Goal: Task Accomplishment & Management: Manage account settings

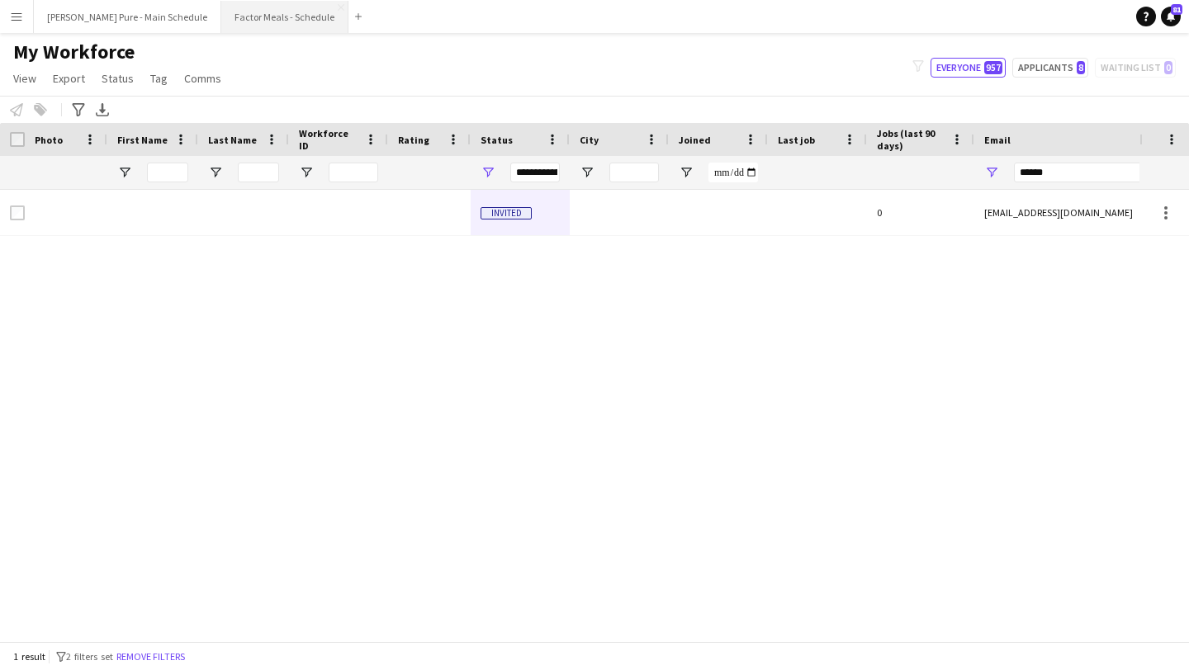
click at [245, 23] on button "Factor Meals - Schedule Close" at bounding box center [284, 17] width 127 height 32
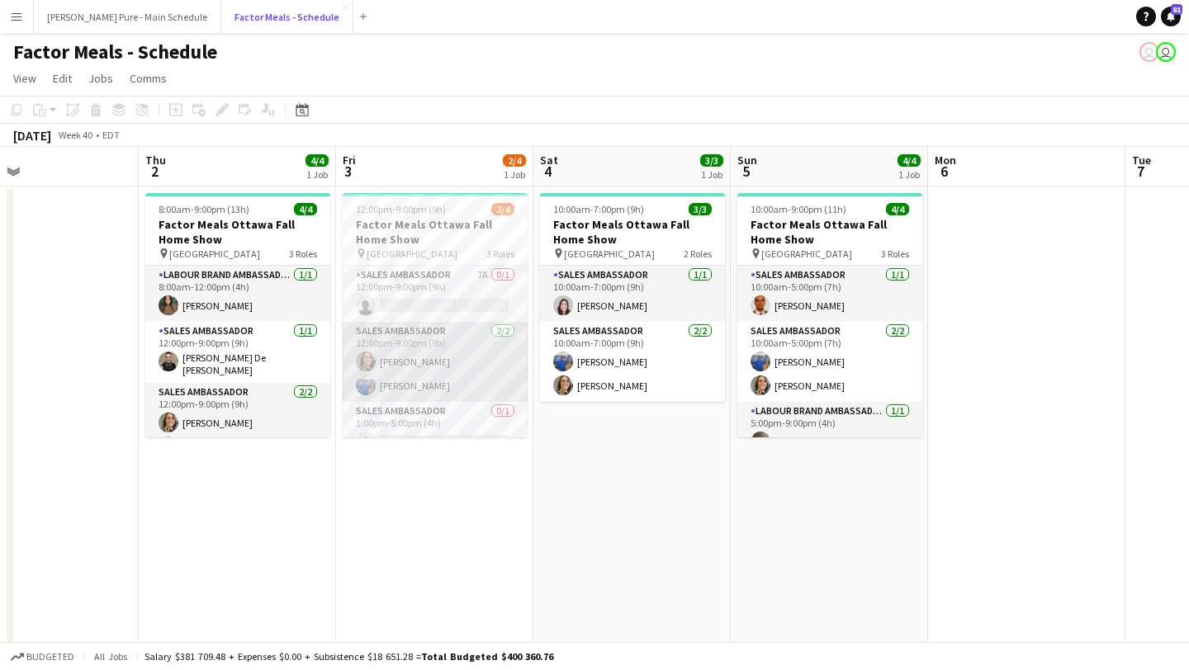
scroll to position [21, 0]
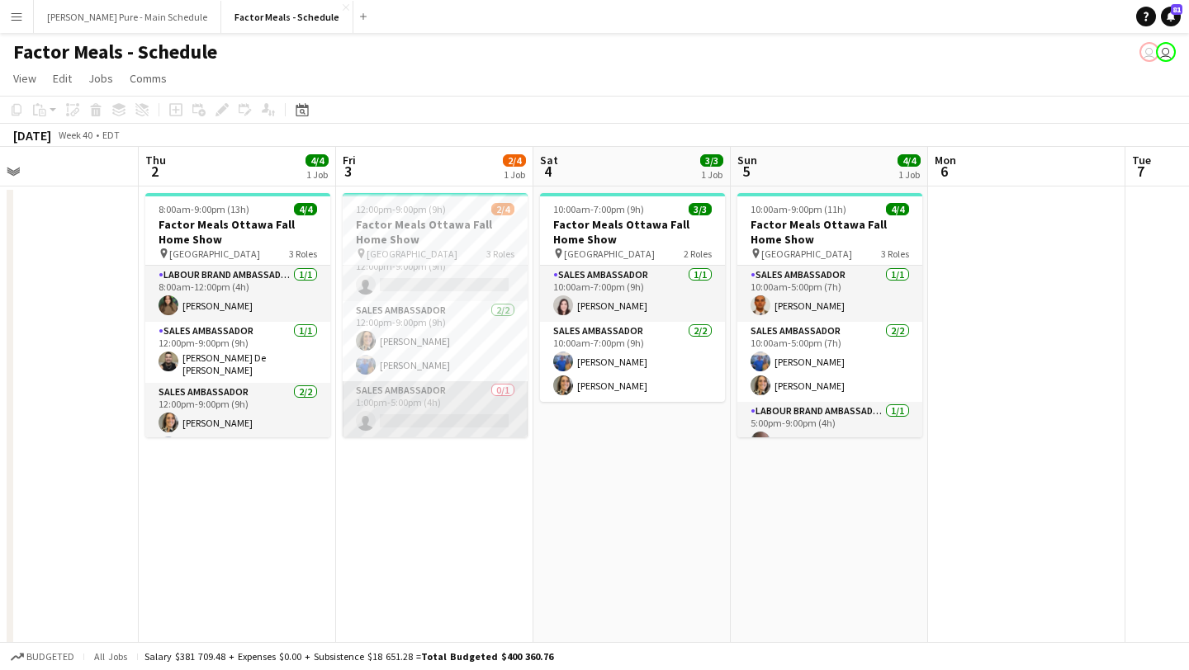
click at [415, 428] on app-card-role "Sales Ambassador 0/1 1:00pm-5:00pm (4h) single-neutral-actions" at bounding box center [435, 409] width 185 height 56
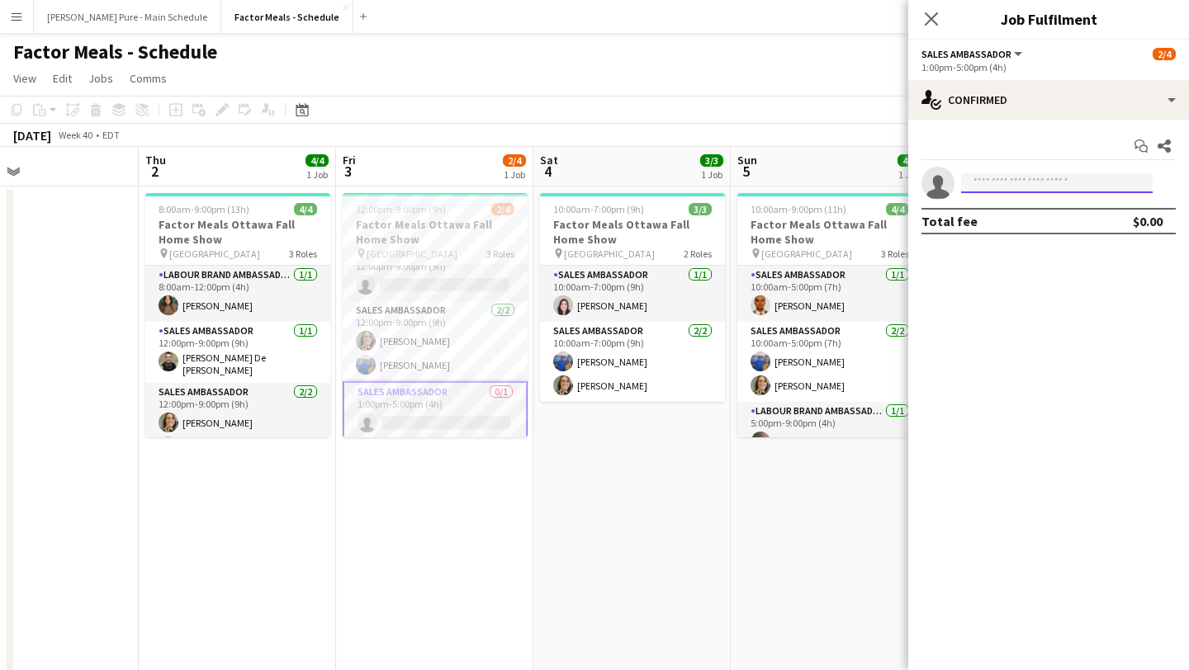
click at [995, 185] on input at bounding box center [1057, 183] width 192 height 20
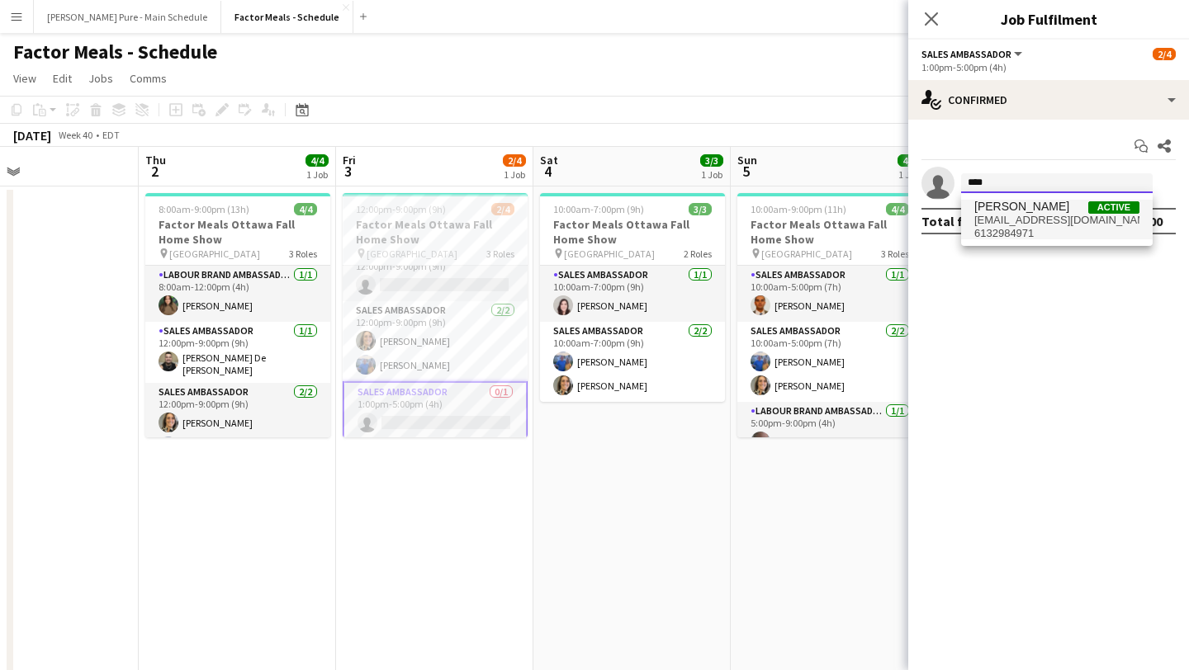
type input "****"
click at [1048, 217] on span "[EMAIL_ADDRESS][DOMAIN_NAME]" at bounding box center [1056, 220] width 165 height 13
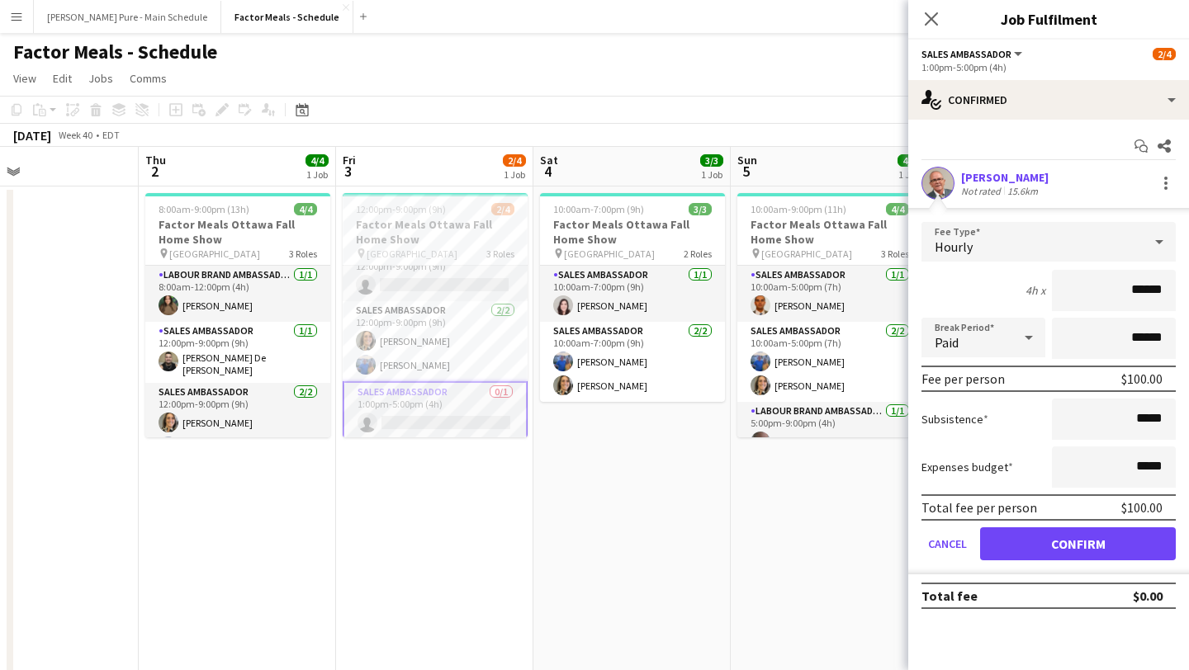
click at [1062, 523] on form "Fee Type Hourly 4h x ****** Break Period Paid ****** Fee per person $100.00 Sub…" at bounding box center [1048, 398] width 281 height 353
click at [1062, 546] on button "Confirm" at bounding box center [1078, 544] width 196 height 33
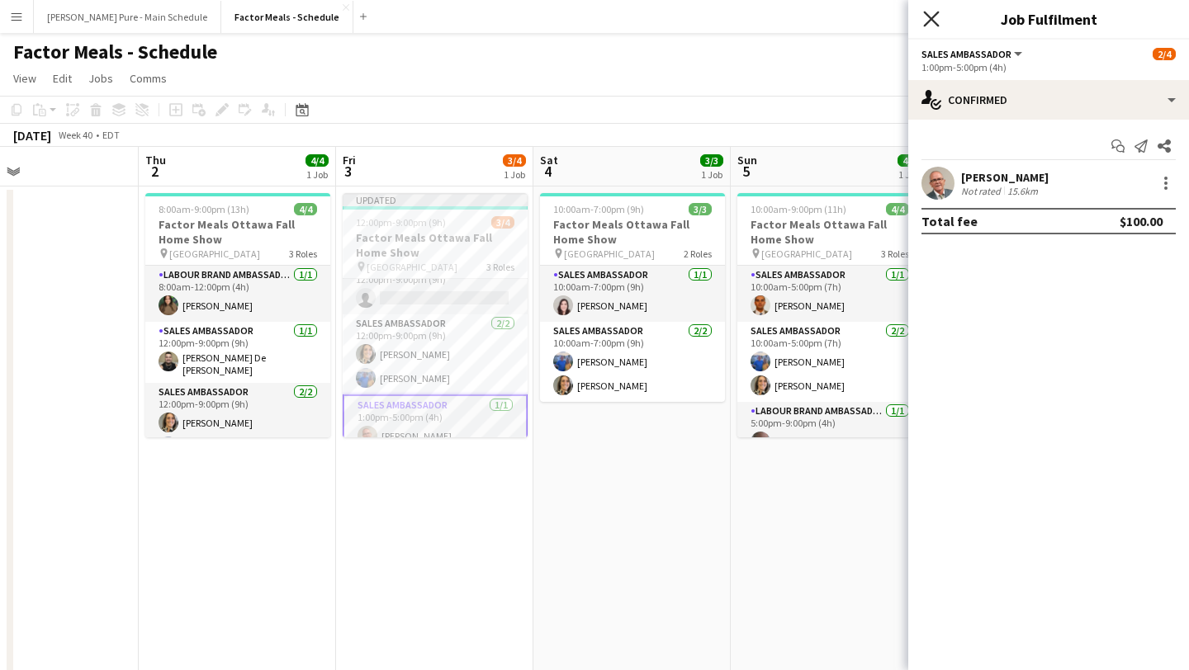
click at [925, 14] on icon "Close pop-in" at bounding box center [931, 19] width 16 height 16
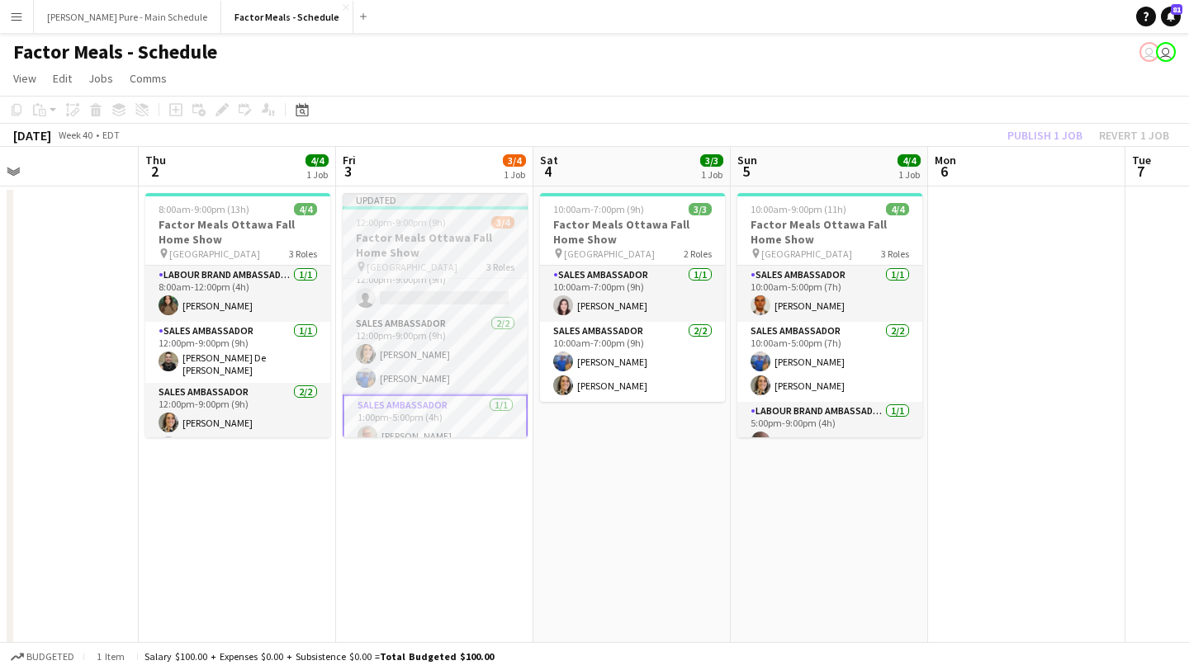
click at [442, 220] on span "12:00pm-9:00pm (9h)" at bounding box center [401, 222] width 90 height 12
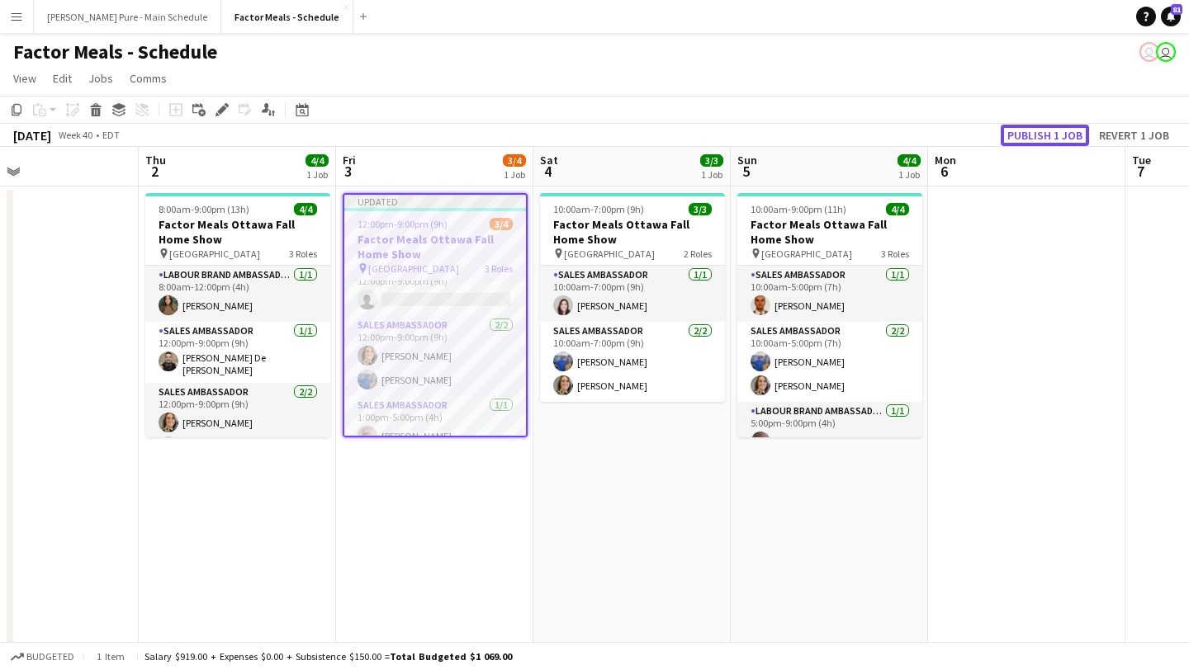
click at [1040, 134] on button "Publish 1 job" at bounding box center [1045, 135] width 88 height 21
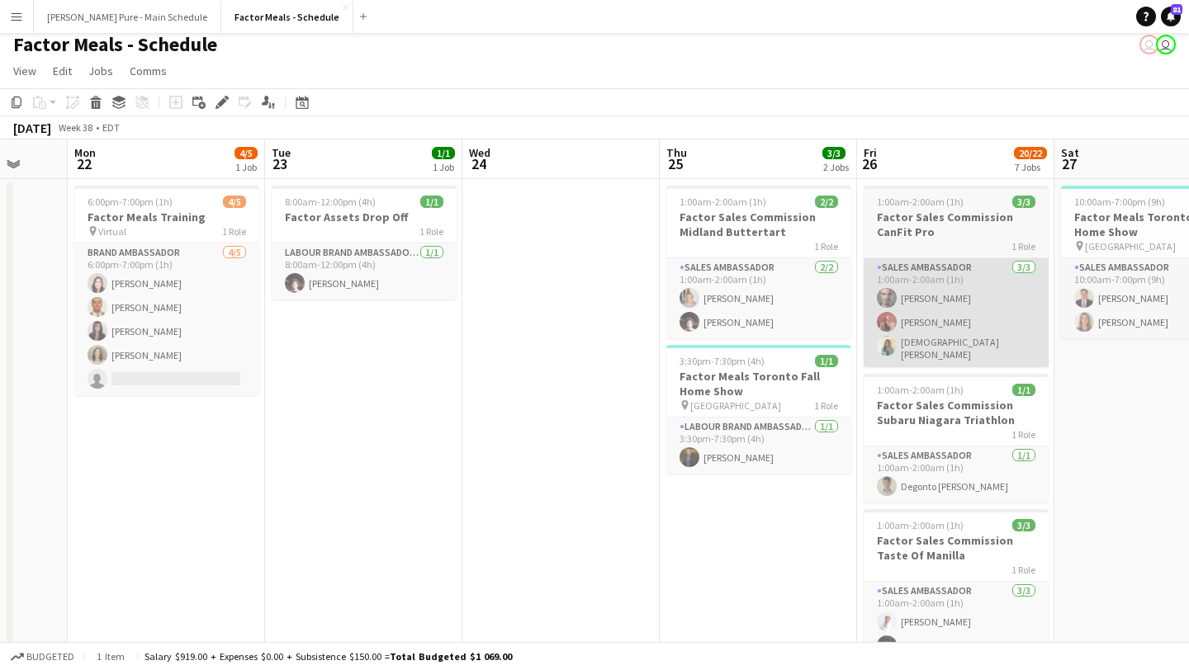
scroll to position [0, 385]
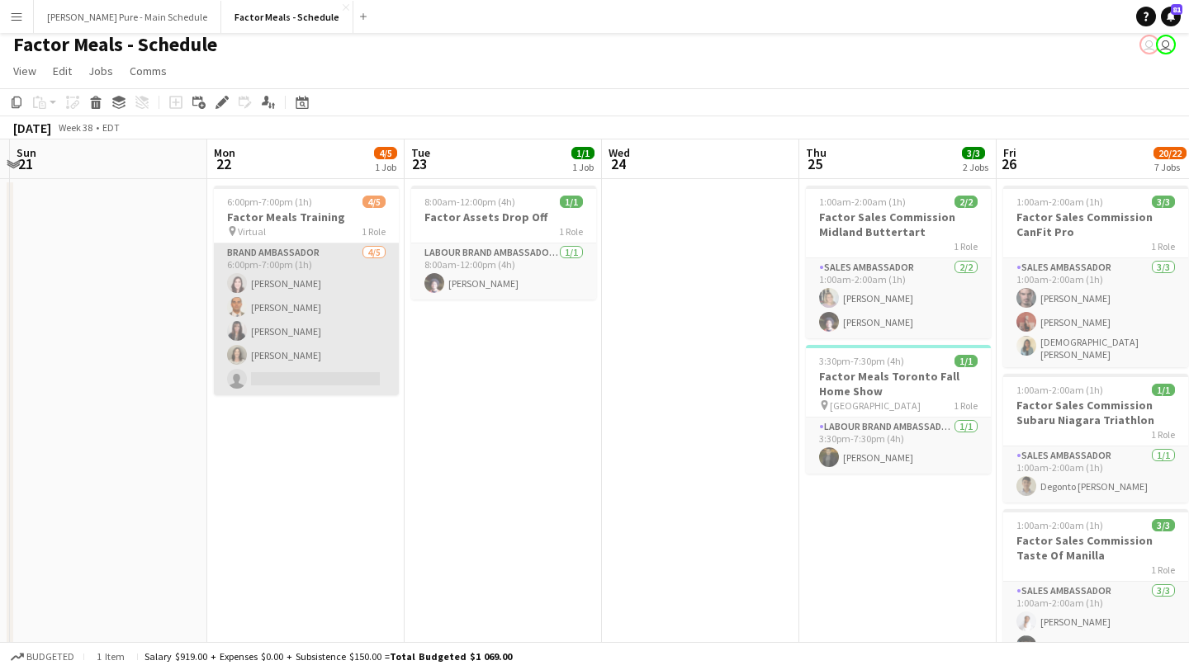
click at [321, 384] on app-card-role "Brand Ambassador [DATE] 6:00pm-7:00pm (1h) [PERSON_NAME] [PERSON_NAME] [PERSON_…" at bounding box center [306, 320] width 185 height 152
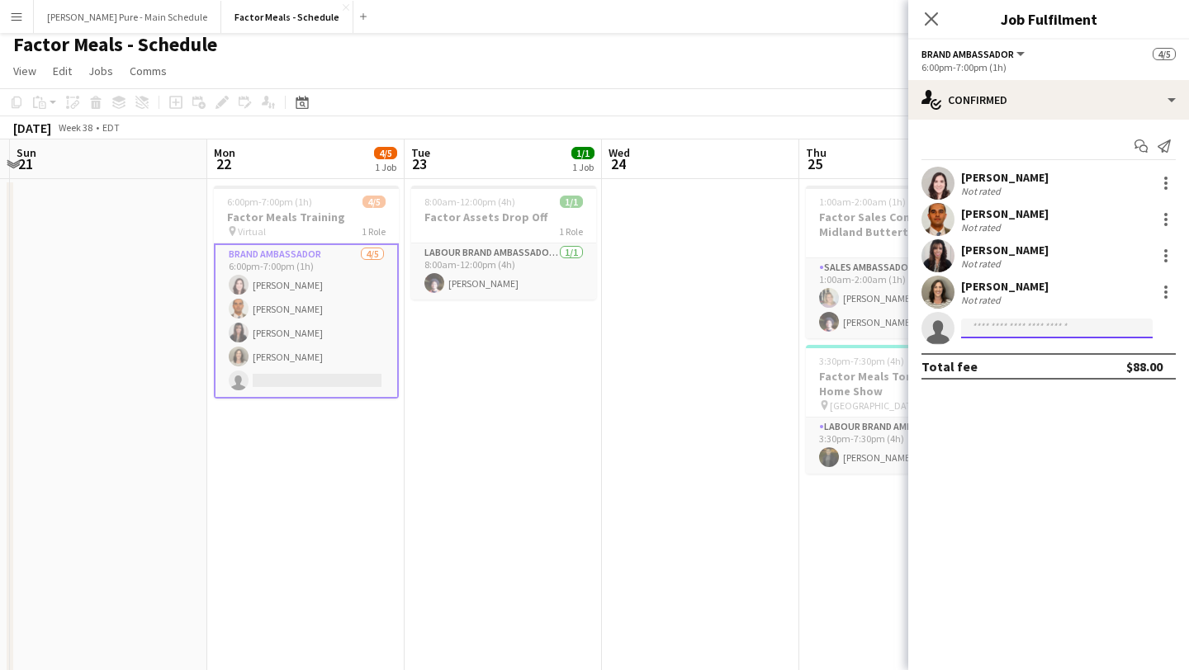
click at [1062, 325] on input at bounding box center [1057, 329] width 192 height 20
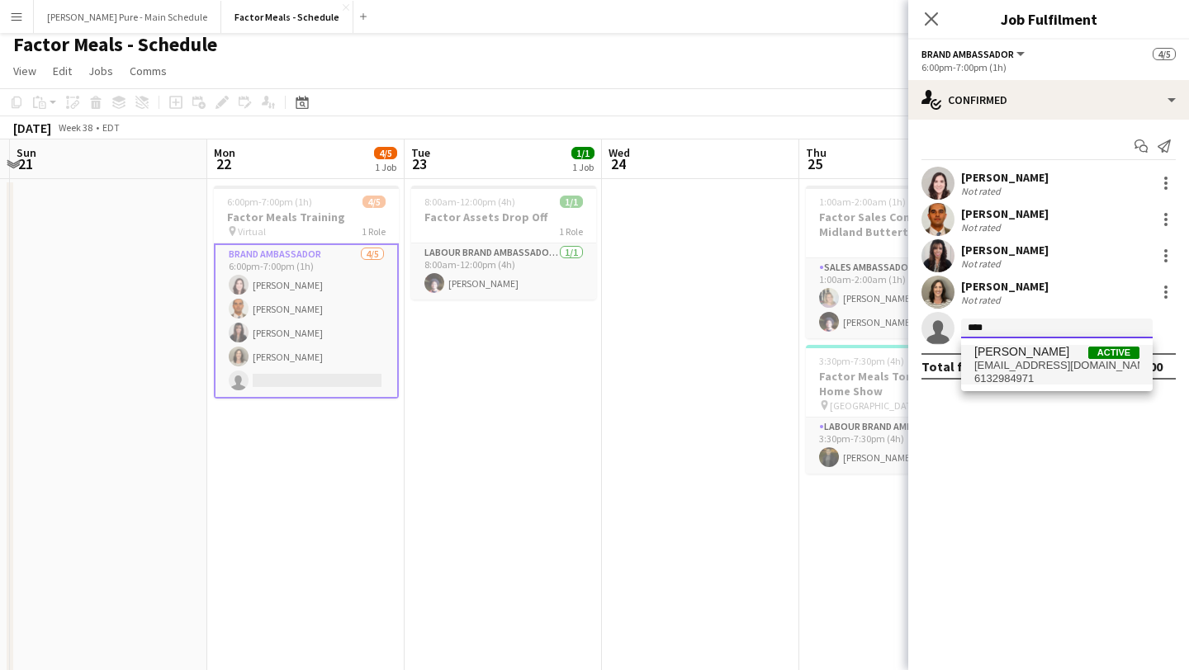
type input "****"
click at [1052, 368] on span "[EMAIL_ADDRESS][DOMAIN_NAME]" at bounding box center [1056, 365] width 165 height 13
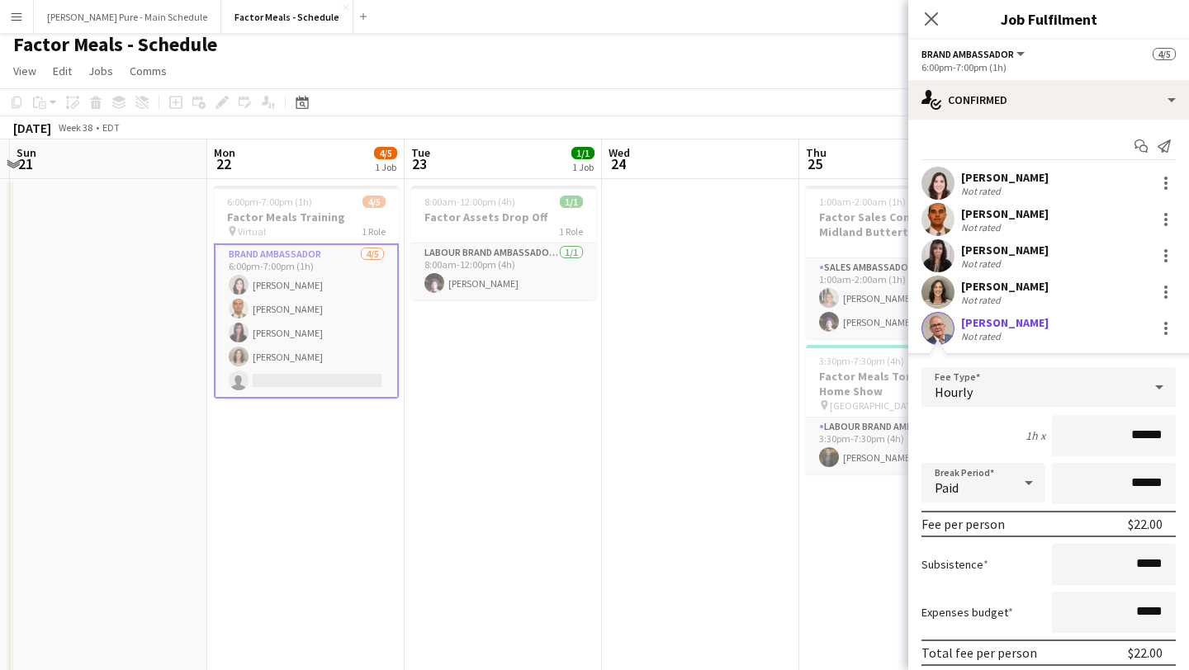
scroll to position [97, 0]
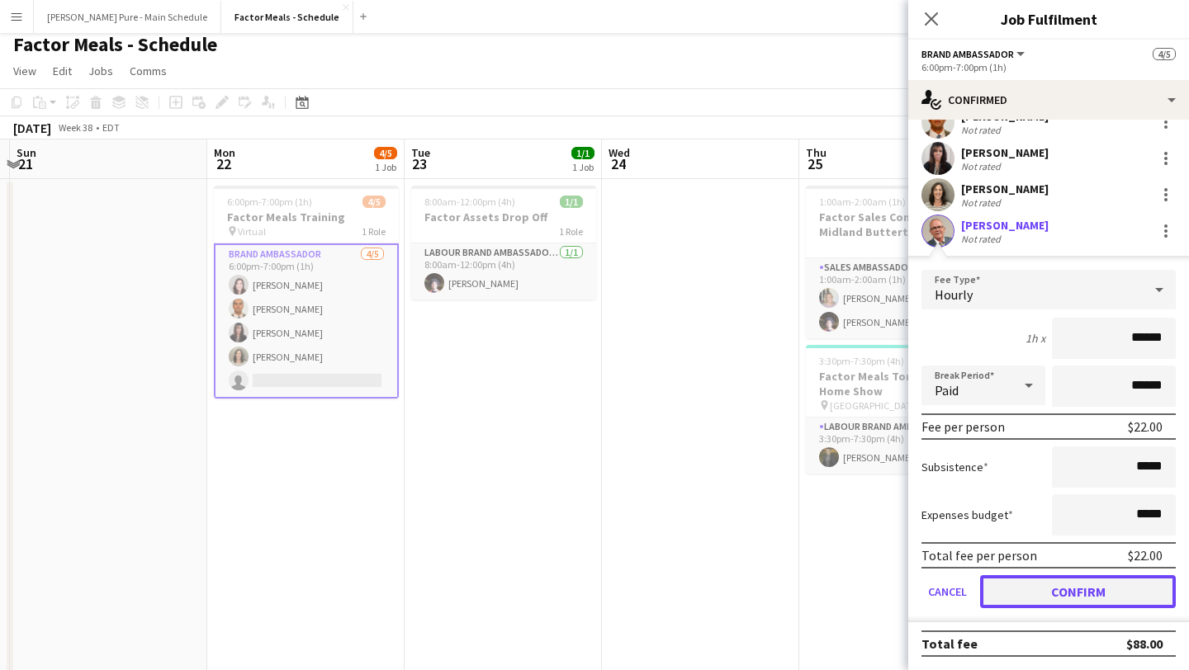
click at [1044, 580] on button "Confirm" at bounding box center [1078, 591] width 196 height 33
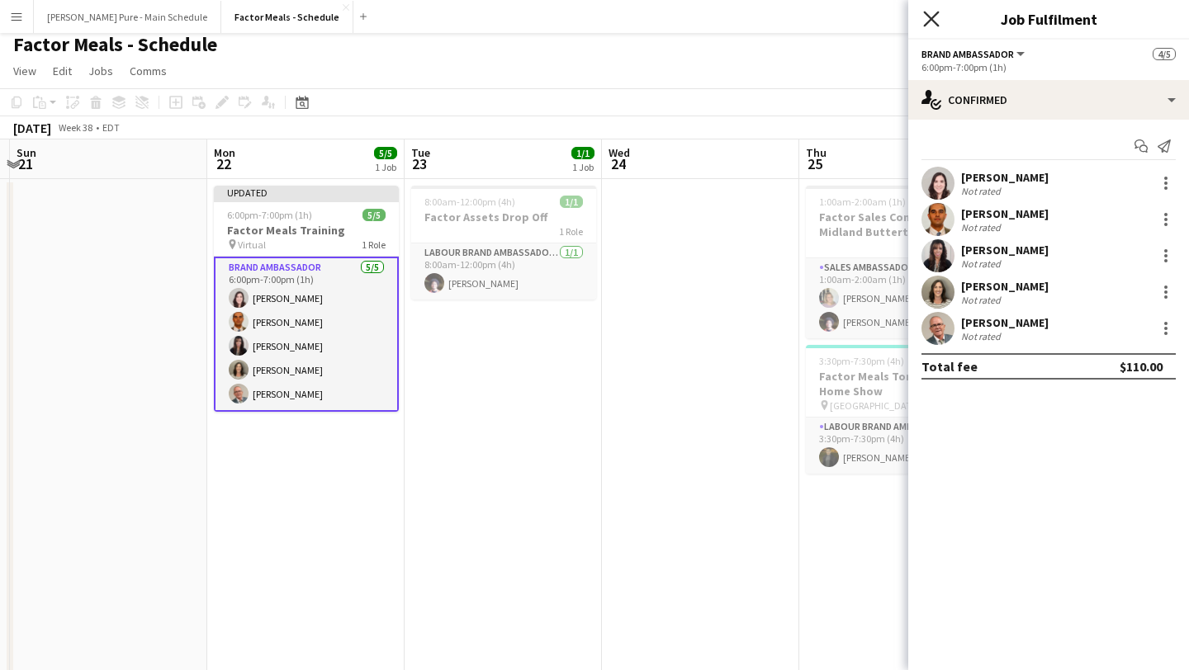
click at [925, 21] on icon "Close pop-in" at bounding box center [931, 19] width 16 height 16
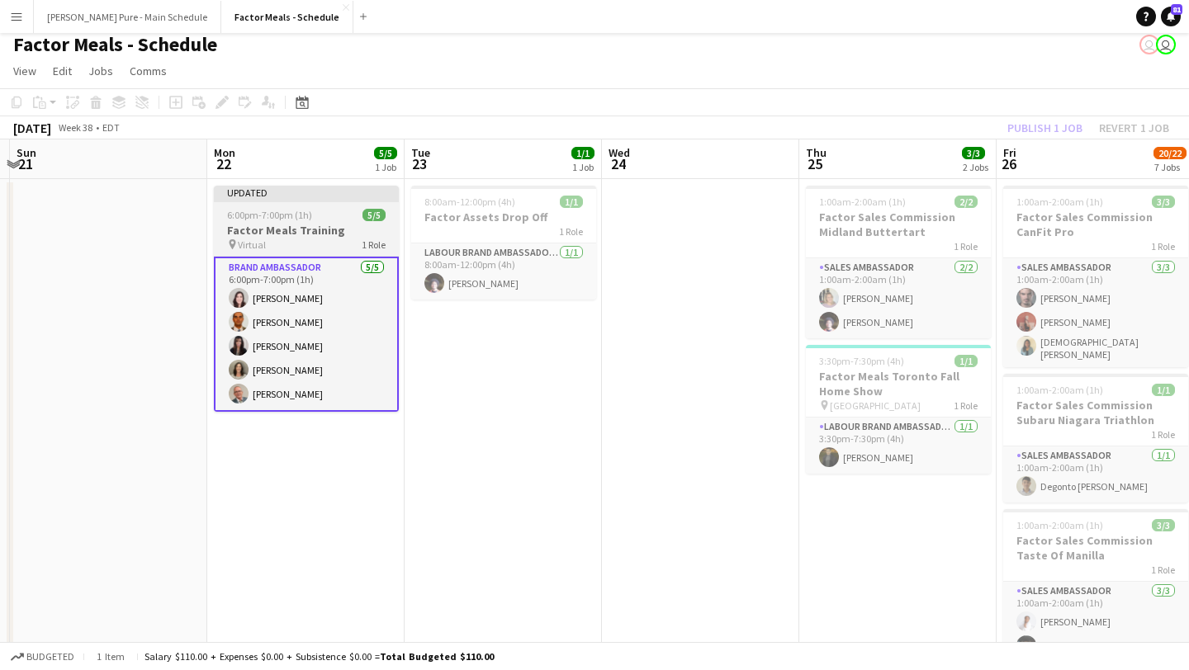
click at [283, 216] on span "6:00pm-7:00pm (1h)" at bounding box center [269, 215] width 85 height 12
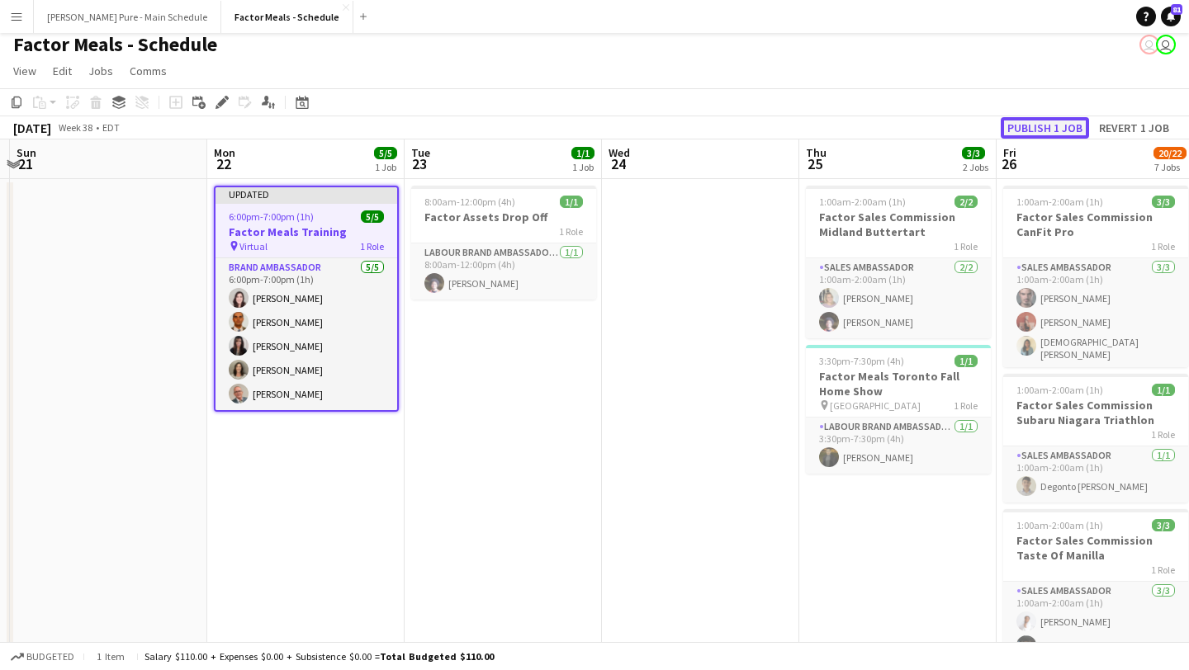
click at [1056, 136] on button "Publish 1 job" at bounding box center [1045, 127] width 88 height 21
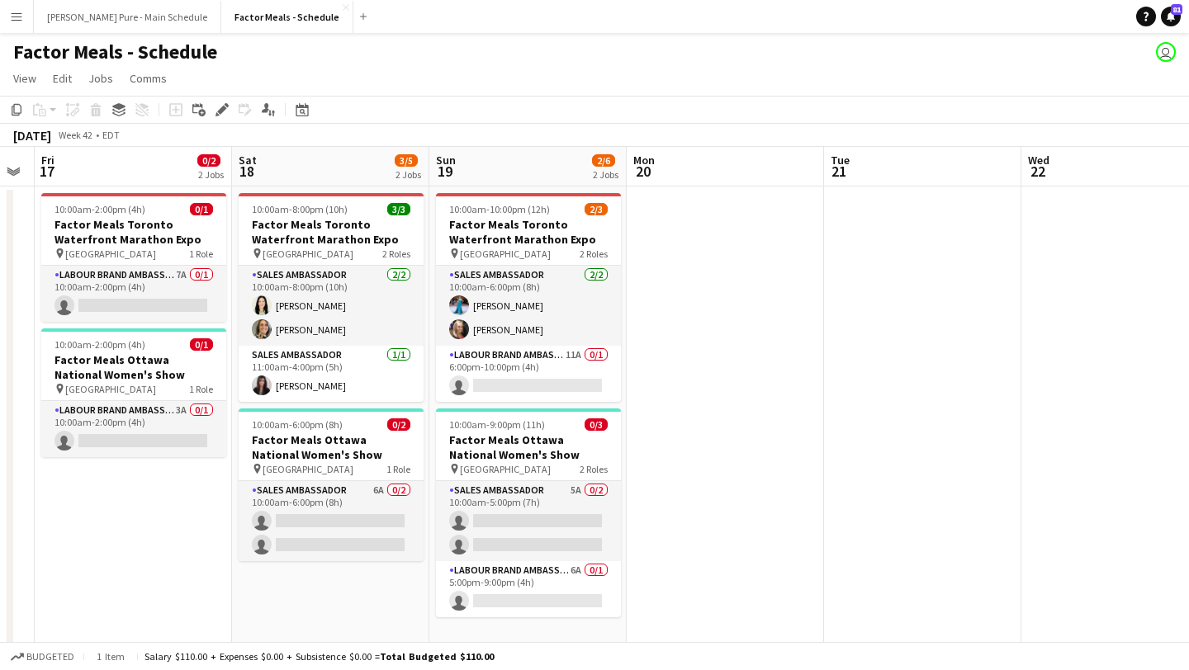
scroll to position [0, 363]
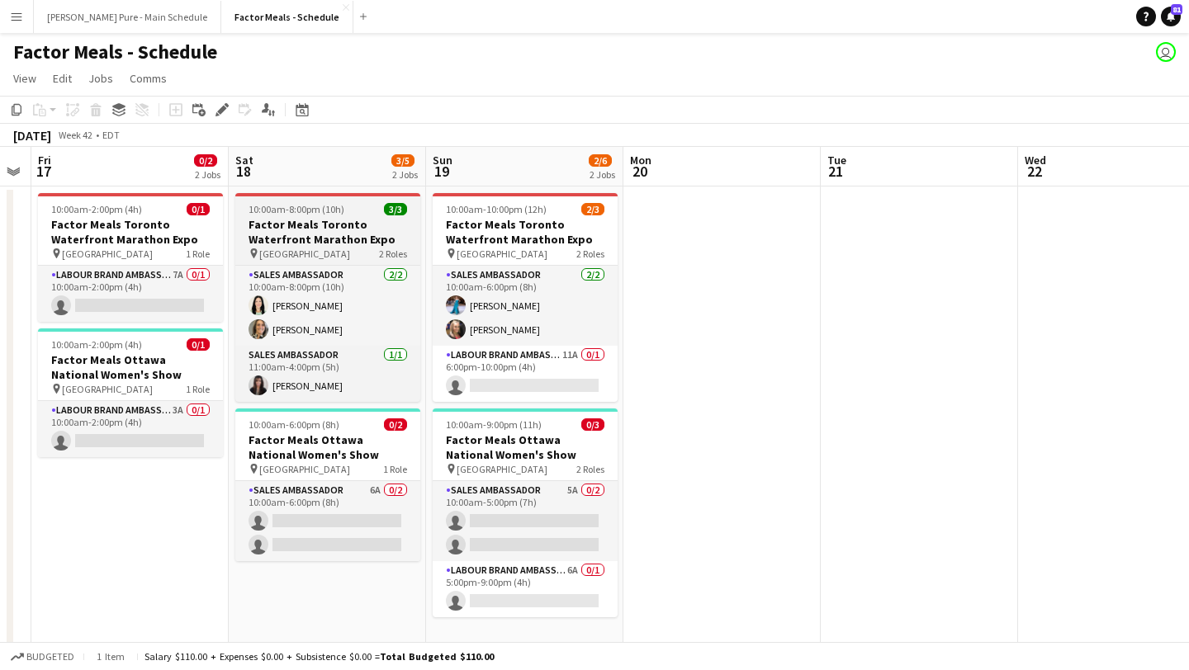
click at [297, 219] on h3 "Factor Meals Toronto Waterfront Marathon Expo" at bounding box center [327, 232] width 185 height 30
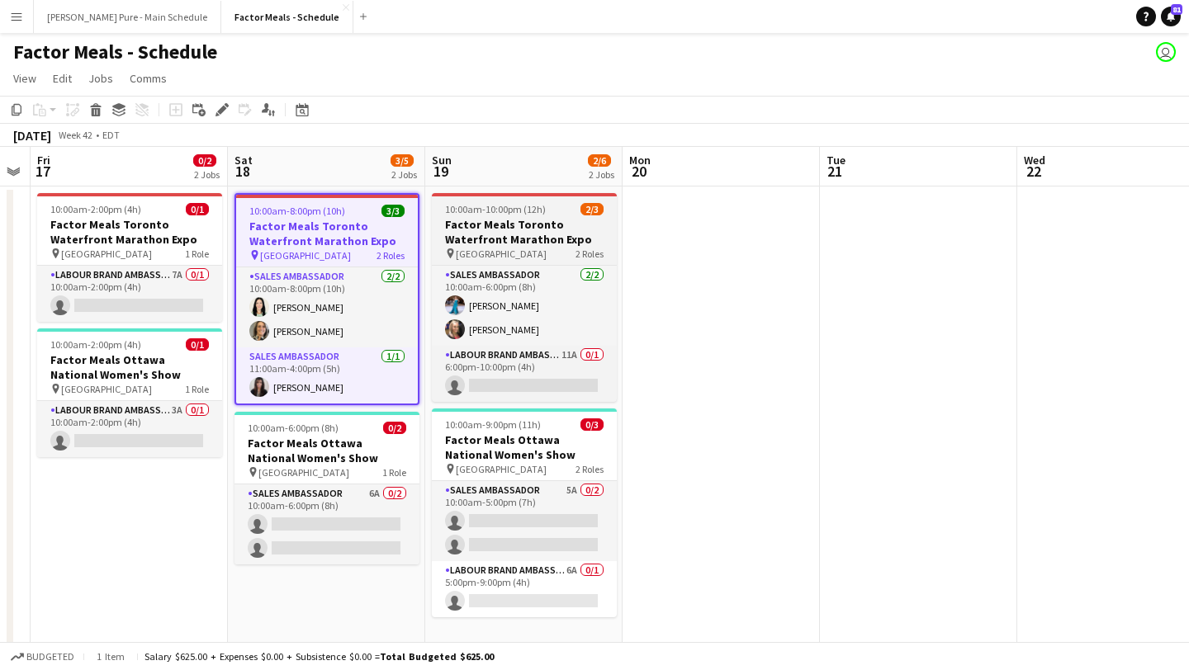
click at [535, 210] on span "10:00am-10:00pm (12h)" at bounding box center [495, 209] width 101 height 12
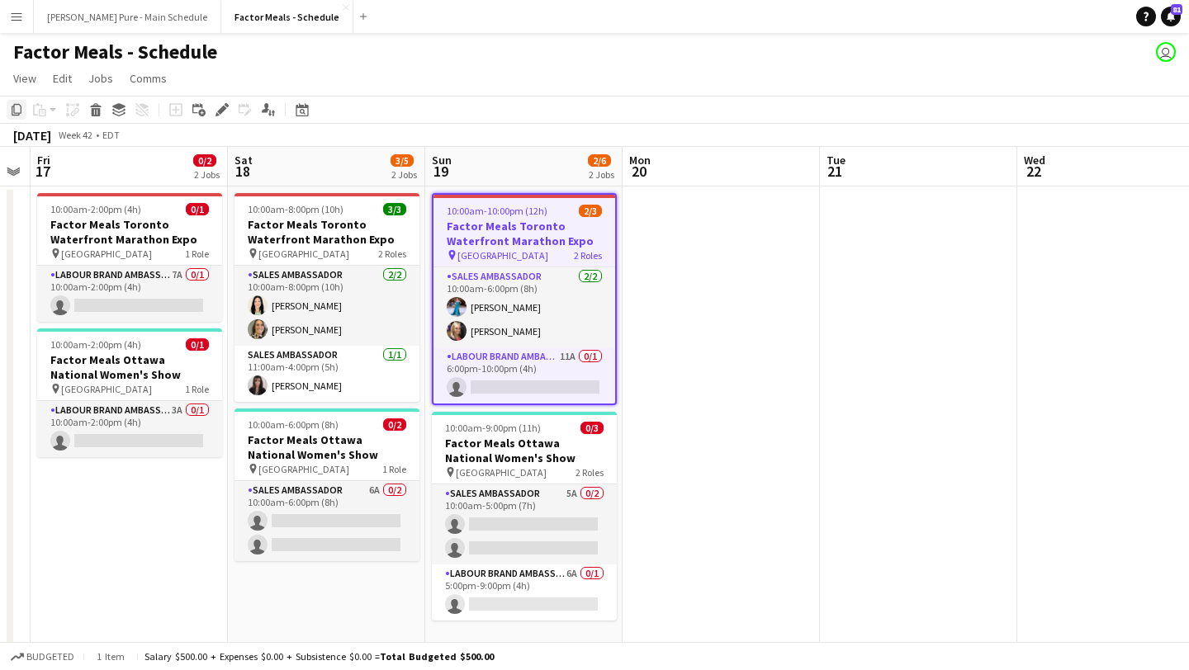
click at [14, 110] on icon at bounding box center [17, 110] width 10 height 12
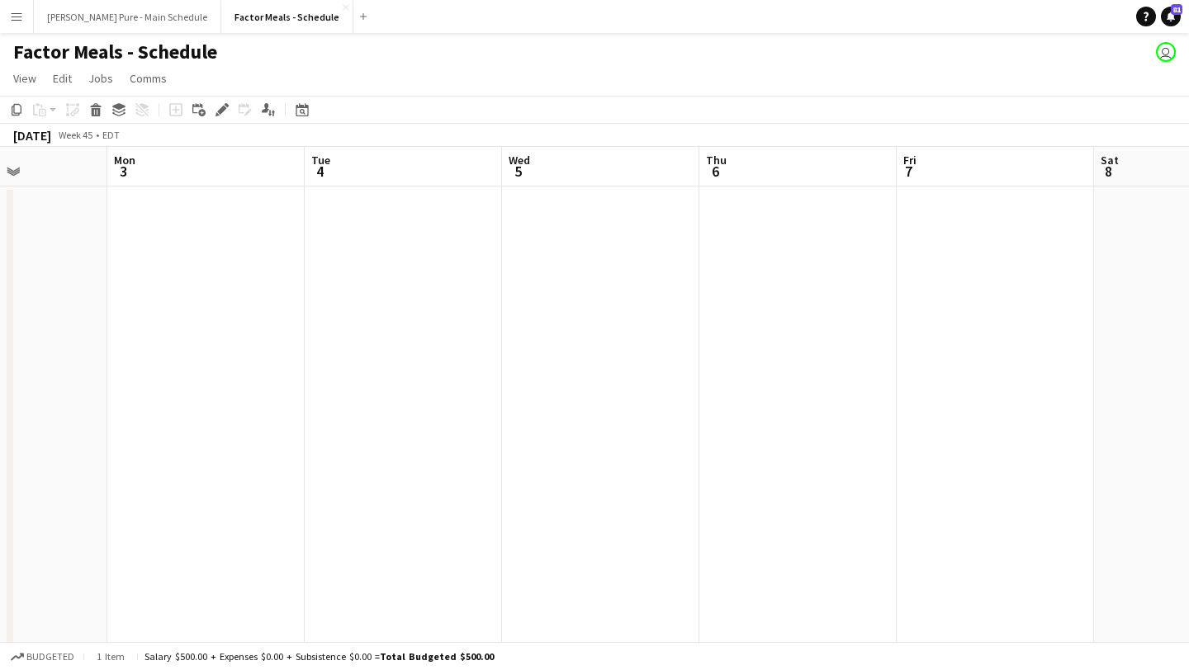
scroll to position [0, 821]
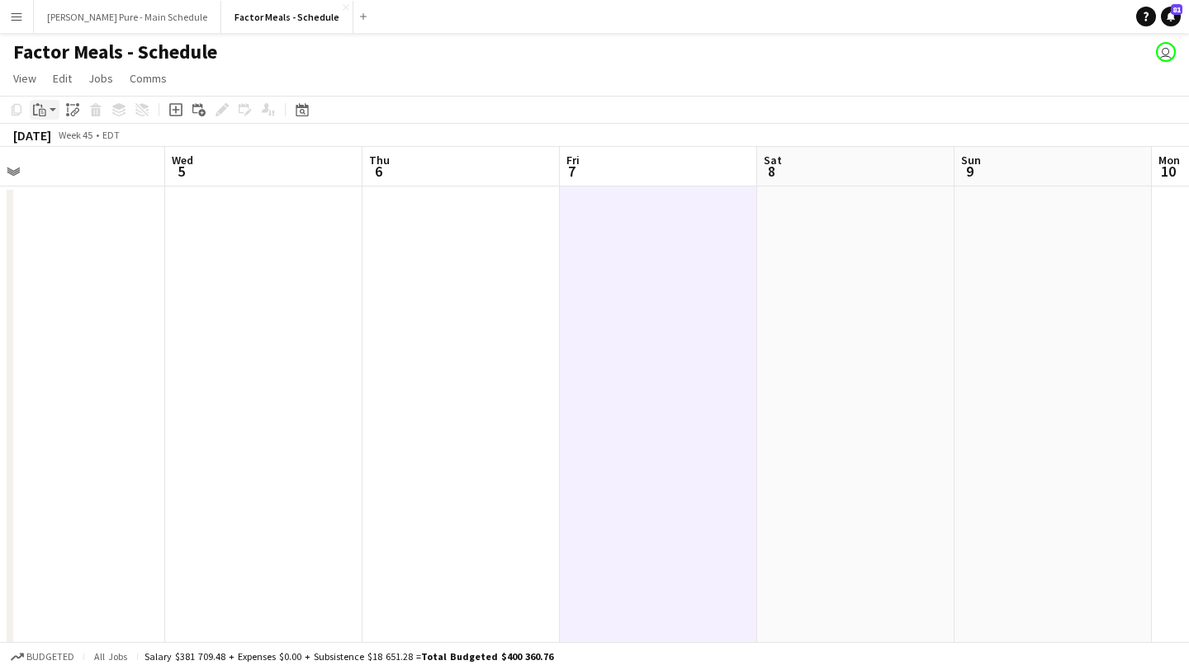
click at [50, 107] on app-action-btn "Paste" at bounding box center [45, 110] width 30 height 20
click at [70, 141] on link "Paste Command V" at bounding box center [109, 141] width 130 height 15
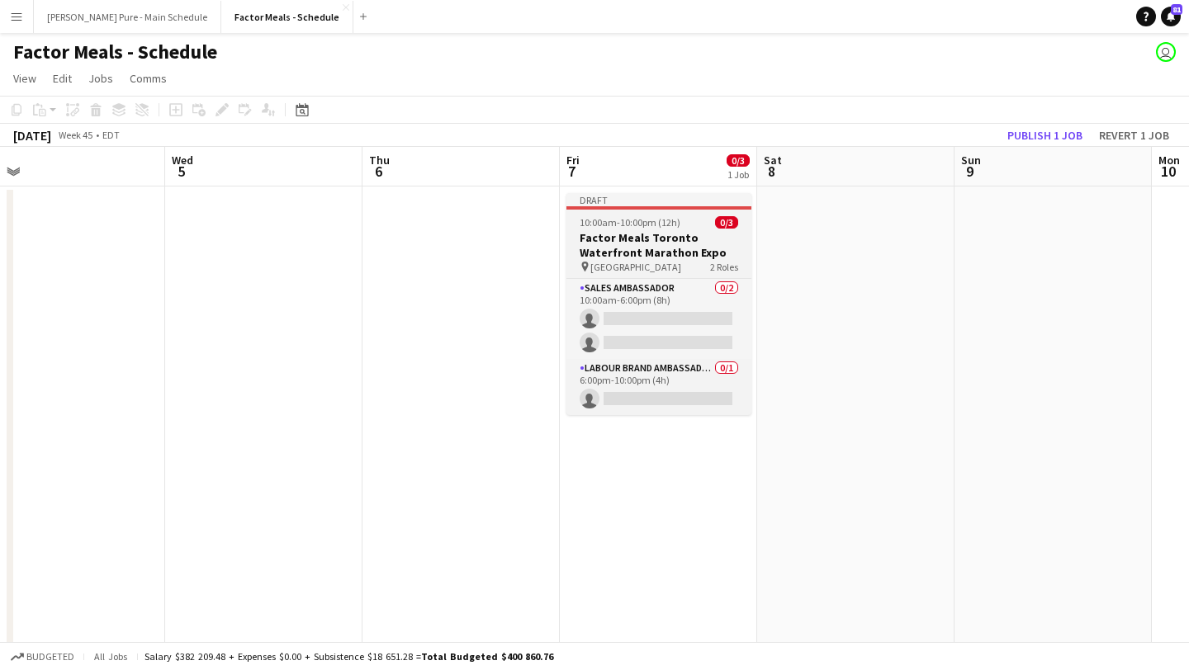
click at [688, 226] on div "10:00am-10:00pm (12h) 0/3" at bounding box center [658, 222] width 185 height 12
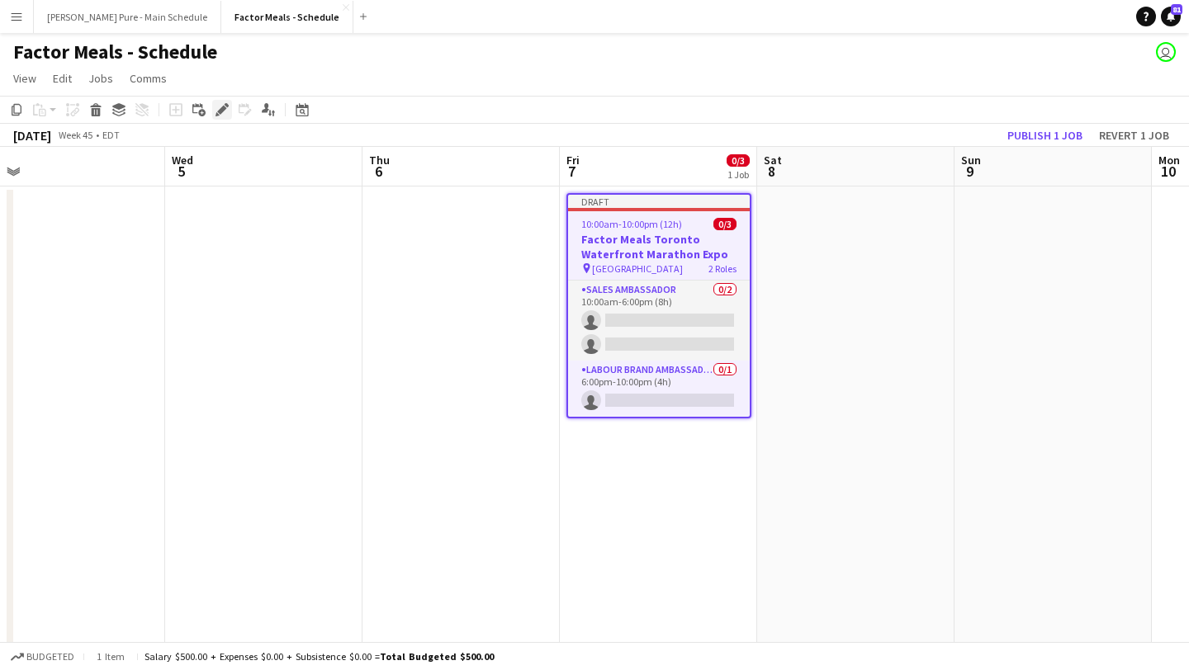
click at [222, 110] on icon at bounding box center [221, 110] width 9 height 9
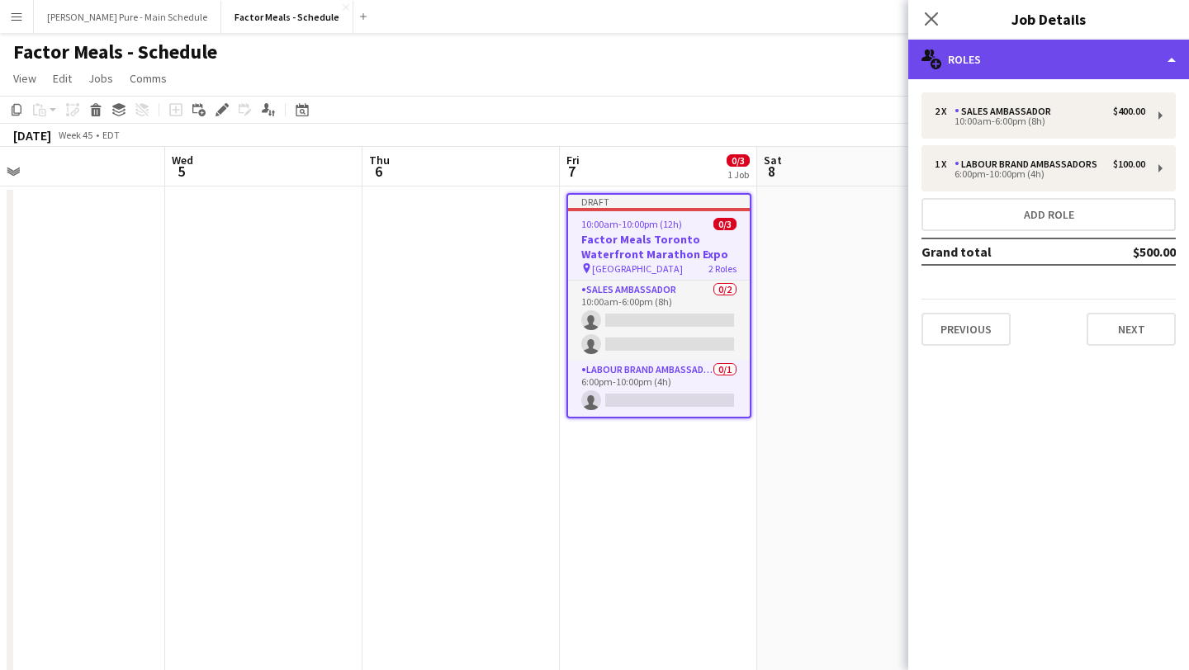
click at [1013, 71] on div "multiple-users-add Roles" at bounding box center [1048, 60] width 281 height 40
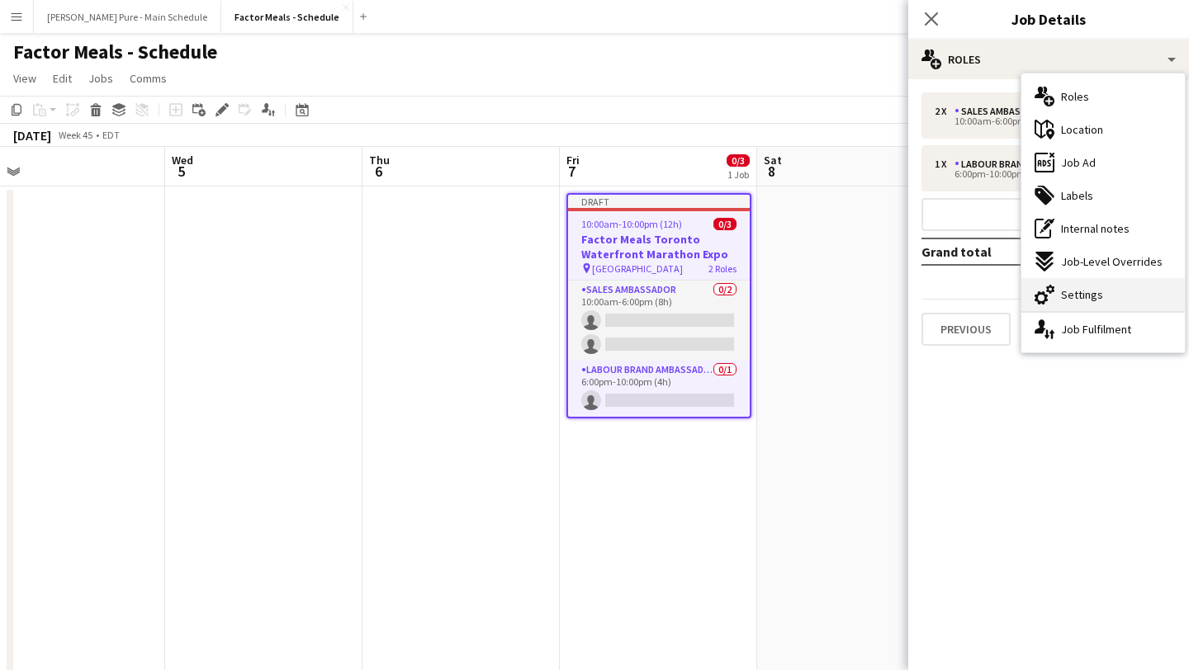
click at [1074, 296] on span "Settings" at bounding box center [1082, 294] width 42 height 15
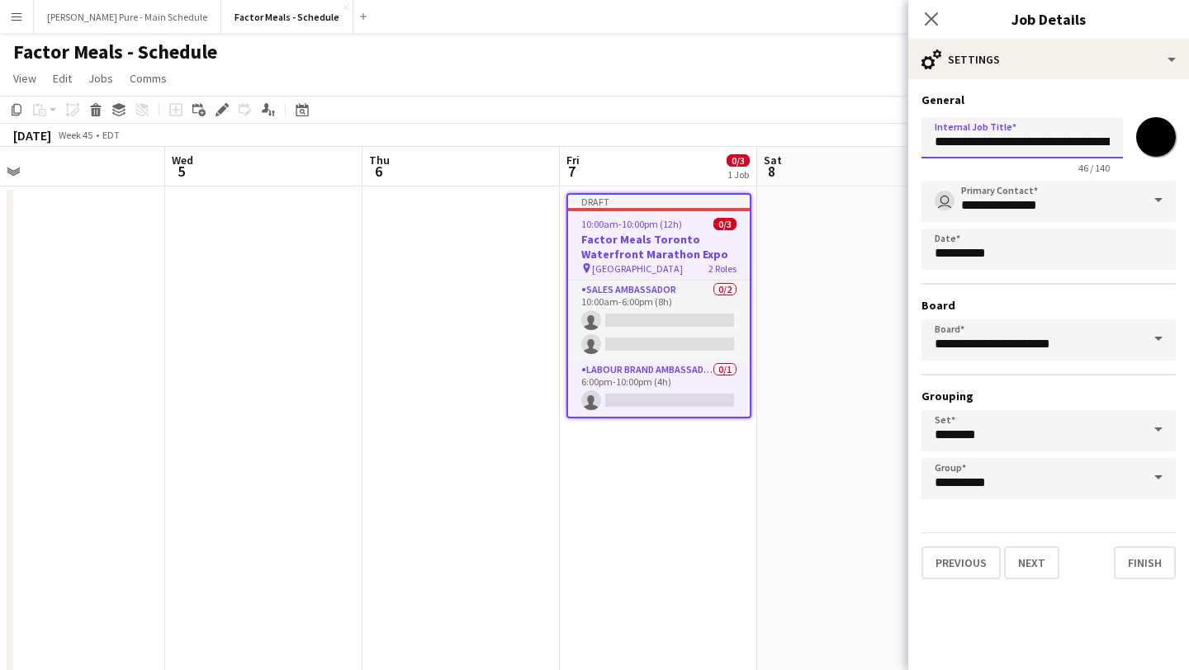
click at [1066, 130] on input "**********" at bounding box center [1021, 137] width 201 height 41
drag, startPoint x: 1053, startPoint y: 141, endPoint x: 1188, endPoint y: 149, distance: 135.6
click at [1188, 149] on form "**********" at bounding box center [1048, 335] width 281 height 487
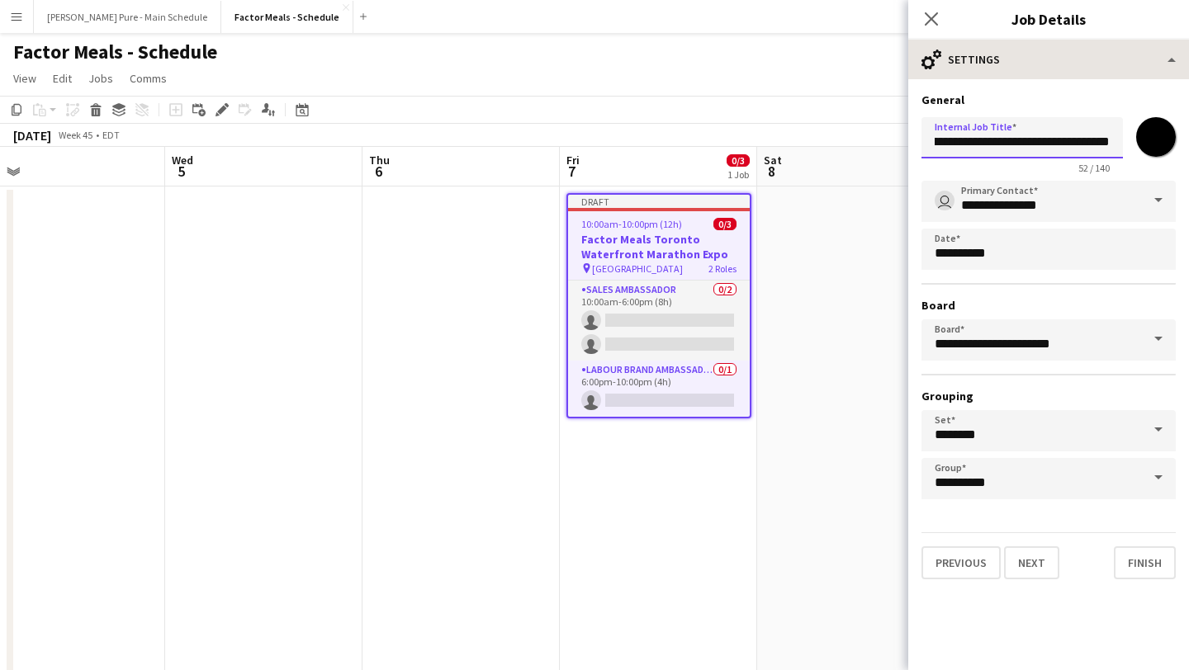
type input "**********"
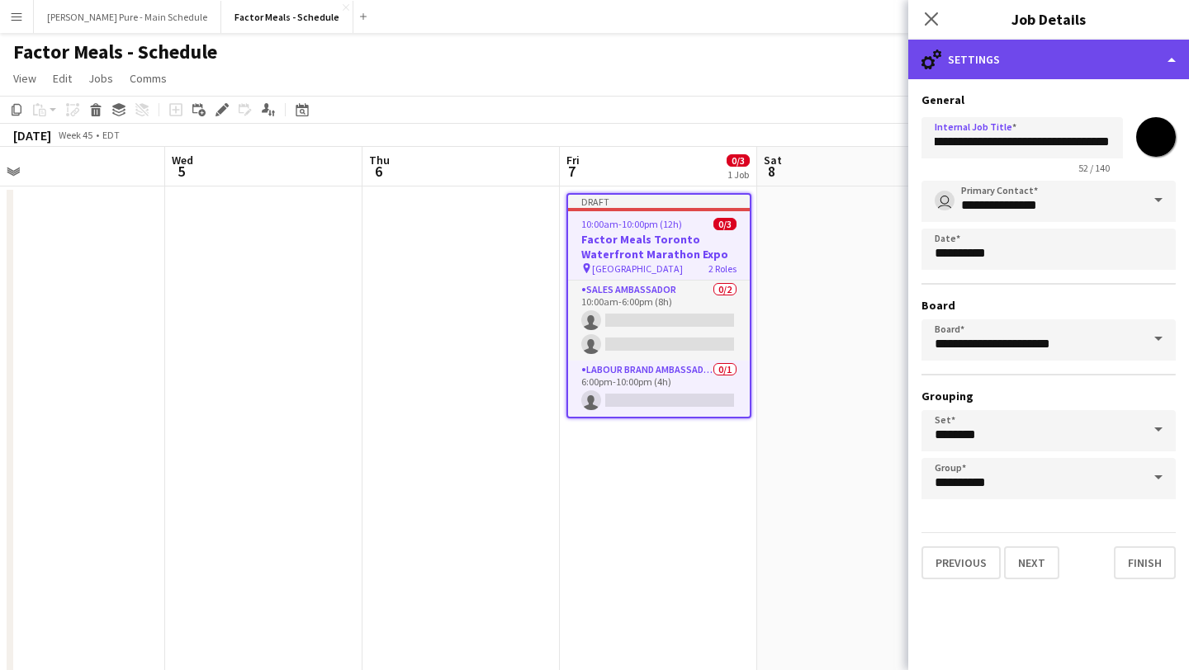
click at [1105, 53] on div "cog-double-3 Settings" at bounding box center [1048, 60] width 281 height 40
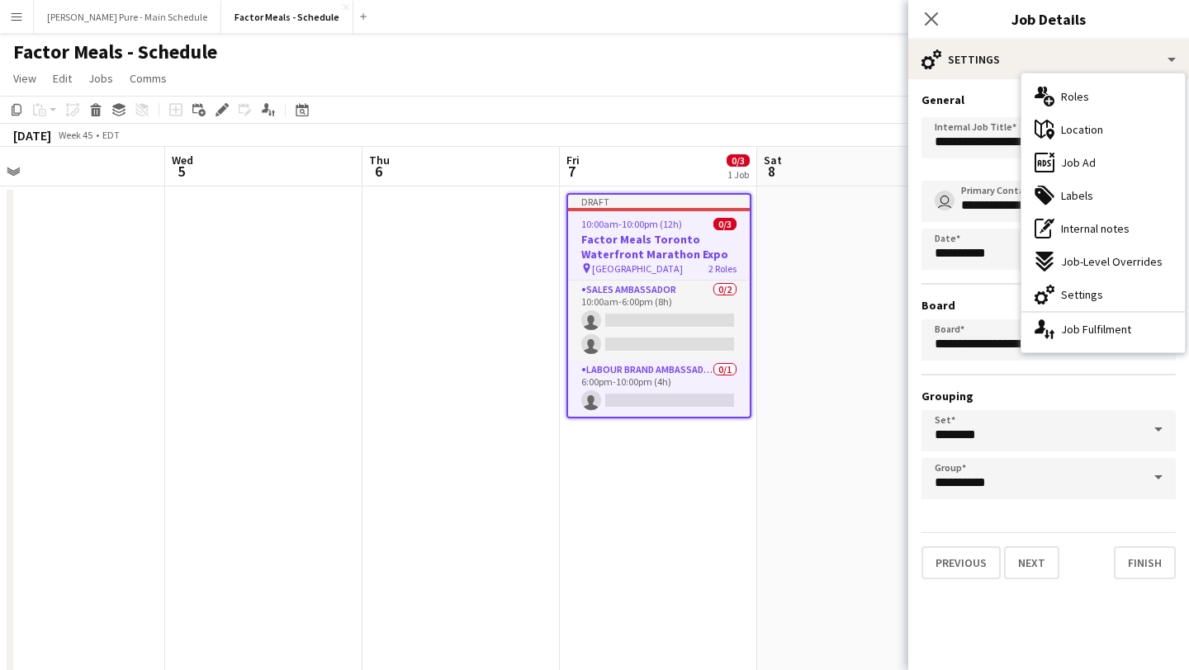
click at [1100, 162] on div "ads-window Job Ad" at bounding box center [1102, 162] width 163 height 33
type input "**********"
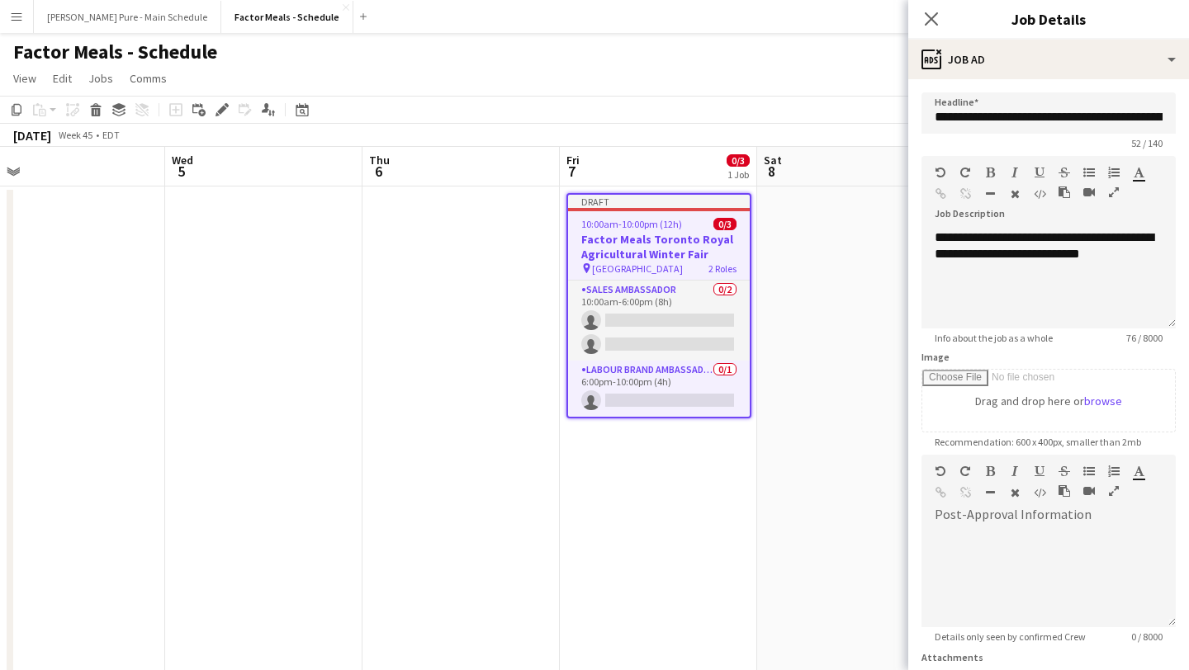
click at [1127, 83] on div "**********" at bounding box center [1048, 447] width 281 height 737
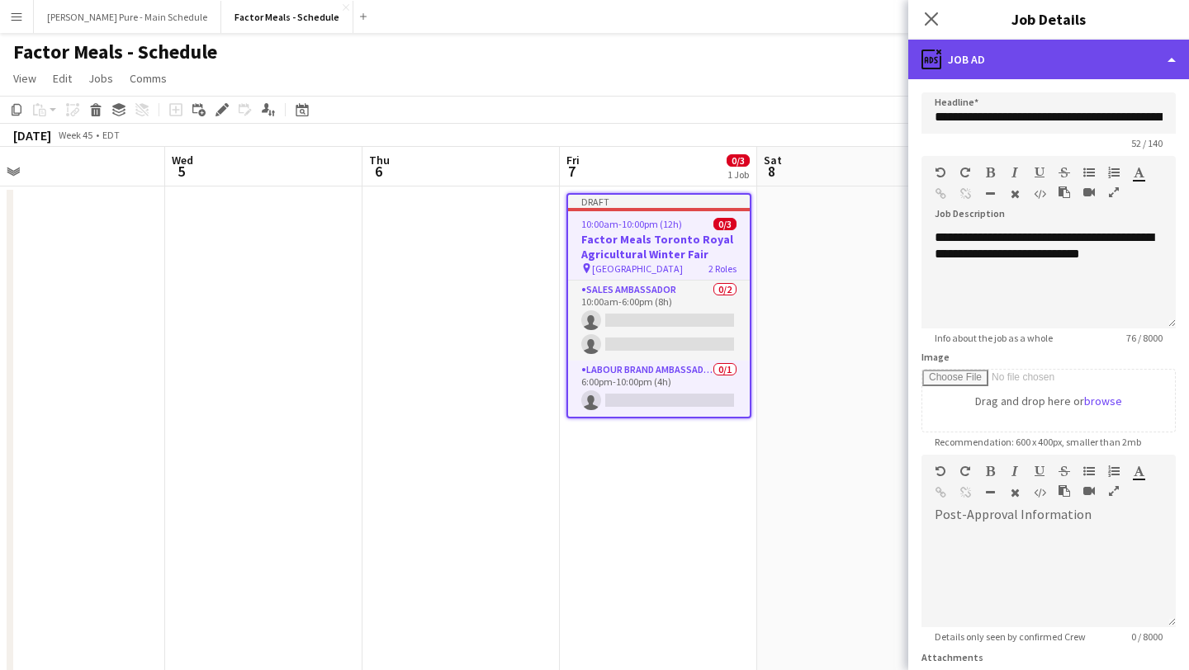
click at [1129, 64] on div "ads-window Job Ad" at bounding box center [1048, 60] width 281 height 40
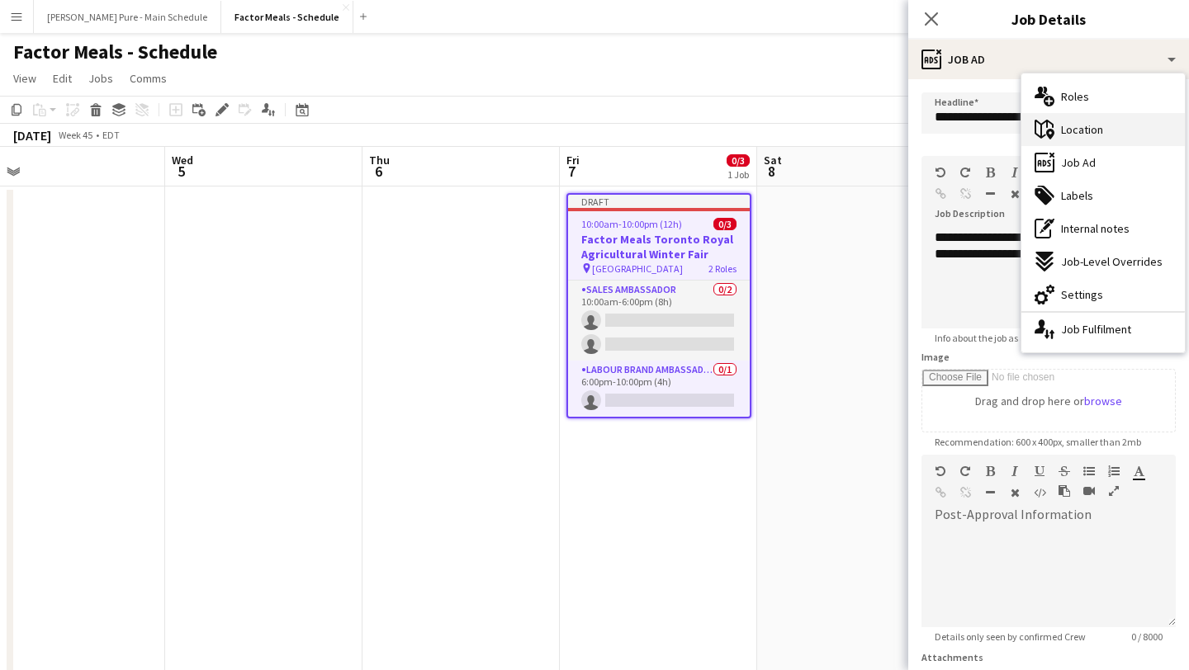
click at [1115, 132] on div "maps-pin-1 Location" at bounding box center [1102, 129] width 163 height 33
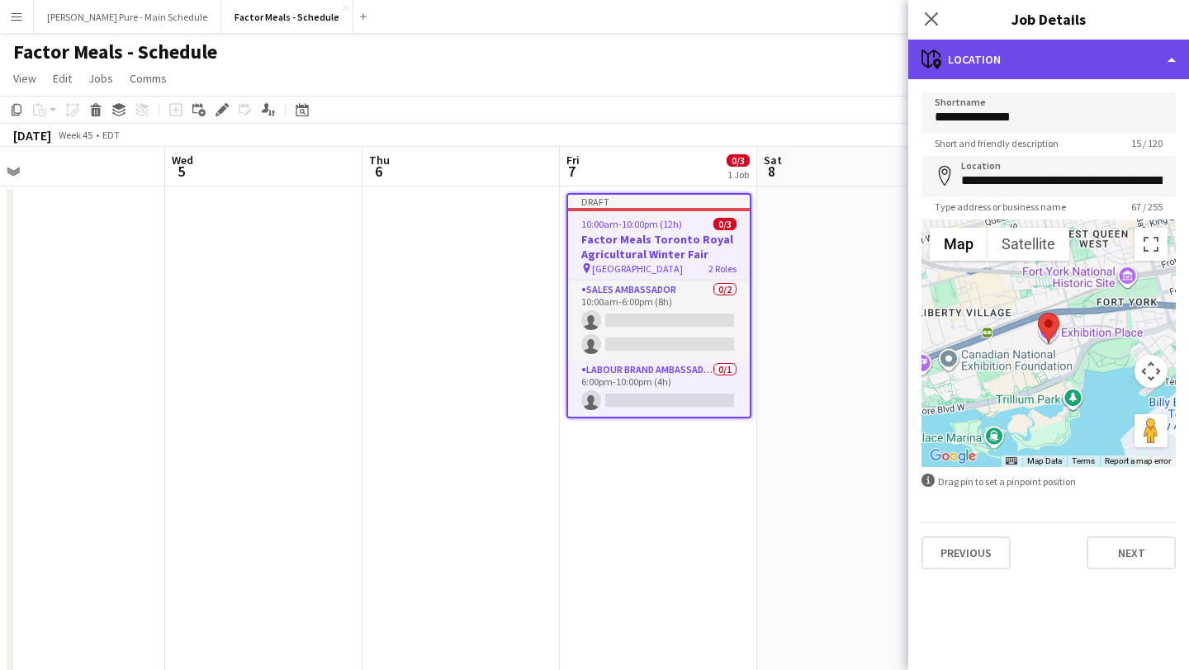
click at [1124, 54] on div "maps-pin-1 Location" at bounding box center [1048, 60] width 281 height 40
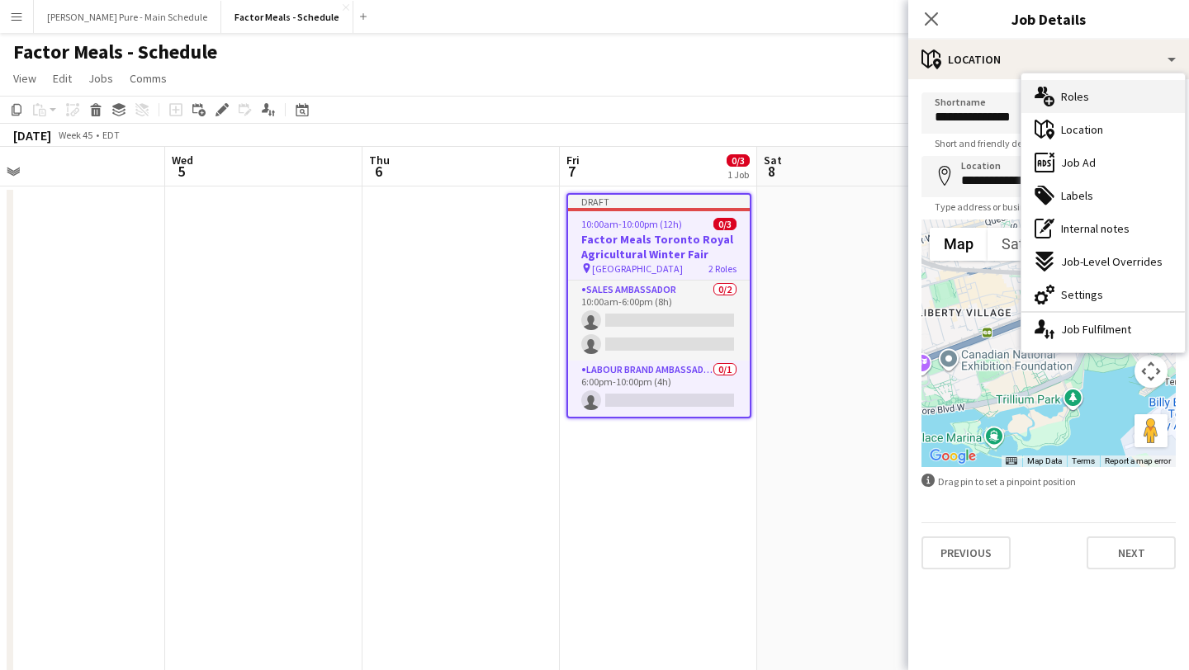
click at [1109, 89] on div "multiple-users-add Roles" at bounding box center [1102, 96] width 163 height 33
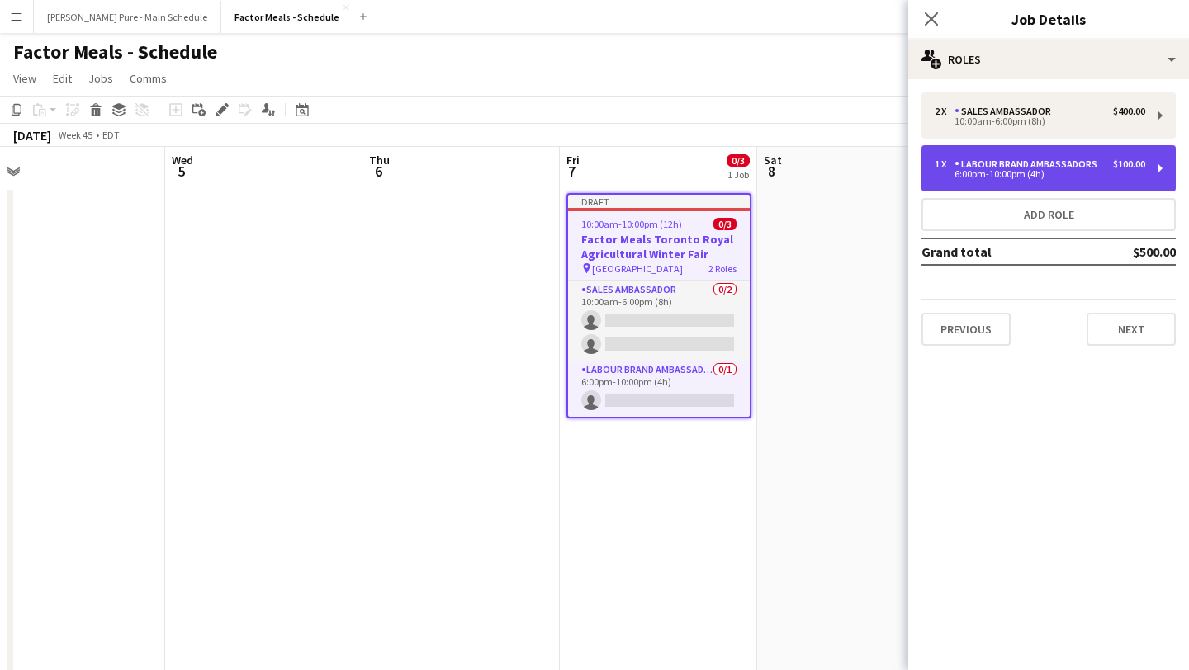
click at [1093, 171] on div "6:00pm-10:00pm (4h)" at bounding box center [1040, 174] width 211 height 8
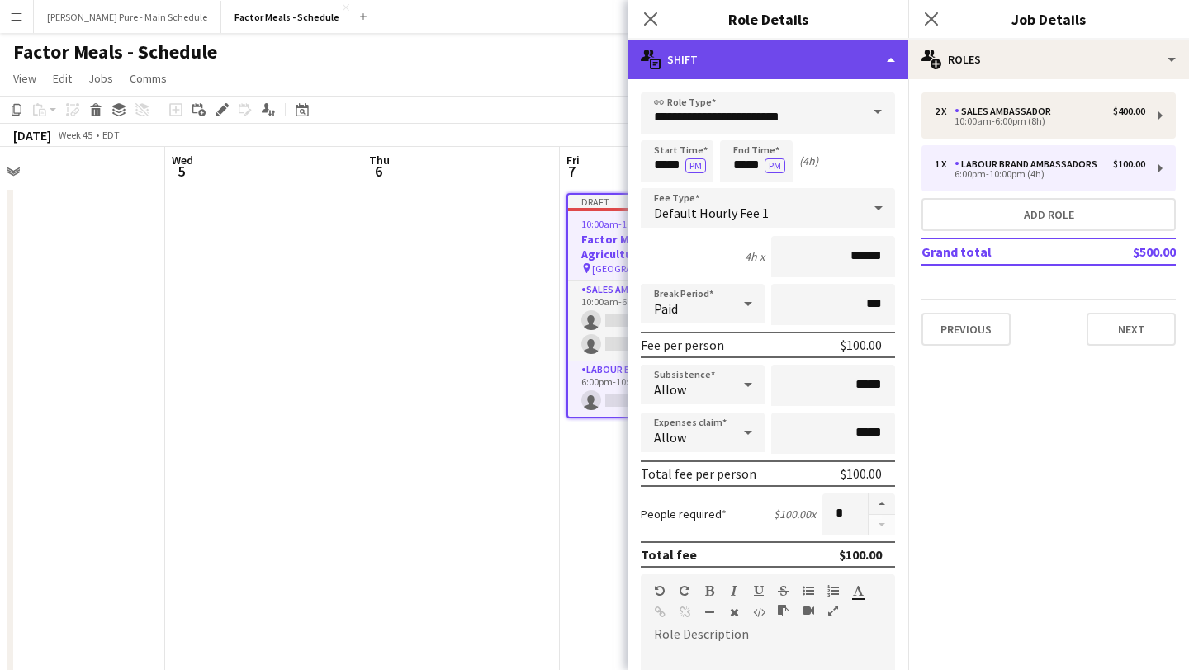
click at [871, 49] on div "multiple-actions-text Shift" at bounding box center [767, 60] width 281 height 40
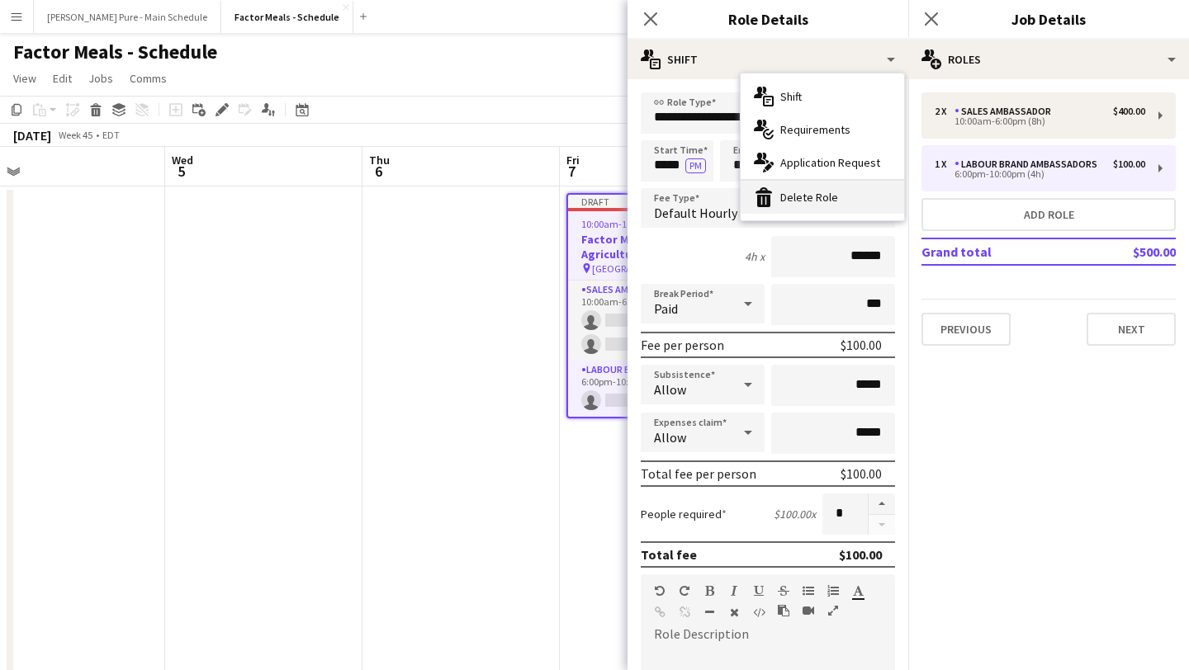
click at [855, 185] on div "bin-2 Delete Role" at bounding box center [822, 197] width 163 height 33
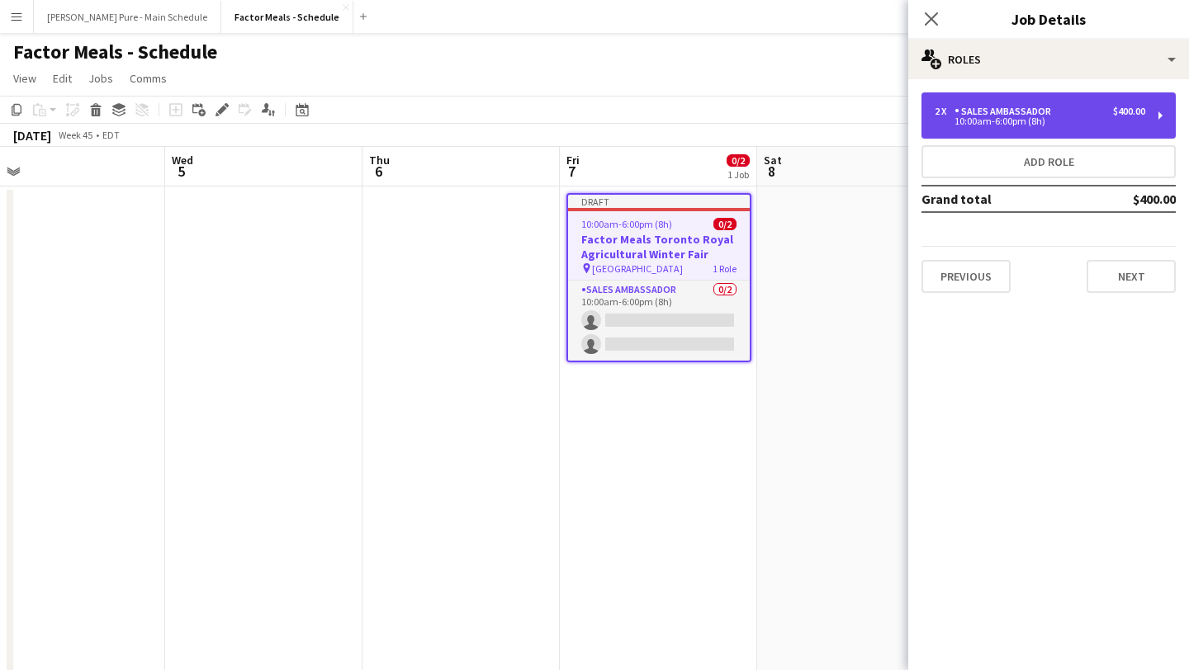
click at [1006, 119] on div "10:00am-6:00pm (8h)" at bounding box center [1040, 121] width 211 height 8
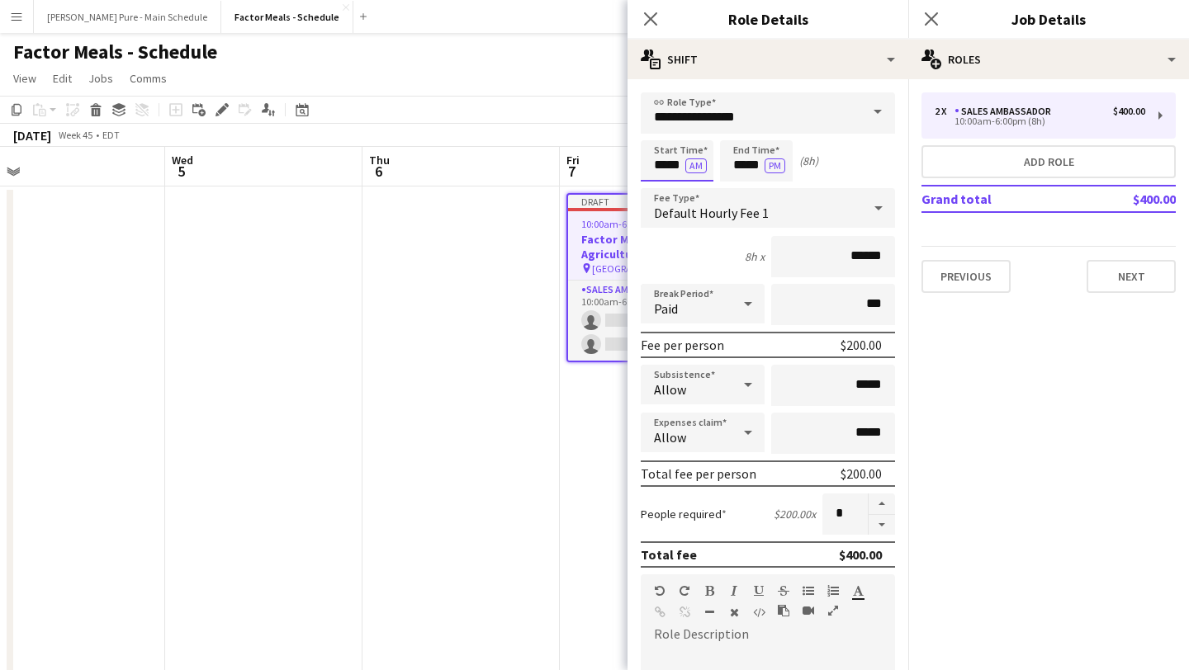
click at [669, 154] on input "*****" at bounding box center [677, 160] width 73 height 41
type input "*****"
click at [661, 185] on div at bounding box center [660, 190] width 33 height 17
click at [751, 160] on input "*****" at bounding box center [756, 160] width 73 height 41
click at [745, 137] on div at bounding box center [739, 132] width 33 height 17
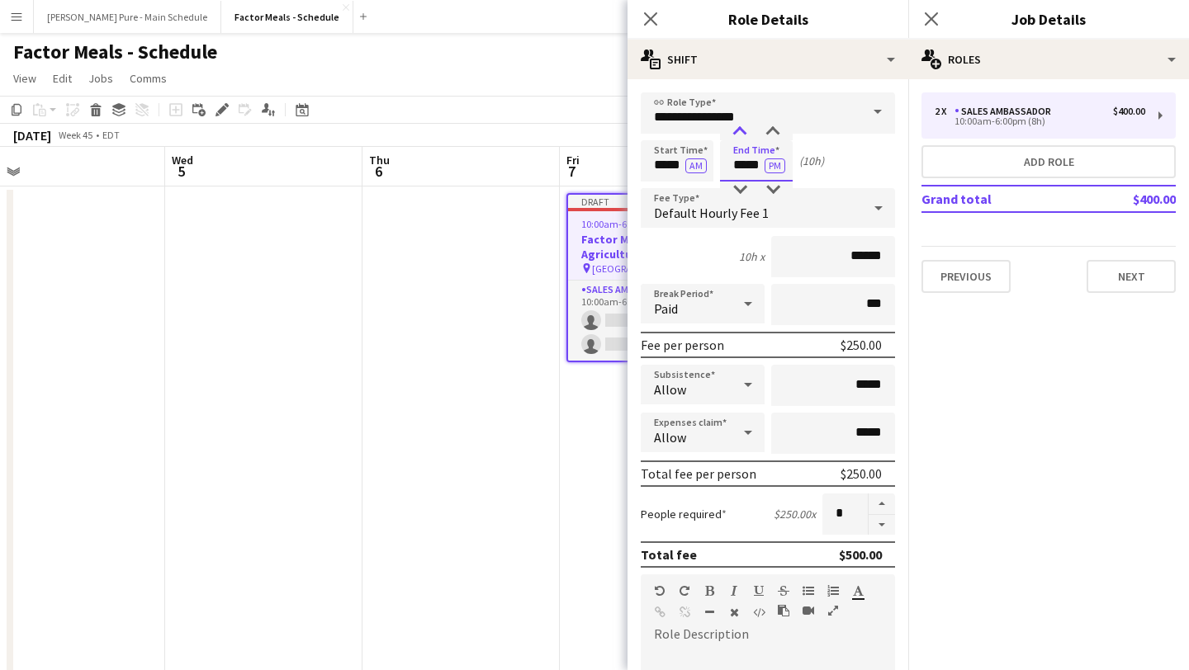
type input "*****"
click at [745, 137] on div at bounding box center [739, 132] width 33 height 17
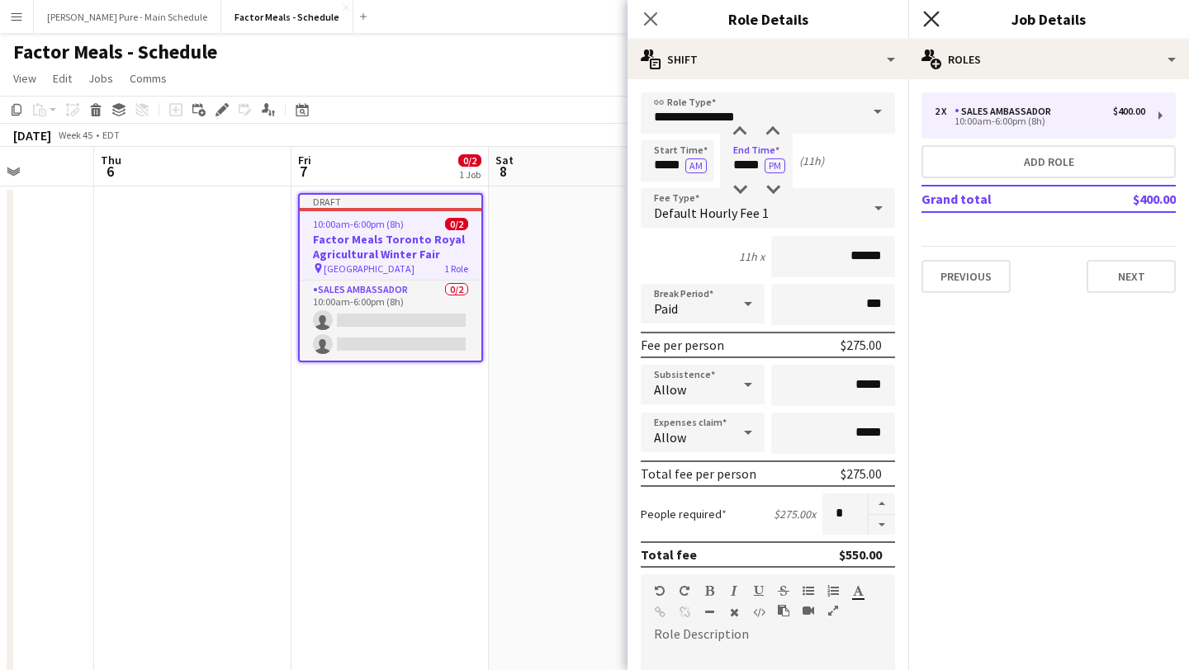
click at [932, 21] on icon at bounding box center [931, 19] width 16 height 16
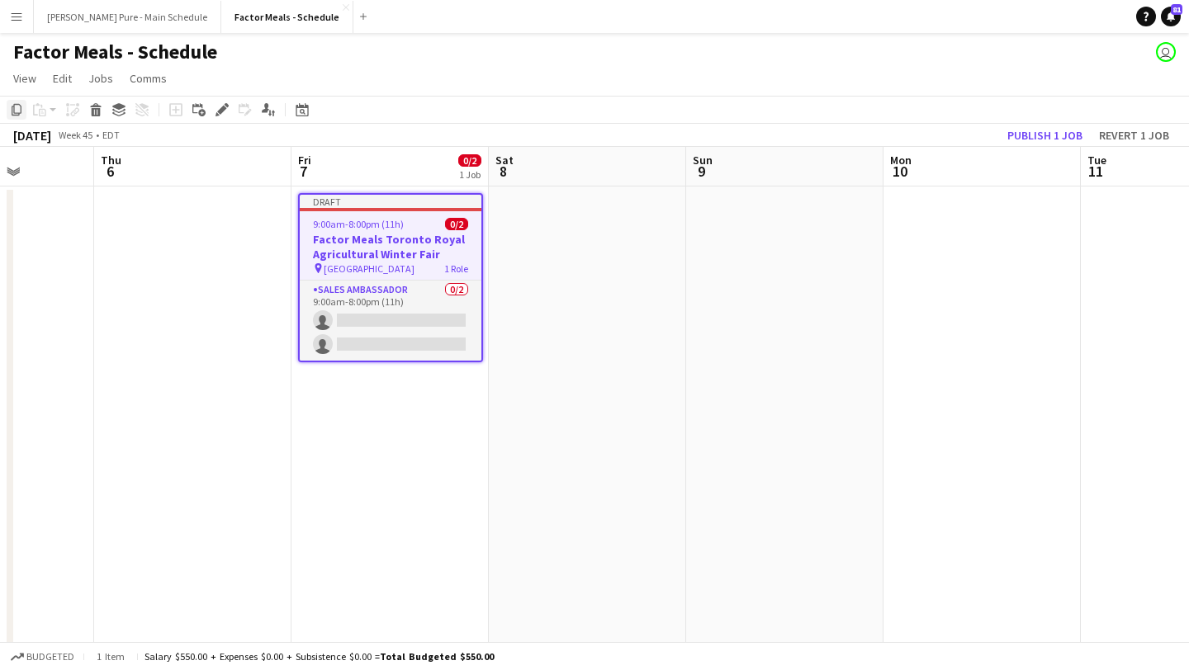
click at [13, 106] on icon at bounding box center [17, 110] width 10 height 12
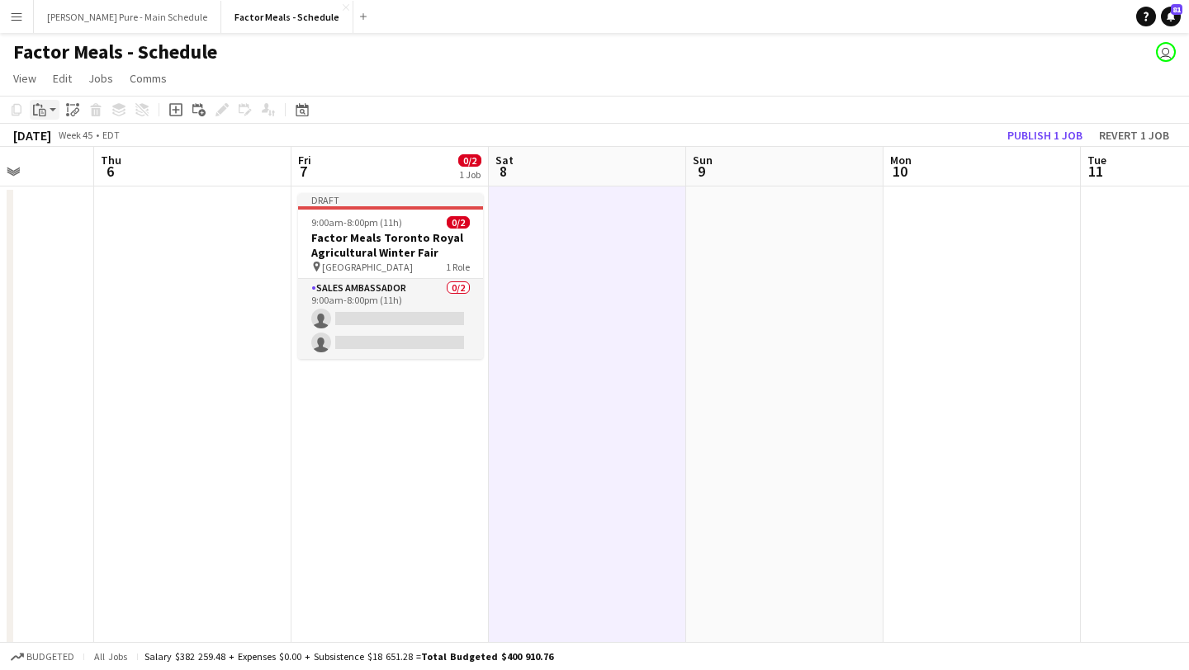
click at [38, 109] on icon "Paste" at bounding box center [39, 109] width 13 height 13
click at [53, 134] on link "Paste Command V" at bounding box center [109, 141] width 130 height 15
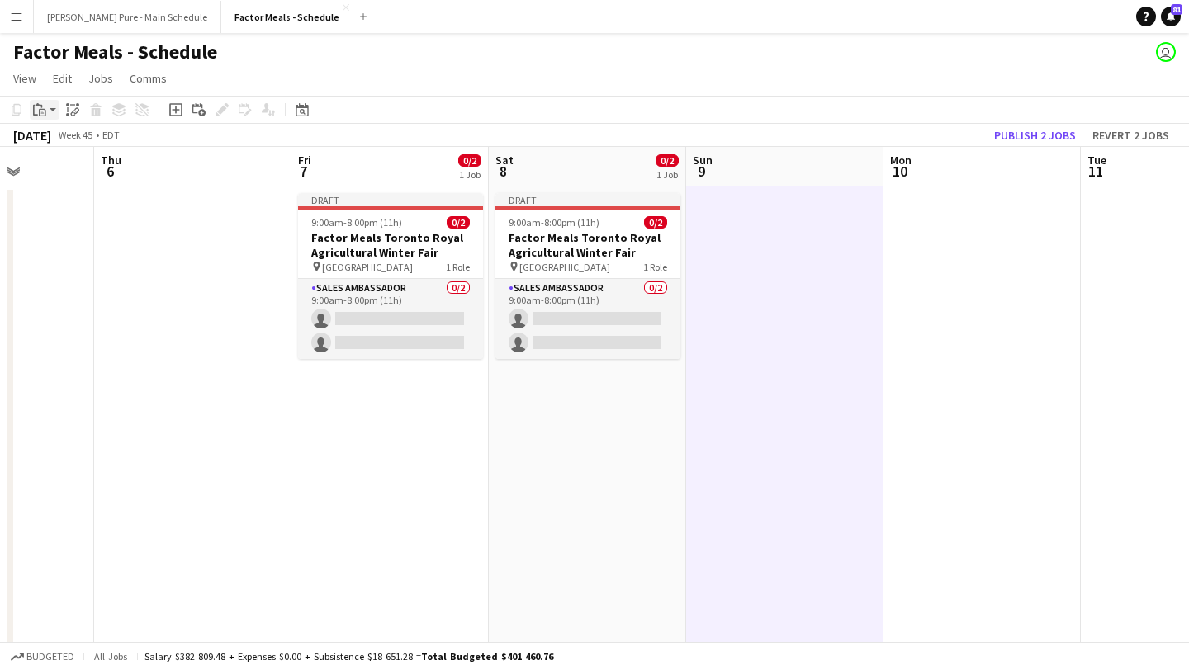
click at [44, 110] on icon "Paste" at bounding box center [39, 109] width 13 height 13
click at [59, 142] on link "Paste Command V" at bounding box center [109, 141] width 130 height 15
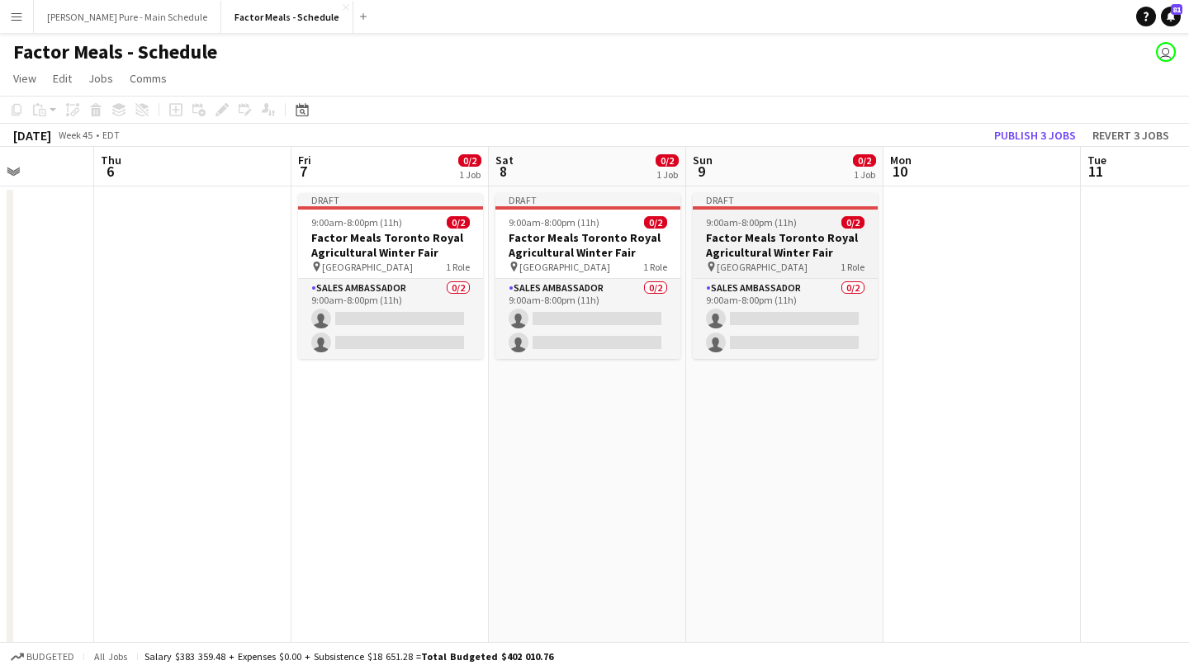
click at [781, 244] on h3 "Factor Meals Toronto Royal Agricultural Winter Fair" at bounding box center [785, 245] width 185 height 30
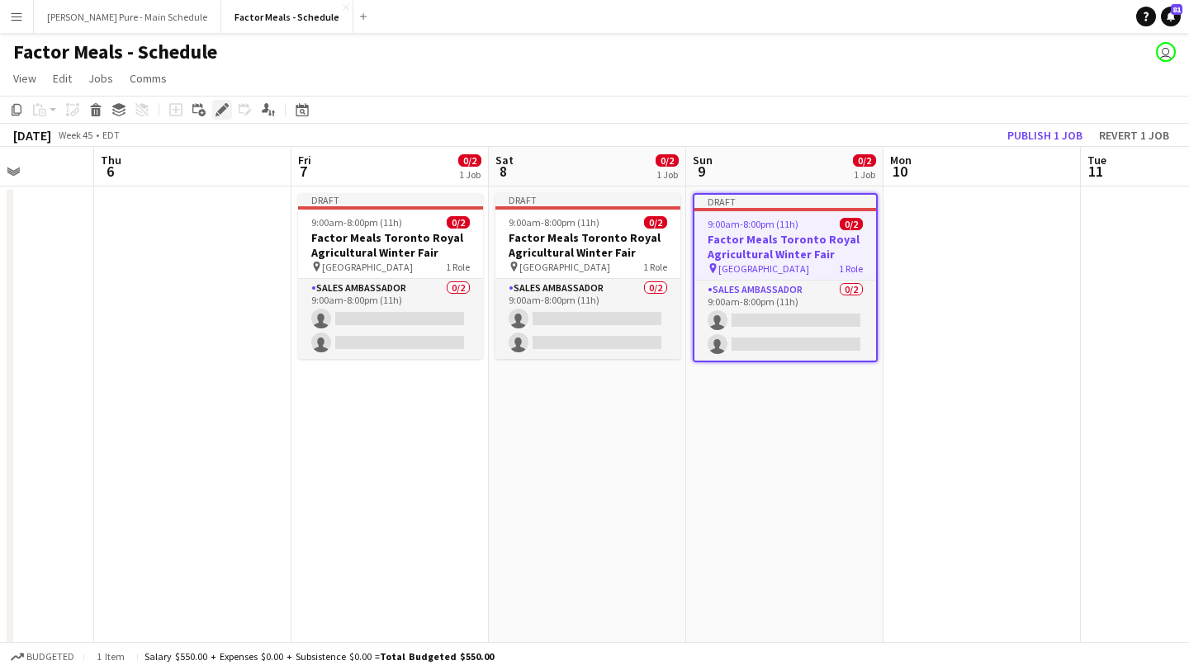
click at [223, 108] on icon at bounding box center [221, 110] width 9 height 9
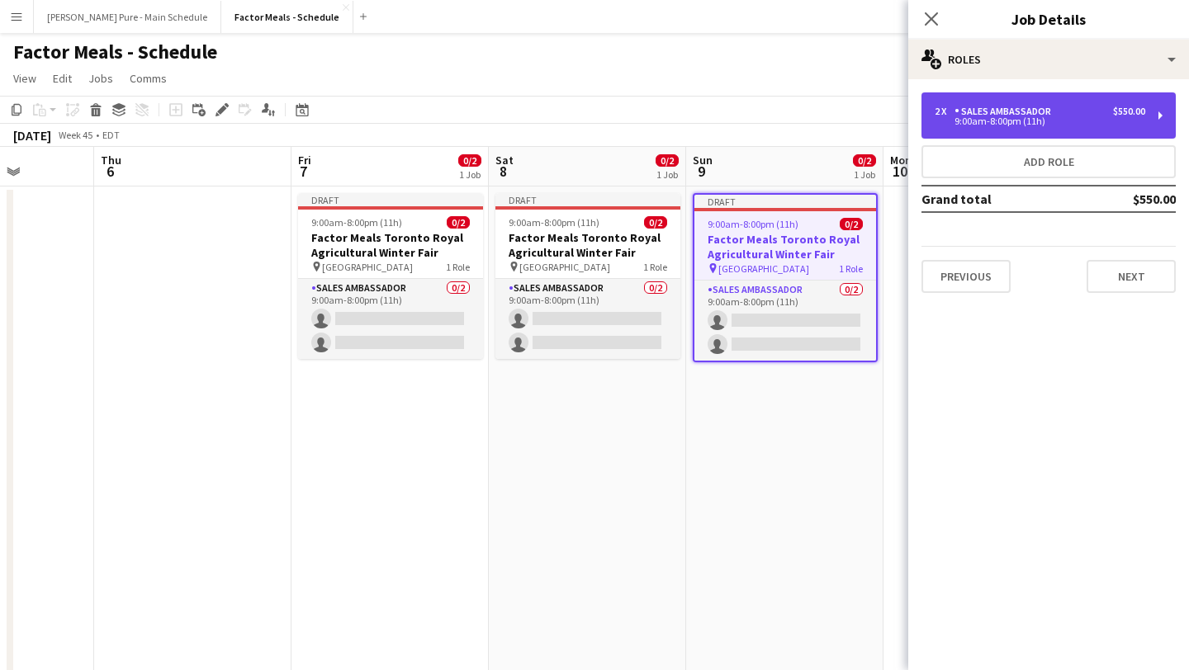
click at [1087, 121] on div "9:00am-8:00pm (11h)" at bounding box center [1040, 121] width 211 height 8
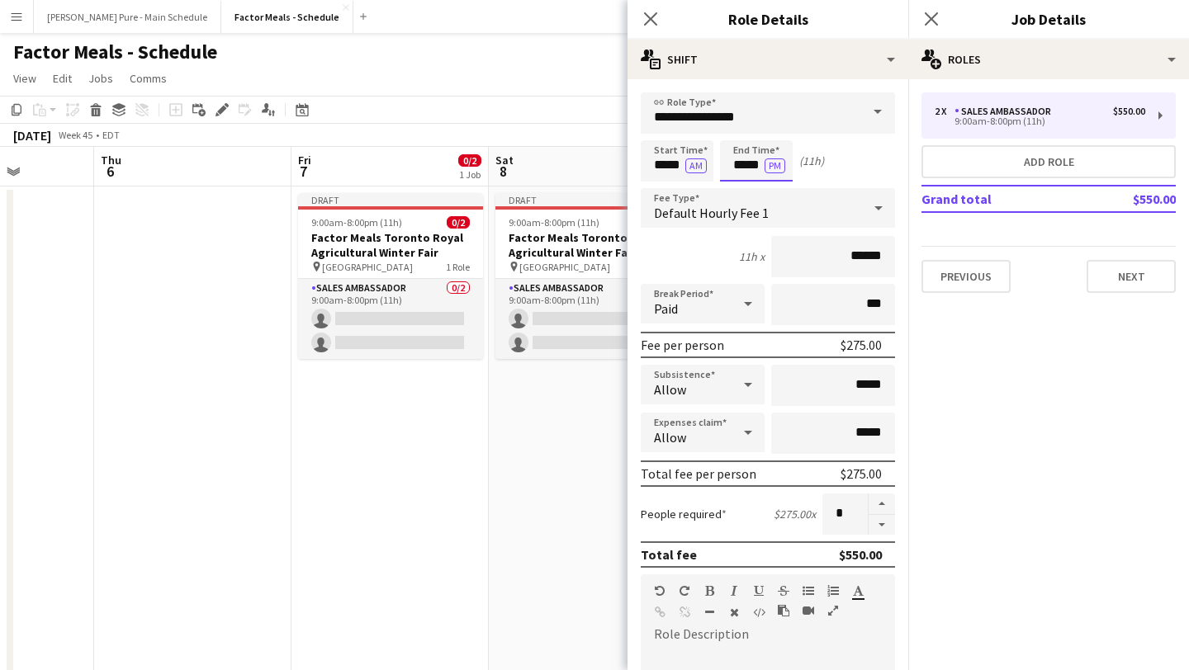
click at [748, 160] on input "*****" at bounding box center [756, 160] width 73 height 41
click at [743, 189] on div at bounding box center [739, 190] width 33 height 17
type input "*****"
click at [743, 189] on div at bounding box center [739, 190] width 33 height 17
click at [925, 13] on icon at bounding box center [931, 19] width 16 height 16
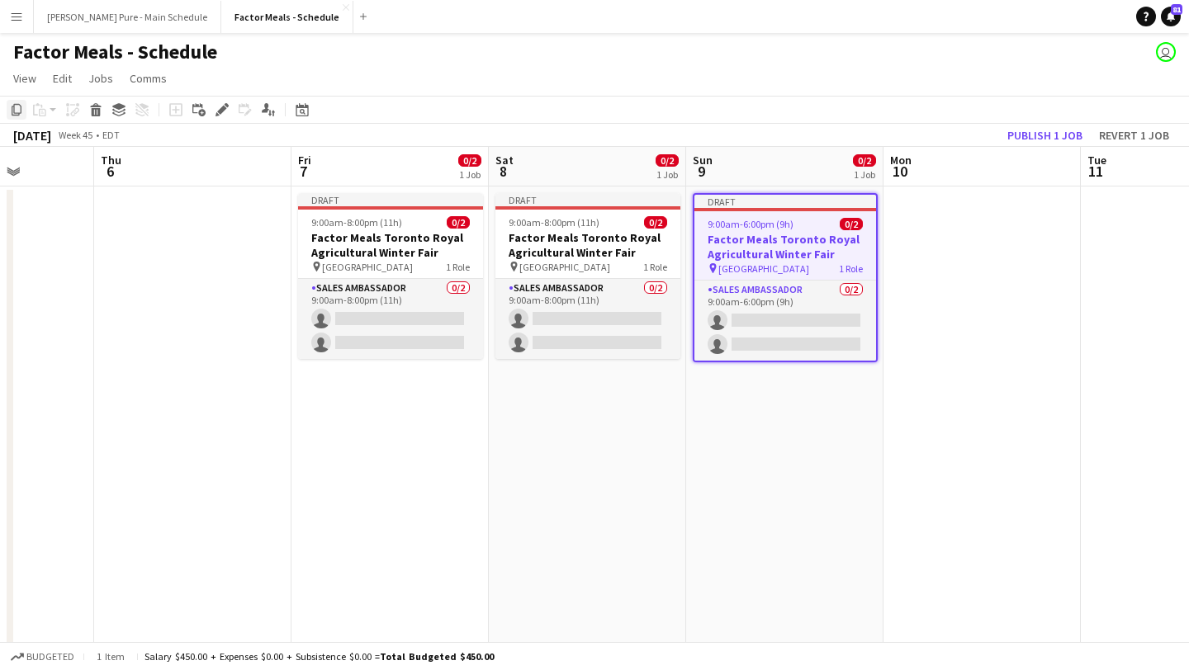
click at [17, 113] on icon at bounding box center [17, 110] width 10 height 12
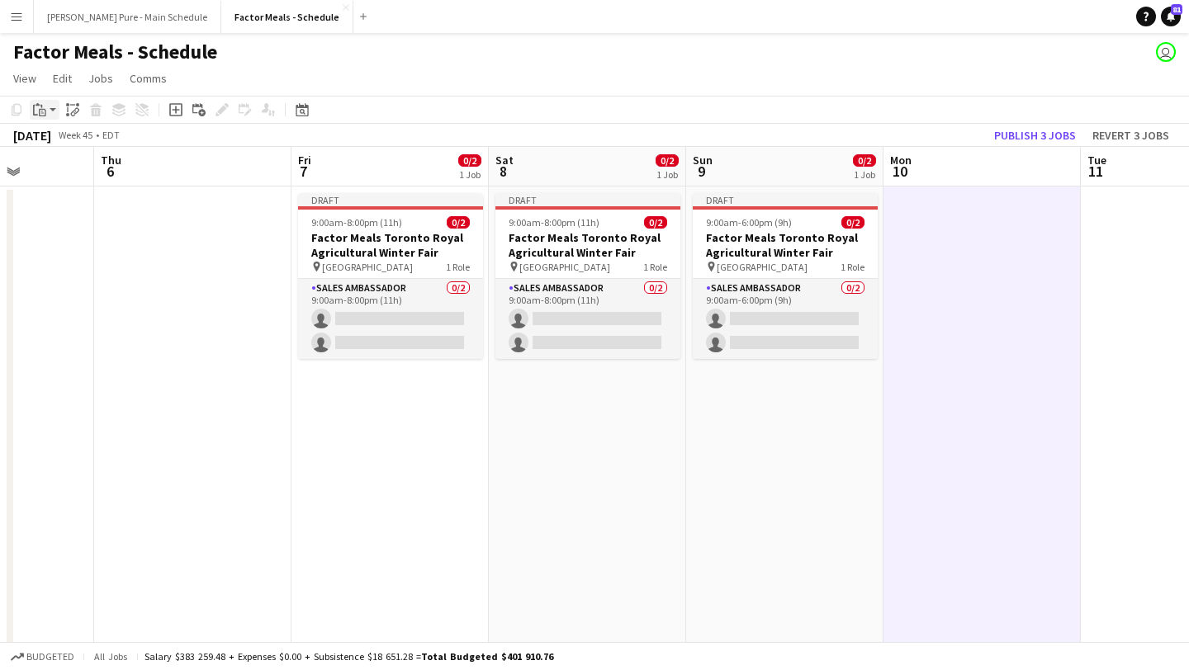
click at [40, 111] on icon "Paste" at bounding box center [39, 109] width 13 height 13
click at [60, 140] on link "Paste Command V" at bounding box center [109, 141] width 130 height 15
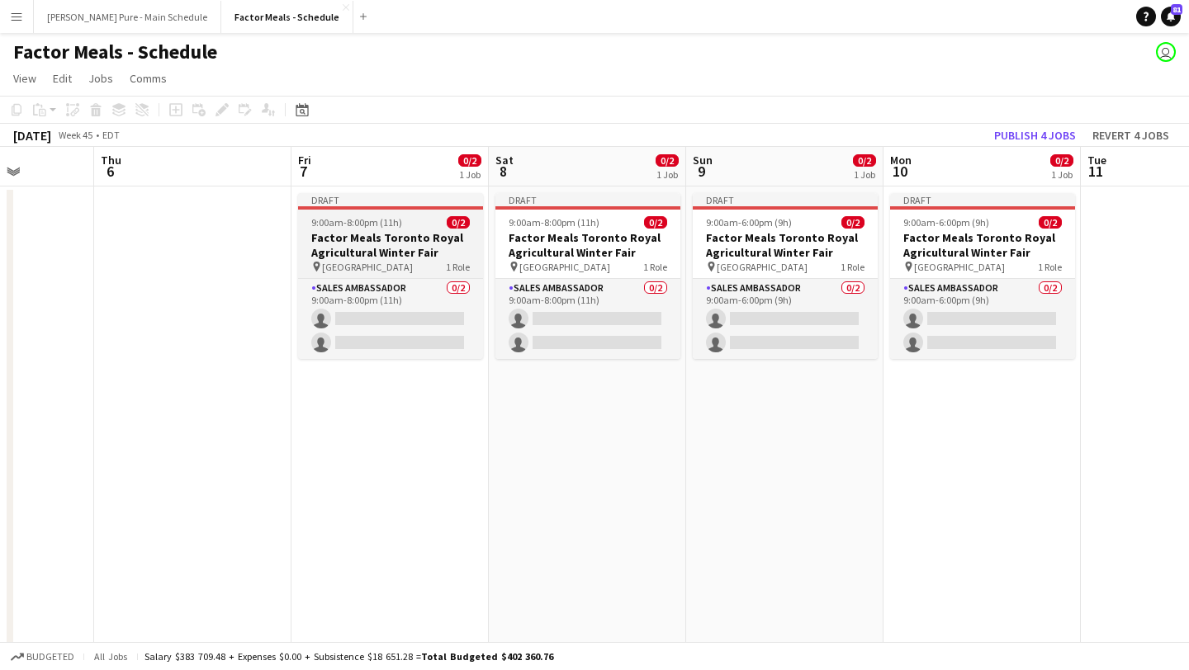
click at [352, 235] on h3 "Factor Meals Toronto Royal Agricultural Winter Fair" at bounding box center [390, 245] width 185 height 30
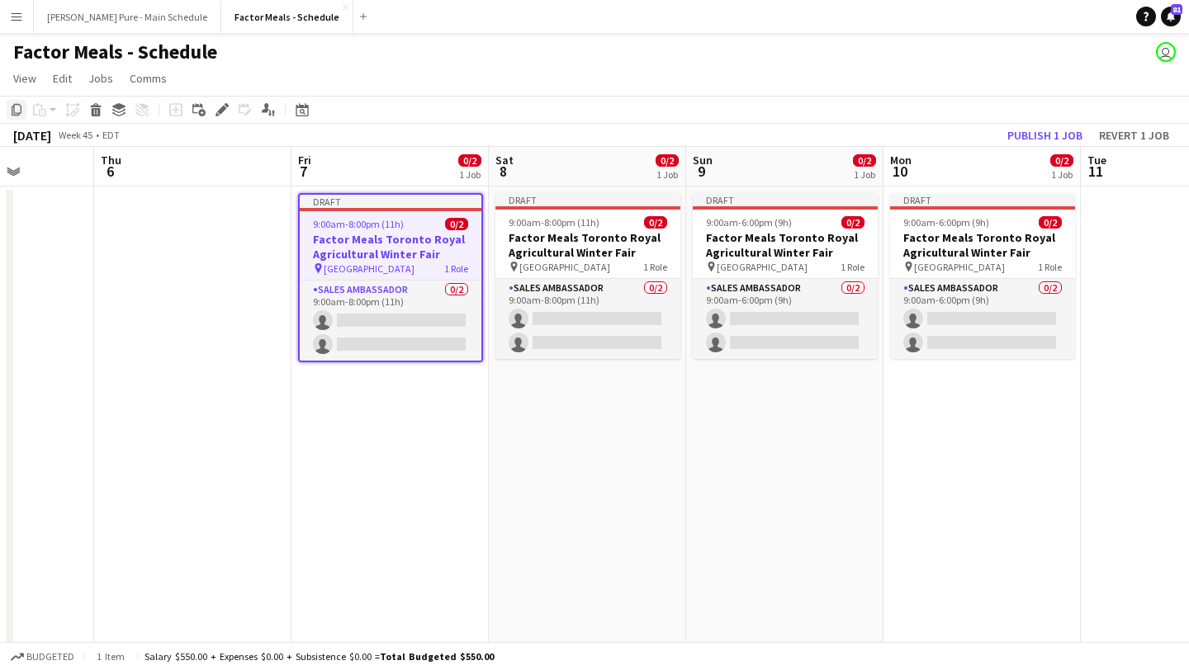
click at [12, 113] on icon at bounding box center [17, 110] width 10 height 12
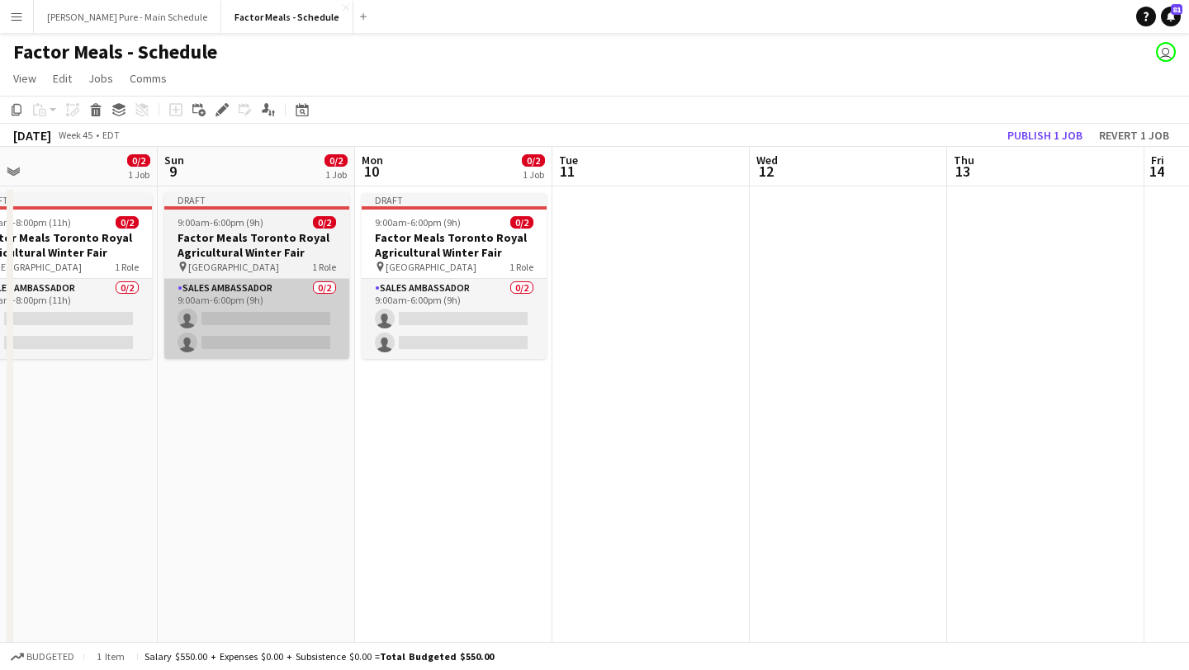
scroll to position [0, 825]
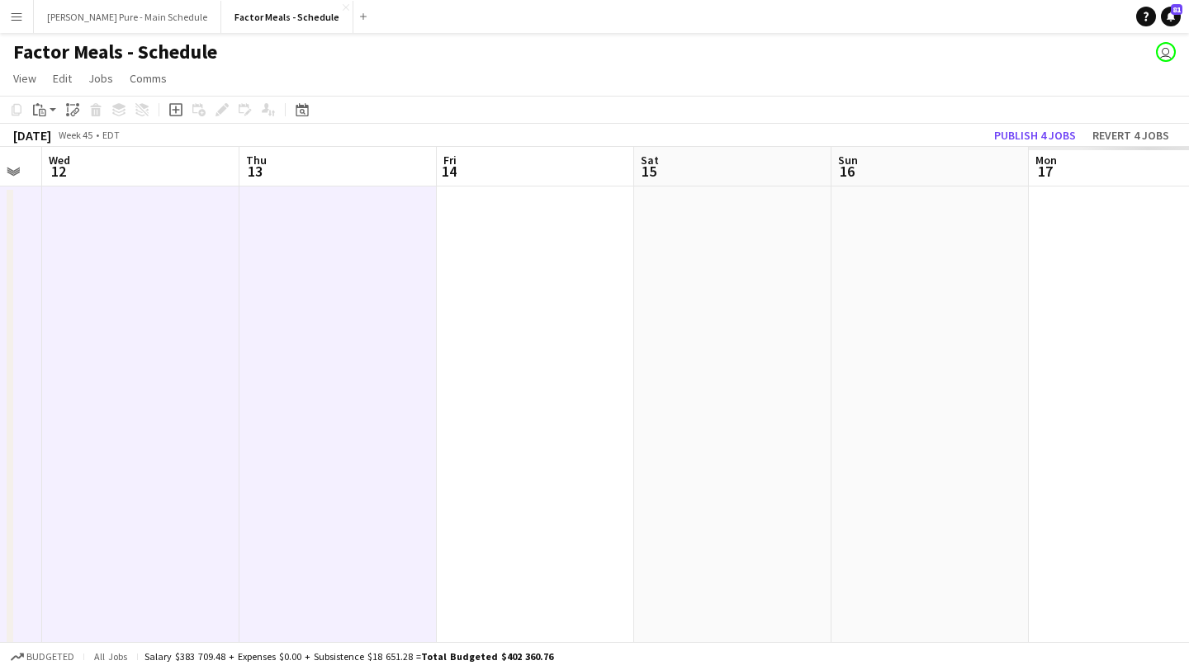
scroll to position [0, 749]
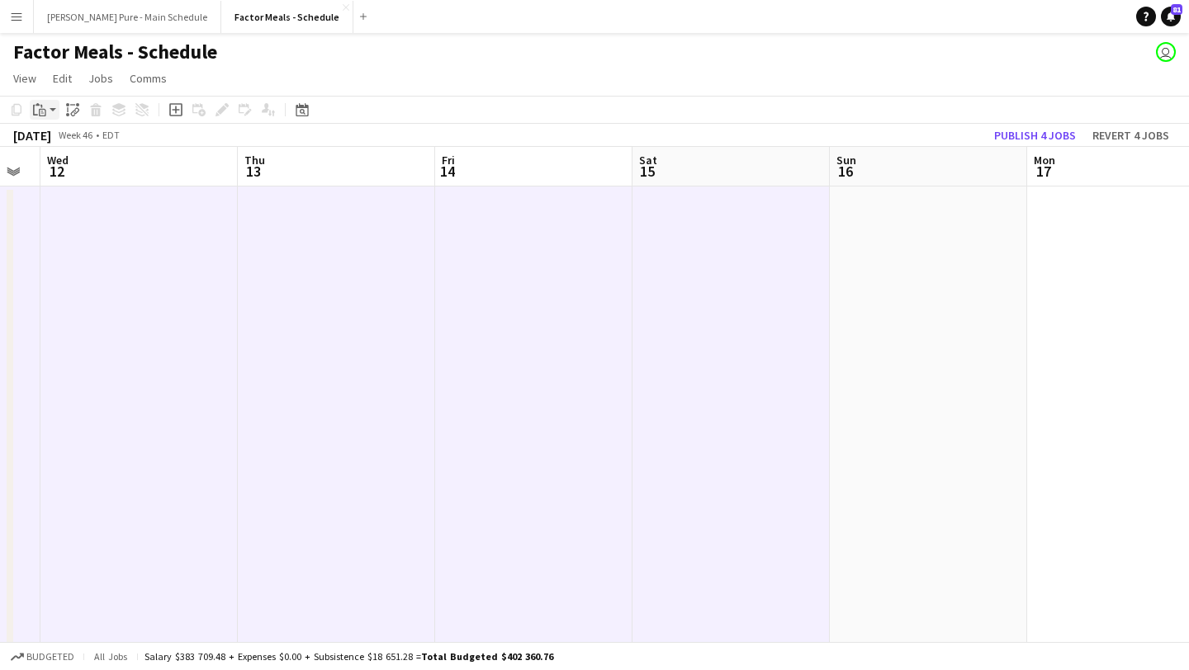
click at [45, 103] on icon "Paste" at bounding box center [39, 109] width 13 height 13
click at [61, 145] on link "Paste Command V" at bounding box center [109, 141] width 130 height 15
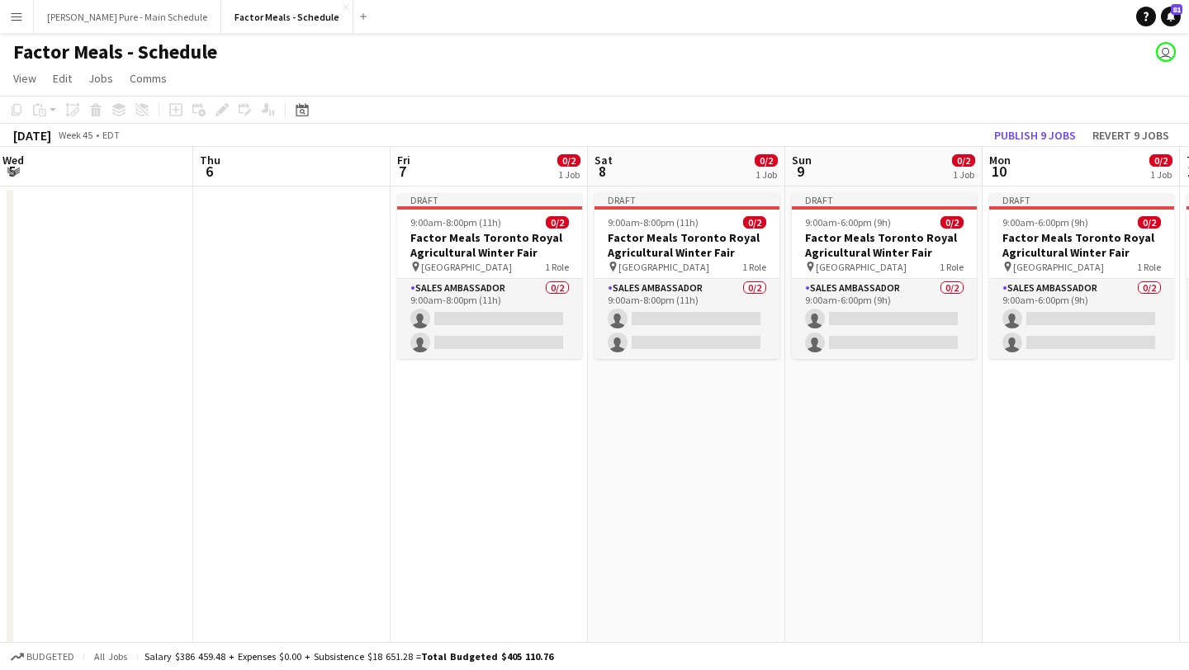
scroll to position [0, 390]
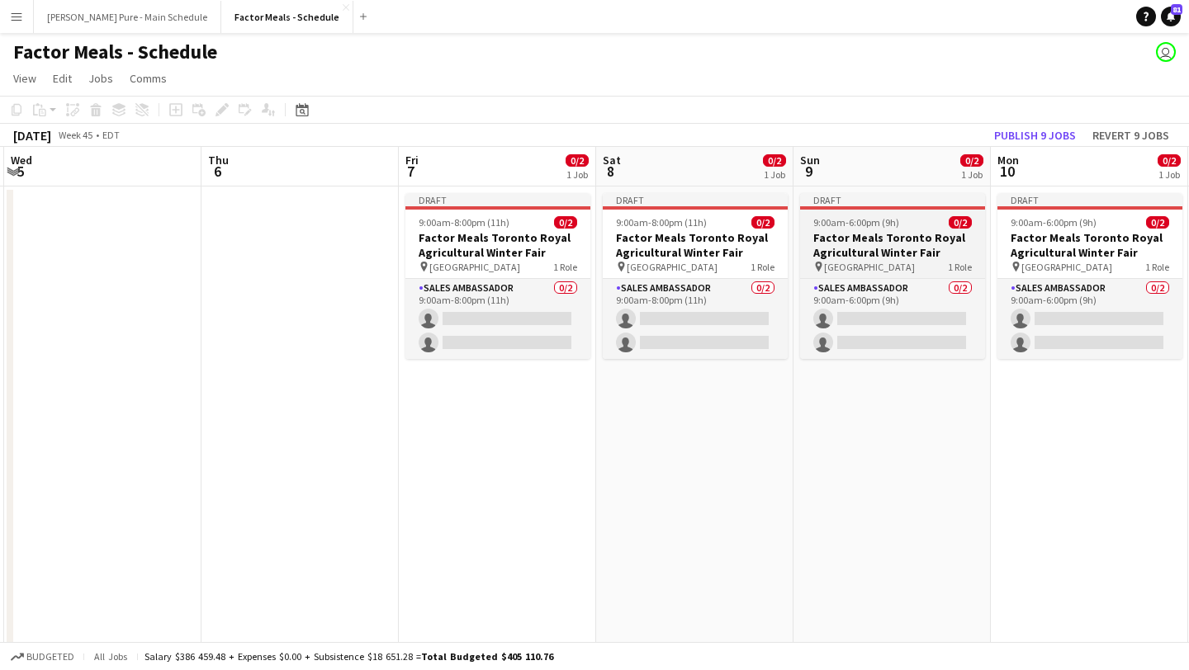
click at [894, 238] on h3 "Factor Meals Toronto Royal Agricultural Winter Fair" at bounding box center [892, 245] width 185 height 30
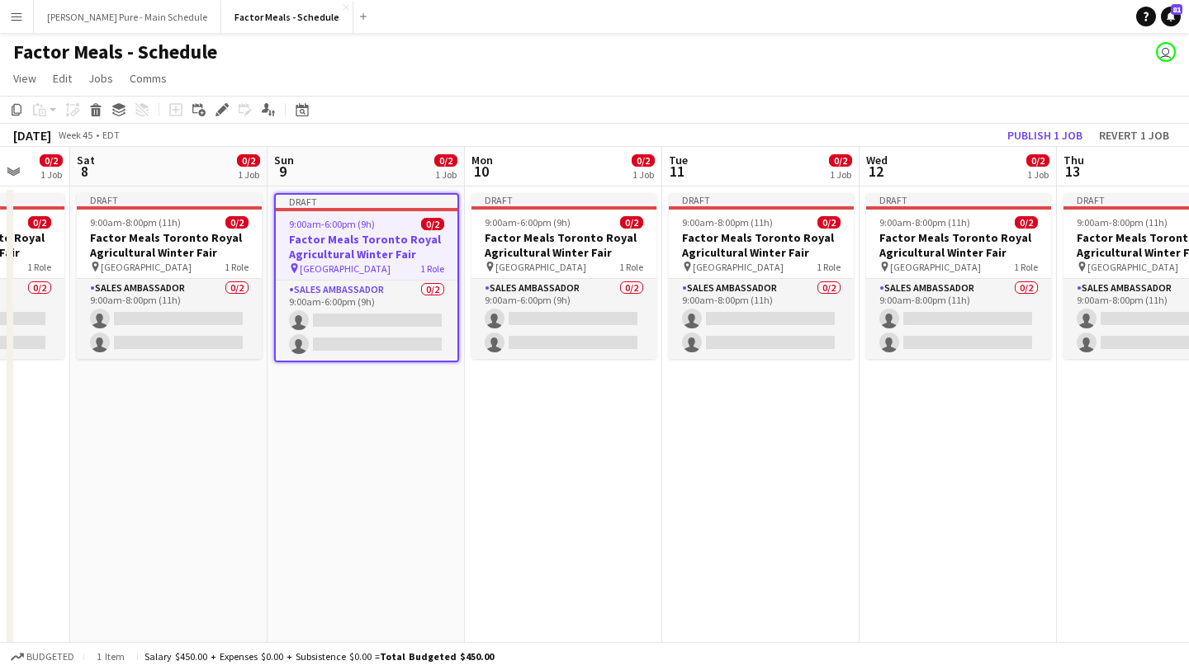
scroll to position [0, 679]
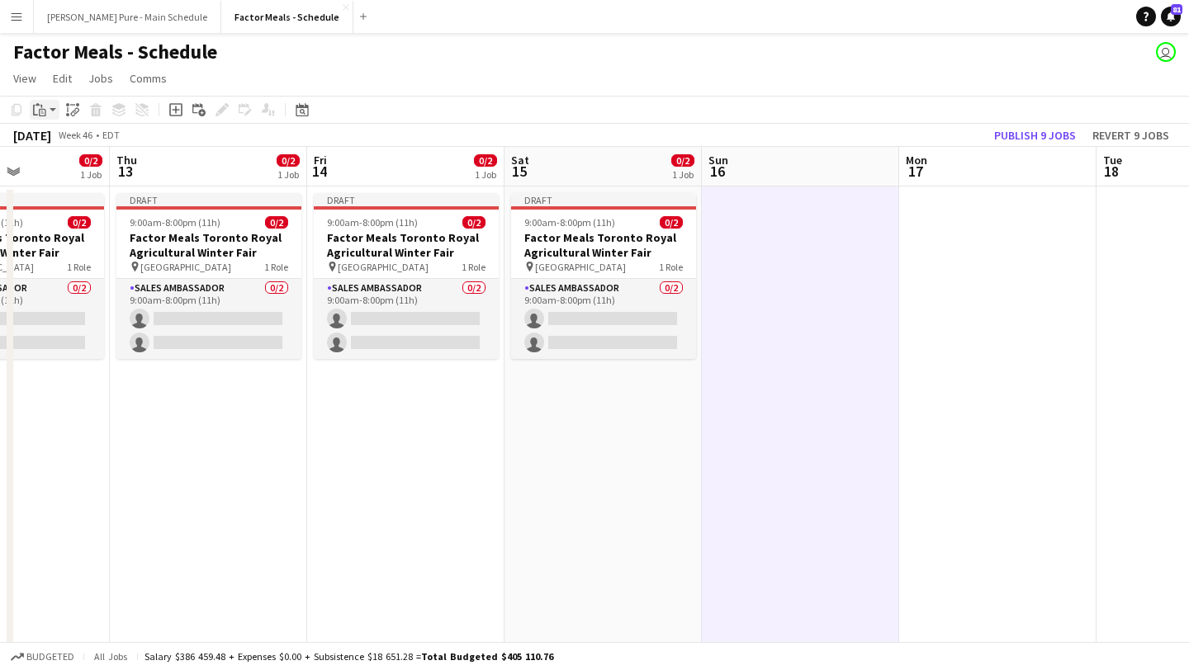
click at [37, 107] on icon "Paste" at bounding box center [39, 109] width 13 height 13
click at [45, 145] on link "Paste Command V" at bounding box center [109, 141] width 130 height 15
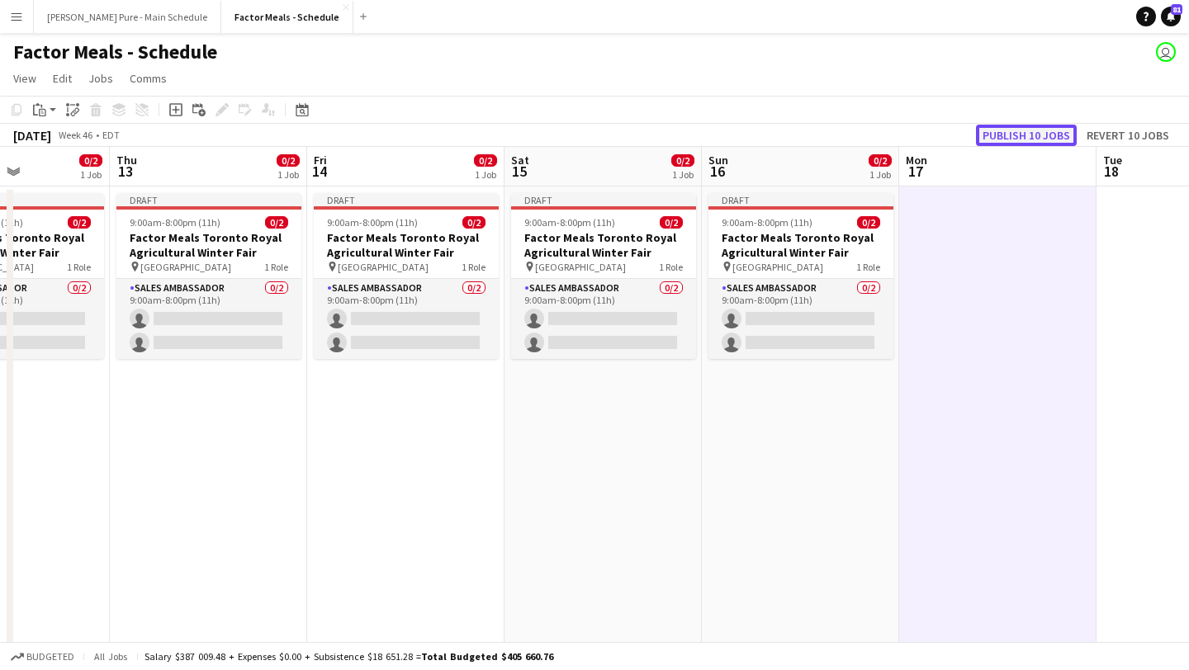
click at [1026, 138] on button "Publish 10 jobs" at bounding box center [1026, 135] width 101 height 21
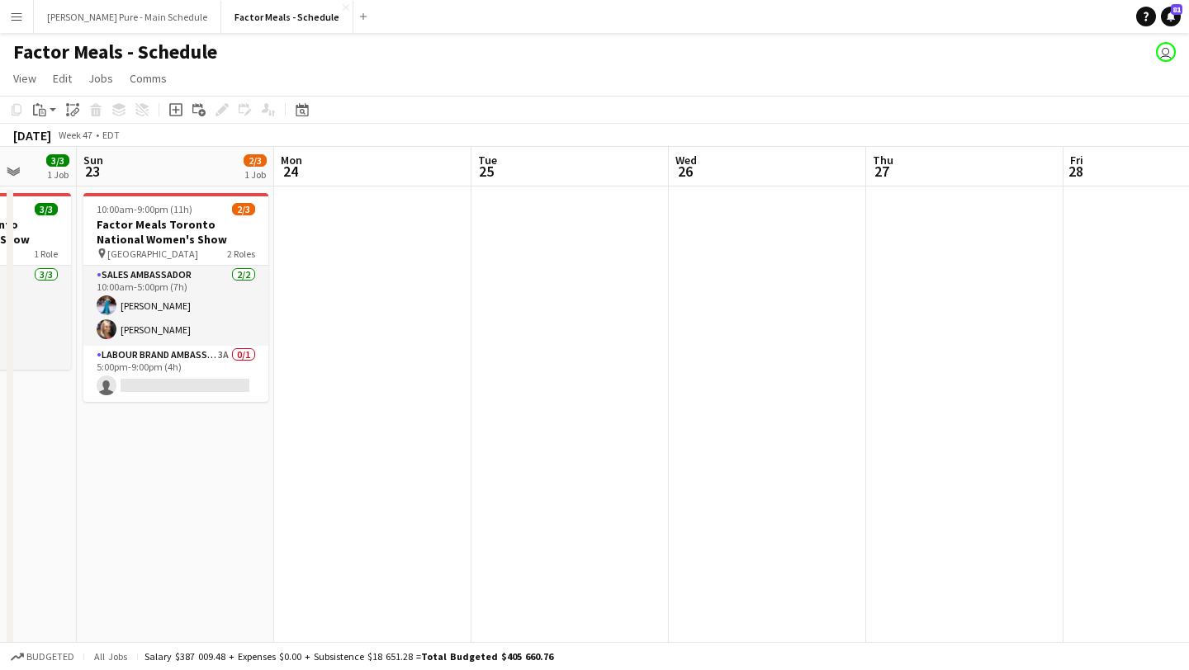
scroll to position [0, 609]
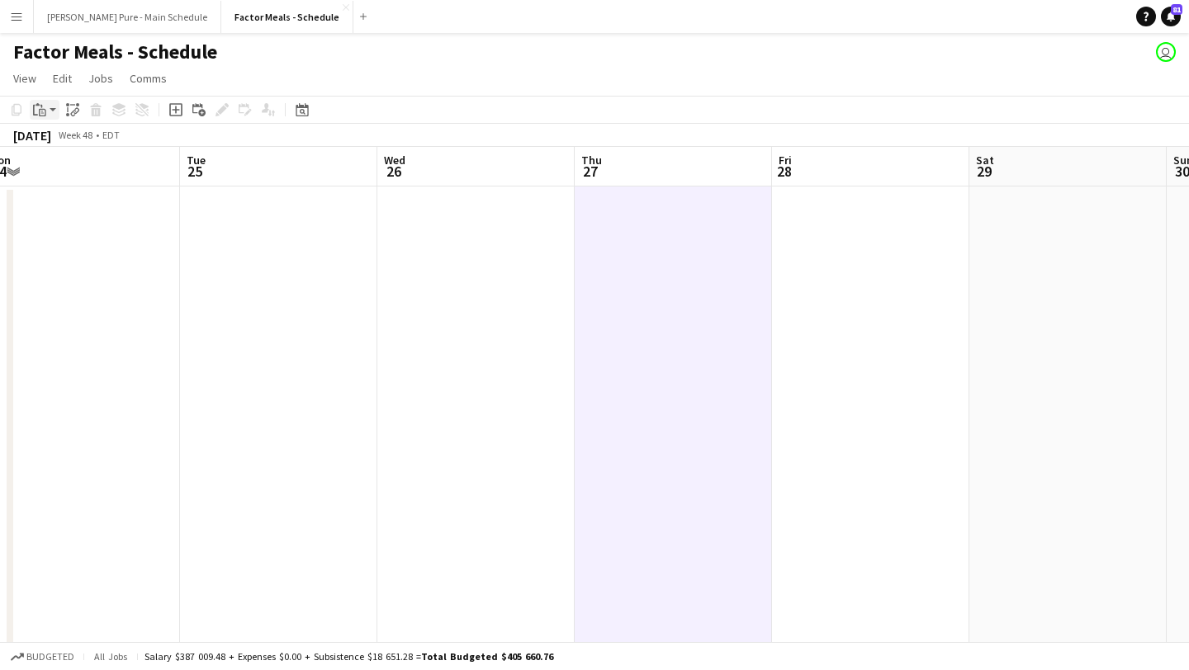
click at [43, 109] on icon "Paste" at bounding box center [39, 109] width 13 height 13
click at [59, 141] on link "Paste Command V" at bounding box center [109, 141] width 130 height 15
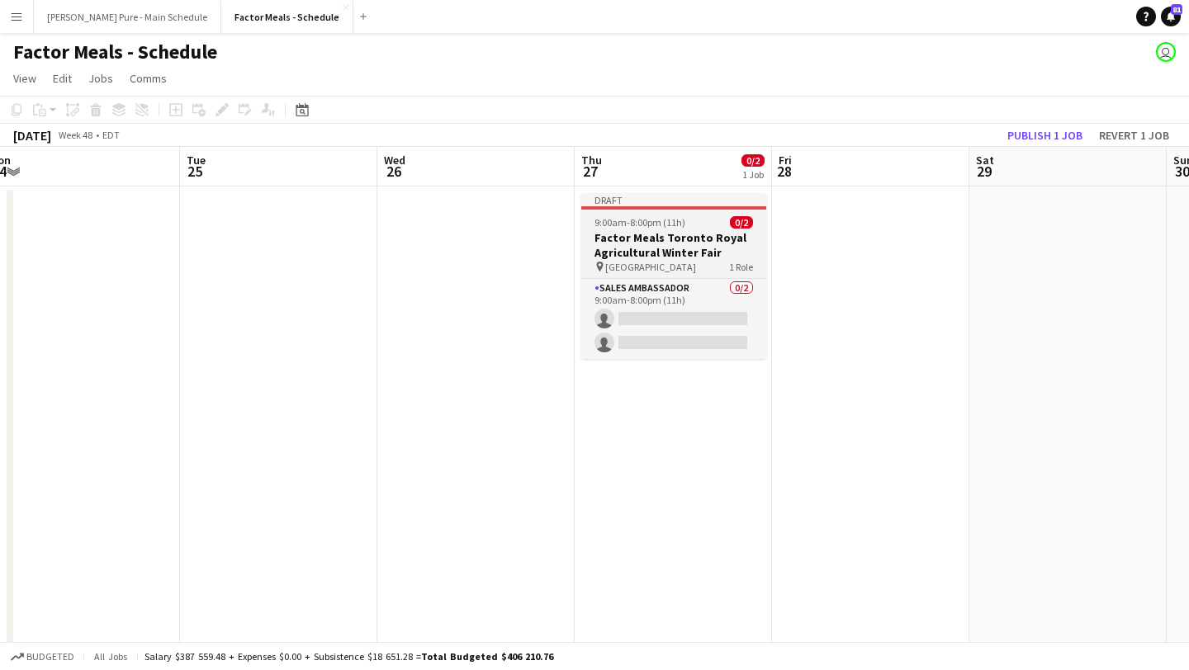
click at [647, 226] on span "9:00am-8:00pm (11h)" at bounding box center [639, 222] width 91 height 12
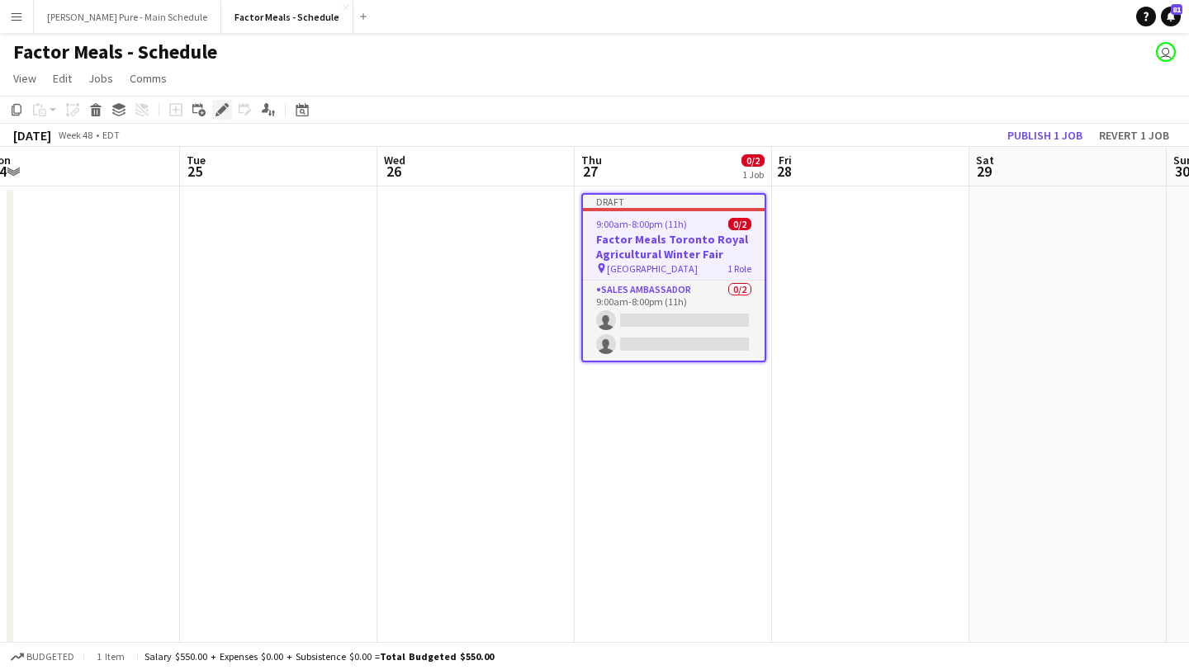
click at [223, 111] on icon at bounding box center [221, 110] width 9 height 9
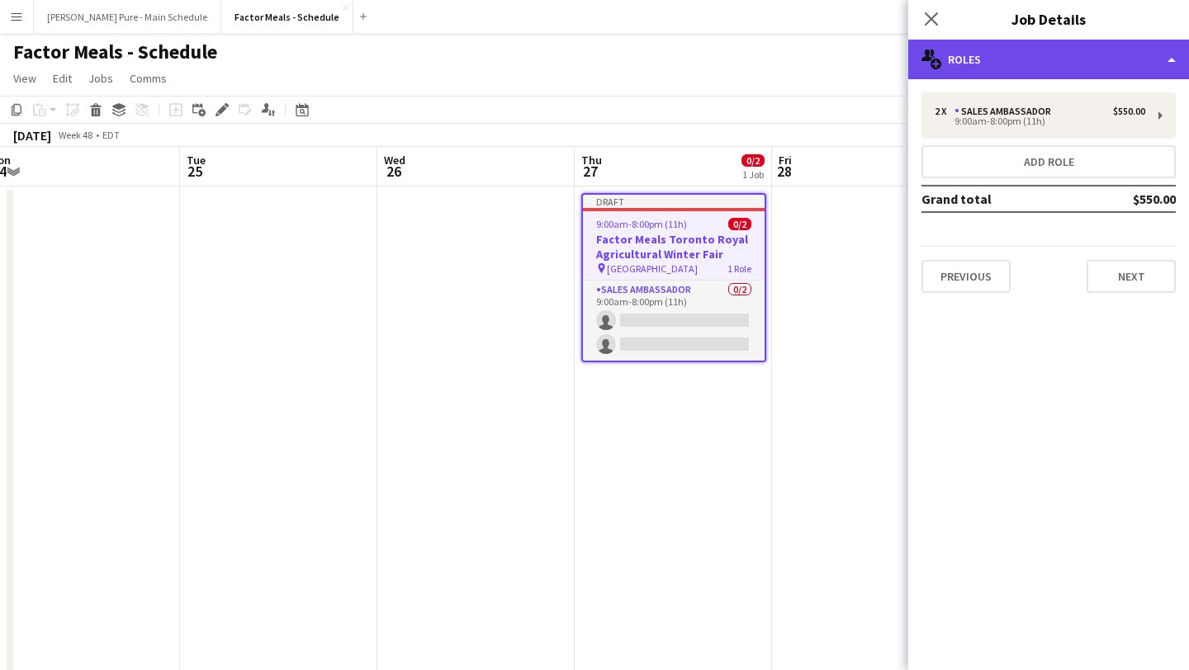
click at [1091, 58] on div "multiple-users-add Roles" at bounding box center [1048, 60] width 281 height 40
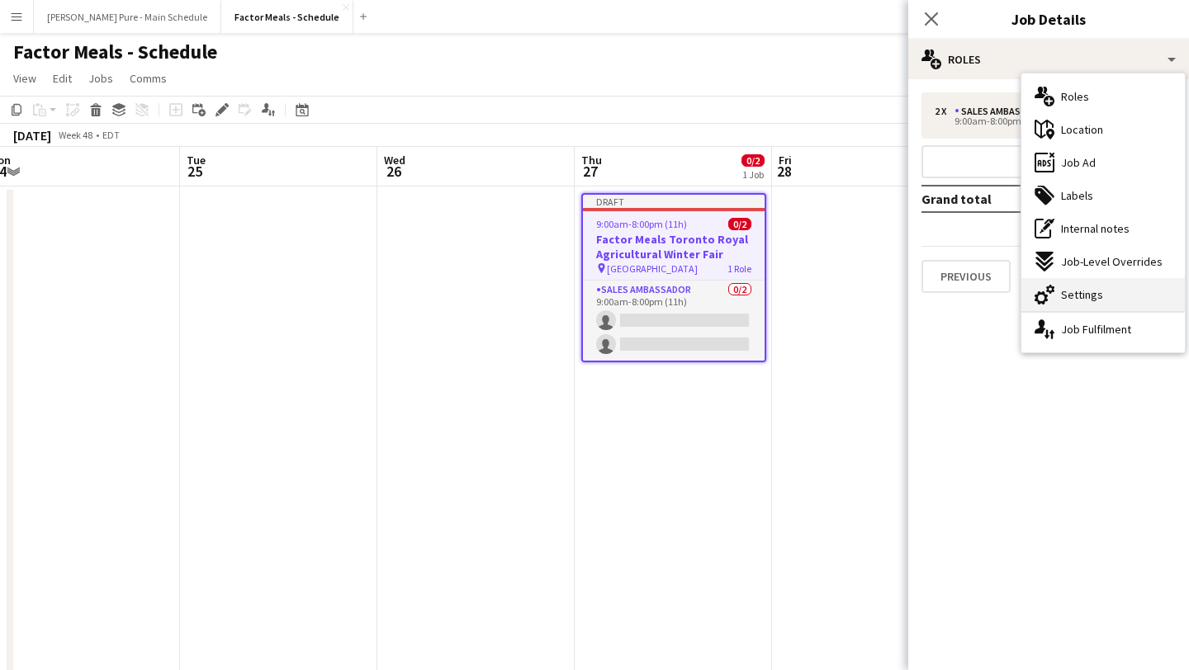
click at [1086, 297] on span "Settings" at bounding box center [1082, 294] width 42 height 15
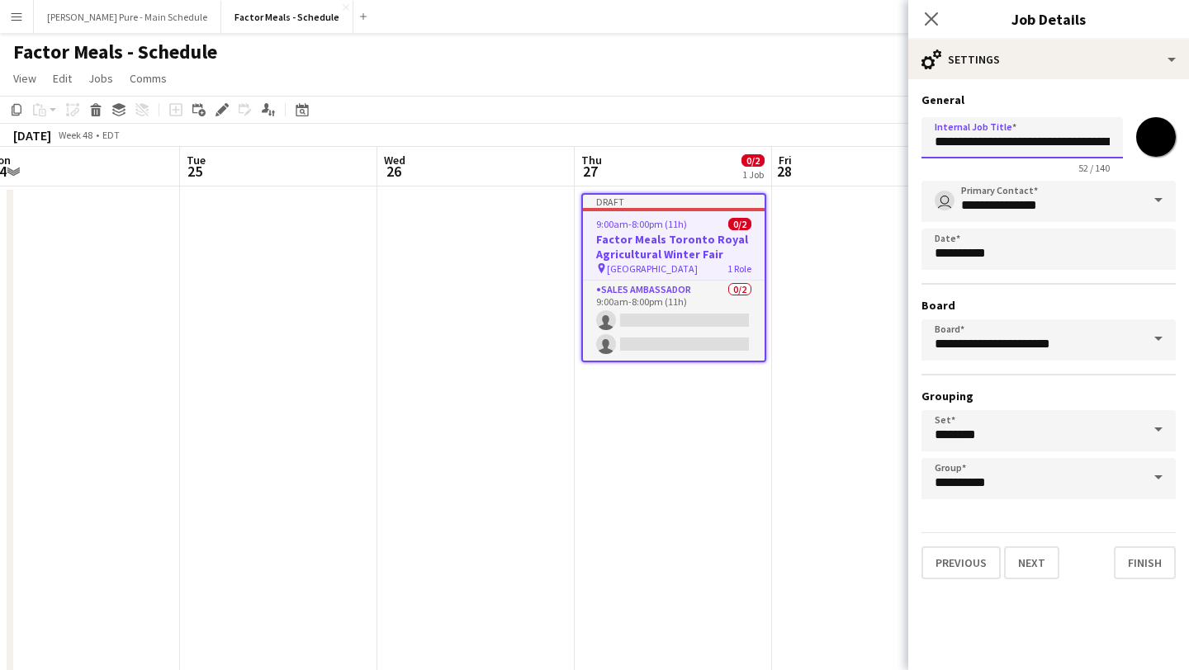
click at [1057, 141] on input "**********" at bounding box center [1021, 137] width 201 height 41
drag, startPoint x: 1057, startPoint y: 141, endPoint x: 1172, endPoint y: 140, distance: 115.6
click at [1172, 140] on div "**********" at bounding box center [1048, 143] width 254 height 64
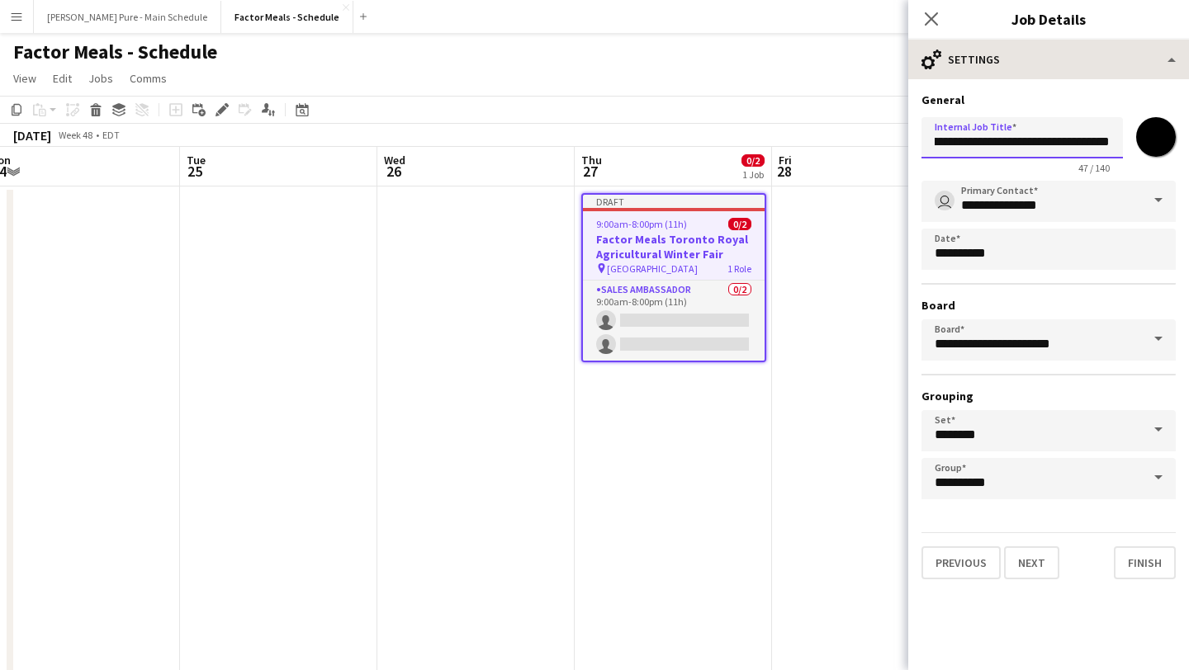
type input "**********"
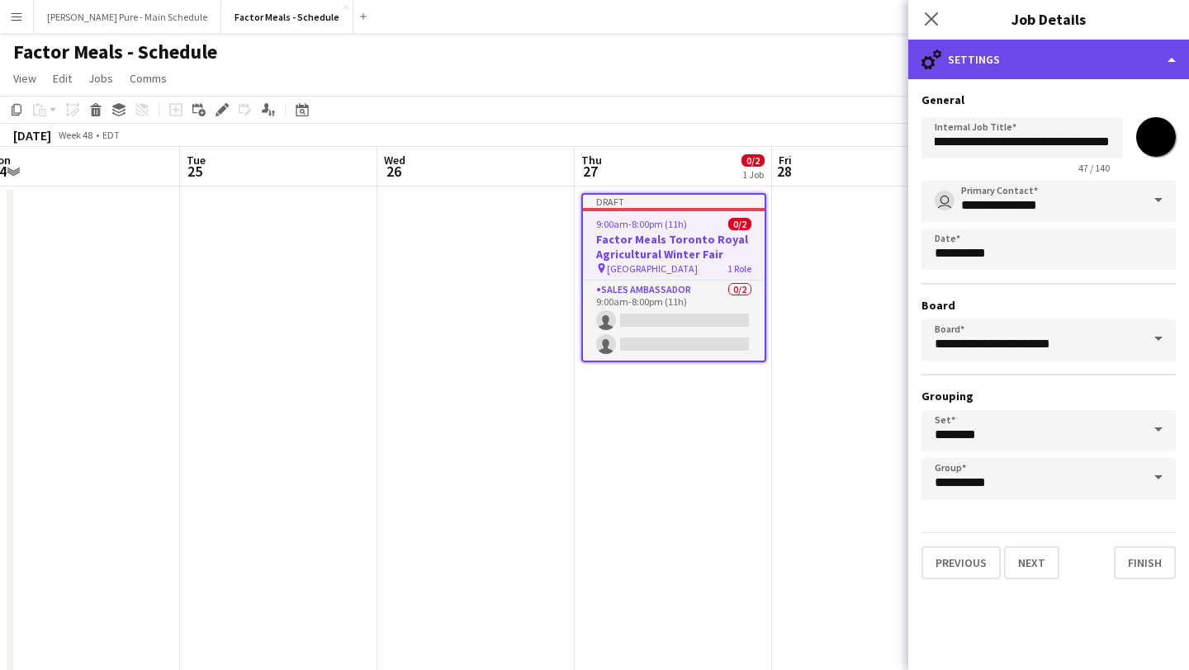
click at [1165, 54] on div "cog-double-3 Settings" at bounding box center [1048, 60] width 281 height 40
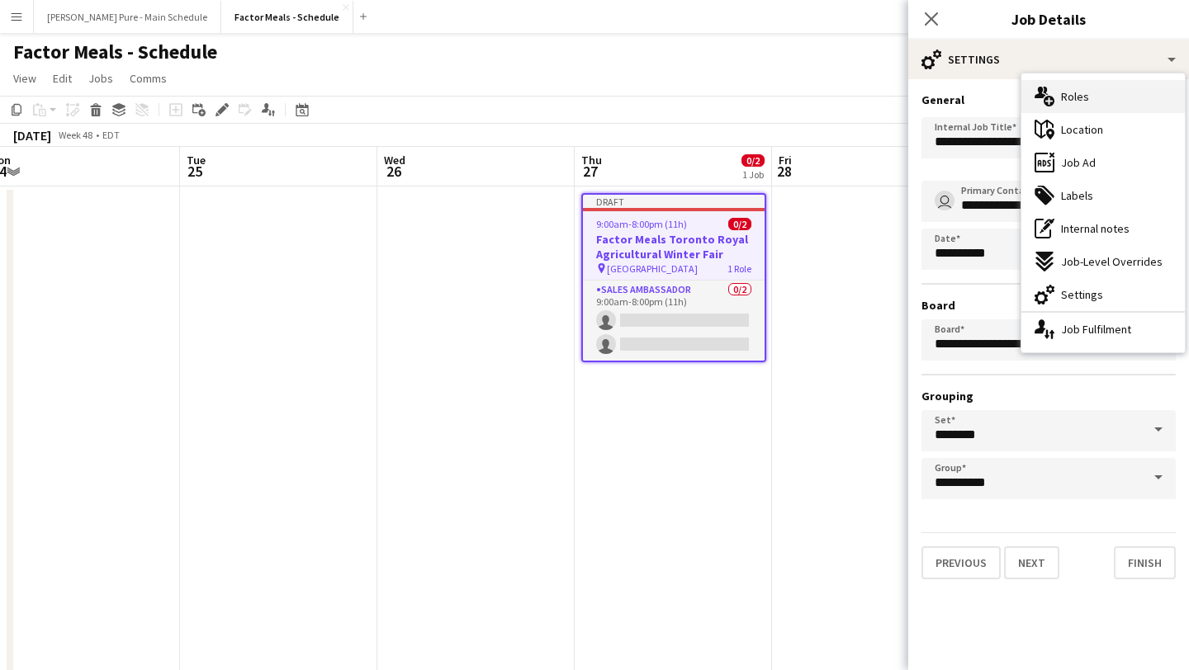
click at [1131, 89] on div "multiple-users-add Roles" at bounding box center [1102, 96] width 163 height 33
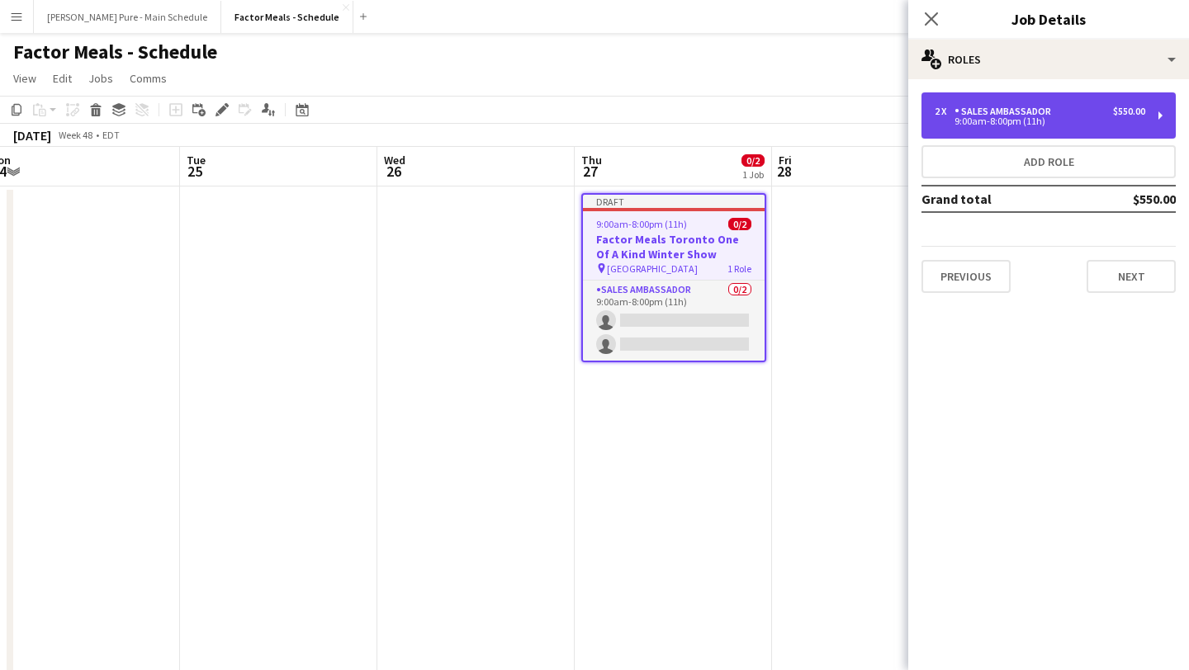
click at [1051, 108] on div "Sales Ambassador" at bounding box center [1005, 112] width 103 height 12
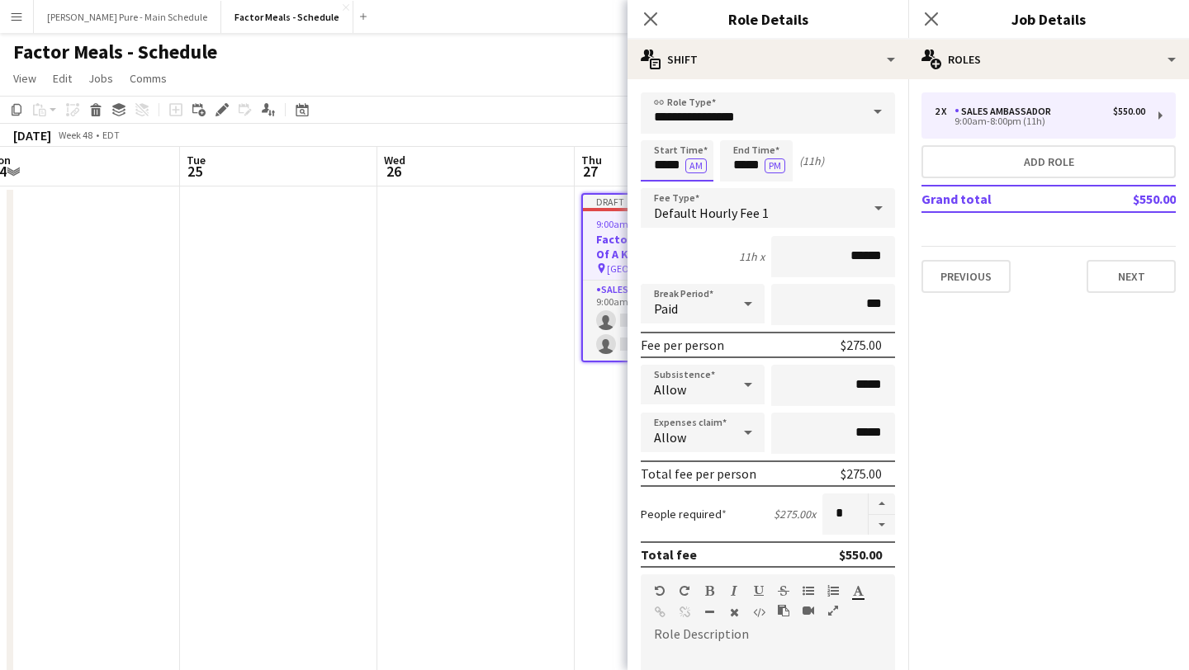
click at [667, 165] on input "*****" at bounding box center [677, 160] width 73 height 41
type input "*****"
click at [665, 133] on div at bounding box center [660, 132] width 33 height 17
click at [745, 143] on input "*****" at bounding box center [756, 160] width 73 height 41
type input "*****"
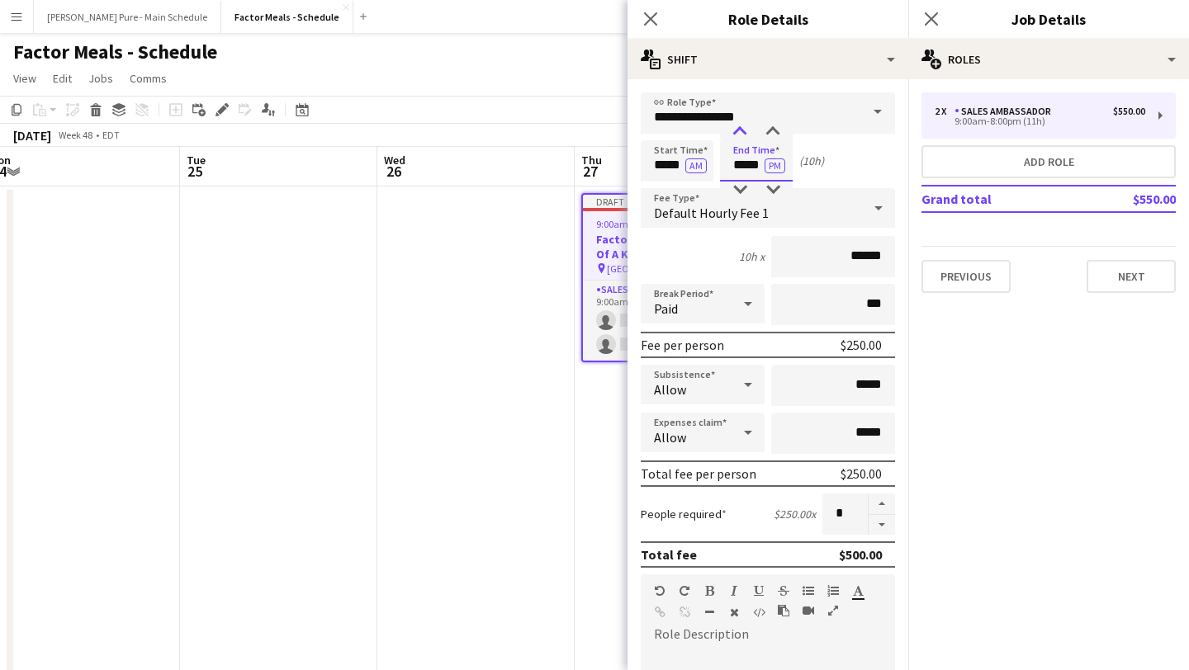
click at [745, 139] on div at bounding box center [739, 132] width 33 height 17
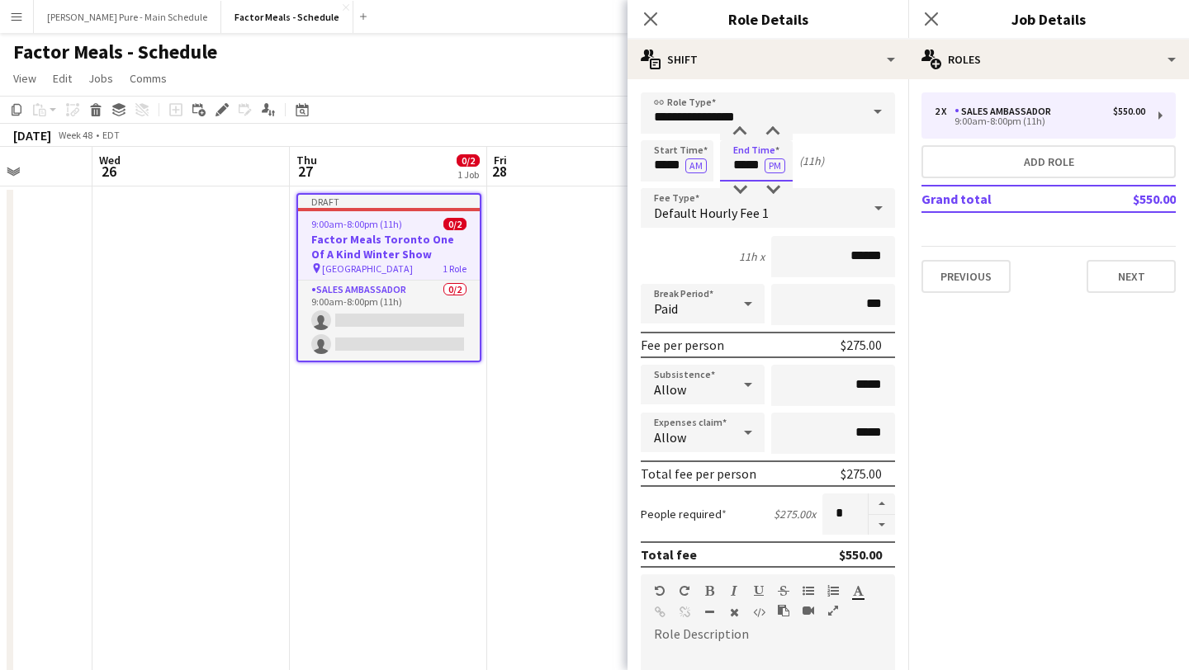
scroll to position [0, 532]
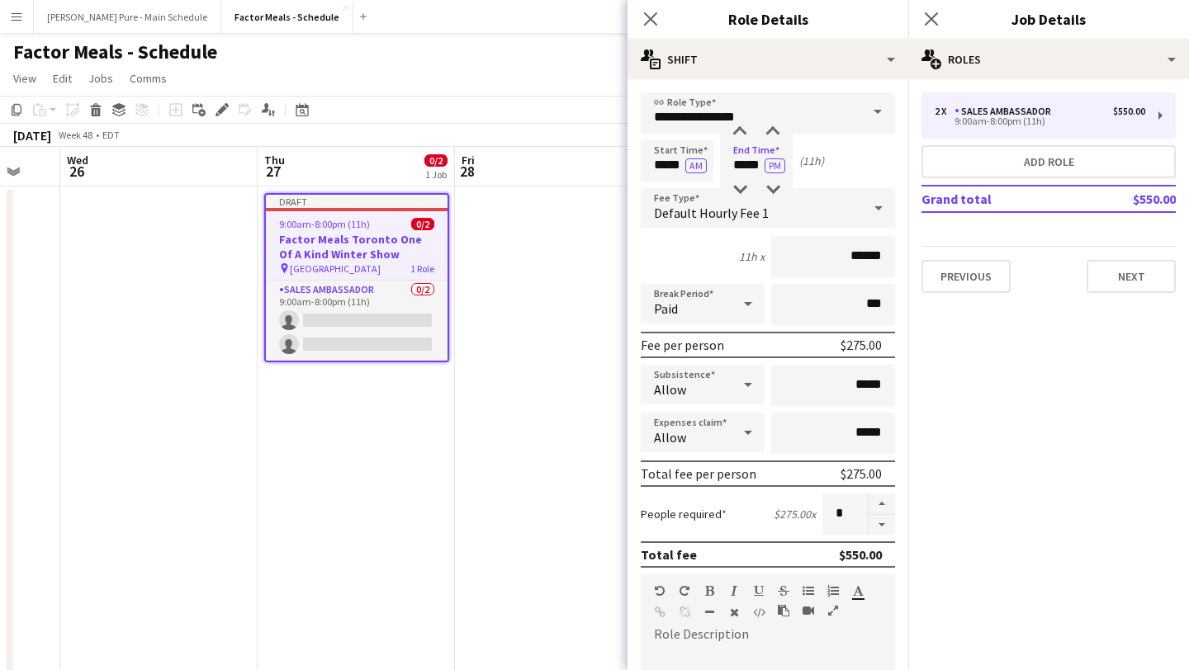
click at [369, 224] on div "9:00am-8:00pm (11h) 0/2" at bounding box center [357, 224] width 182 height 12
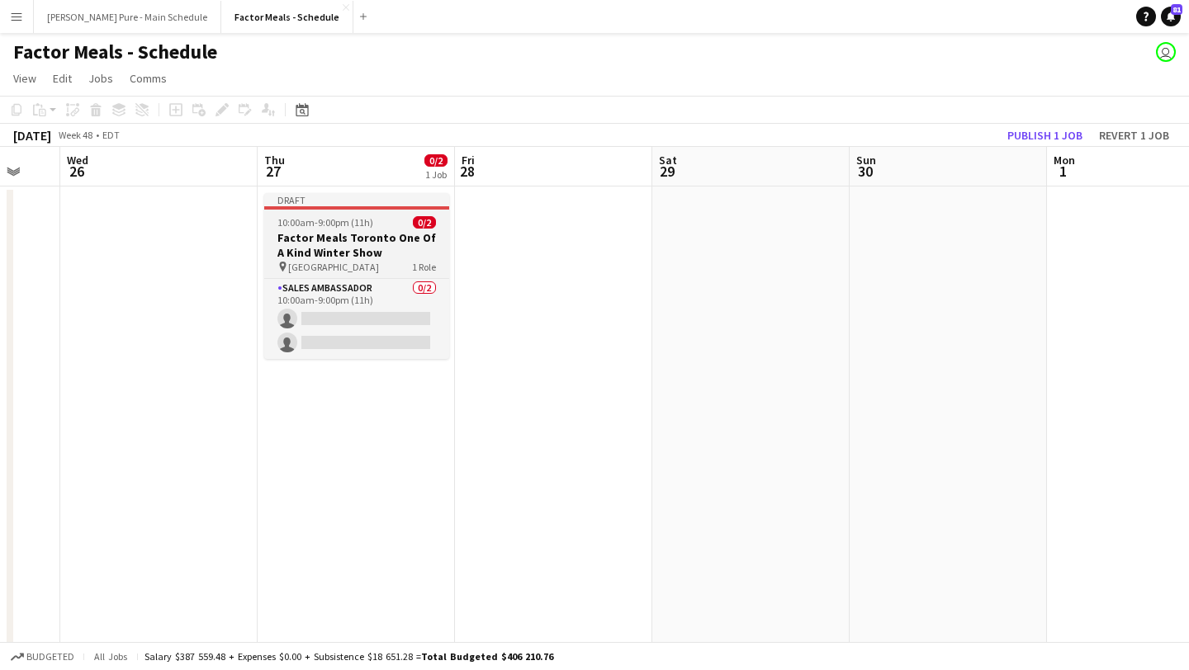
click at [369, 224] on div "10:00am-9:00pm (11h) 0/2" at bounding box center [356, 222] width 185 height 12
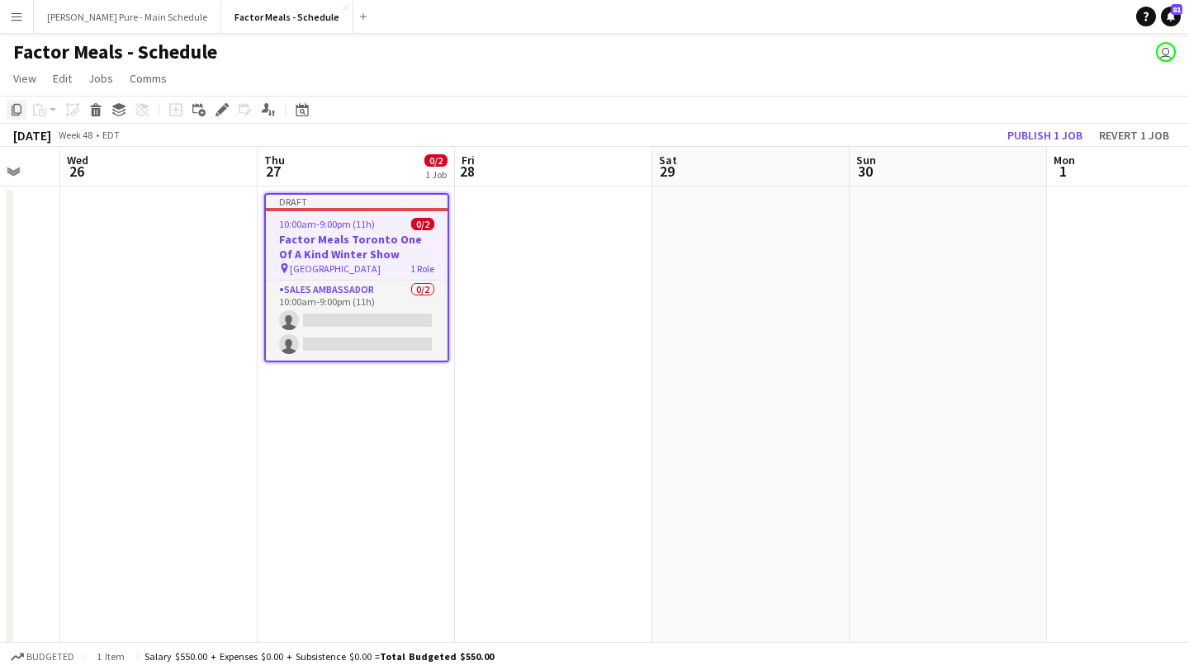
click at [12, 107] on icon at bounding box center [17, 110] width 10 height 12
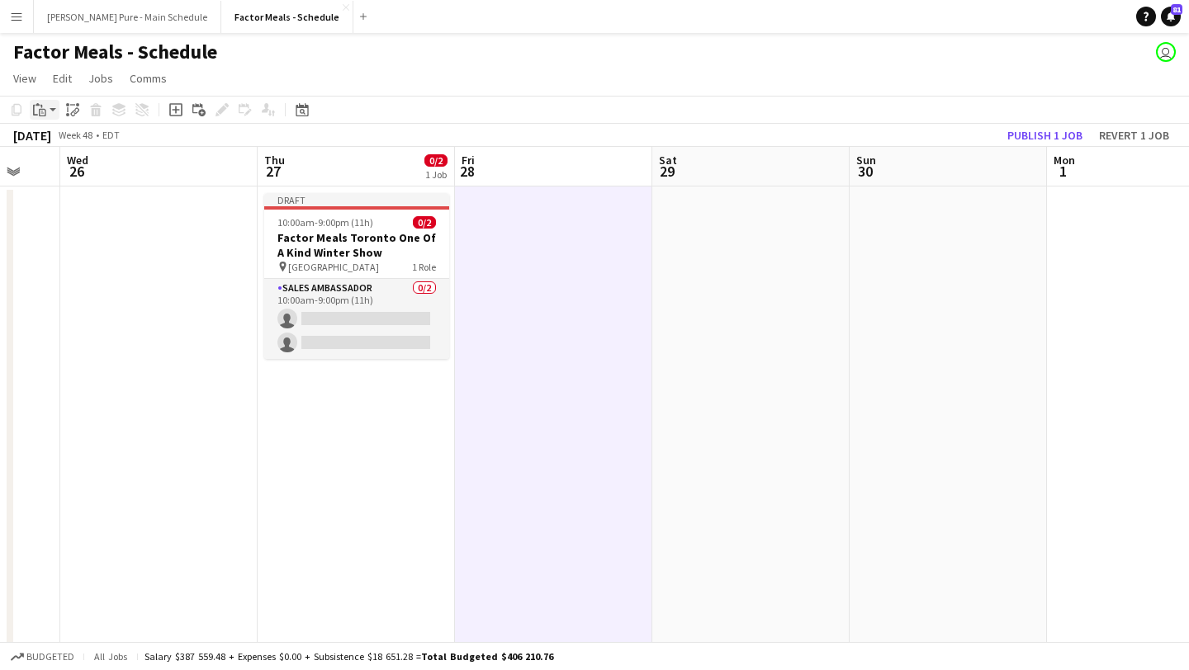
click at [40, 108] on icon "Paste" at bounding box center [39, 109] width 13 height 13
click at [55, 140] on link "Paste Command V" at bounding box center [109, 141] width 130 height 15
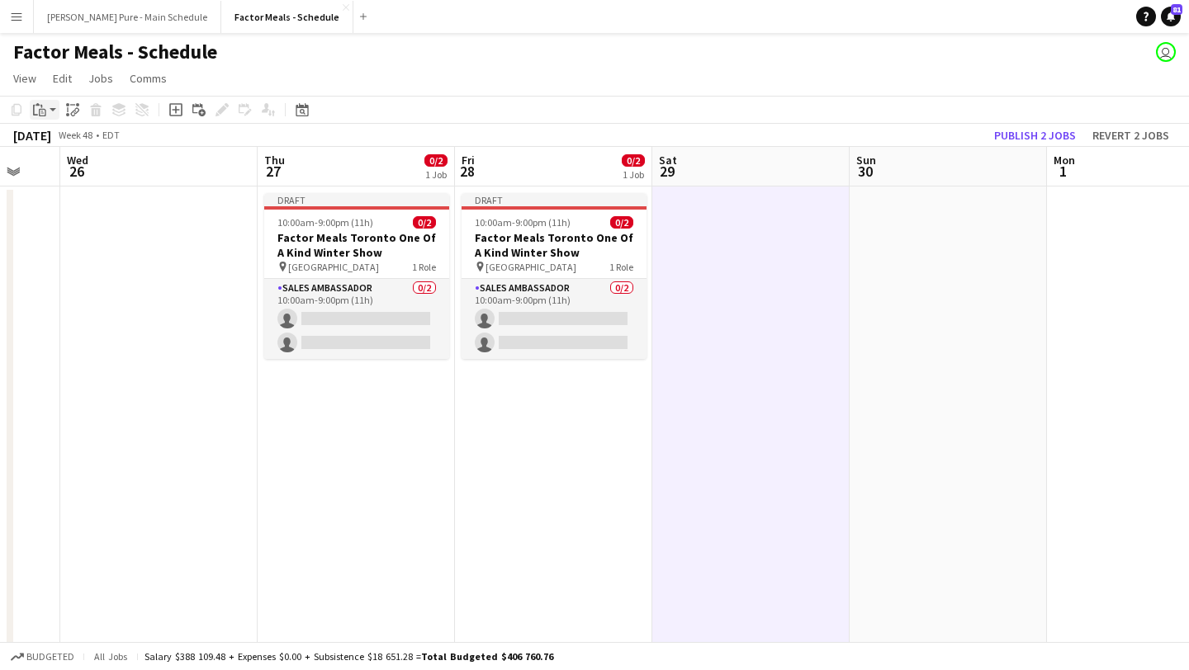
click at [41, 106] on icon at bounding box center [41, 106] width 2 height 3
click at [45, 130] on div "Paste Command V Paste with crew Command Shift V" at bounding box center [109, 155] width 159 height 71
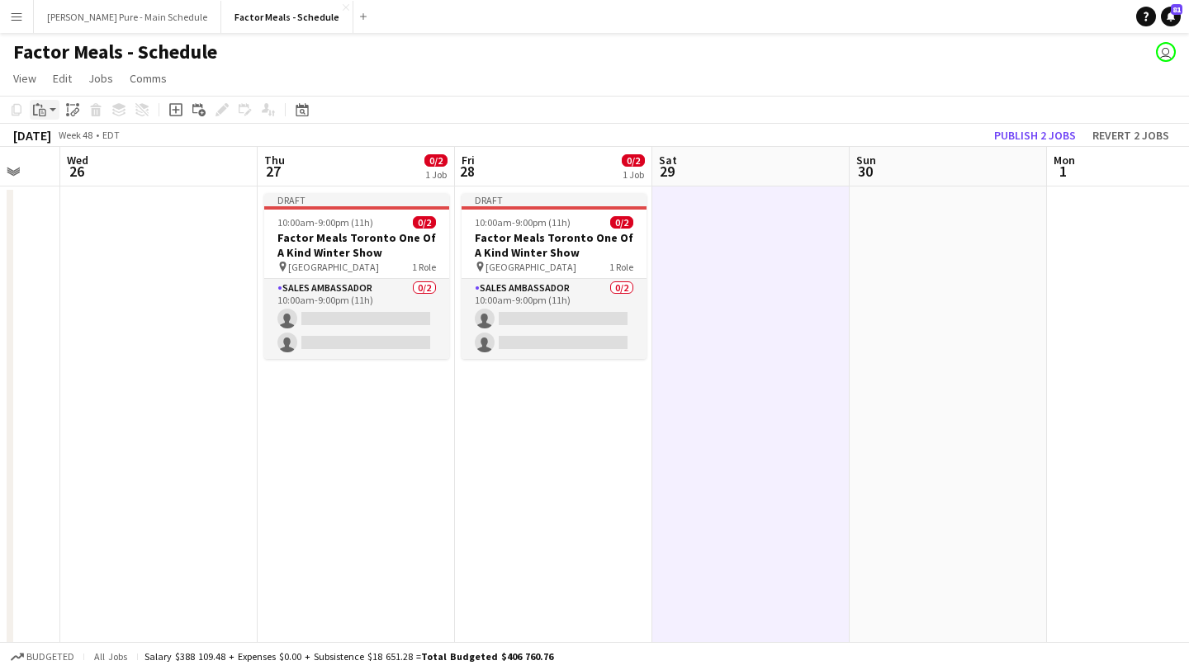
click at [45, 113] on icon at bounding box center [42, 112] width 7 height 7
click at [54, 145] on link "Paste Command V" at bounding box center [109, 141] width 130 height 15
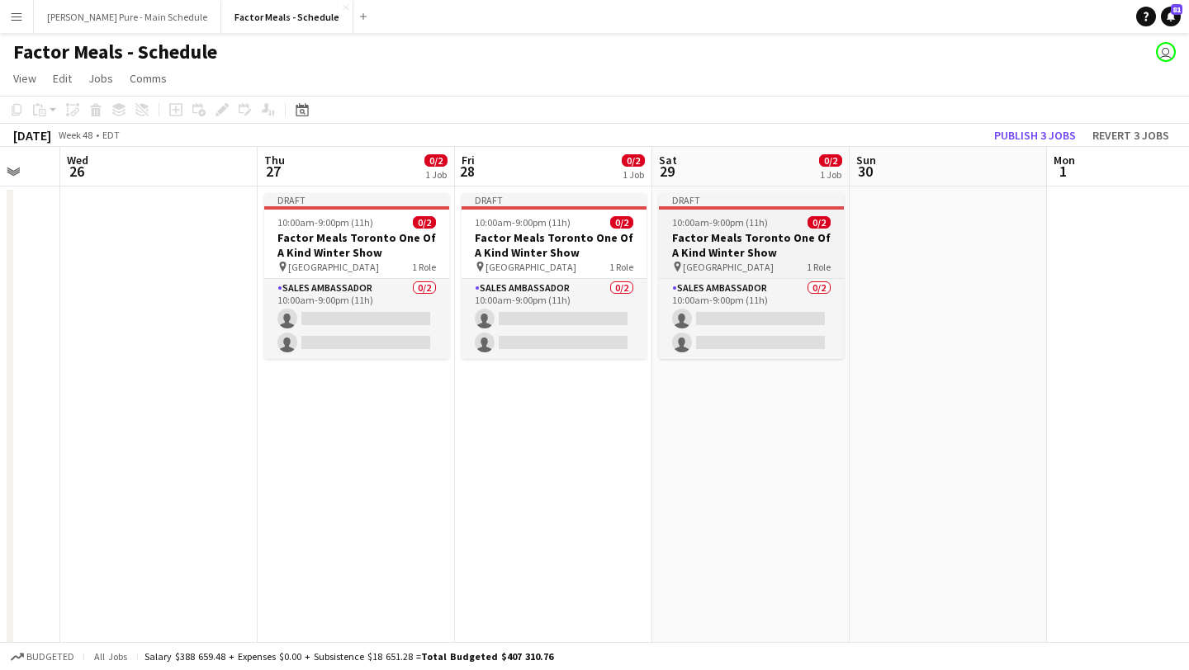
click at [742, 258] on h3 "Factor Meals Toronto One Of A Kind Winter Show" at bounding box center [751, 245] width 185 height 30
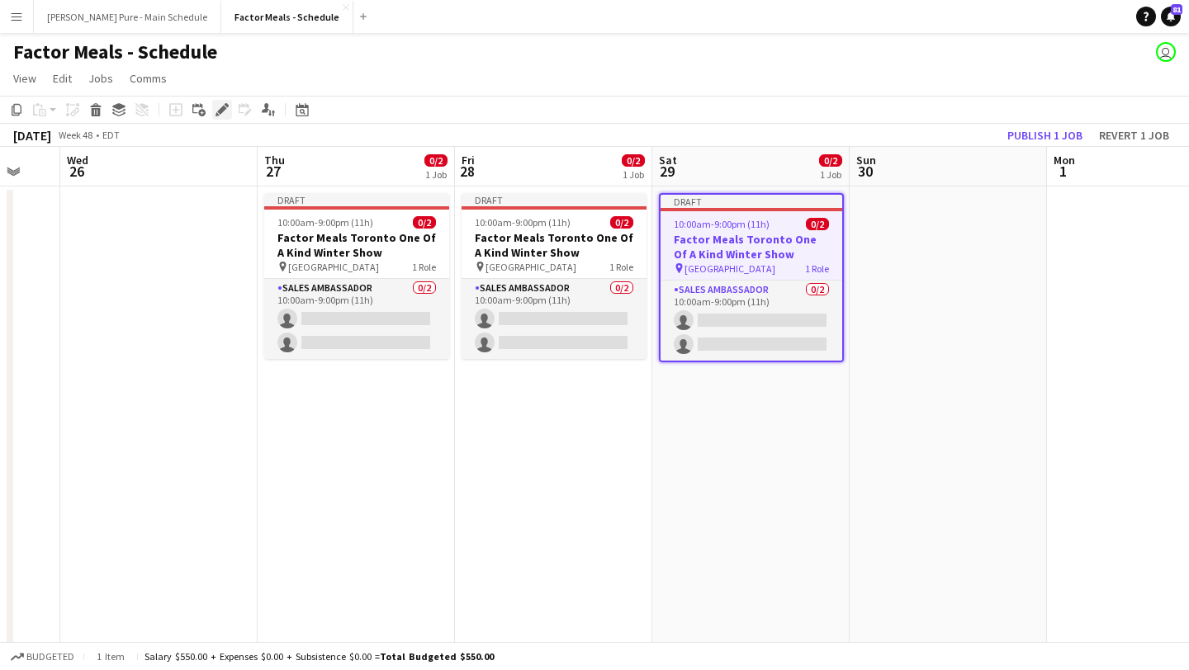
click at [225, 111] on icon "Edit" at bounding box center [221, 109] width 13 height 13
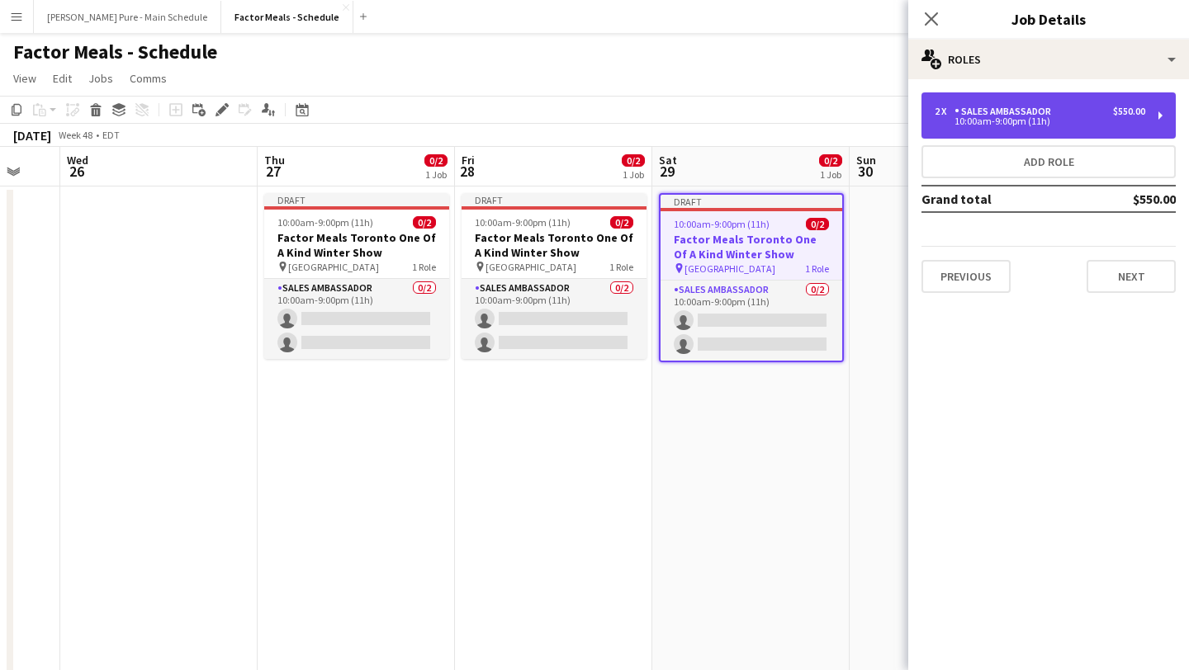
click at [1119, 106] on div "$550.00" at bounding box center [1129, 112] width 32 height 12
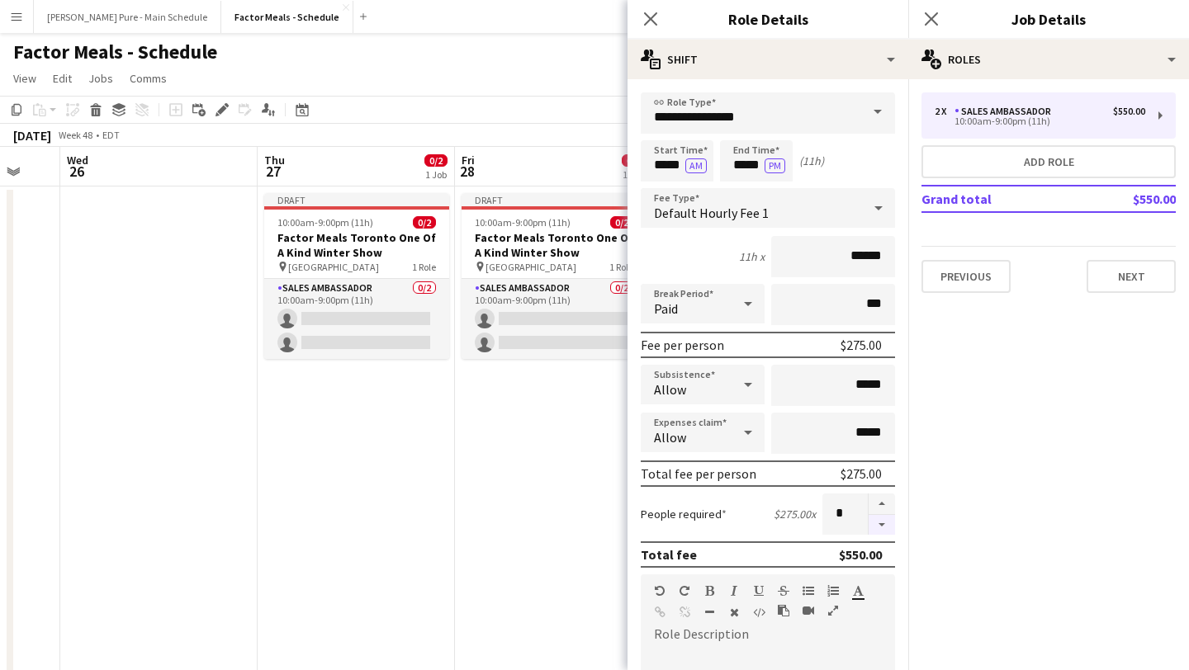
click at [881, 525] on button "button" at bounding box center [881, 525] width 26 height 21
click at [884, 505] on button "button" at bounding box center [881, 504] width 26 height 21
type input "*"
click at [745, 149] on input "*****" at bounding box center [756, 160] width 73 height 41
type input "*****"
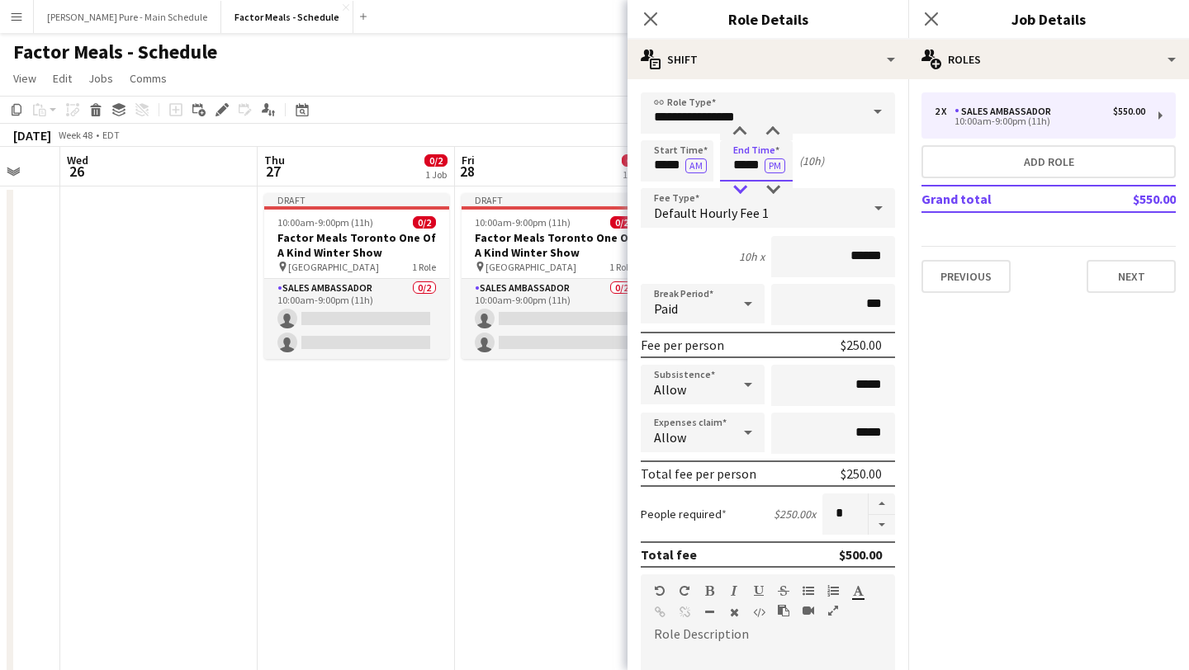
click at [739, 188] on div at bounding box center [739, 190] width 33 height 17
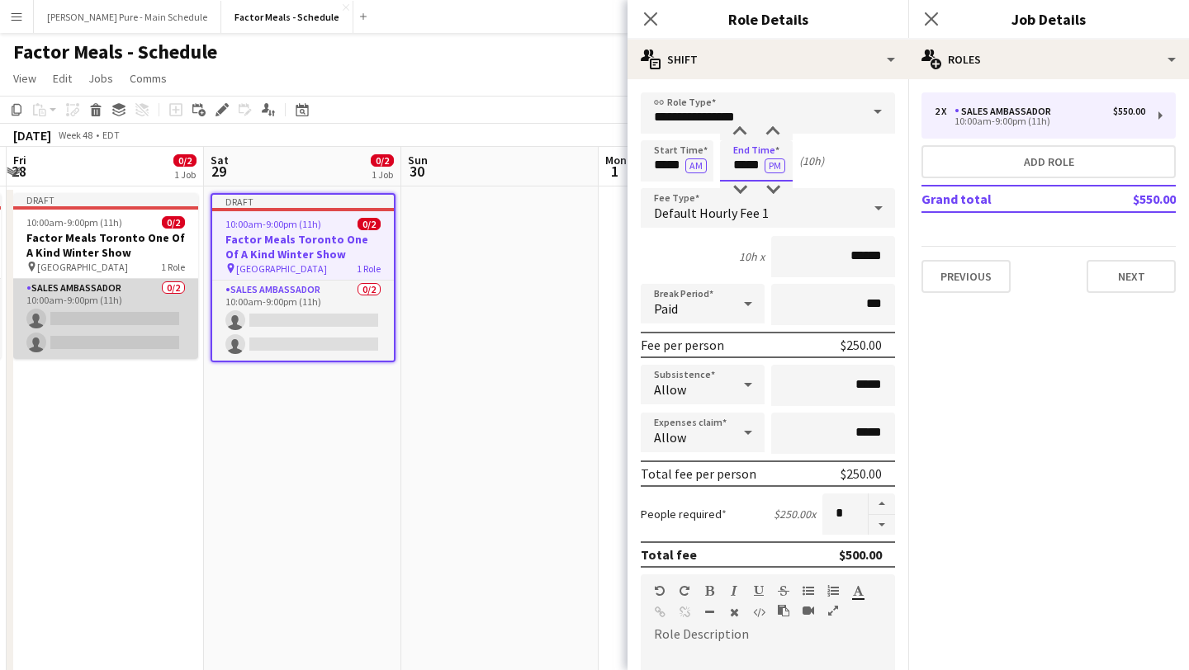
scroll to position [0, 729]
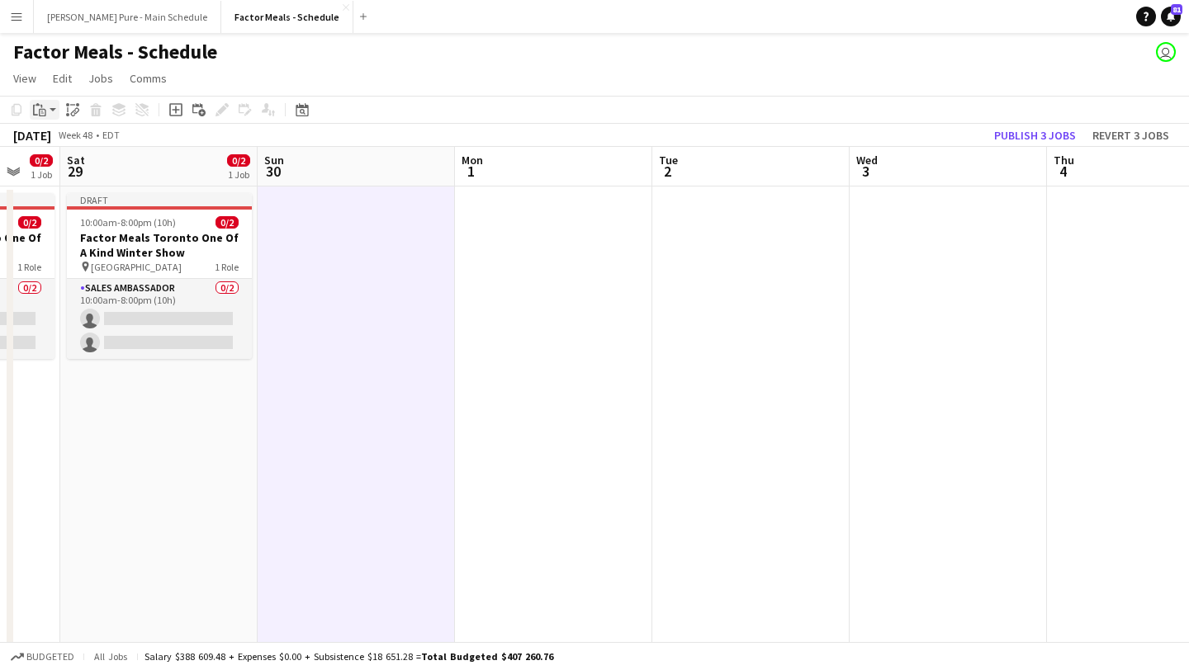
click at [43, 106] on icon "Paste" at bounding box center [39, 109] width 13 height 13
click at [65, 144] on link "Paste Command V" at bounding box center [109, 141] width 130 height 15
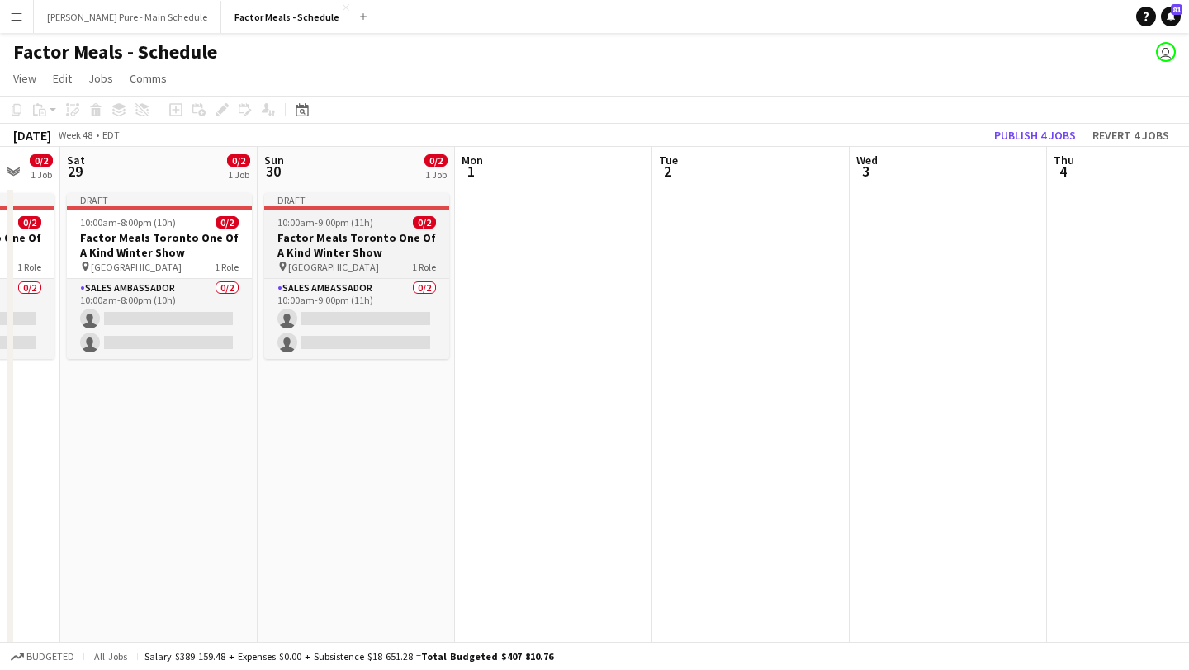
click at [329, 225] on span "10:00am-9:00pm (11h)" at bounding box center [325, 222] width 96 height 12
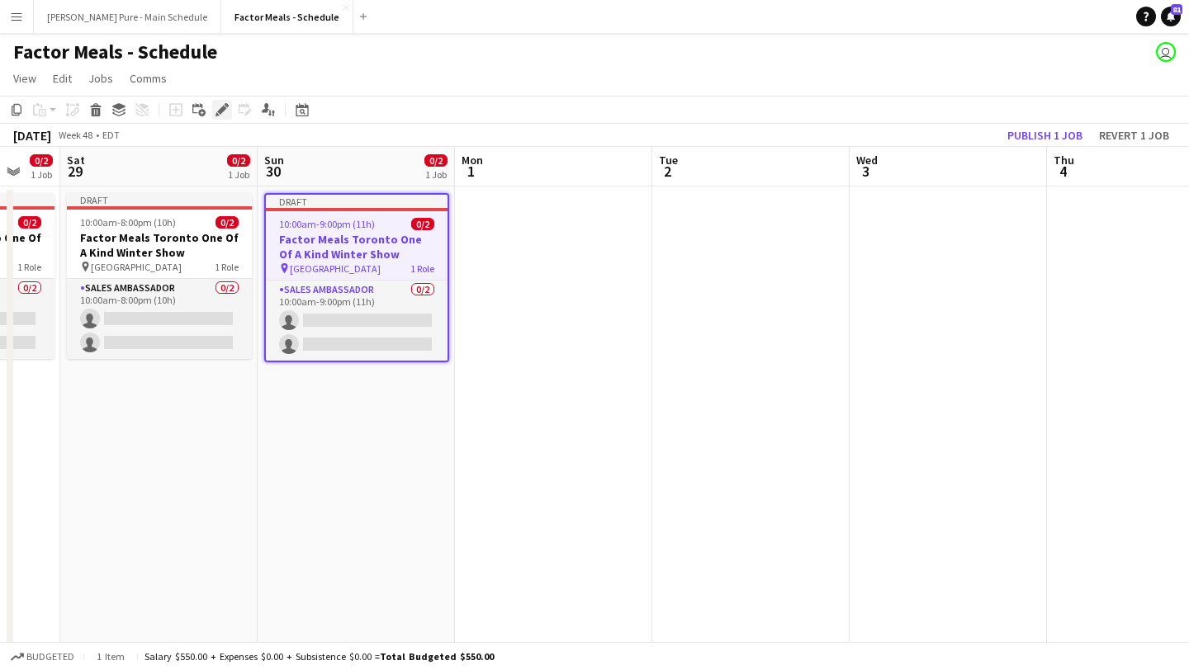
click at [224, 106] on icon at bounding box center [221, 110] width 9 height 9
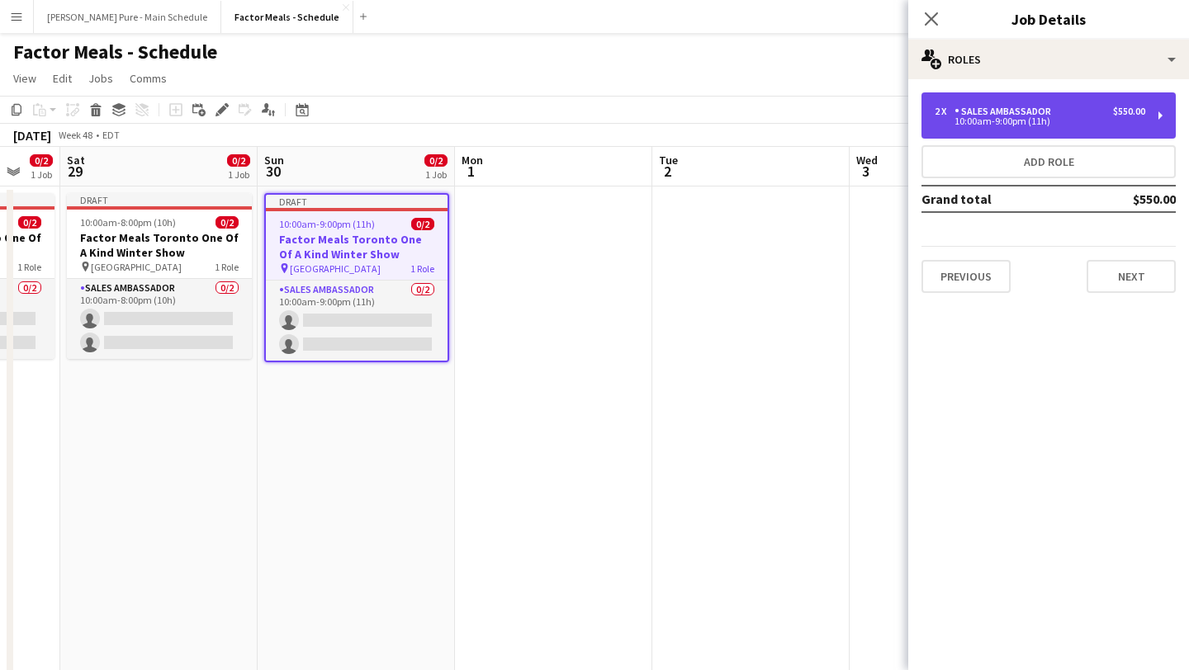
click at [999, 130] on div "2 x Sales Ambassador $550.00 10:00am-9:00pm (11h)" at bounding box center [1048, 115] width 254 height 46
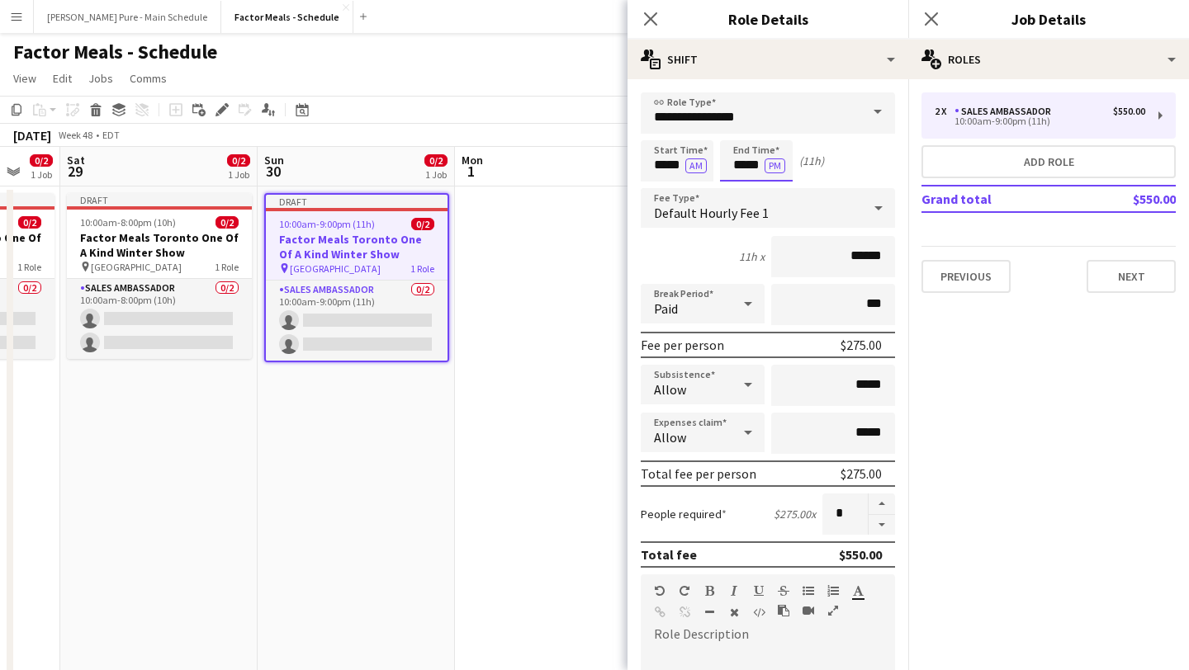
click at [751, 161] on input "*****" at bounding box center [756, 160] width 73 height 41
click at [744, 192] on div at bounding box center [739, 190] width 33 height 17
type input "*****"
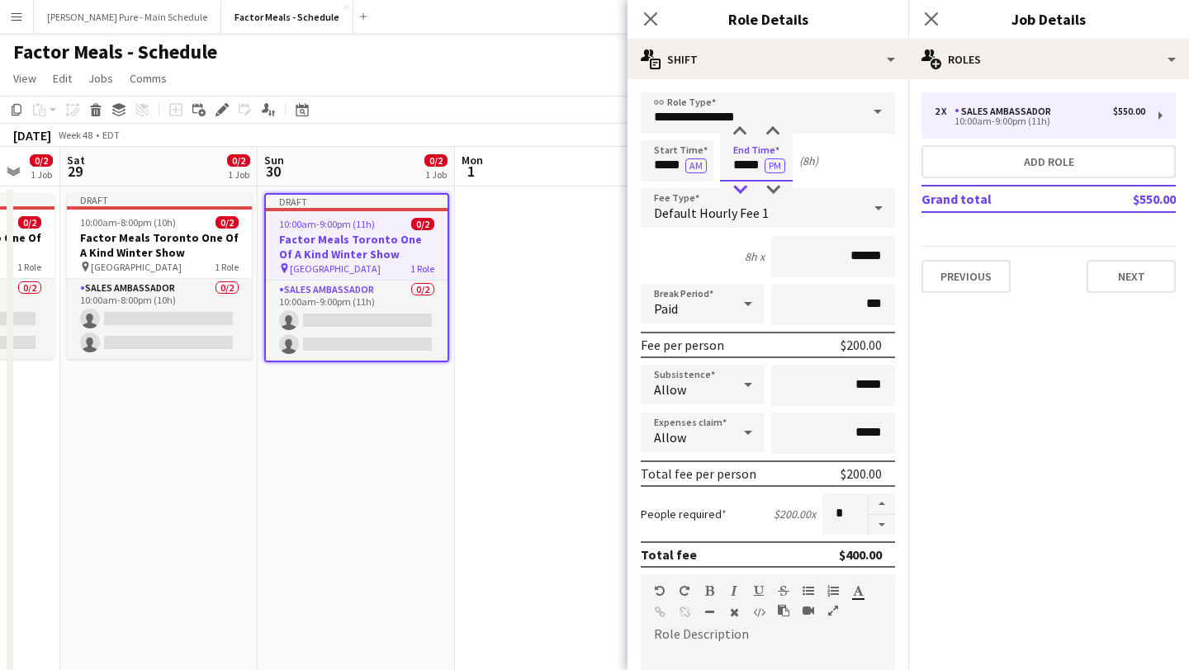
click at [744, 192] on div at bounding box center [739, 190] width 33 height 17
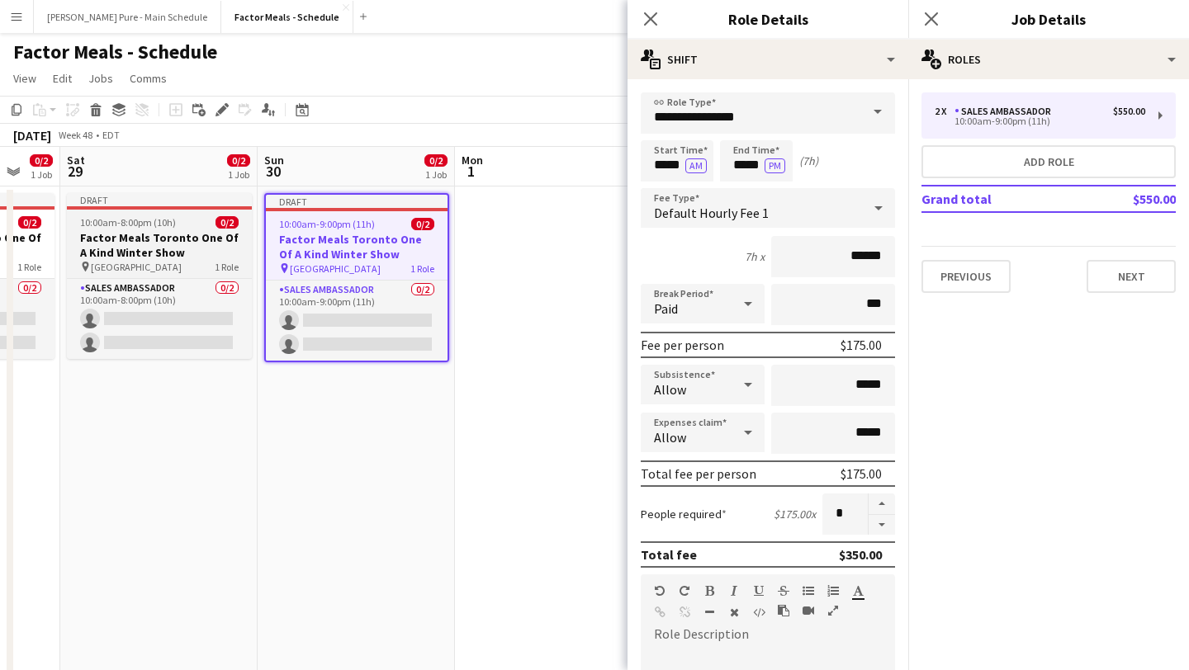
click at [163, 235] on h3 "Factor Meals Toronto One Of A Kind Winter Show" at bounding box center [159, 245] width 185 height 30
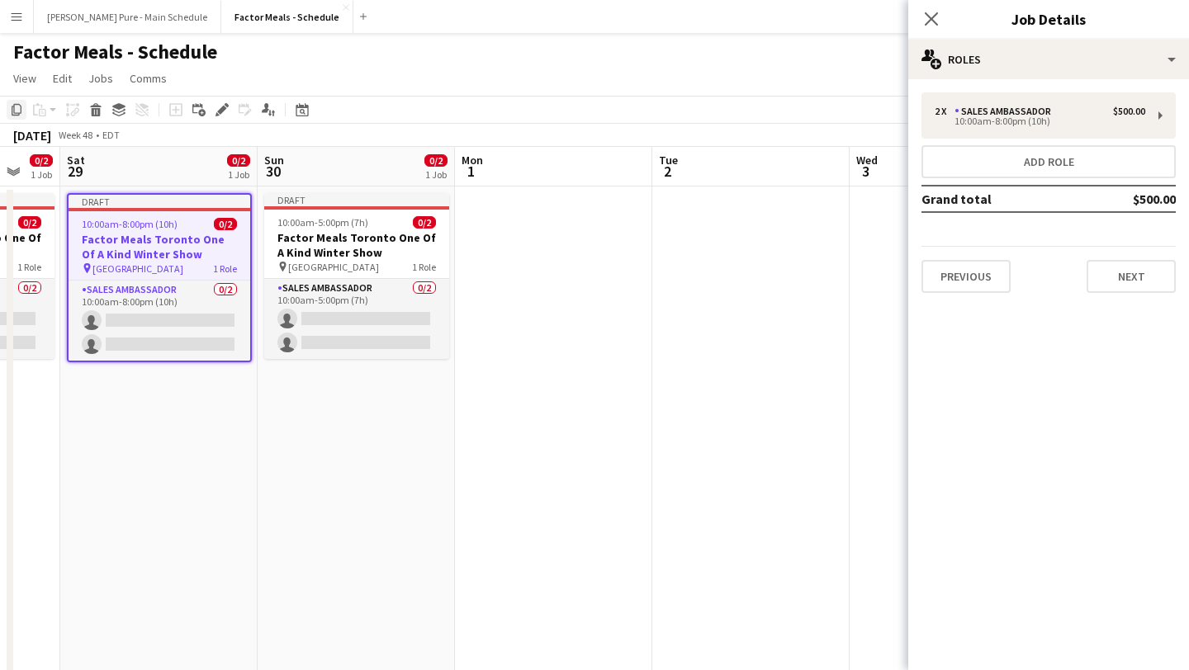
click at [24, 110] on div "Copy" at bounding box center [17, 110] width 20 height 20
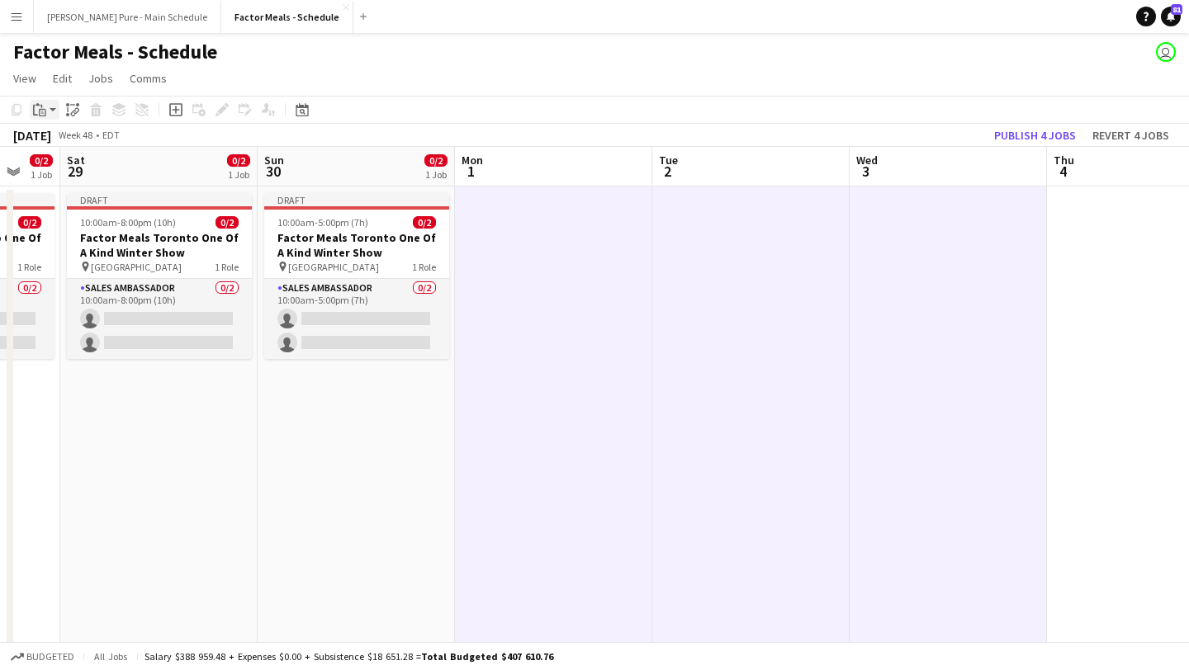
click at [51, 118] on app-action-btn "Paste" at bounding box center [45, 110] width 30 height 20
click at [64, 143] on link "Paste Command V" at bounding box center [109, 141] width 130 height 15
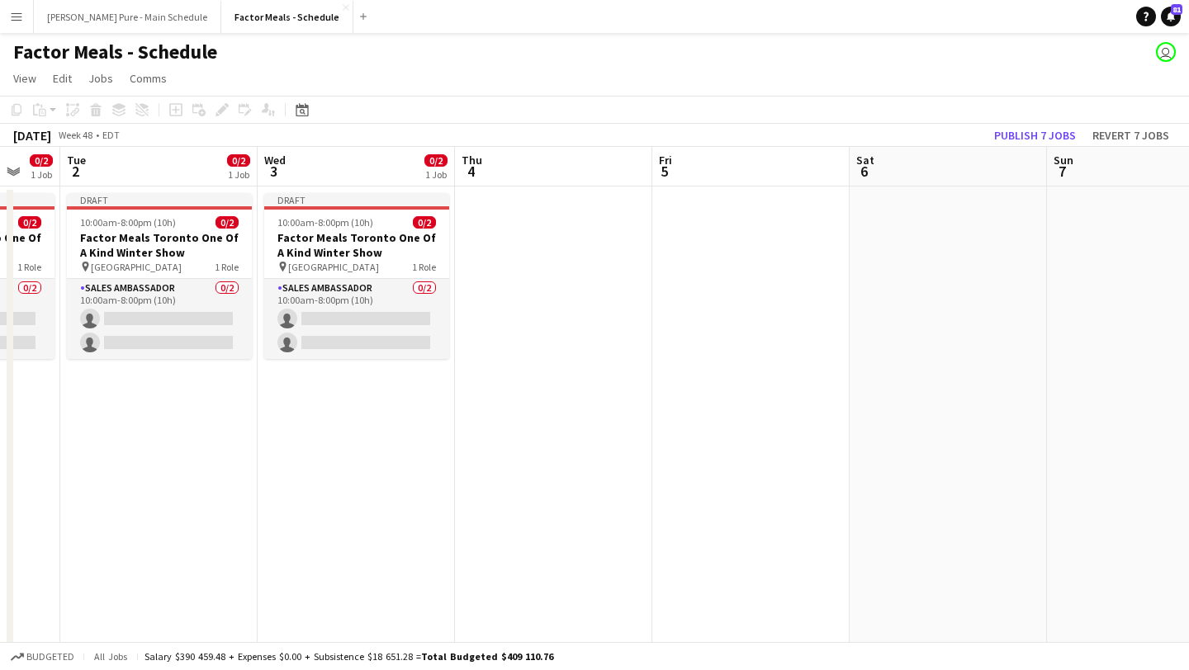
scroll to position [0, 506]
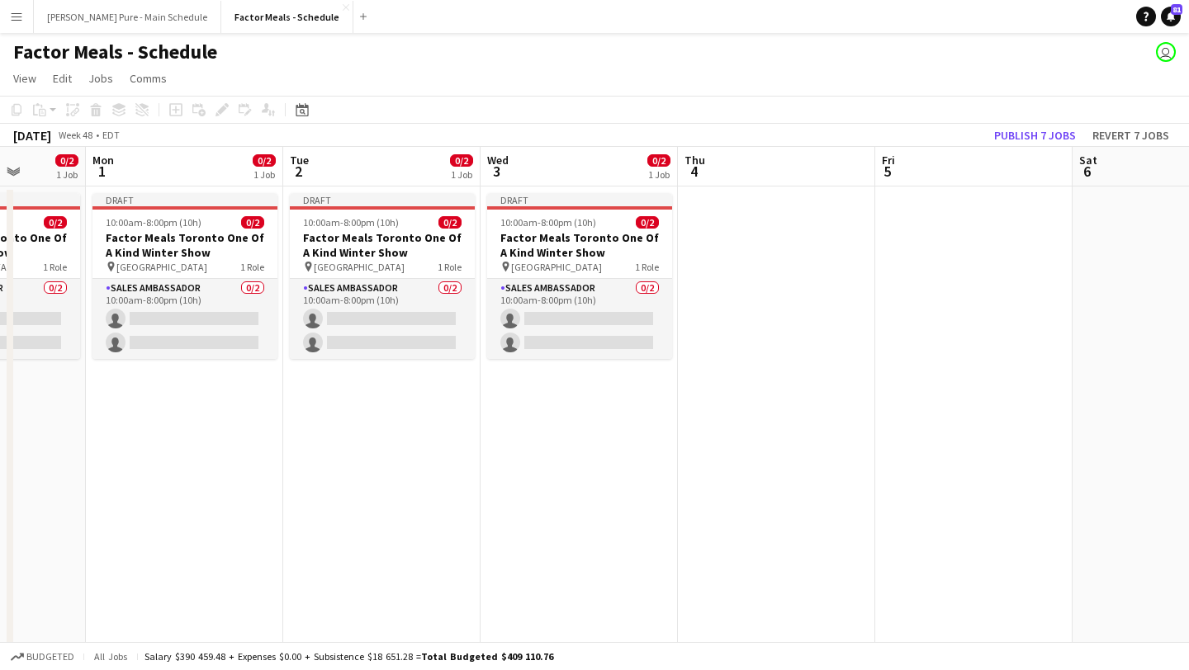
click at [722, 185] on app-board-header-date "Thu 4" at bounding box center [776, 167] width 197 height 40
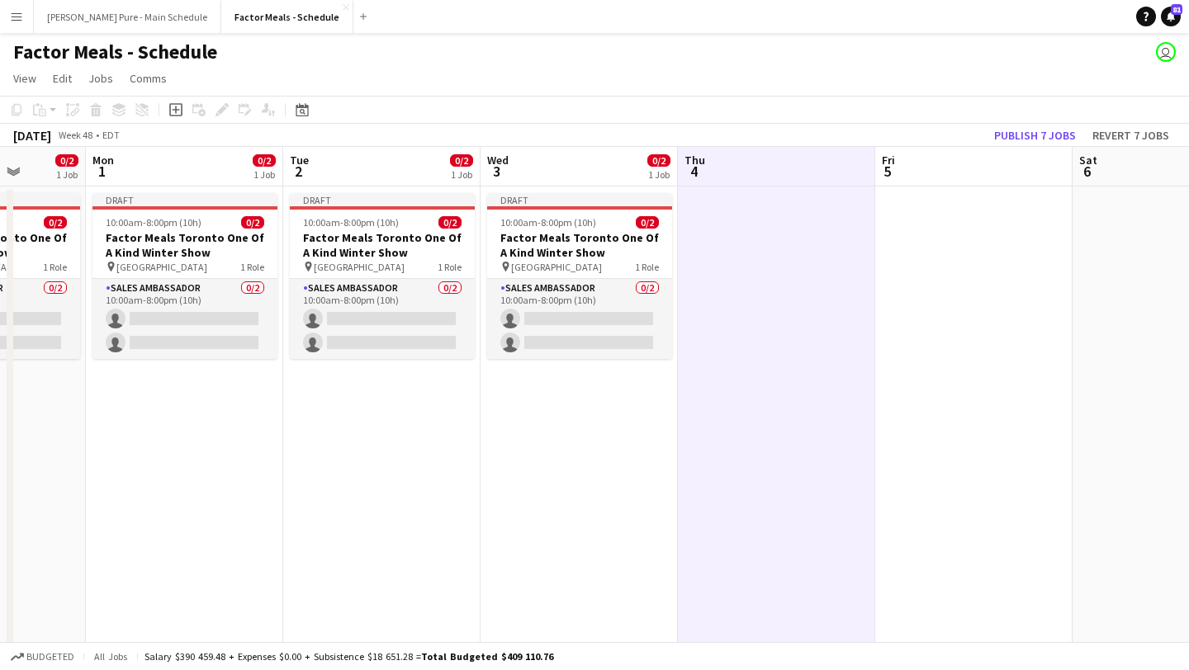
click at [51, 113] on app-action-btn "Paste" at bounding box center [45, 110] width 30 height 20
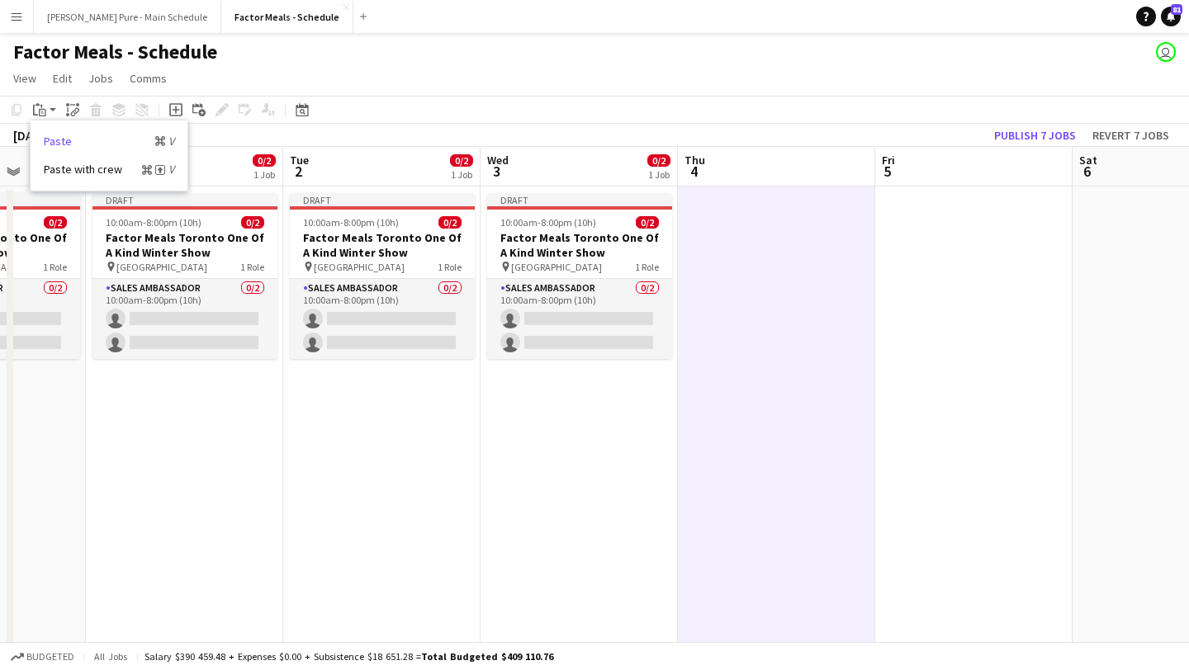
click at [63, 136] on link "Paste Command V" at bounding box center [109, 141] width 130 height 15
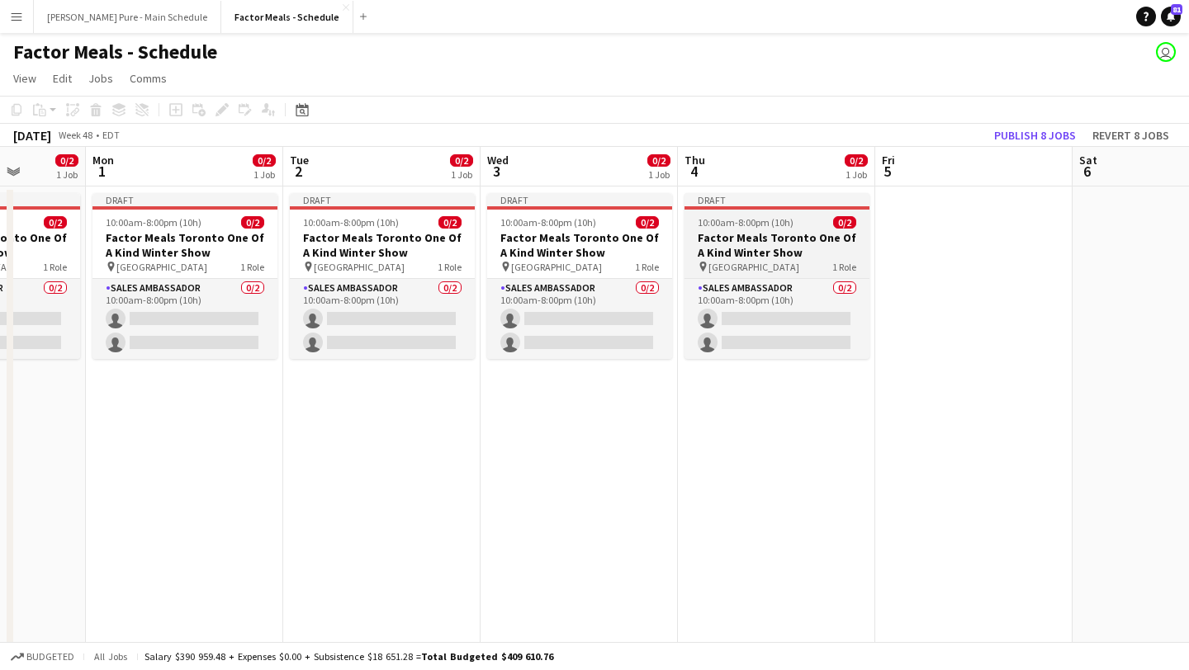
click at [731, 243] on h3 "Factor Meals Toronto One Of A Kind Winter Show" at bounding box center [776, 245] width 185 height 30
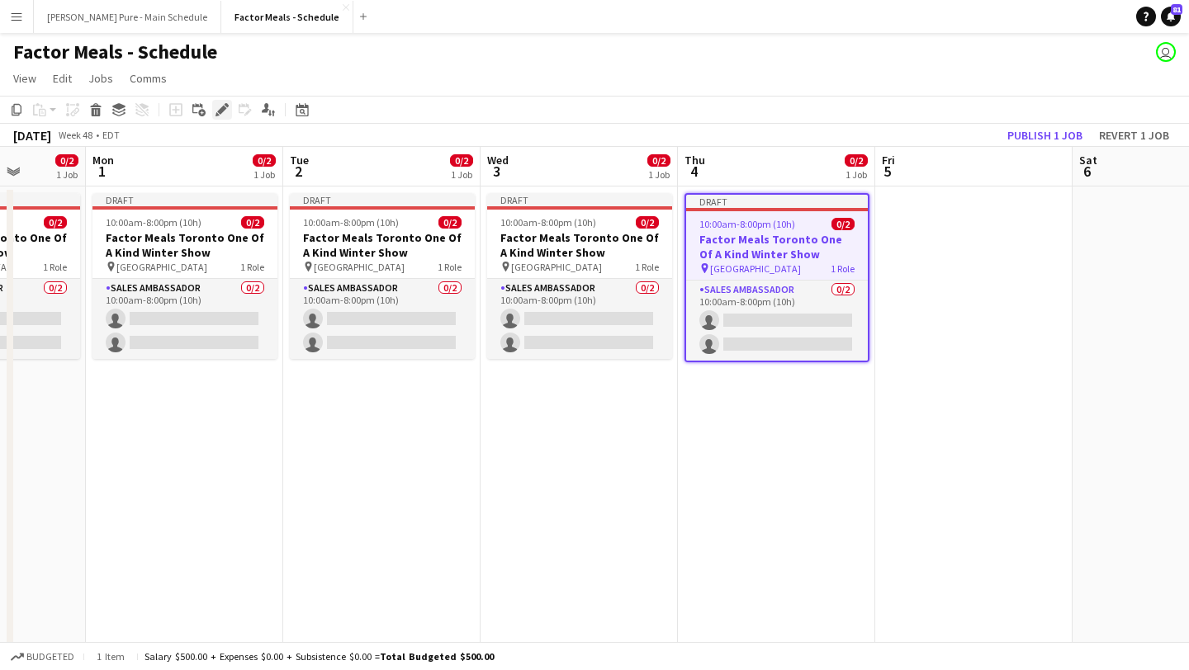
click at [225, 111] on icon "Edit" at bounding box center [221, 109] width 13 height 13
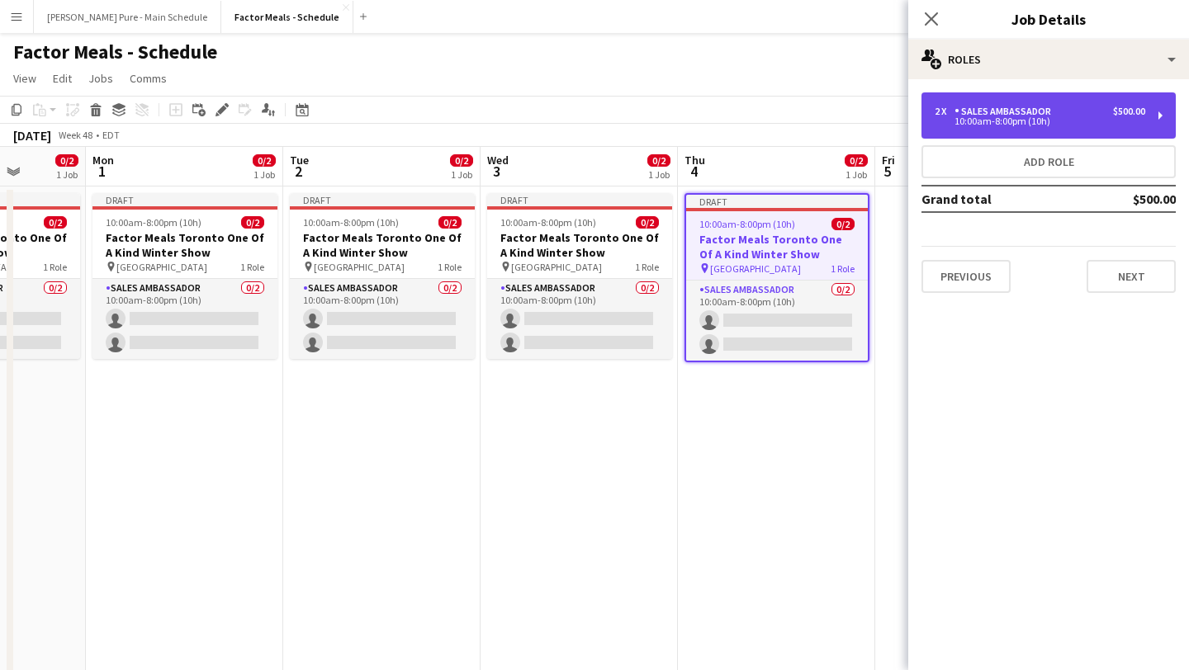
click at [1052, 108] on div "Sales Ambassador" at bounding box center [1005, 112] width 103 height 12
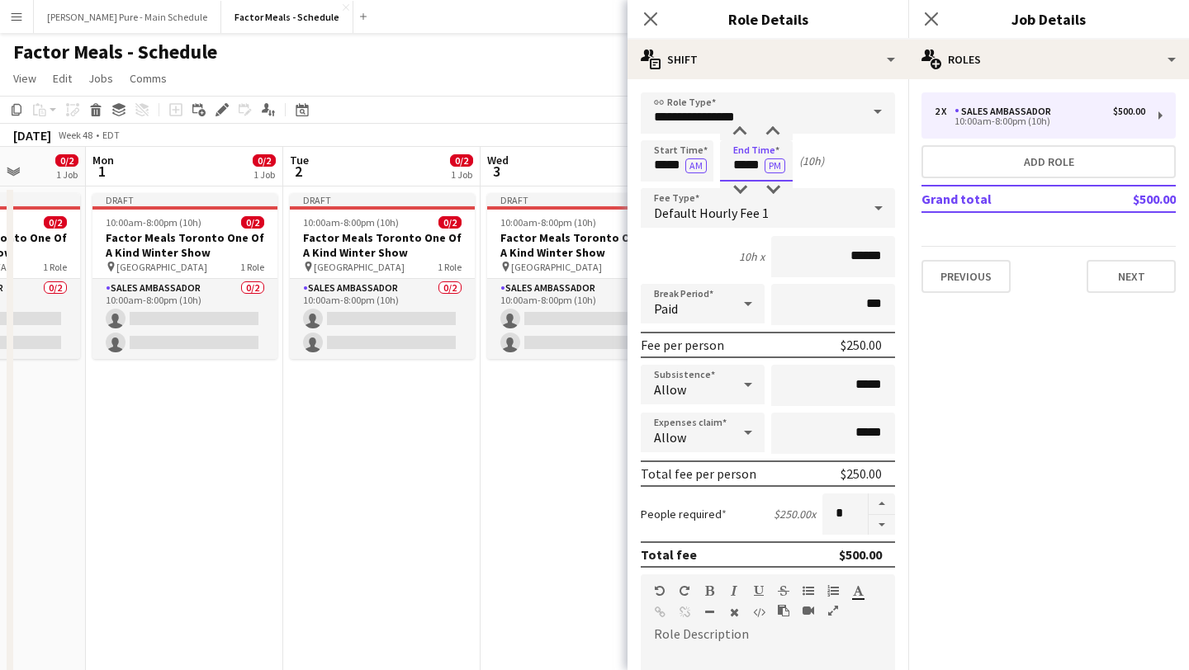
click at [754, 151] on input "*****" at bounding box center [756, 160] width 73 height 41
click at [746, 132] on div at bounding box center [739, 132] width 33 height 17
type input "*****"
click at [746, 132] on div at bounding box center [739, 132] width 33 height 17
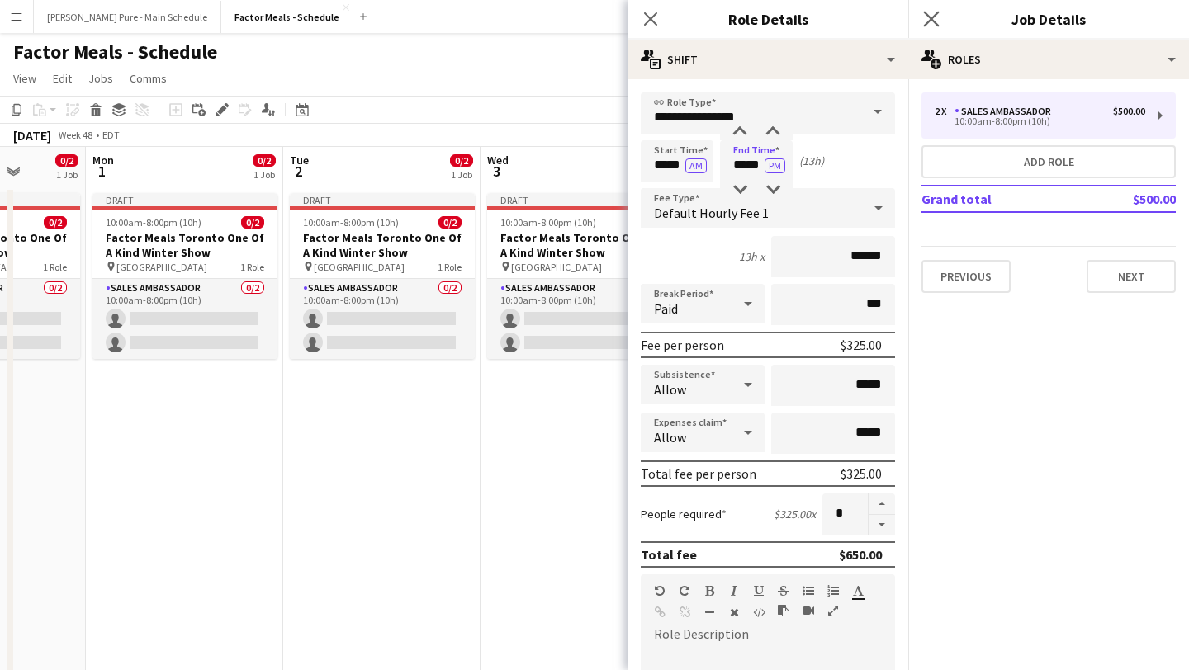
click at [926, 10] on app-icon "Close pop-in" at bounding box center [932, 19] width 24 height 24
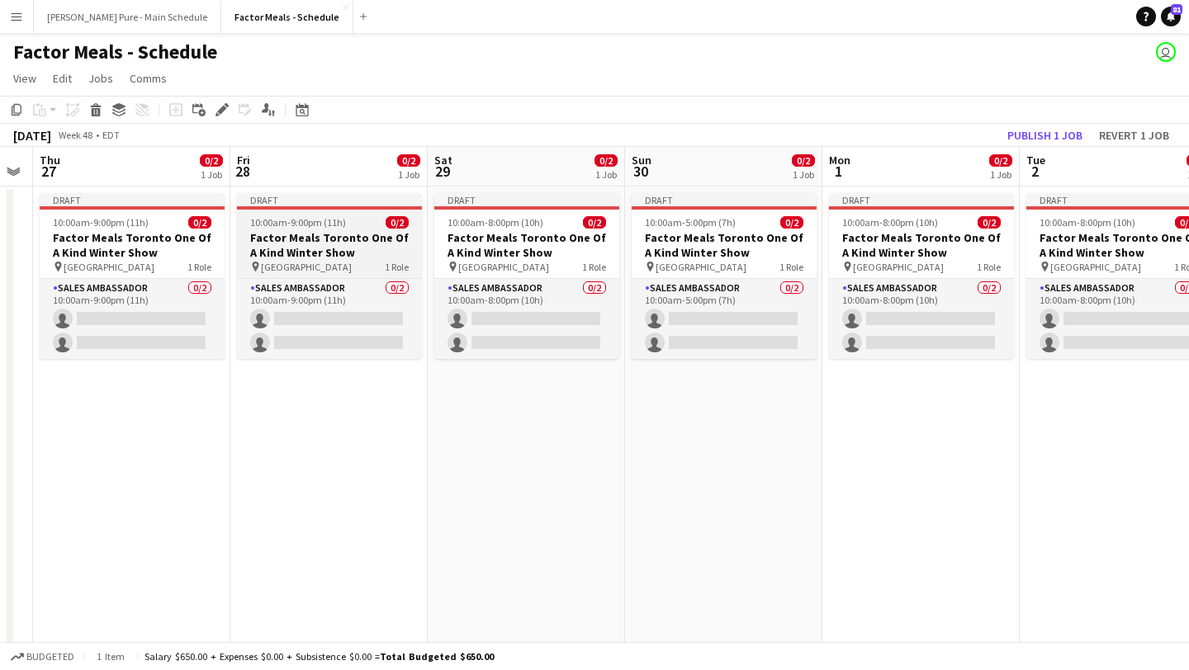
scroll to position [0, 360]
click at [256, 243] on h3 "Factor Meals Toronto One Of A Kind Winter Show" at bounding box center [331, 245] width 185 height 30
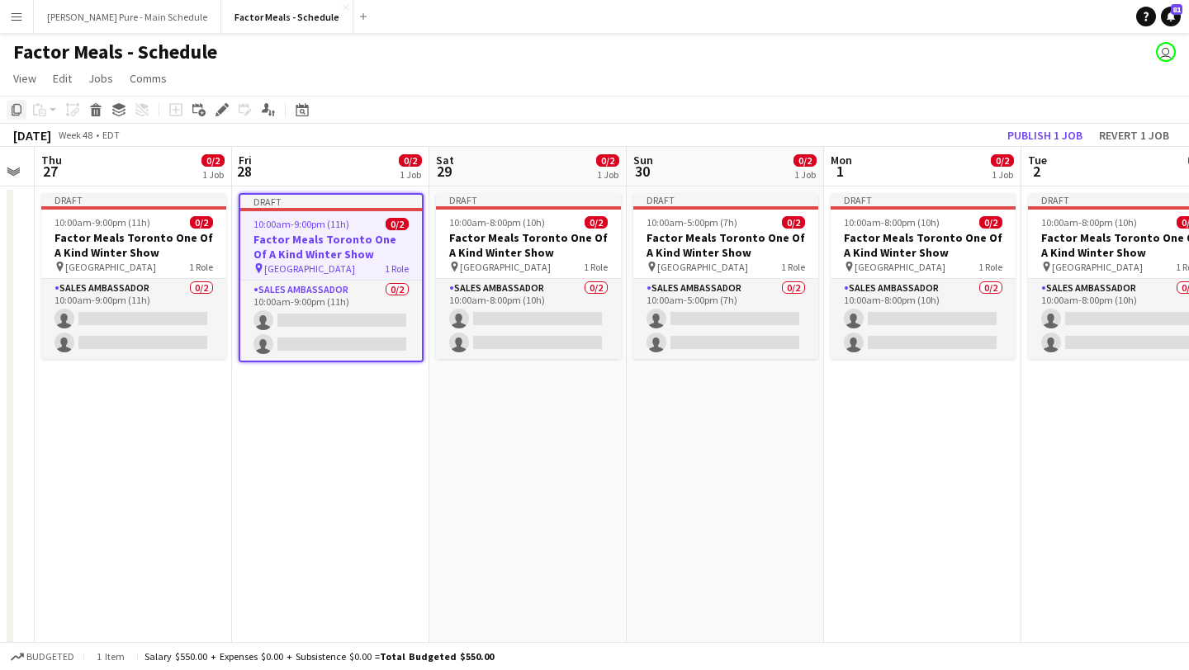
click at [21, 110] on icon at bounding box center [17, 110] width 10 height 12
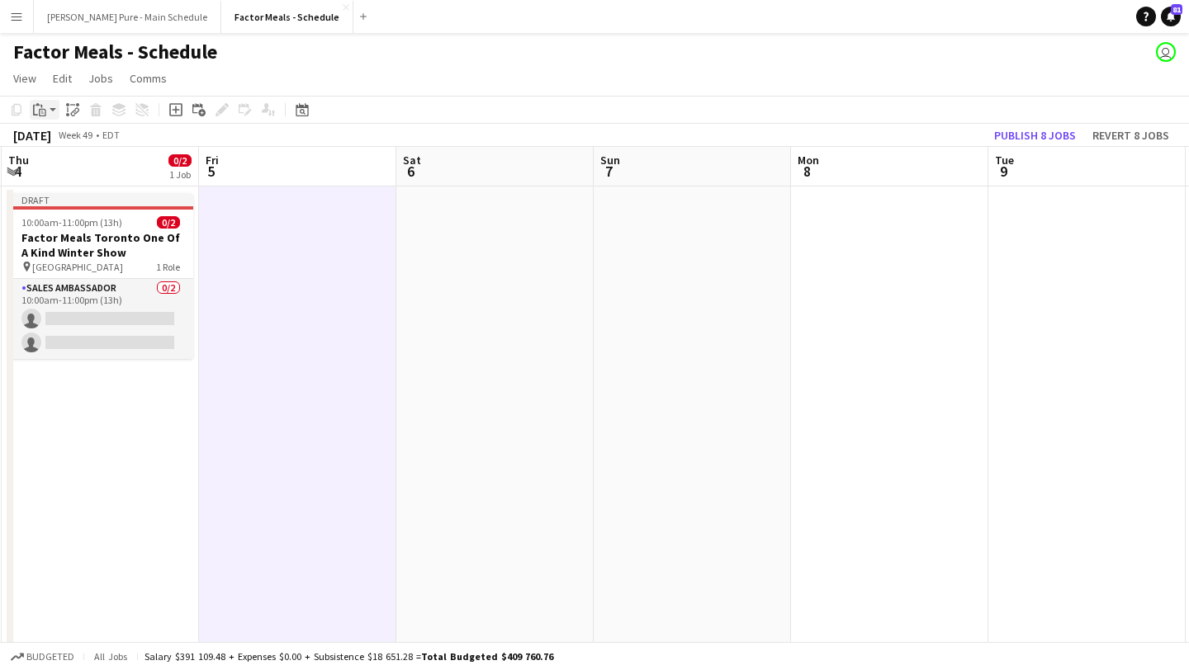
click at [37, 103] on icon at bounding box center [37, 104] width 4 height 2
click at [57, 141] on link "Paste Command V" at bounding box center [109, 141] width 130 height 15
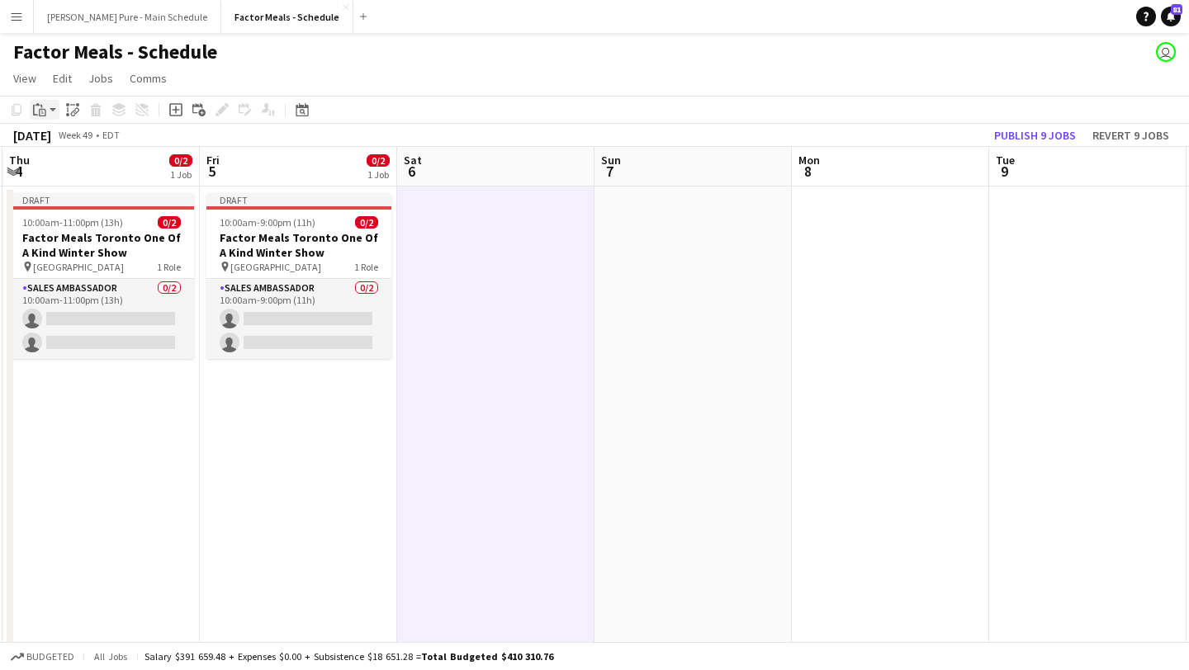
click at [44, 107] on icon "Paste" at bounding box center [39, 109] width 13 height 13
click at [62, 140] on link "Paste Command V" at bounding box center [109, 141] width 130 height 15
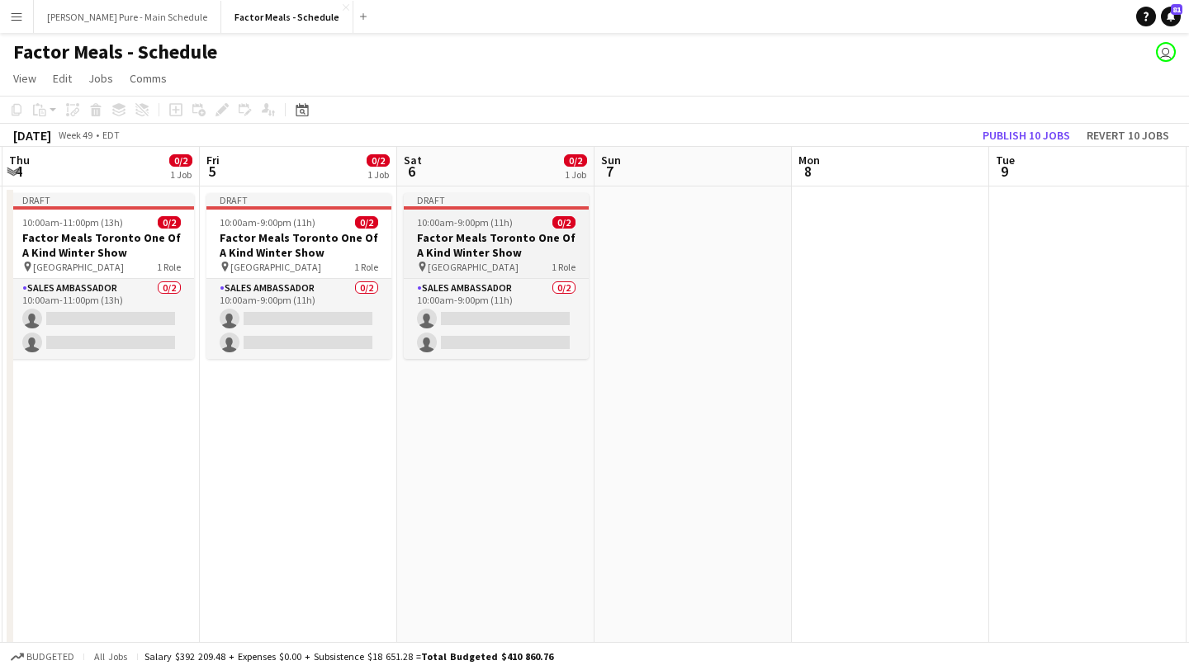
click at [446, 242] on h3 "Factor Meals Toronto One Of A Kind Winter Show" at bounding box center [496, 245] width 185 height 30
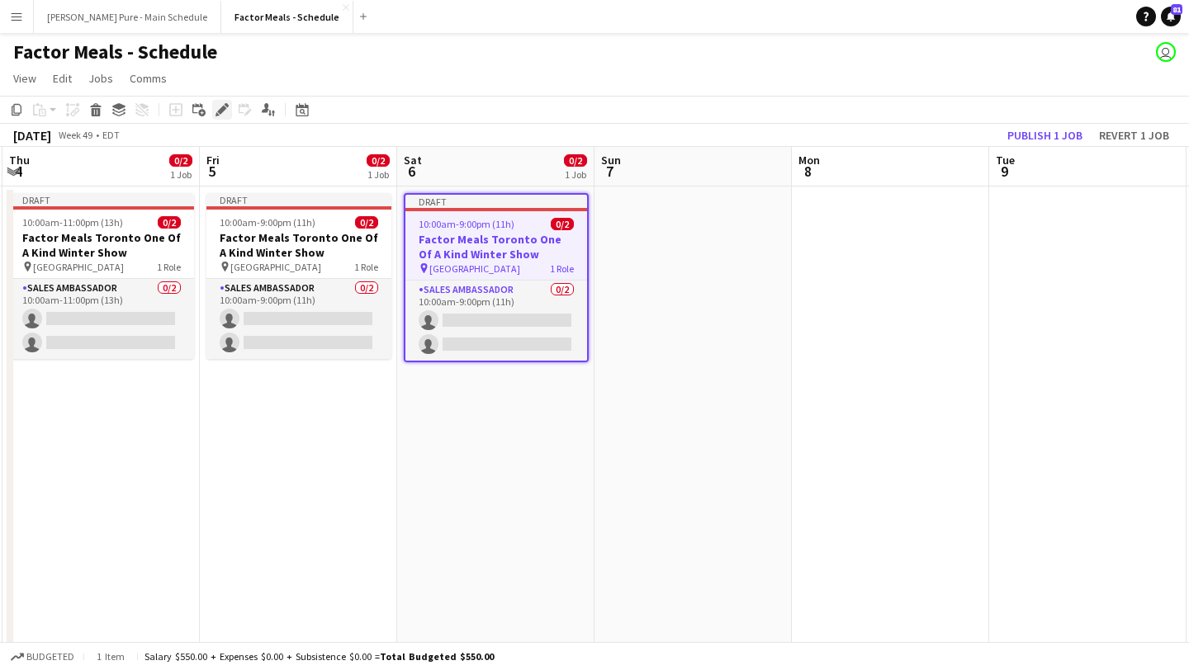
click at [214, 115] on div "Edit" at bounding box center [222, 110] width 20 height 20
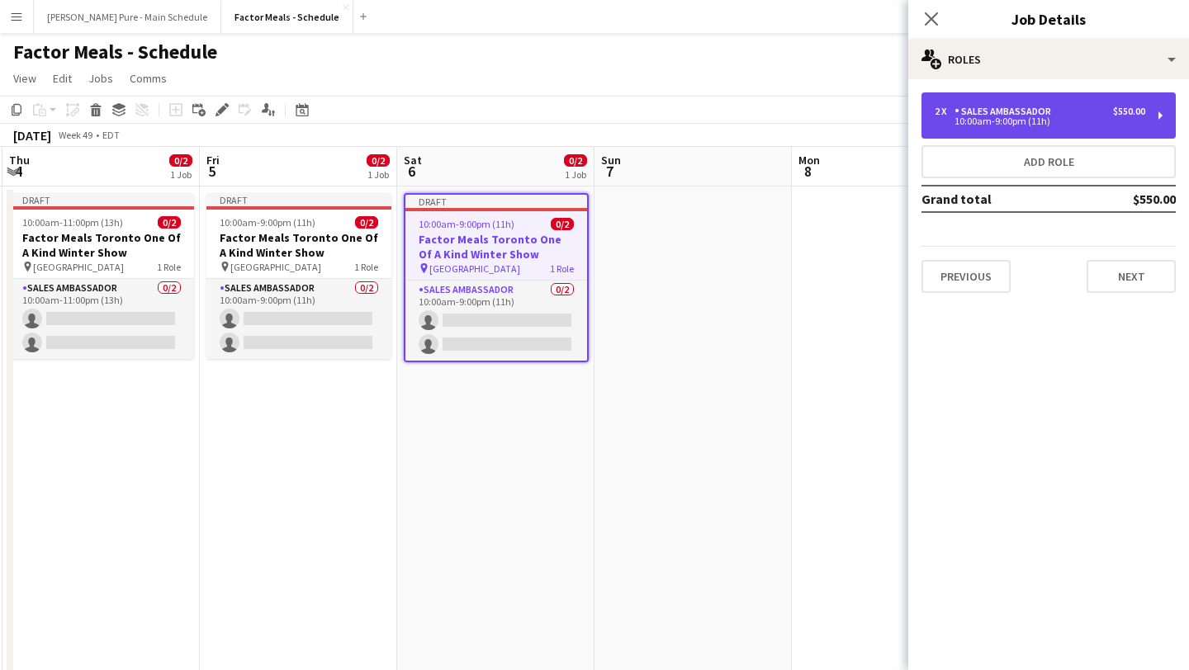
click at [1061, 109] on div "2 x Sales Ambassador $550.00" at bounding box center [1040, 112] width 211 height 12
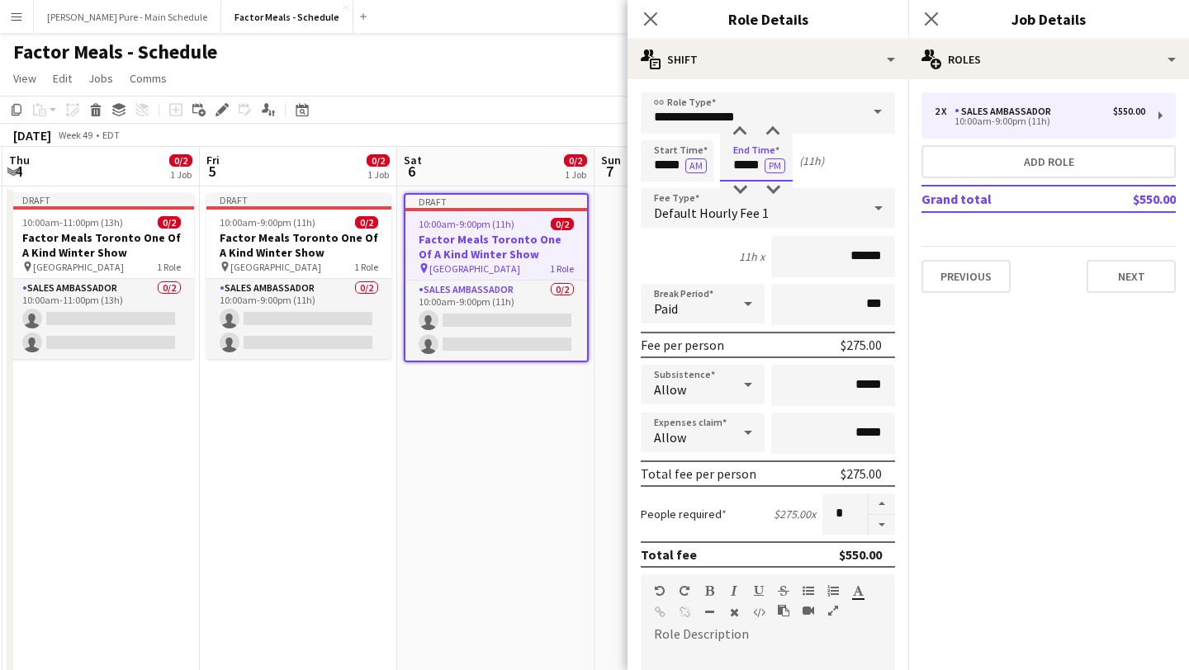
click at [745, 163] on input "*****" at bounding box center [756, 160] width 73 height 41
type input "*****"
click at [740, 186] on div at bounding box center [739, 190] width 33 height 17
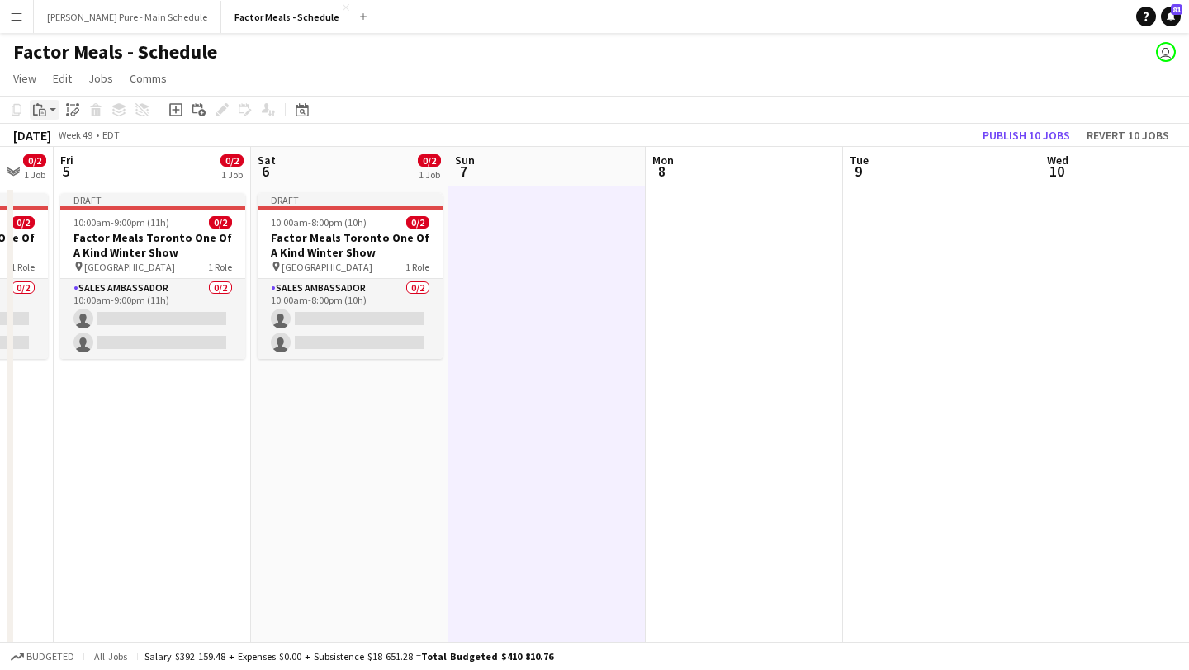
click at [38, 111] on icon "Paste" at bounding box center [39, 109] width 13 height 13
click at [61, 143] on link "Paste Command V" at bounding box center [109, 141] width 130 height 15
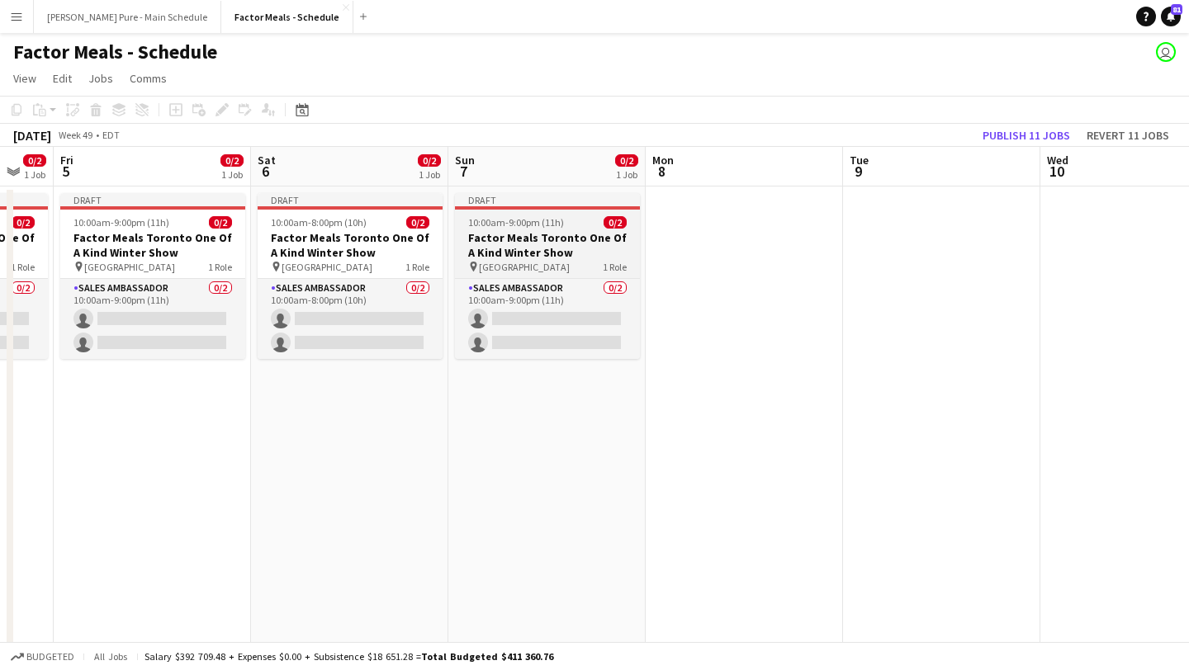
click at [551, 221] on span "10:00am-9:00pm (11h)" at bounding box center [516, 222] width 96 height 12
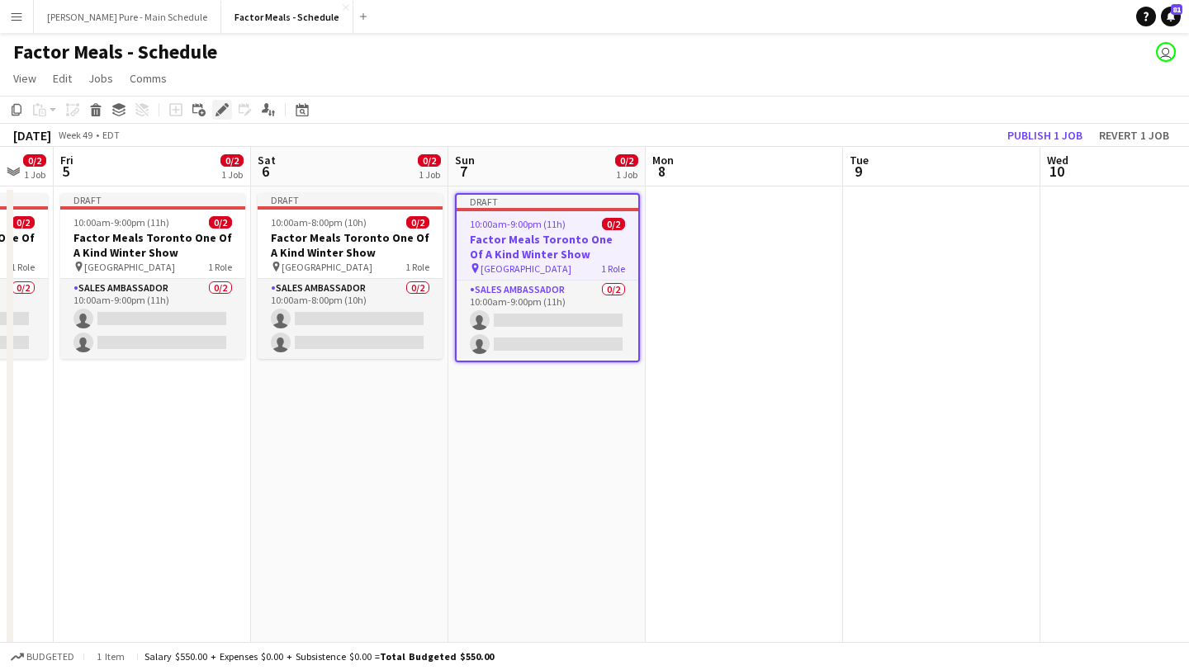
click at [220, 109] on icon at bounding box center [221, 110] width 9 height 9
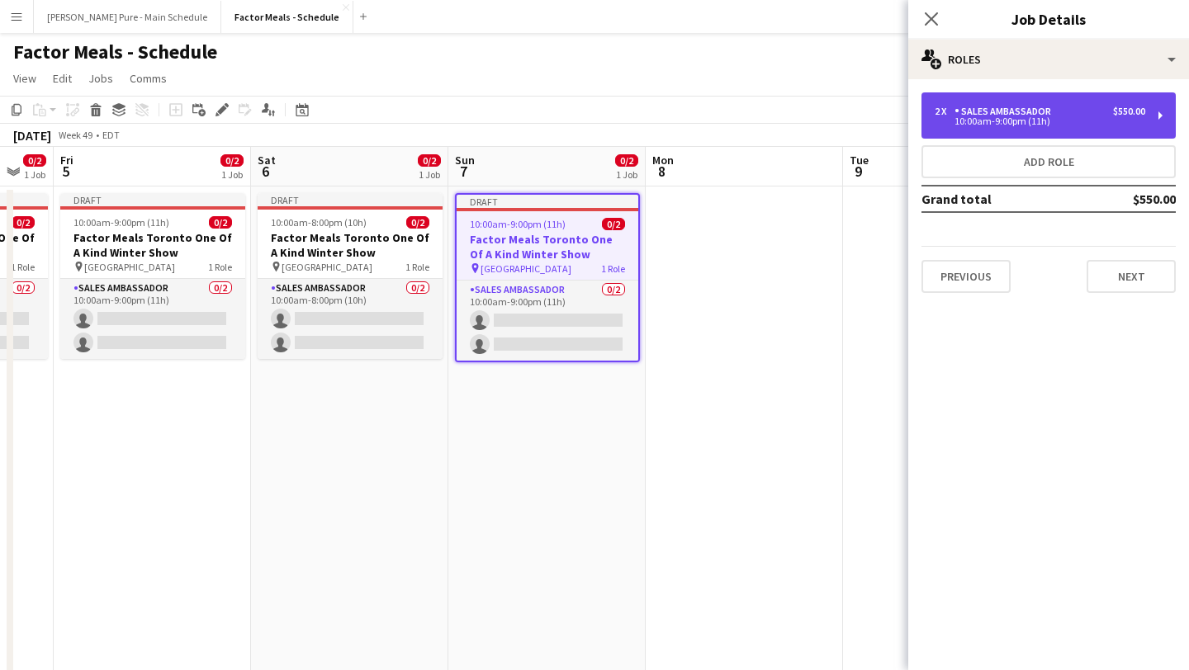
click at [980, 111] on div "Sales Ambassador" at bounding box center [1005, 112] width 103 height 12
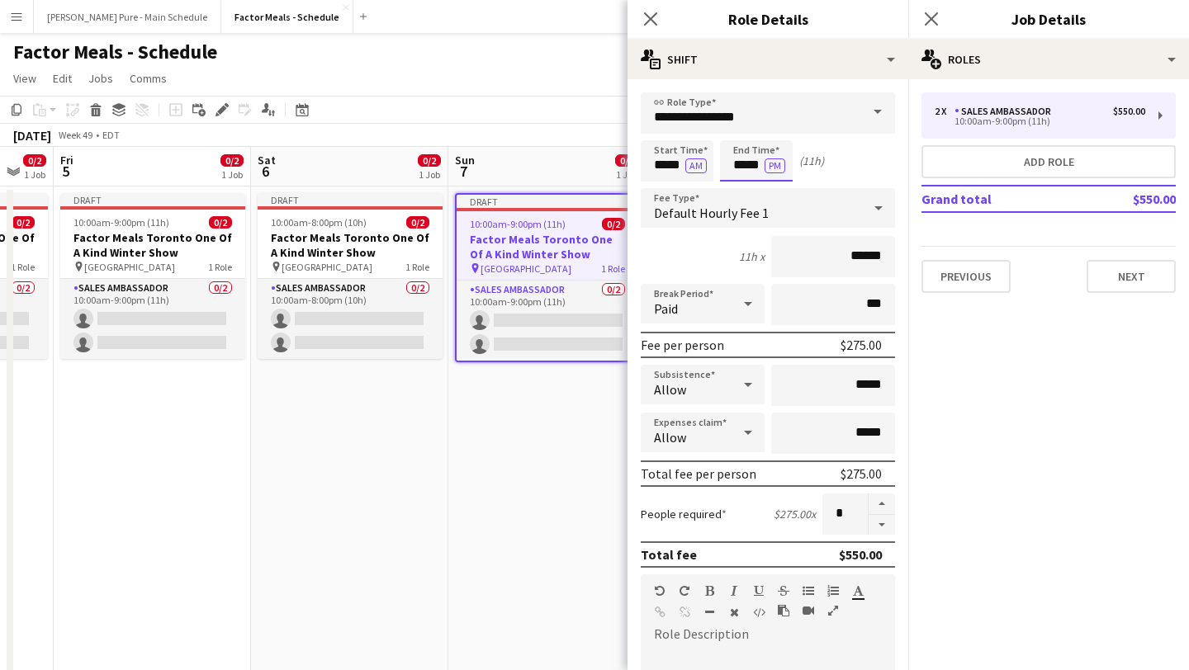
click at [753, 154] on input "*****" at bounding box center [756, 160] width 73 height 41
click at [744, 186] on div at bounding box center [739, 190] width 33 height 17
type input "*****"
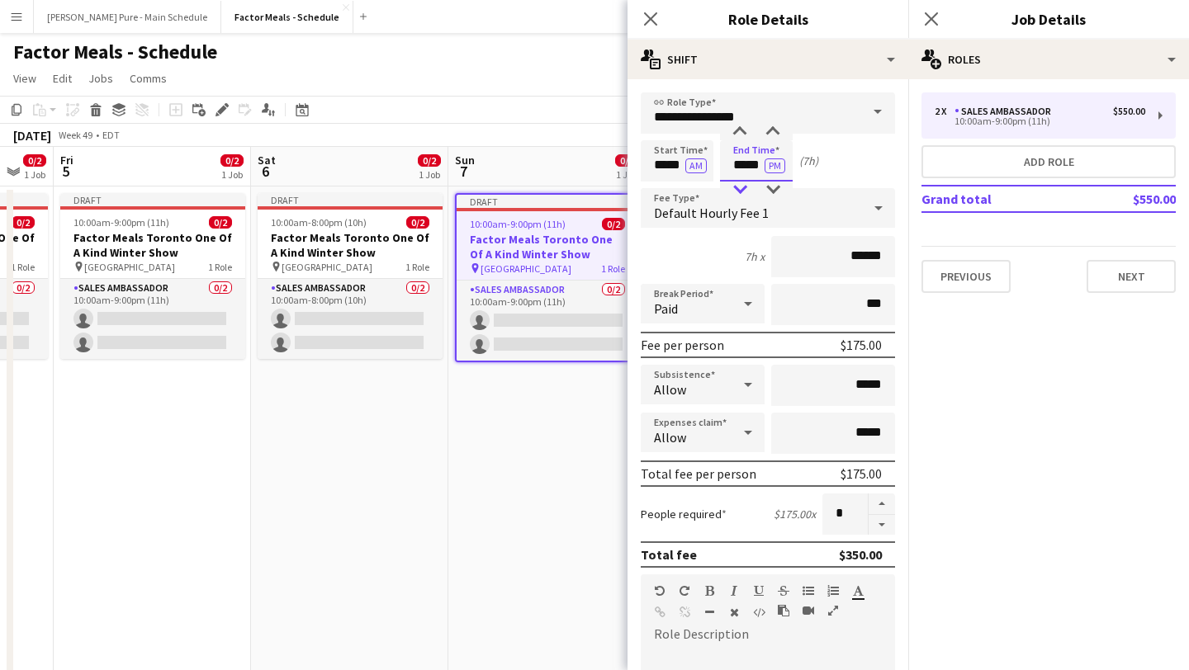
click at [744, 186] on div at bounding box center [739, 190] width 33 height 17
click at [935, 19] on icon "Close pop-in" at bounding box center [931, 19] width 16 height 16
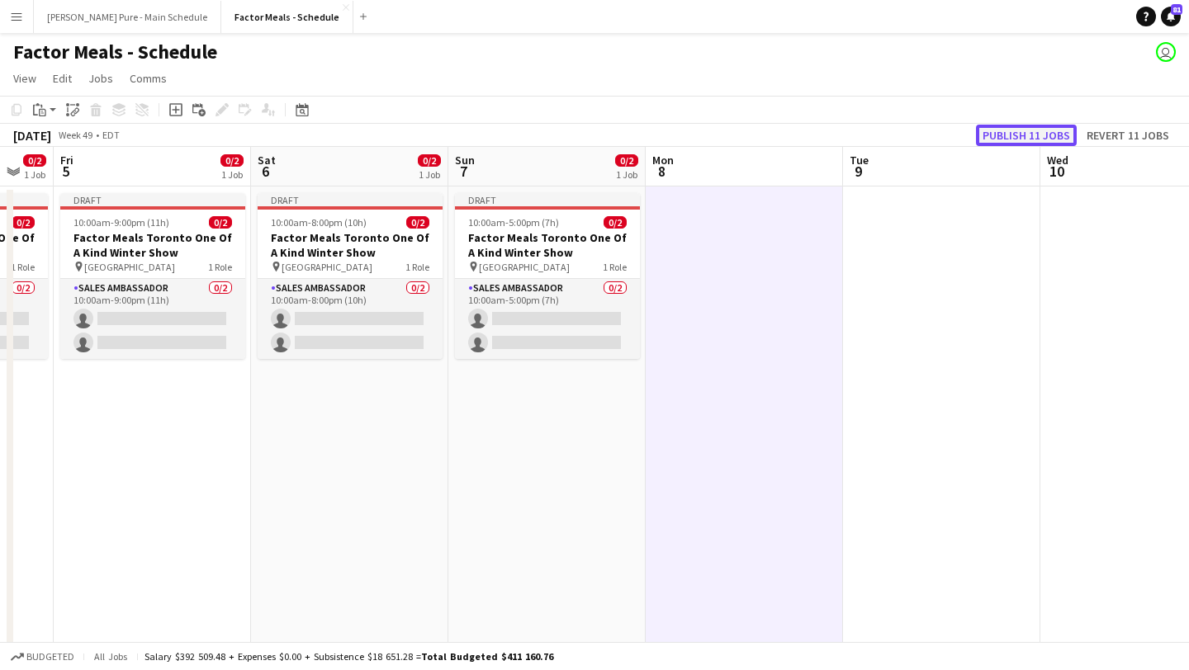
click at [1036, 137] on button "Publish 11 jobs" at bounding box center [1026, 135] width 101 height 21
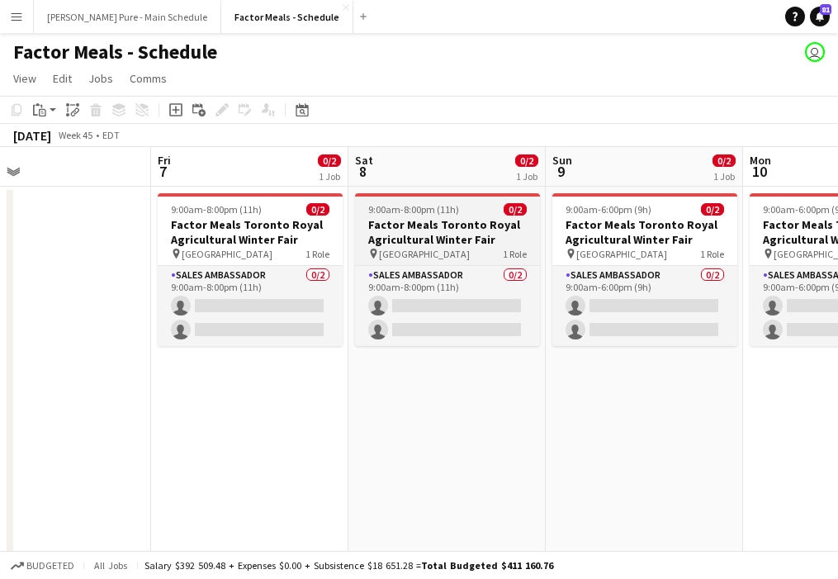
scroll to position [0, 644]
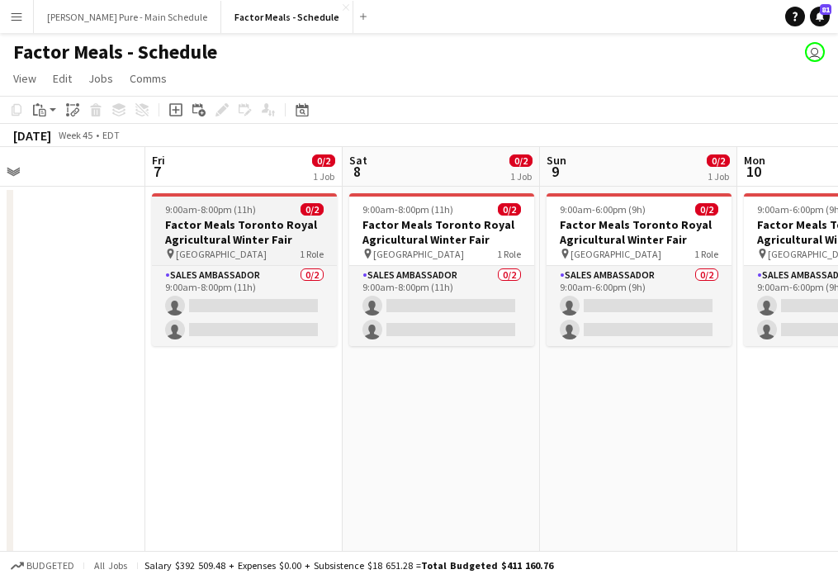
click at [231, 225] on h3 "Factor Meals Toronto Royal Agricultural Winter Fair" at bounding box center [244, 232] width 185 height 30
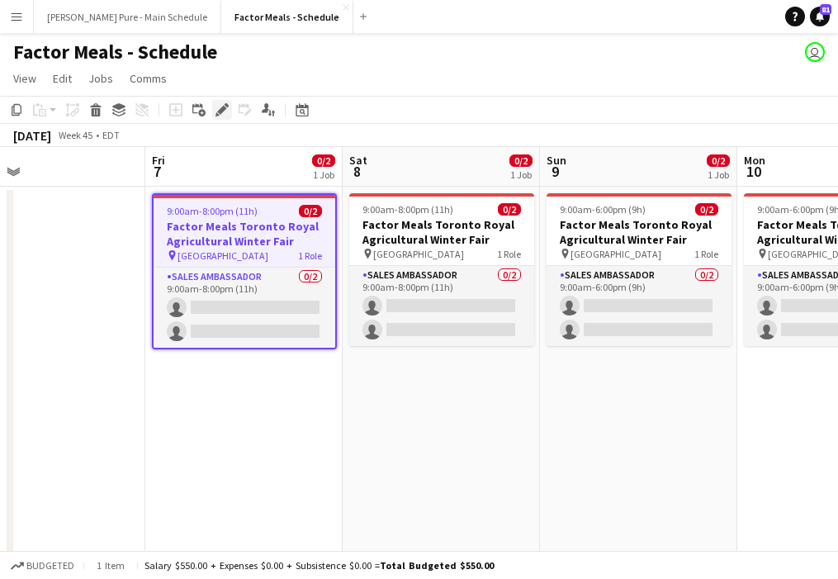
click at [224, 109] on icon at bounding box center [221, 110] width 9 height 9
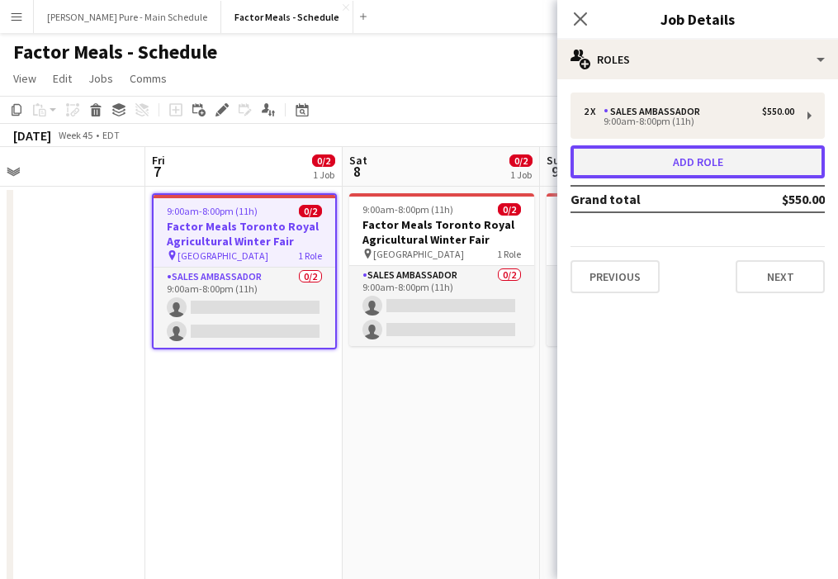
click at [688, 154] on button "Add role" at bounding box center [697, 161] width 254 height 33
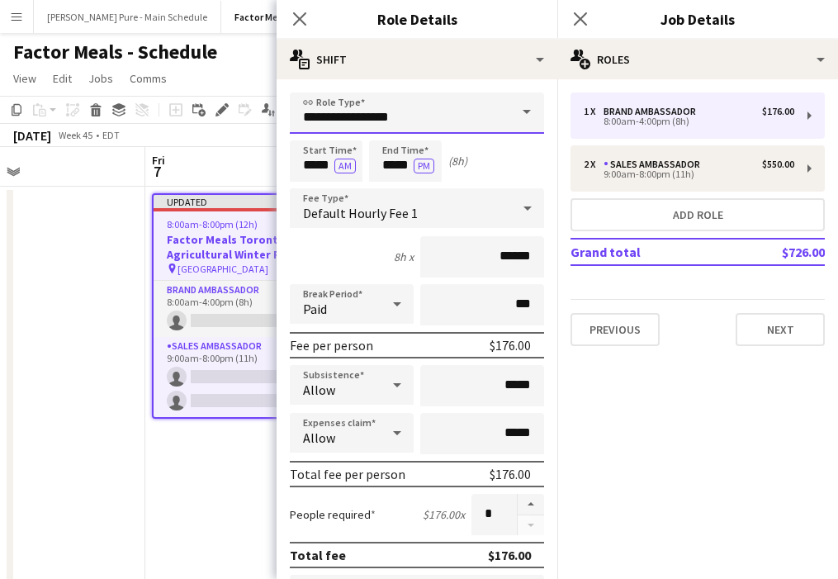
click at [353, 118] on input "**********" at bounding box center [417, 112] width 254 height 41
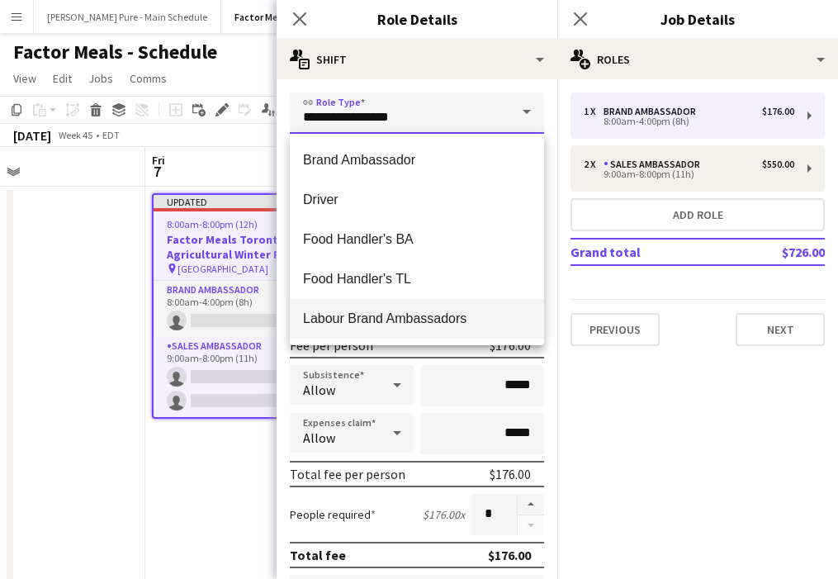
scroll to position [210, 0]
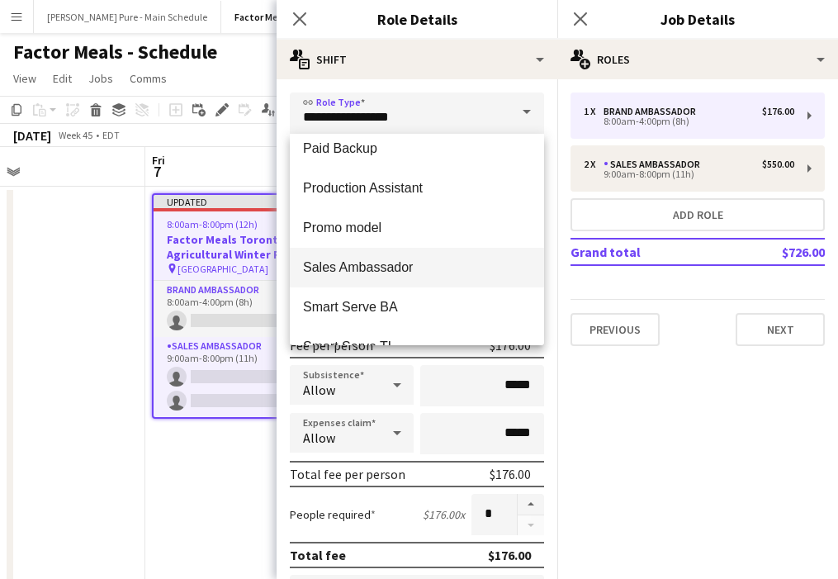
click at [362, 266] on span "Sales Ambassador" at bounding box center [417, 267] width 228 height 16
type input "**********"
type input "******"
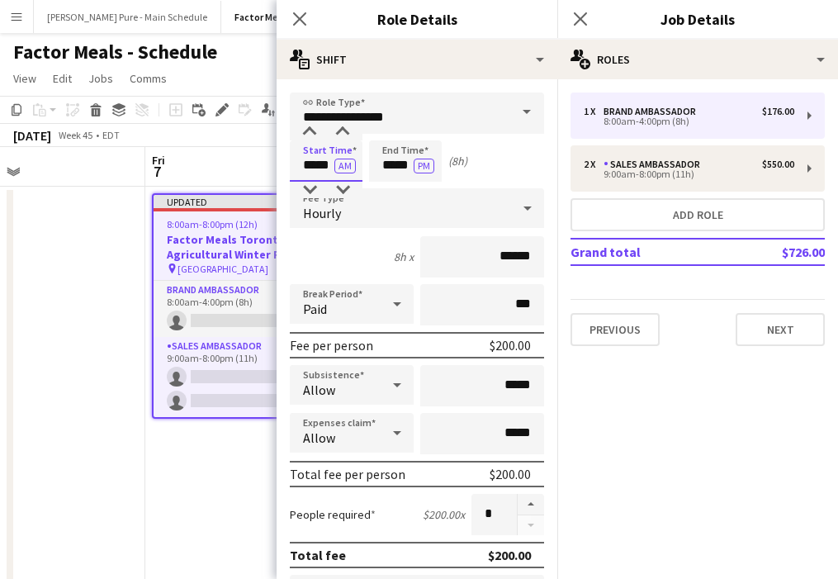
click at [307, 145] on input "*****" at bounding box center [326, 160] width 73 height 41
click at [312, 130] on div at bounding box center [309, 132] width 33 height 17
type input "*****"
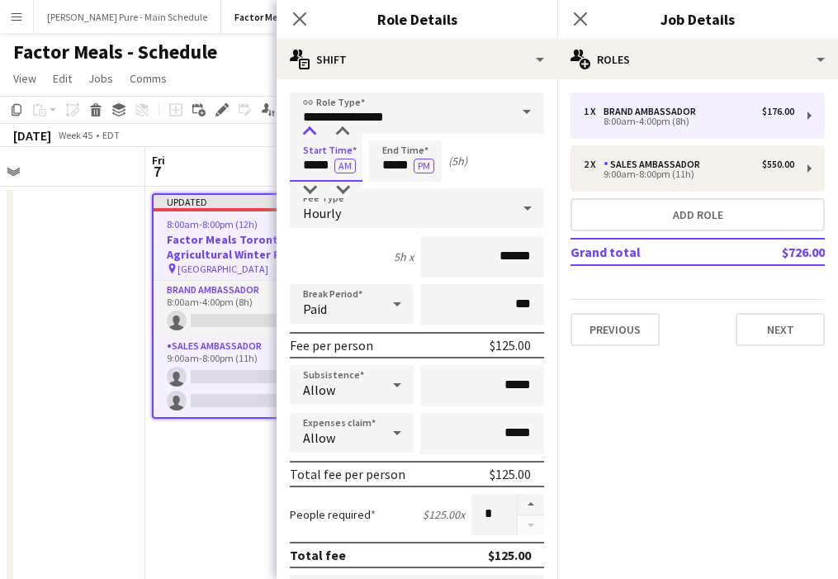
click at [312, 130] on div at bounding box center [309, 132] width 33 height 17
click at [395, 156] on input "*****" at bounding box center [405, 160] width 73 height 41
click at [395, 129] on div at bounding box center [388, 132] width 33 height 17
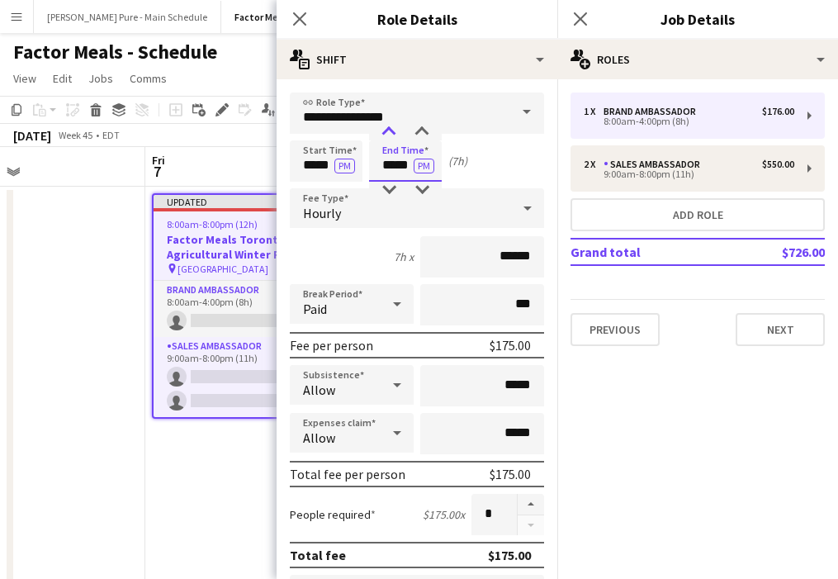
type input "*****"
click at [395, 129] on div at bounding box center [388, 132] width 33 height 17
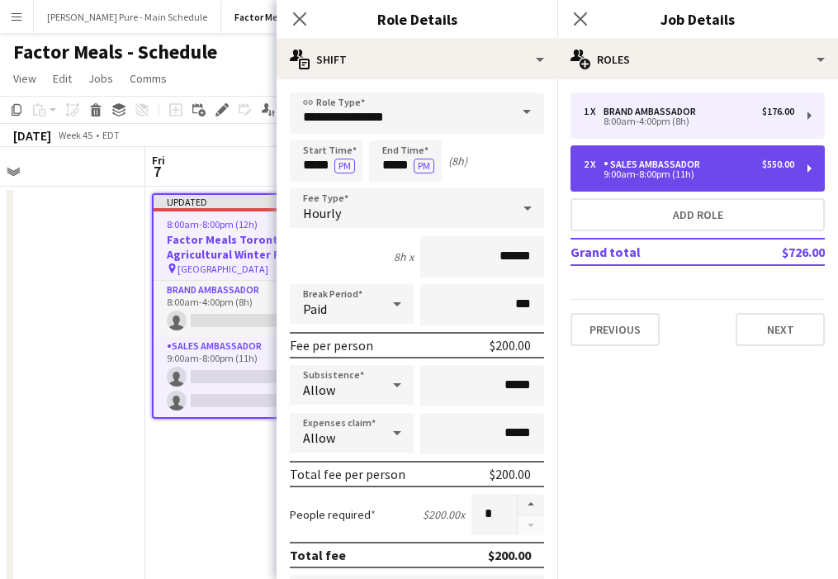
click at [714, 168] on div "2 x Sales Ambassador $550.00" at bounding box center [689, 165] width 211 height 12
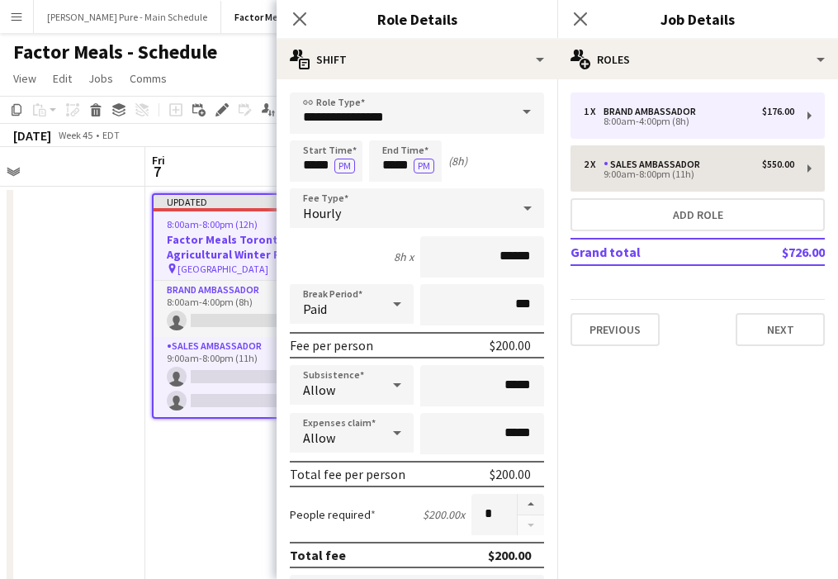
type input "*****"
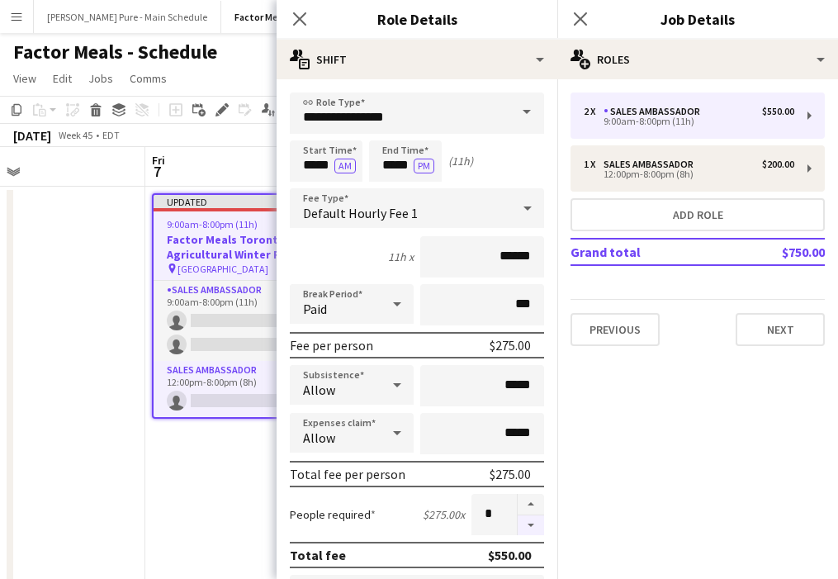
click at [532, 528] on button "button" at bounding box center [531, 525] width 26 height 21
type input "*"
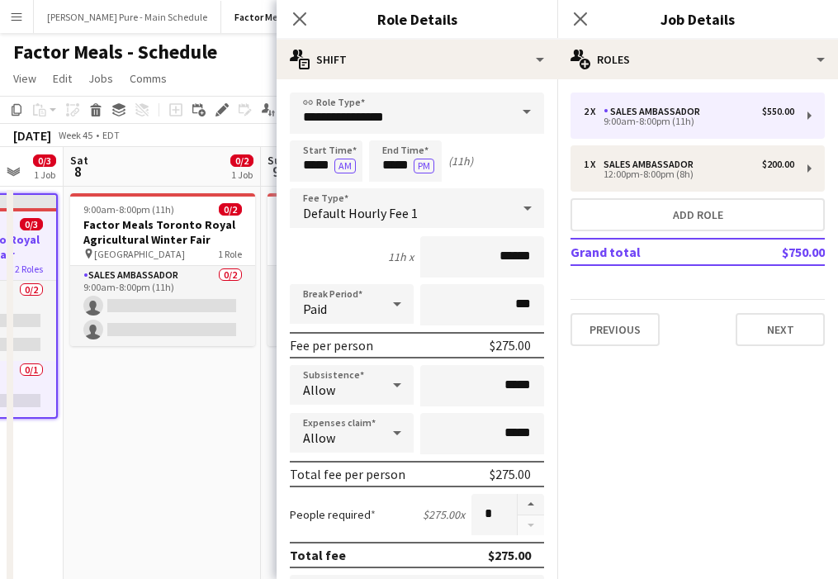
scroll to position [0, 532]
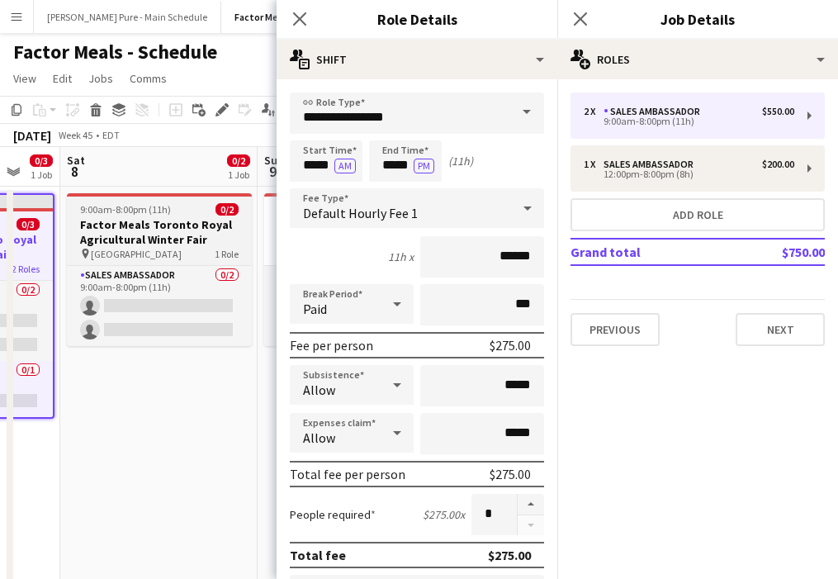
click at [141, 206] on span "9:00am-8:00pm (11h)" at bounding box center [125, 209] width 91 height 12
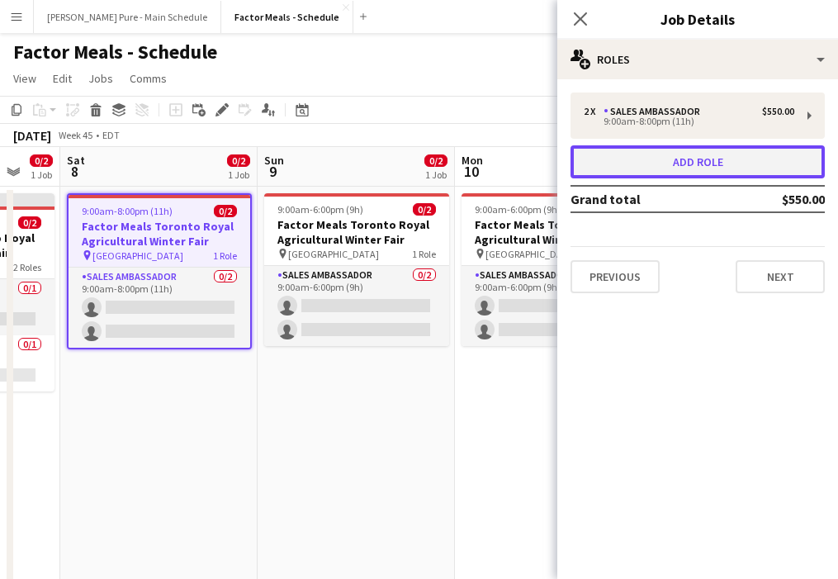
click at [736, 159] on button "Add role" at bounding box center [697, 161] width 254 height 33
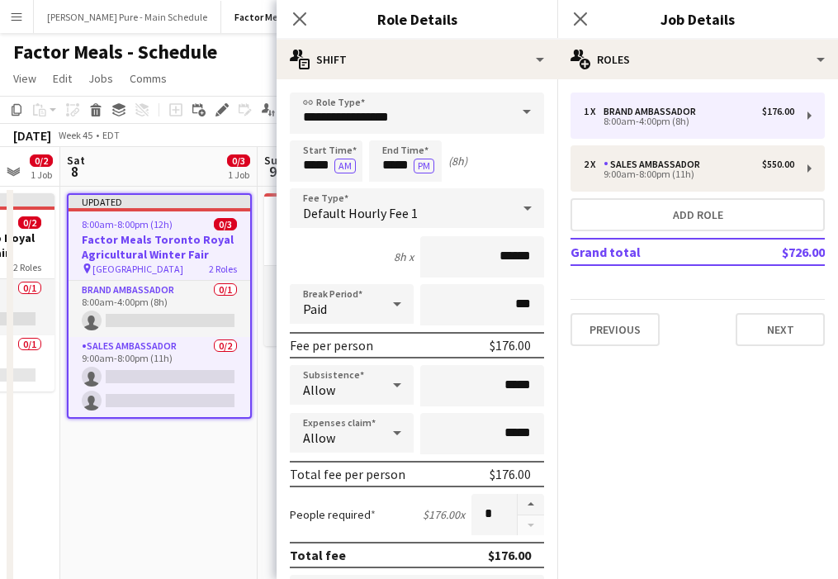
click at [524, 104] on span at bounding box center [526, 112] width 35 height 40
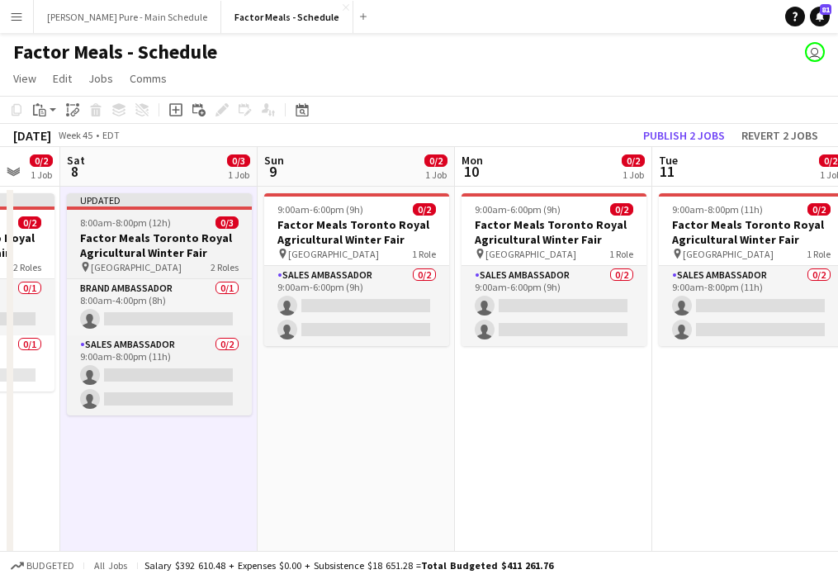
click at [178, 223] on div "8:00am-8:00pm (12h) 0/3" at bounding box center [159, 222] width 185 height 12
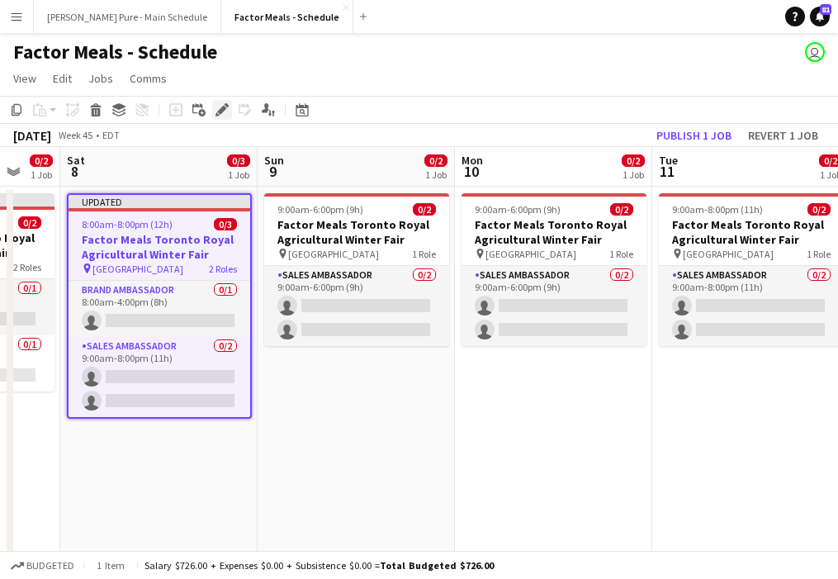
click at [219, 109] on icon "Edit" at bounding box center [221, 109] width 13 height 13
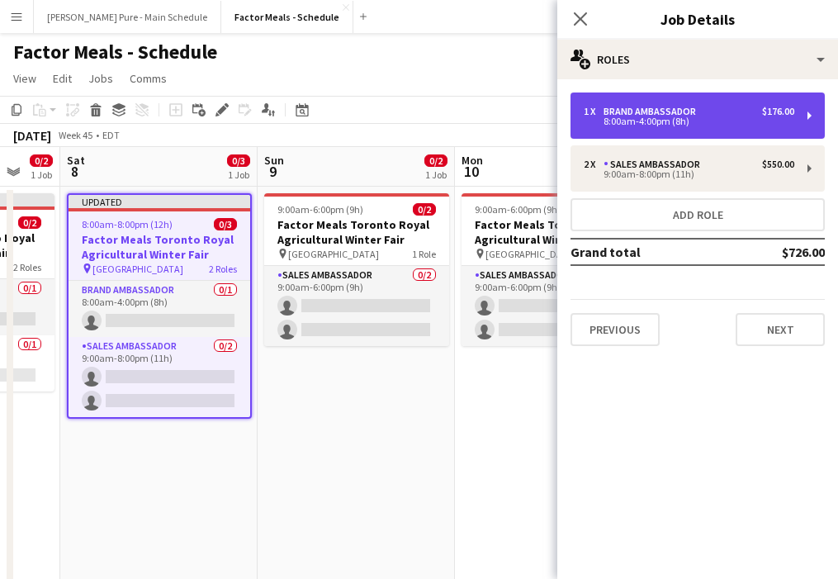
click at [745, 110] on div "1 x Brand Ambassador $176.00" at bounding box center [689, 112] width 211 height 12
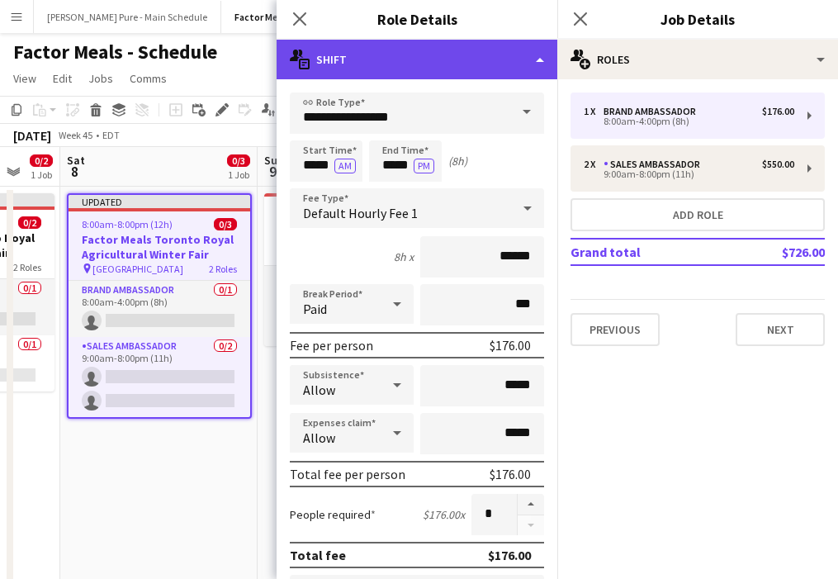
click at [511, 63] on div "multiple-actions-text Shift" at bounding box center [417, 60] width 281 height 40
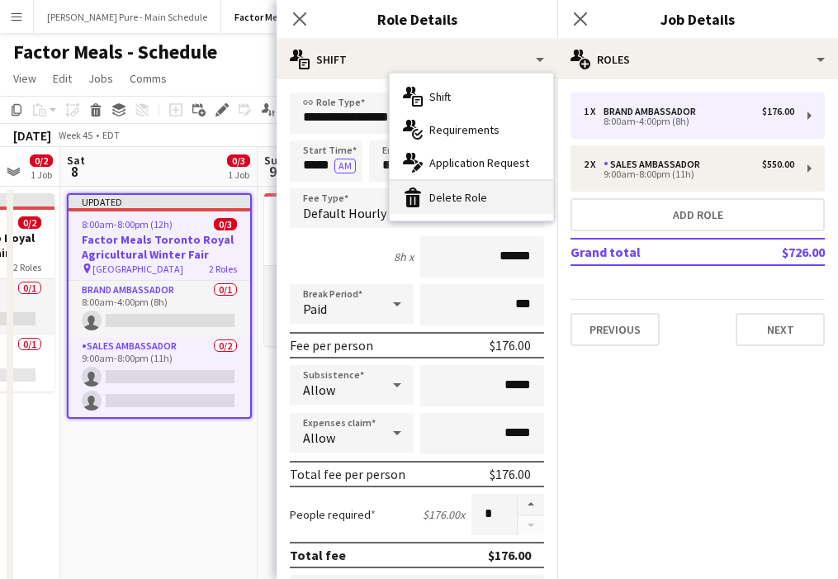
click at [496, 202] on div "bin-2 Delete Role" at bounding box center [471, 197] width 163 height 33
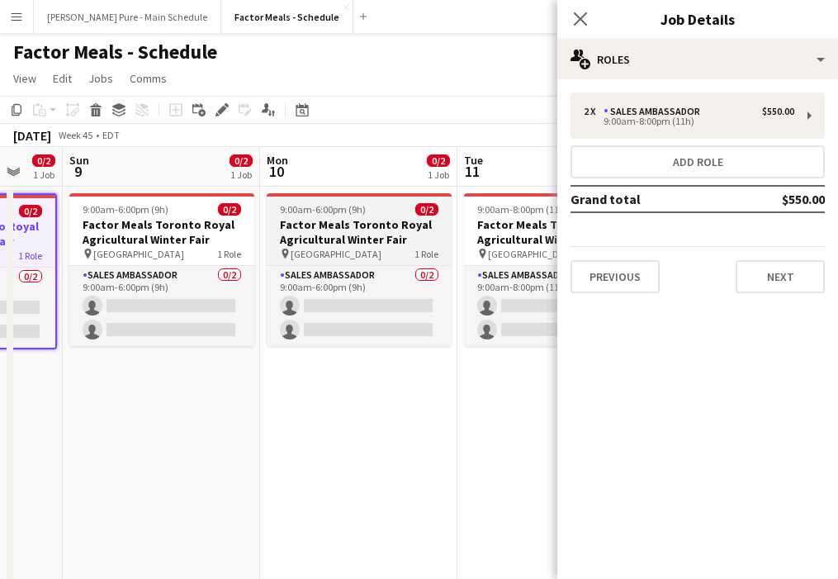
scroll to position [0, 739]
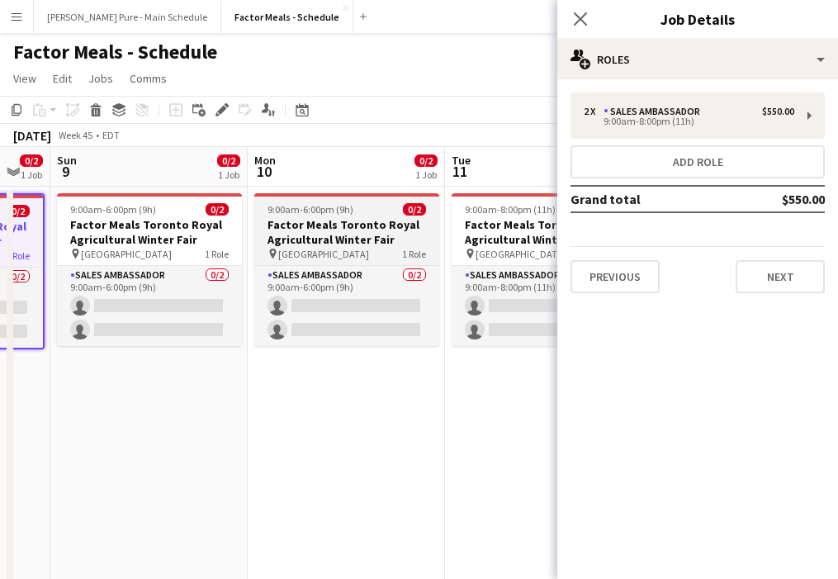
click at [343, 226] on h3 "Factor Meals Toronto Royal Agricultural Winter Fair" at bounding box center [346, 232] width 185 height 30
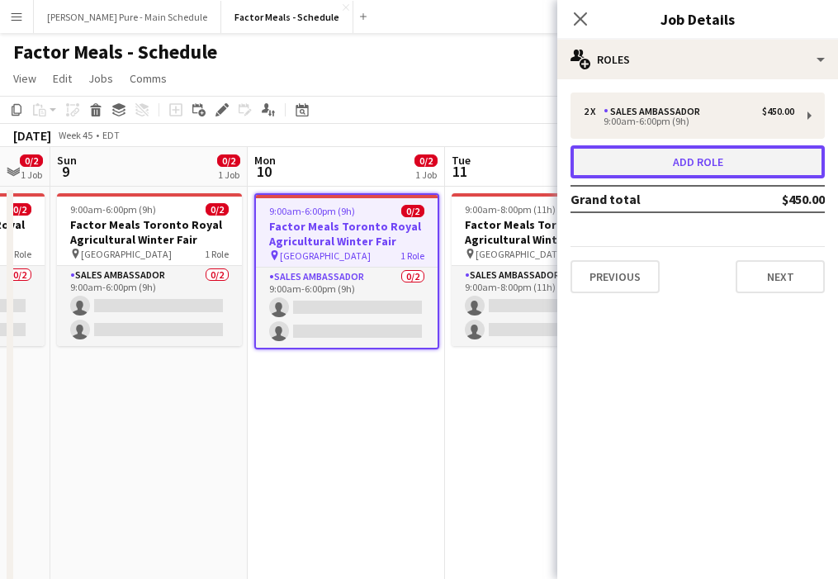
click at [745, 173] on button "Add role" at bounding box center [697, 161] width 254 height 33
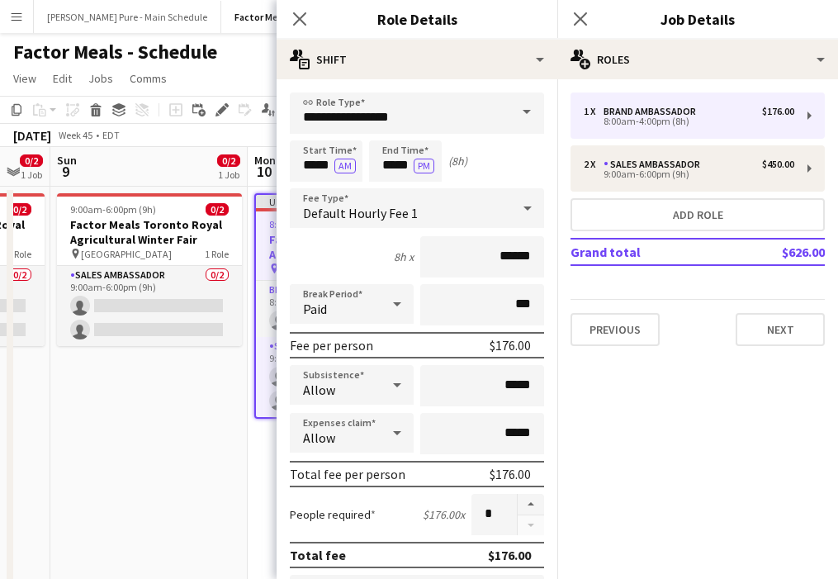
click at [526, 102] on span at bounding box center [526, 112] width 35 height 40
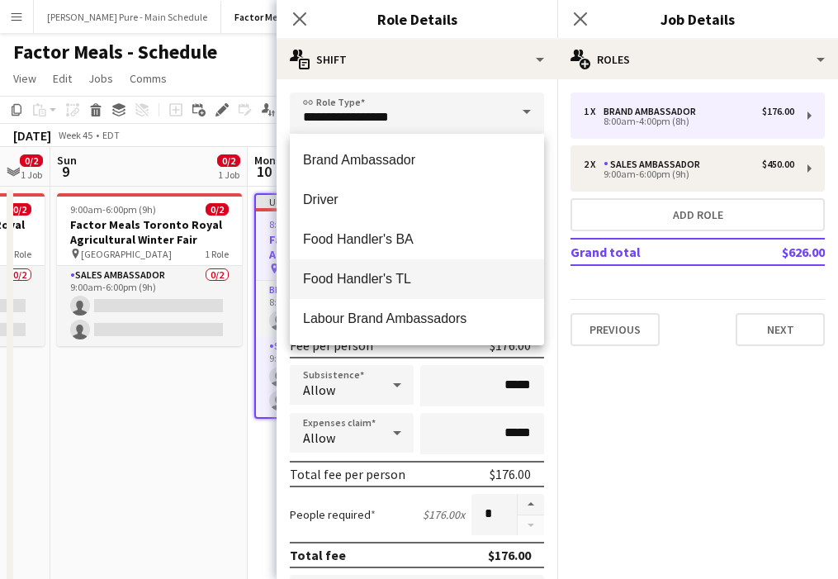
scroll to position [144, 0]
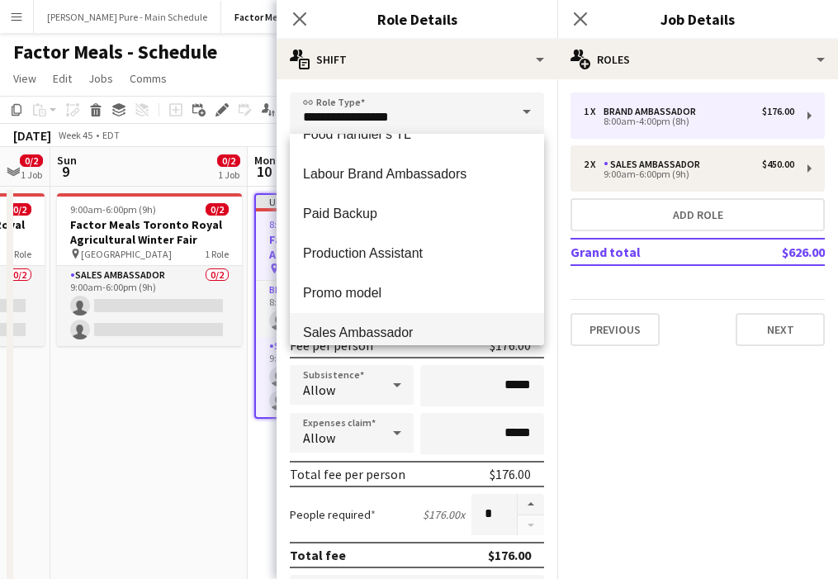
click at [422, 322] on mat-option "Sales Ambassador" at bounding box center [417, 333] width 254 height 40
type input "**********"
type input "******"
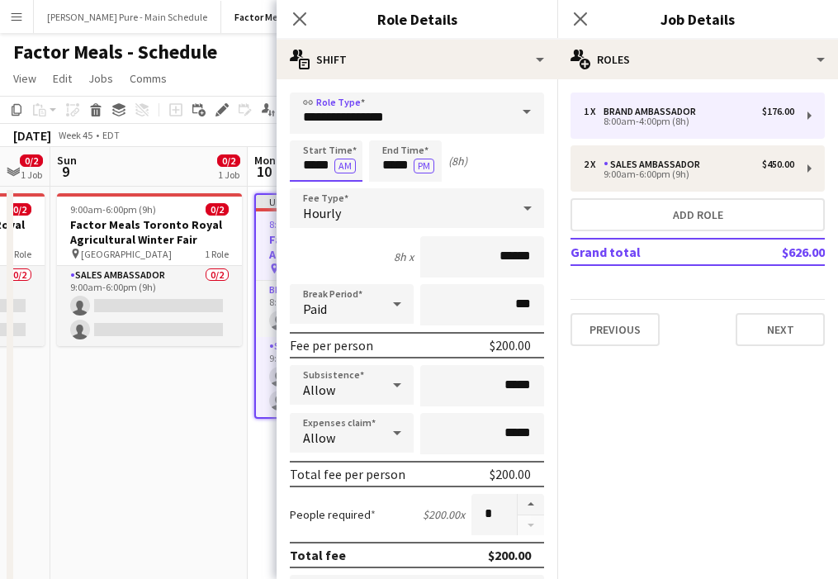
click at [308, 154] on input "*****" at bounding box center [326, 160] width 73 height 41
click at [314, 130] on div at bounding box center [309, 132] width 33 height 17
type input "*****"
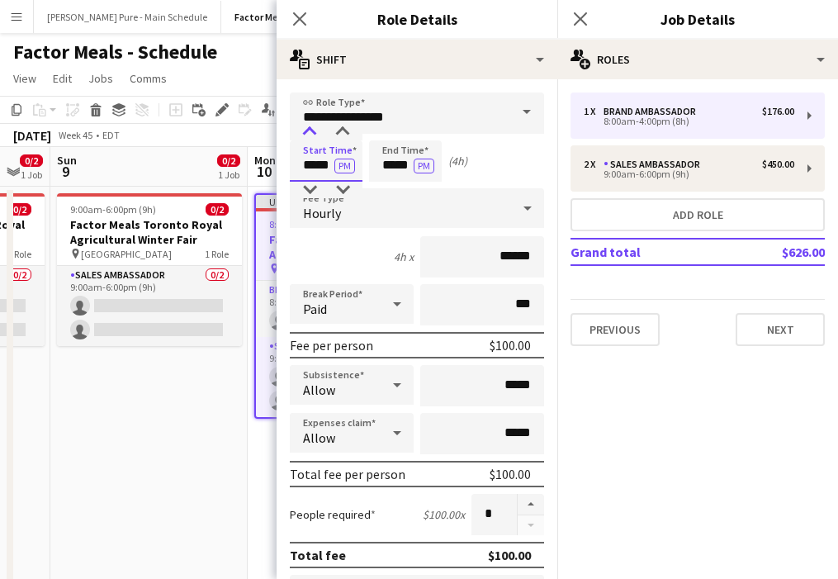
click at [314, 130] on div at bounding box center [309, 132] width 33 height 17
click at [405, 168] on input "*****" at bounding box center [405, 160] width 73 height 41
click at [392, 137] on div at bounding box center [388, 132] width 33 height 17
type input "*****"
click at [392, 137] on div at bounding box center [388, 132] width 33 height 17
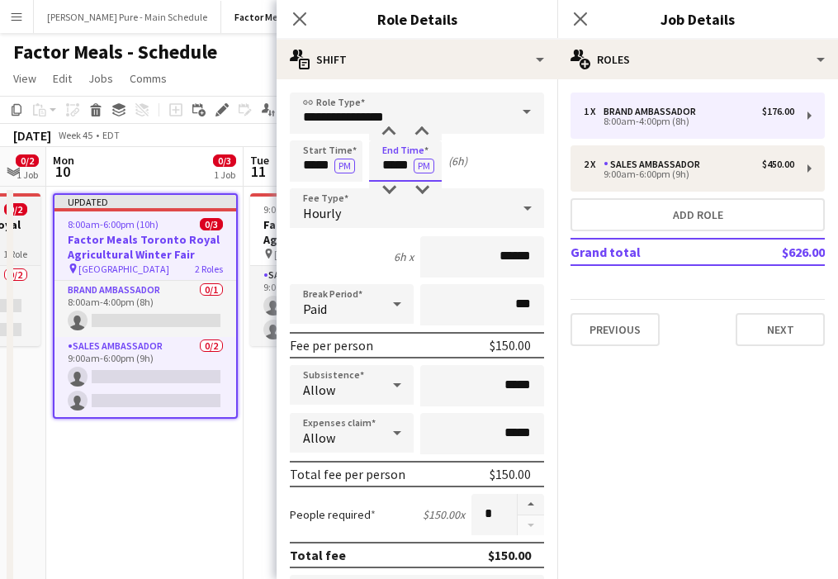
scroll to position [0, 555]
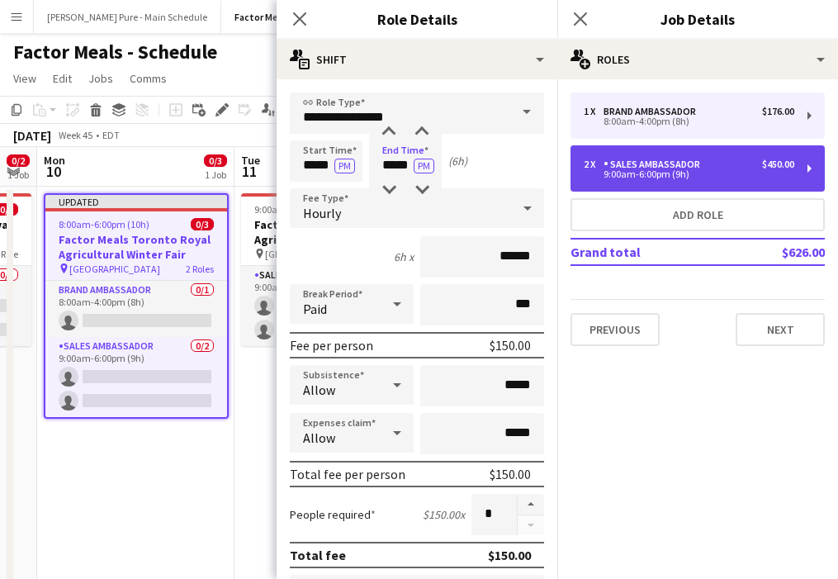
click at [676, 158] on div "2 x Sales Ambassador $450.00 9:00am-6:00pm (9h)" at bounding box center [697, 168] width 254 height 46
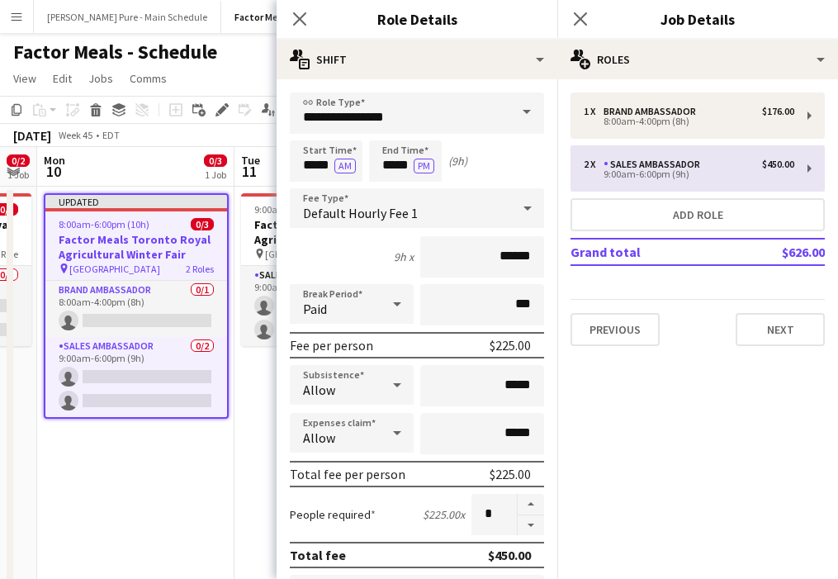
type input "*****"
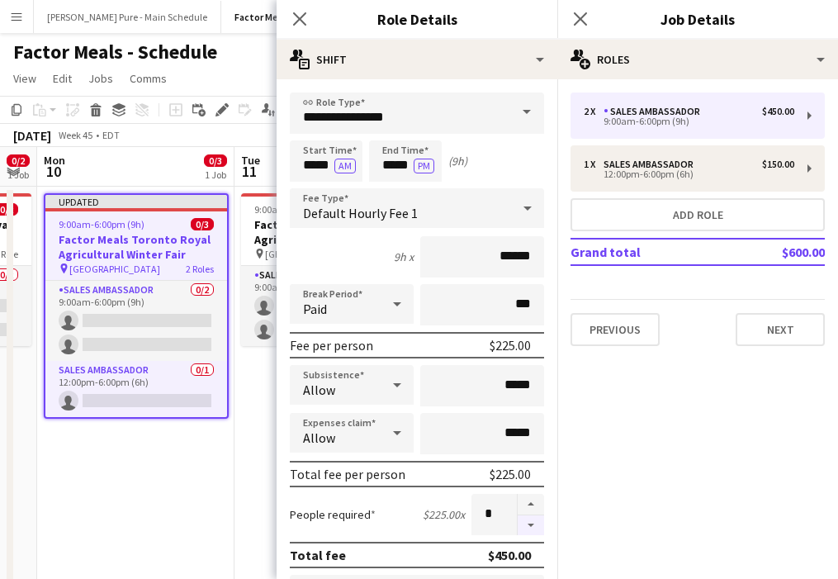
click at [528, 532] on button "button" at bounding box center [531, 525] width 26 height 21
type input "*"
click at [263, 214] on span "9:00am-8:00pm (11h)" at bounding box center [299, 209] width 91 height 12
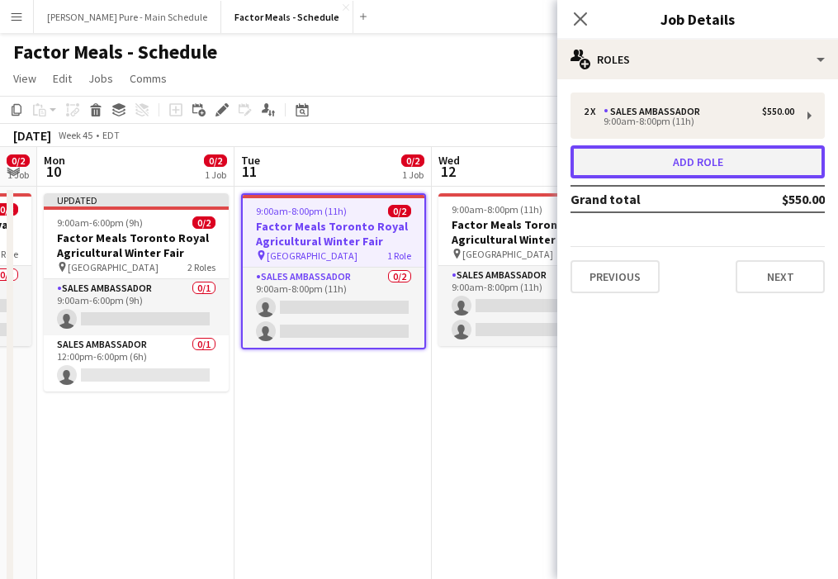
click at [722, 172] on button "Add role" at bounding box center [697, 161] width 254 height 33
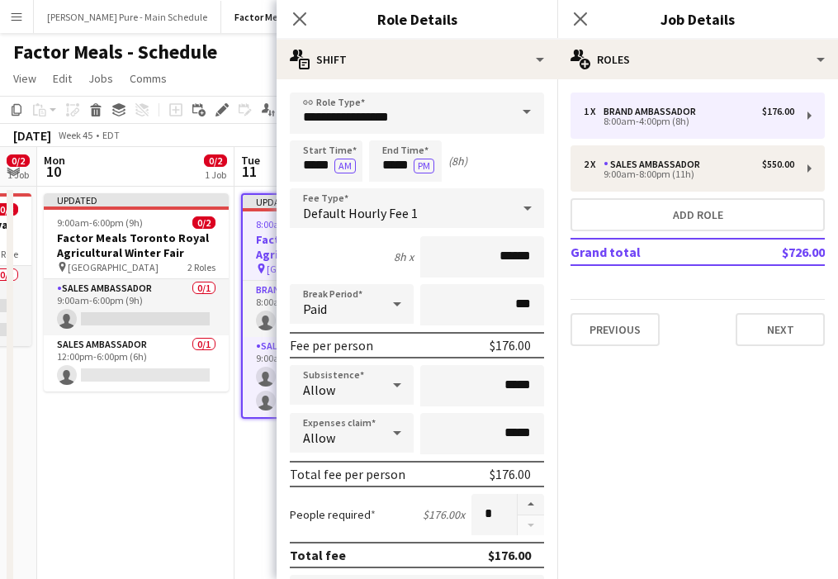
click at [513, 105] on span at bounding box center [526, 112] width 35 height 40
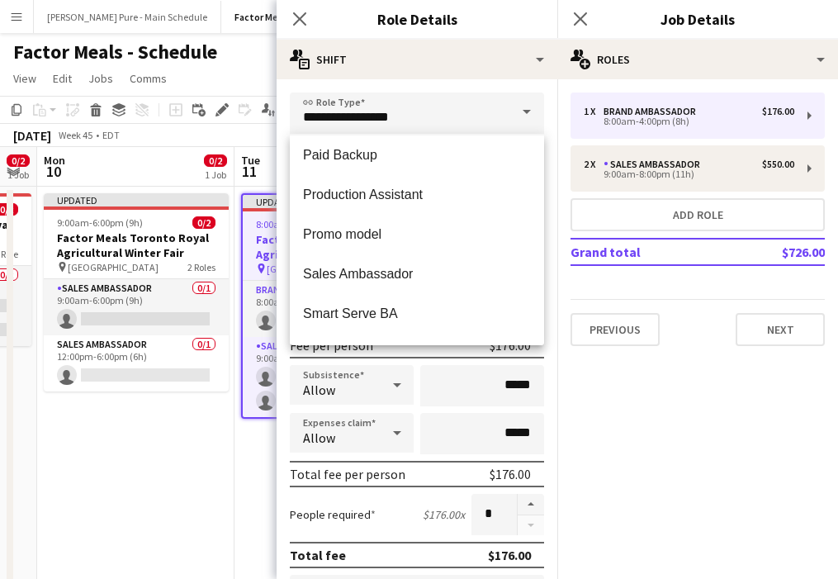
scroll to position [235, 0]
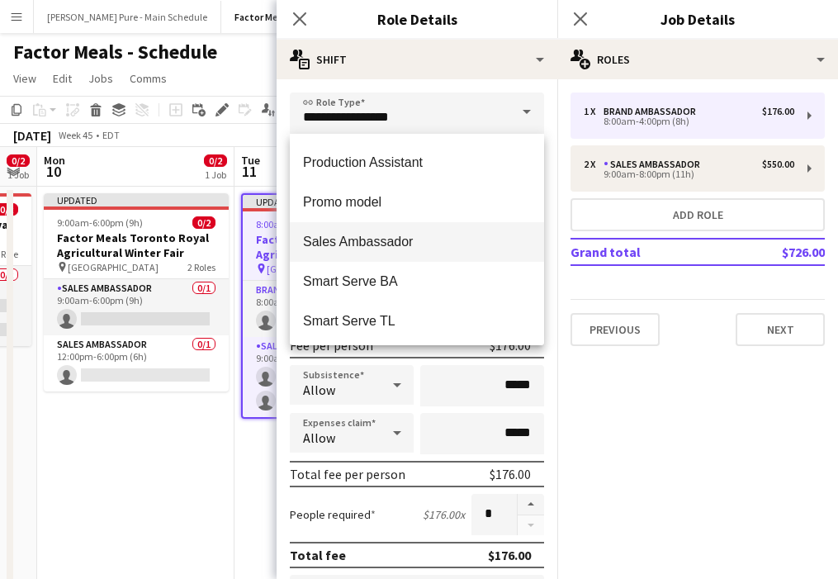
click at [368, 232] on mat-option "Sales Ambassador" at bounding box center [417, 242] width 254 height 40
type input "**********"
type input "******"
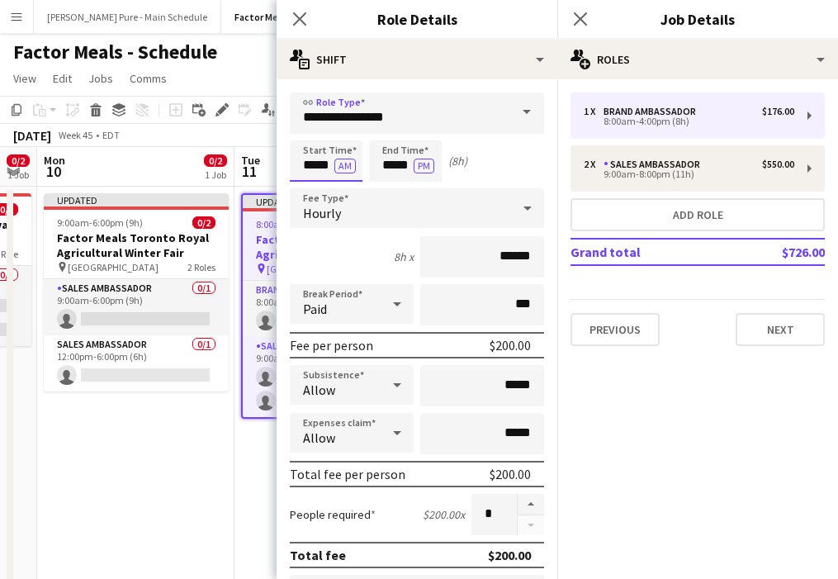
click at [305, 156] on input "*****" at bounding box center [326, 160] width 73 height 41
click at [316, 130] on div at bounding box center [309, 132] width 33 height 17
type input "*****"
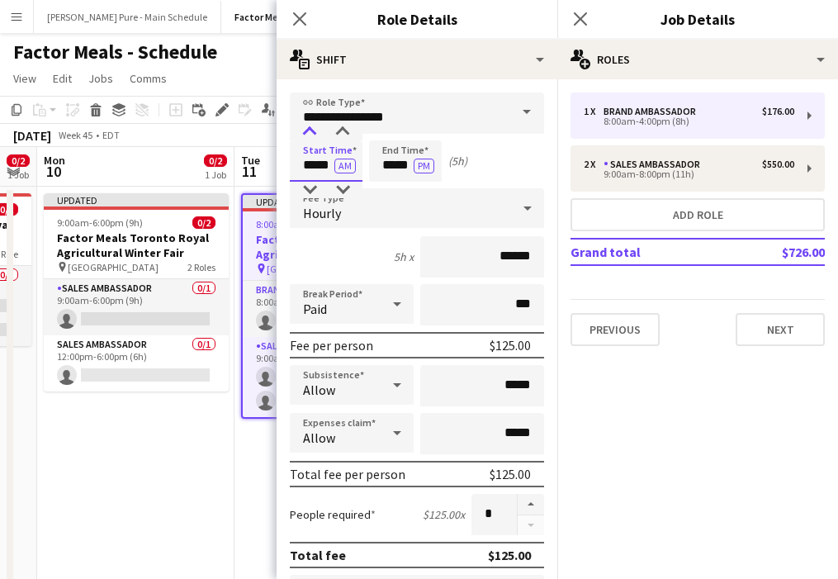
click at [316, 130] on div at bounding box center [309, 132] width 33 height 17
click at [395, 163] on input "*****" at bounding box center [405, 160] width 73 height 41
click at [396, 129] on div at bounding box center [388, 132] width 33 height 17
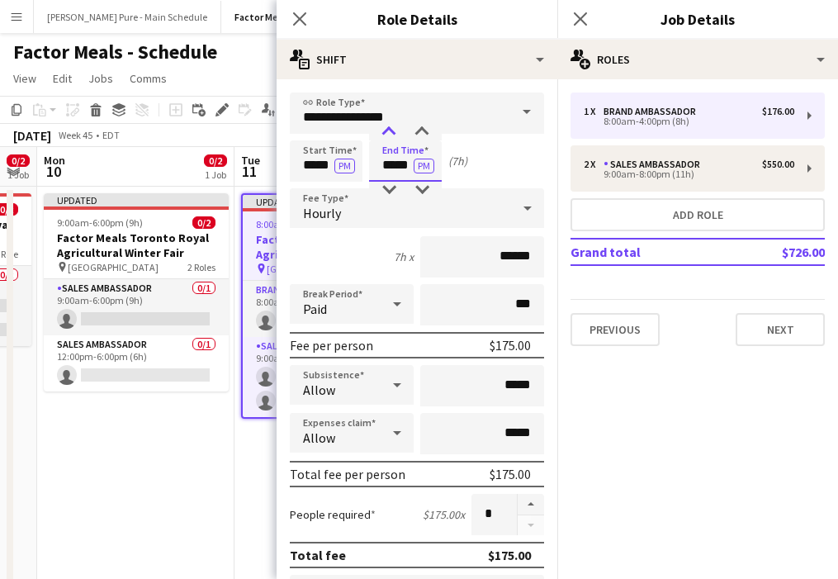
type input "*****"
click at [396, 129] on div at bounding box center [388, 132] width 33 height 17
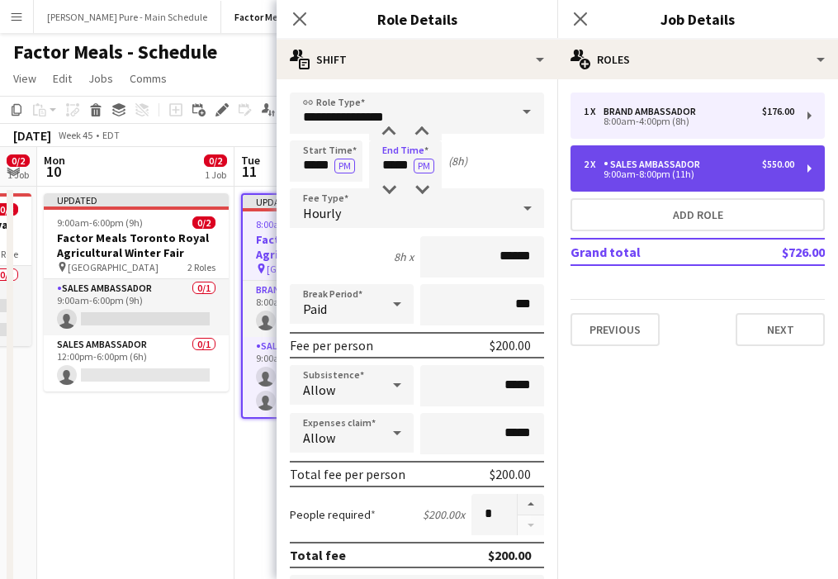
click at [689, 173] on div "9:00am-8:00pm (11h)" at bounding box center [689, 174] width 211 height 8
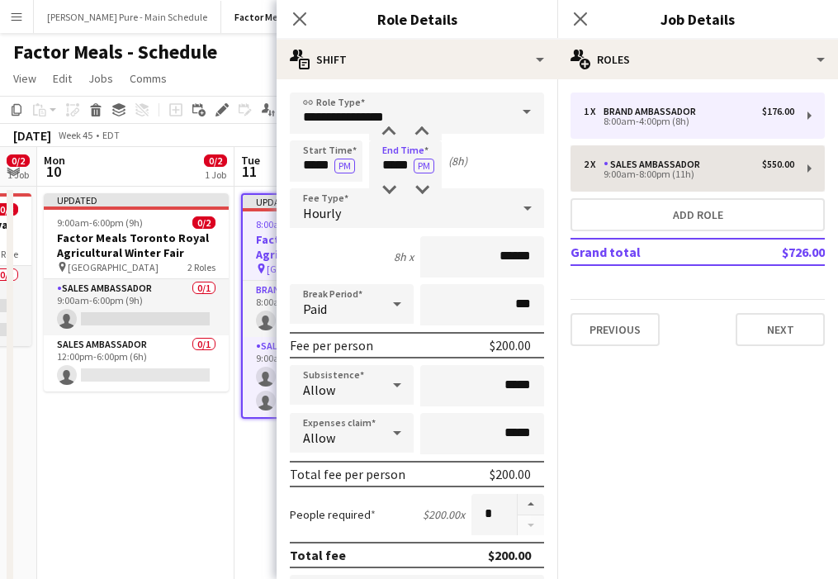
type input "*****"
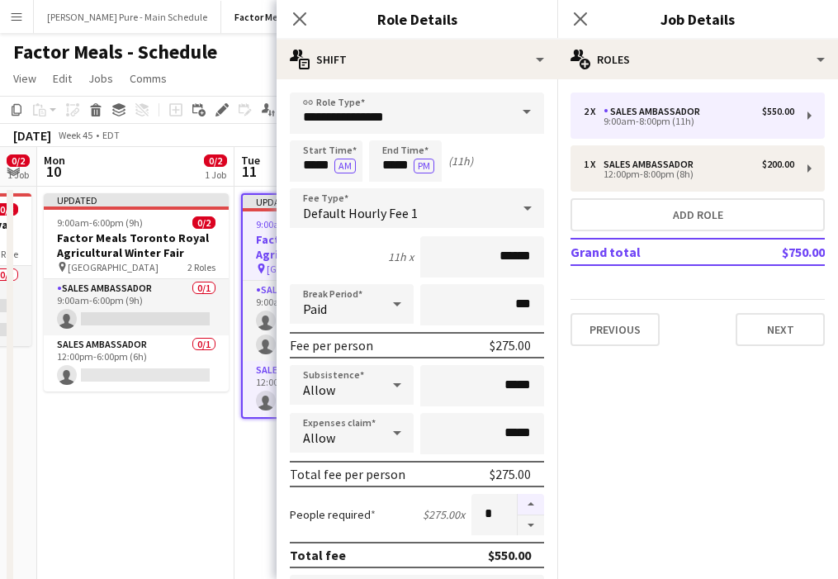
click at [528, 499] on button "button" at bounding box center [531, 504] width 26 height 21
type input "*"
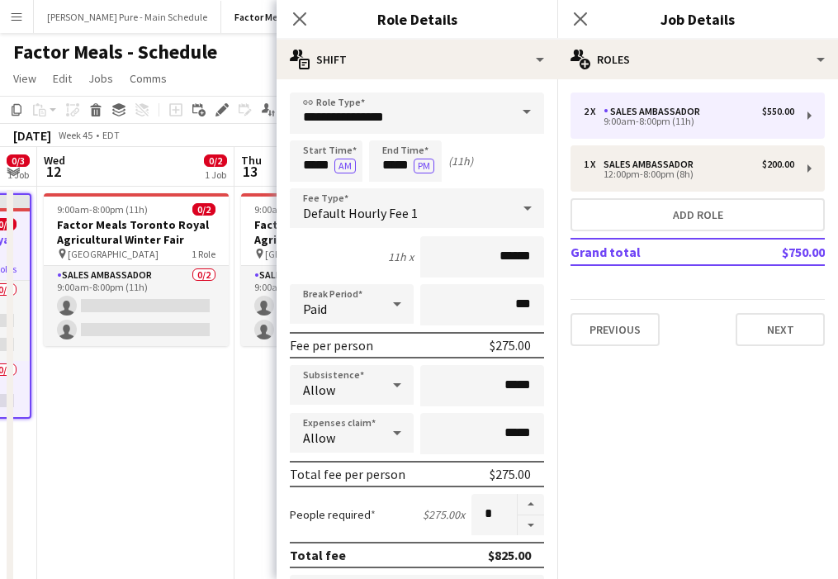
scroll to position [0, 421]
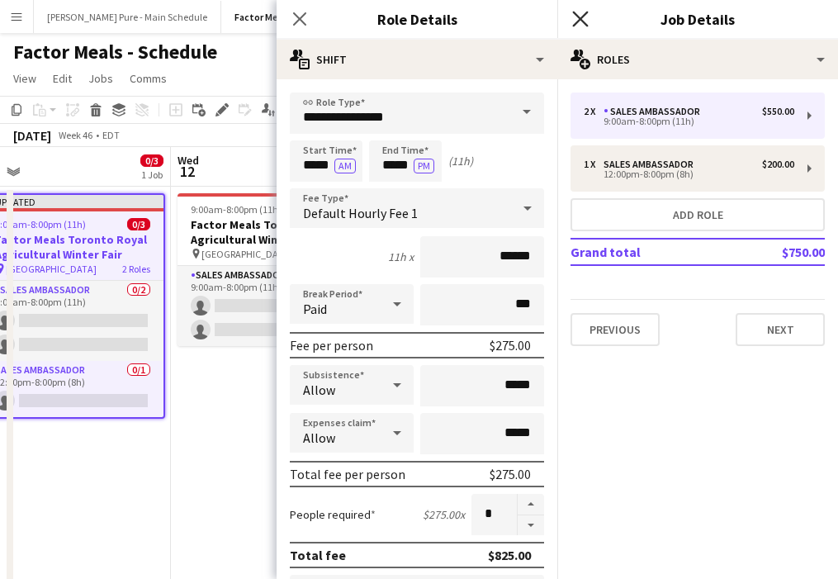
click at [578, 16] on icon at bounding box center [580, 19] width 16 height 16
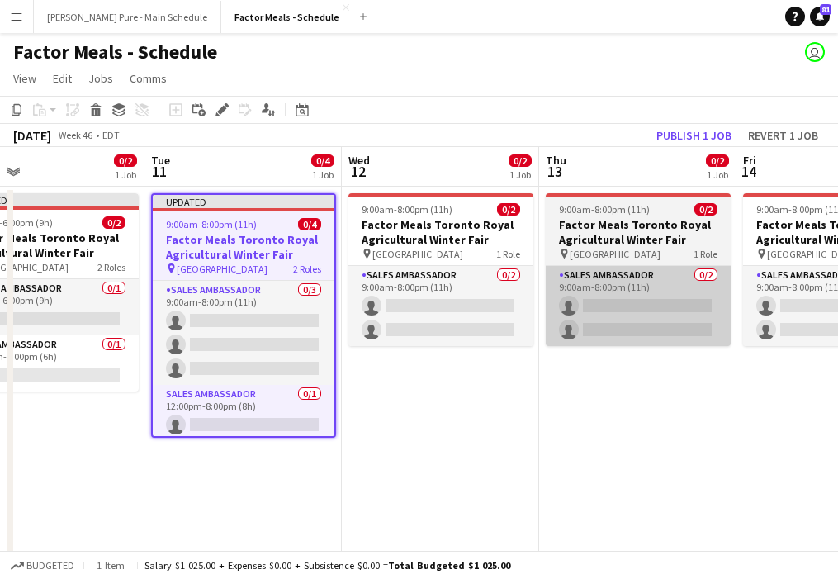
scroll to position [0, 399]
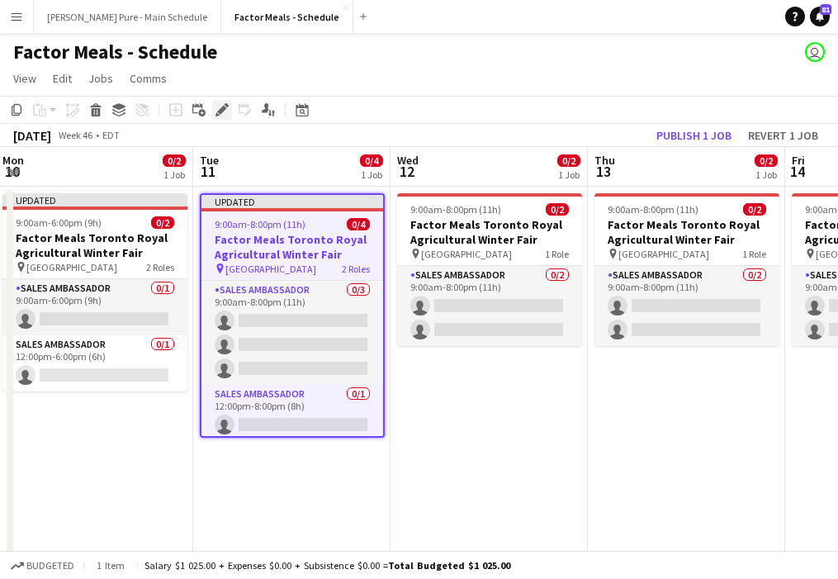
click at [223, 114] on icon "Edit" at bounding box center [221, 109] width 13 height 13
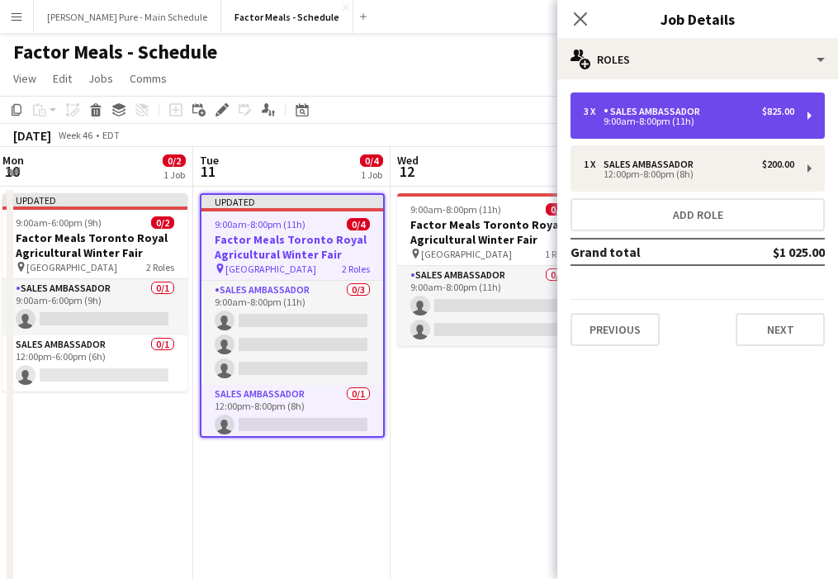
click at [740, 125] on div "9:00am-8:00pm (11h)" at bounding box center [689, 121] width 211 height 8
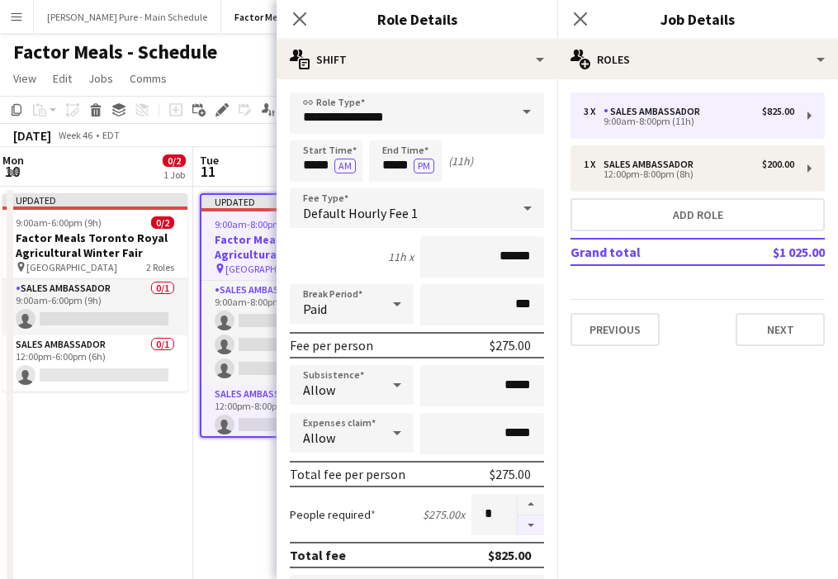
click at [536, 528] on button "button" at bounding box center [531, 525] width 26 height 21
type input "*"
click at [584, 11] on icon "Close pop-in" at bounding box center [580, 19] width 16 height 16
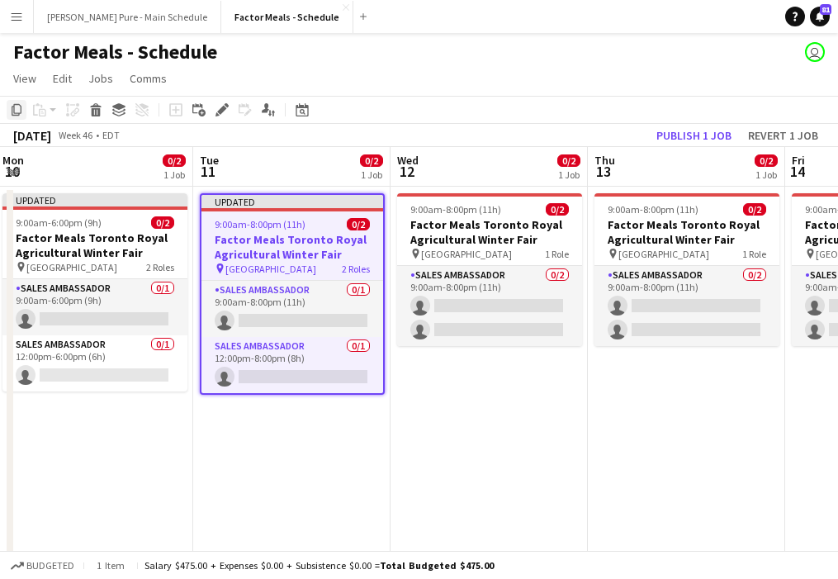
click at [16, 111] on icon "Copy" at bounding box center [16, 109] width 13 height 13
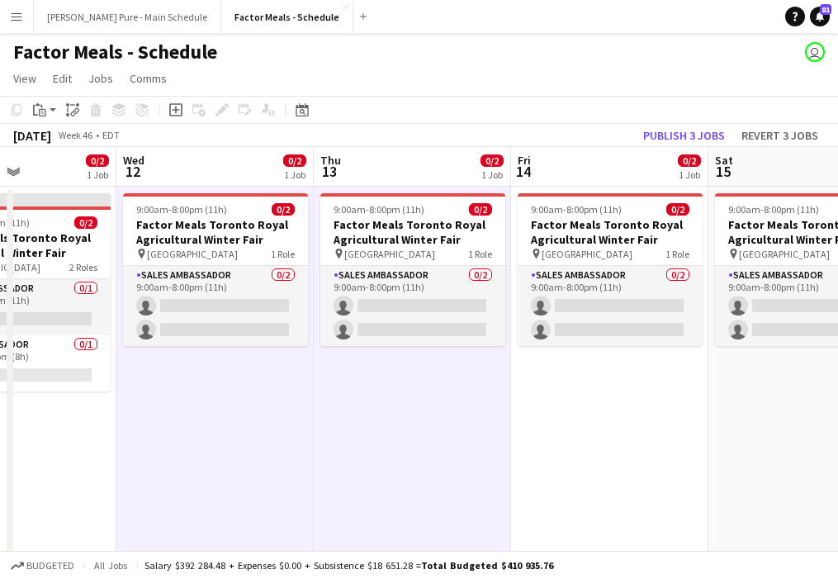
scroll to position [0, 688]
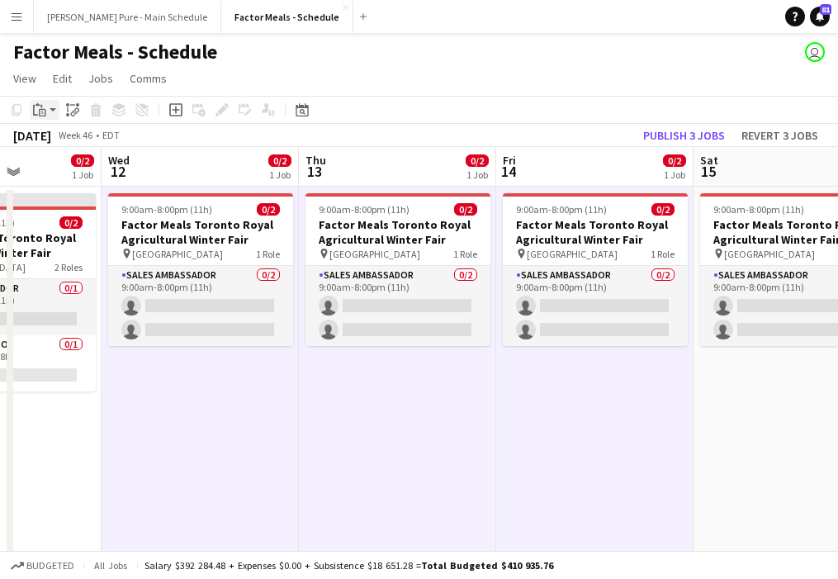
click at [34, 100] on div "Paste" at bounding box center [40, 110] width 20 height 20
click at [54, 140] on link "Paste Command V" at bounding box center [109, 141] width 130 height 15
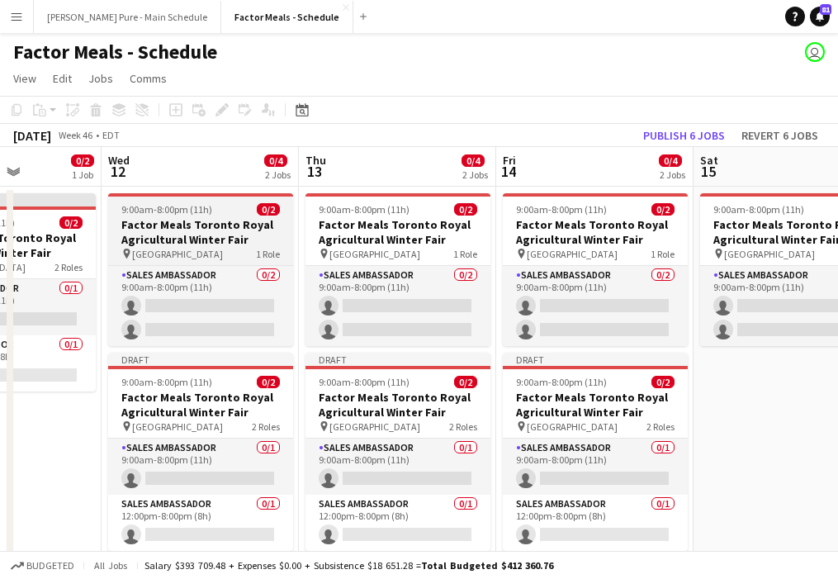
click at [159, 222] on h3 "Factor Meals Toronto Royal Agricultural Winter Fair" at bounding box center [200, 232] width 185 height 30
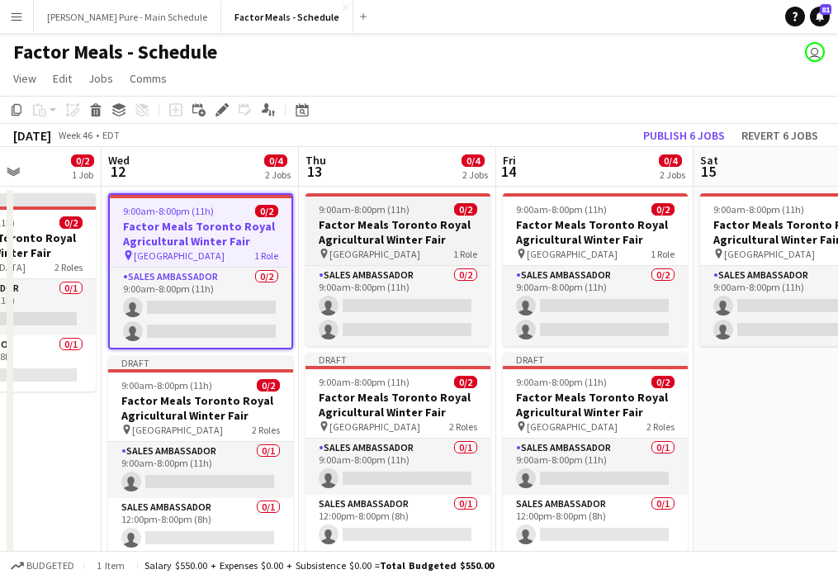
click at [382, 215] on span "9:00am-8:00pm (11h)" at bounding box center [364, 209] width 91 height 12
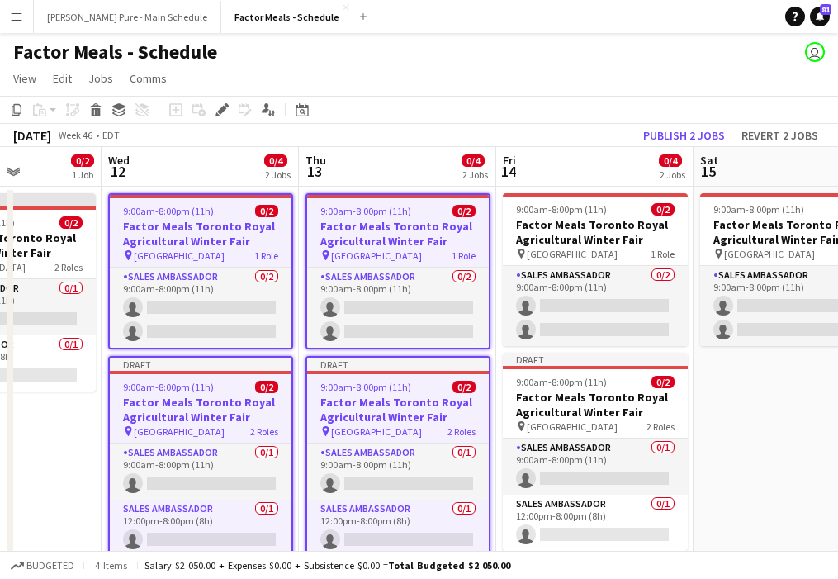
click at [409, 208] on div "9:00am-8:00pm (11h) 0/2" at bounding box center [398, 211] width 182 height 12
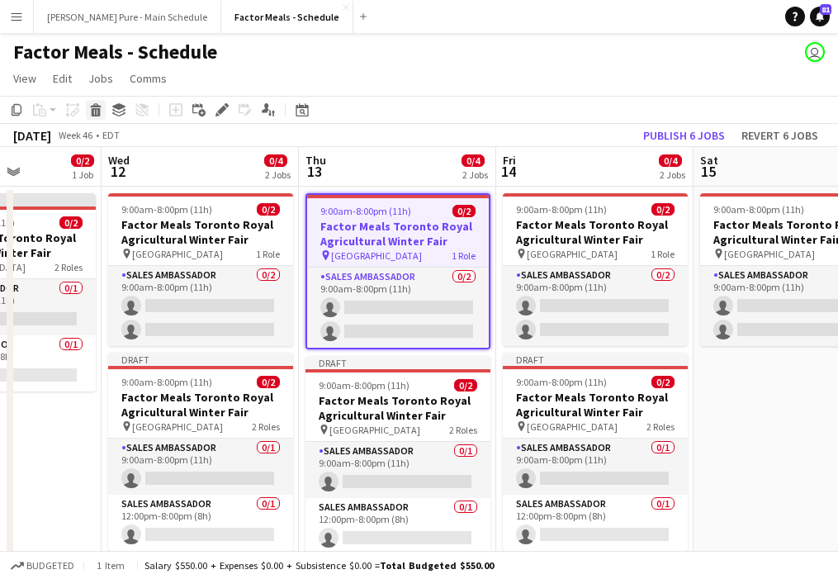
click at [94, 106] on icon at bounding box center [95, 105] width 11 height 4
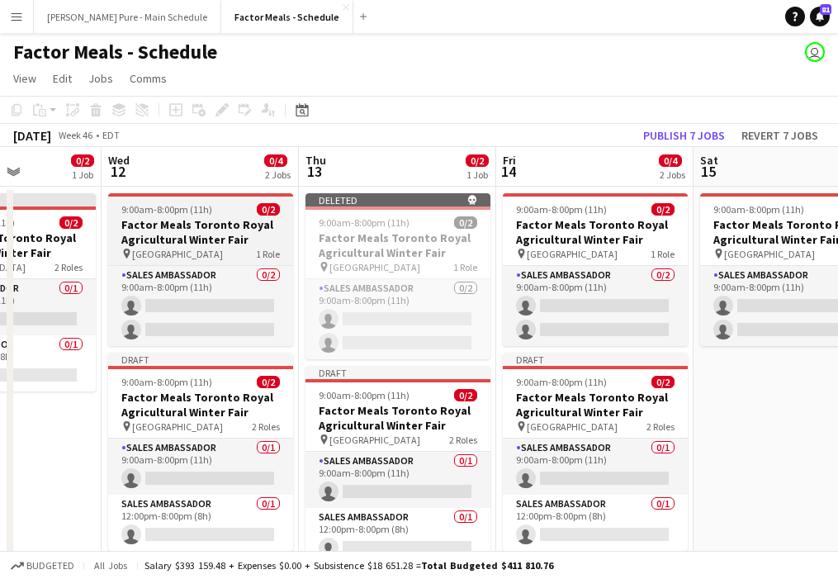
click at [190, 218] on h3 "Factor Meals Toronto Royal Agricultural Winter Fair" at bounding box center [200, 232] width 185 height 30
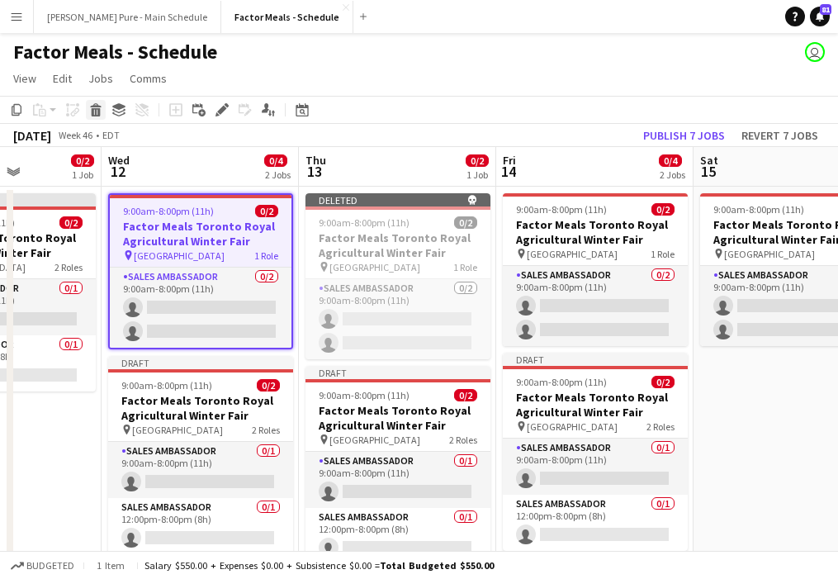
click at [97, 113] on icon "Delete" at bounding box center [95, 109] width 13 height 13
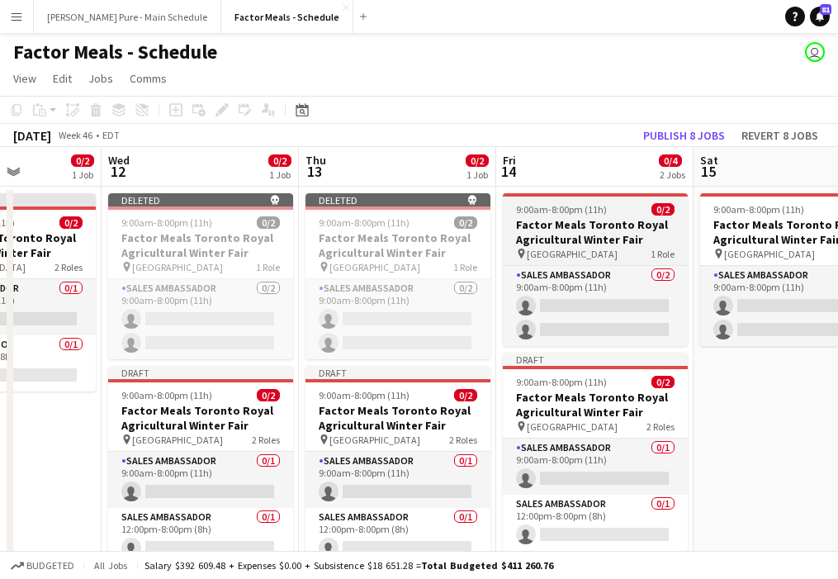
click at [572, 217] on h3 "Factor Meals Toronto Royal Agricultural Winter Fair" at bounding box center [595, 232] width 185 height 30
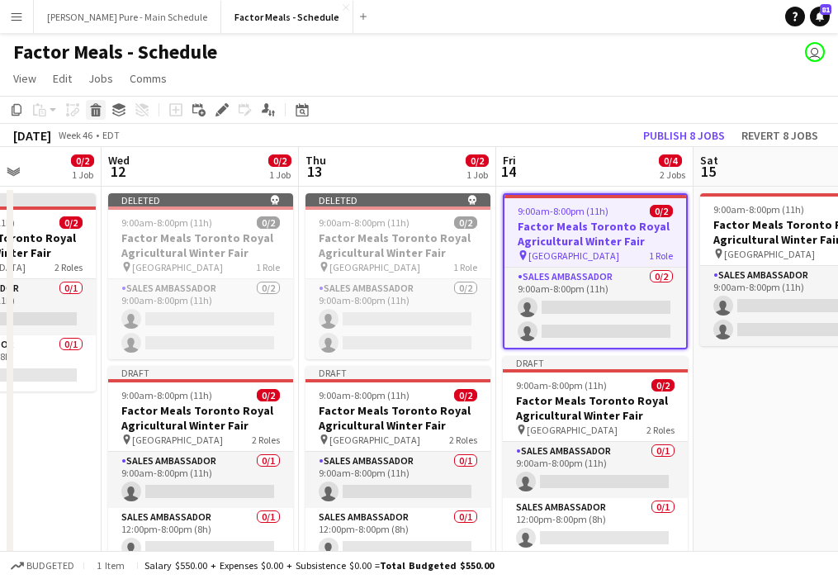
click at [96, 111] on icon at bounding box center [96, 112] width 9 height 8
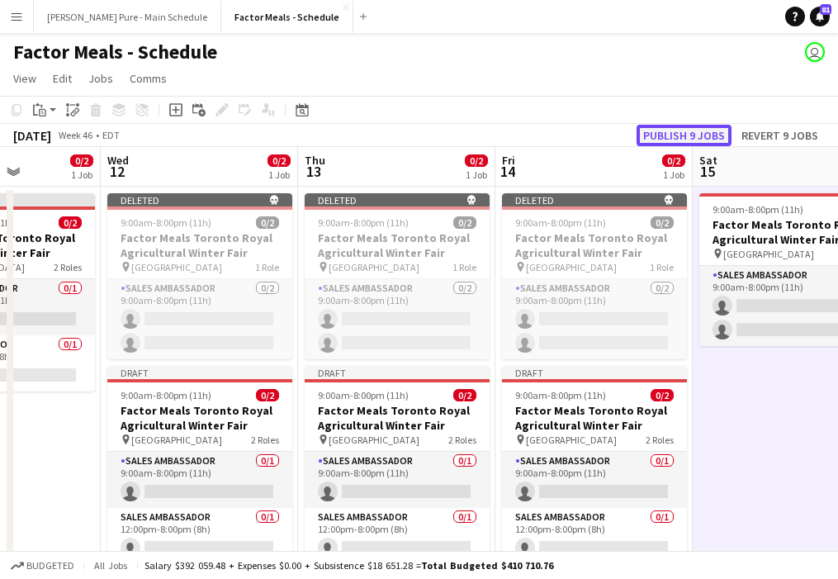
click at [688, 136] on button "Publish 9 jobs" at bounding box center [683, 135] width 95 height 21
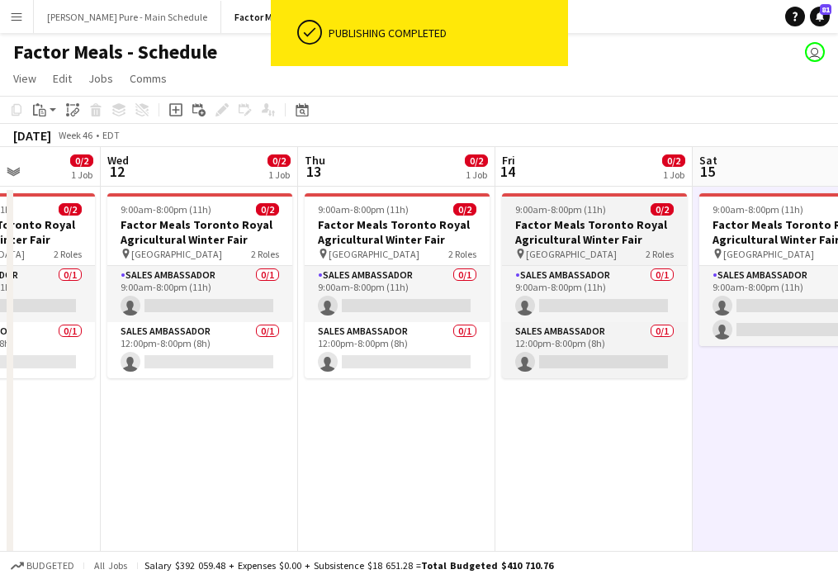
click at [566, 217] on h3 "Factor Meals Toronto Royal Agricultural Winter Fair" at bounding box center [594, 232] width 185 height 30
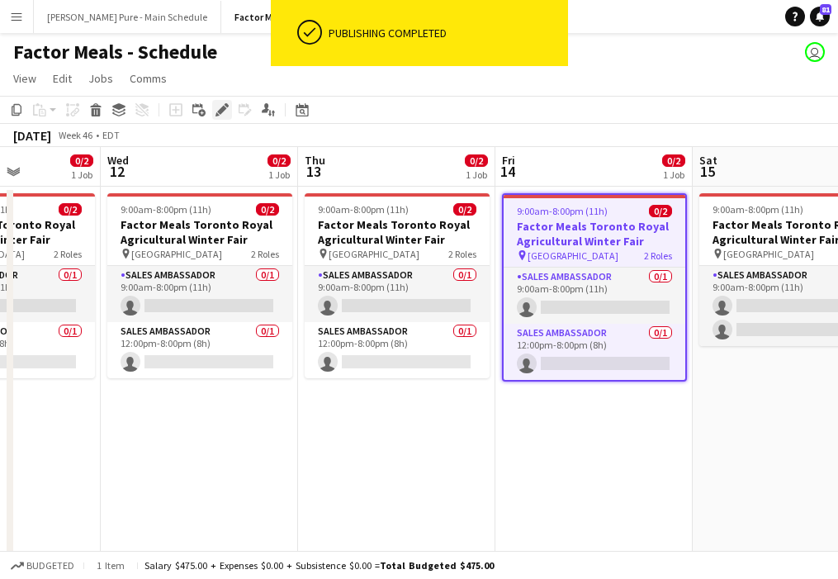
click at [220, 109] on icon at bounding box center [221, 110] width 9 height 9
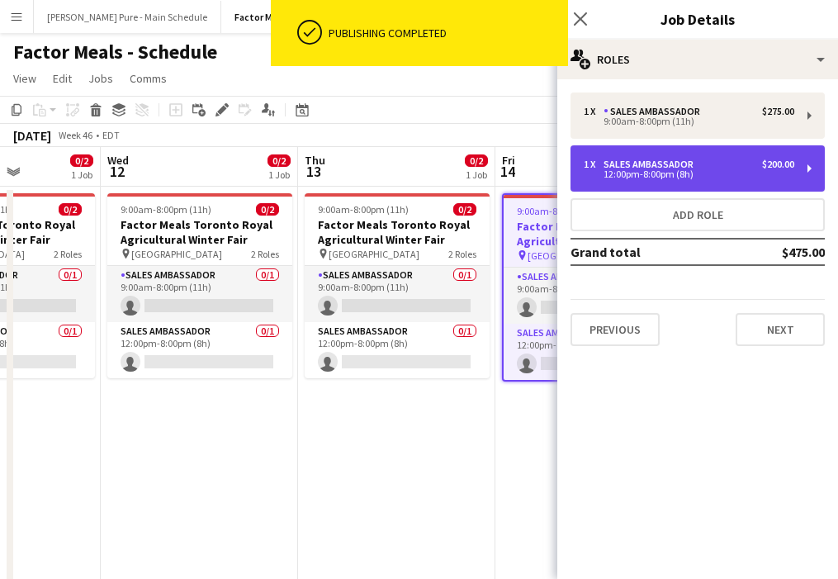
click at [646, 164] on div "Sales Ambassador" at bounding box center [651, 165] width 97 height 12
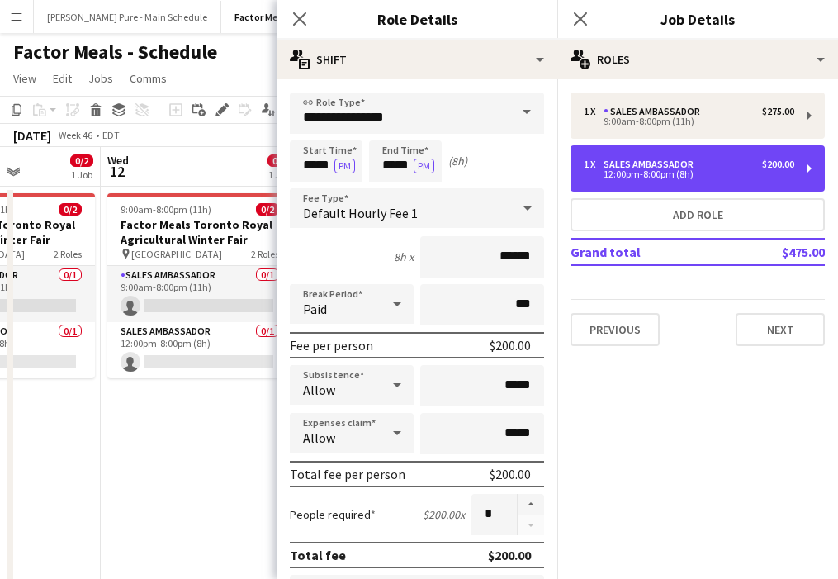
scroll to position [455, 0]
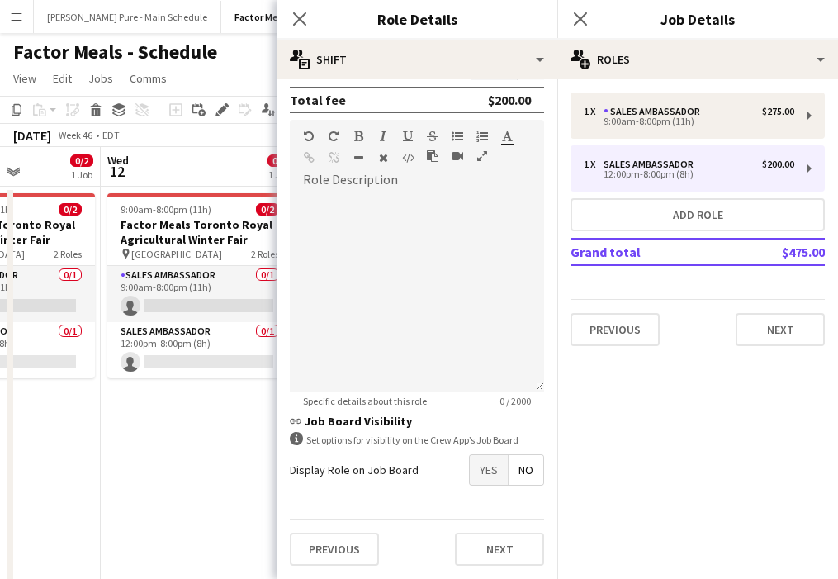
click at [490, 458] on span "Yes" at bounding box center [489, 470] width 38 height 30
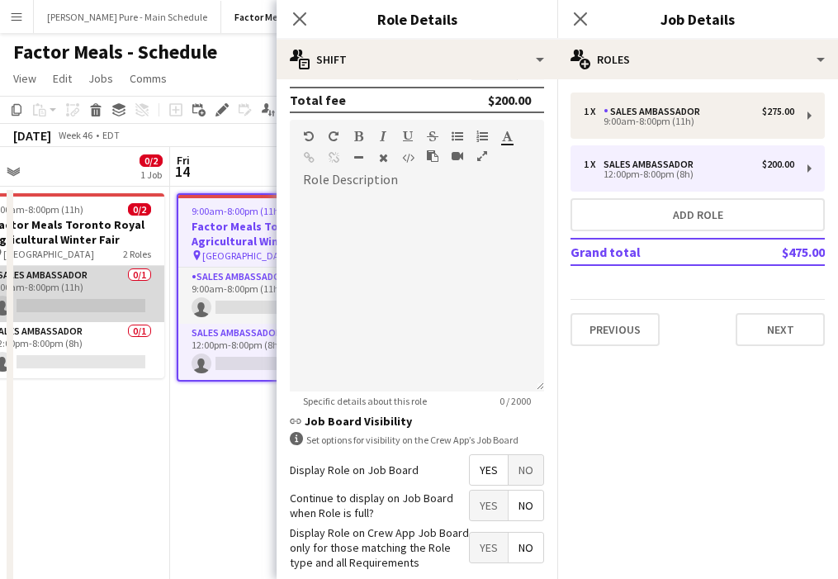
scroll to position [0, 409]
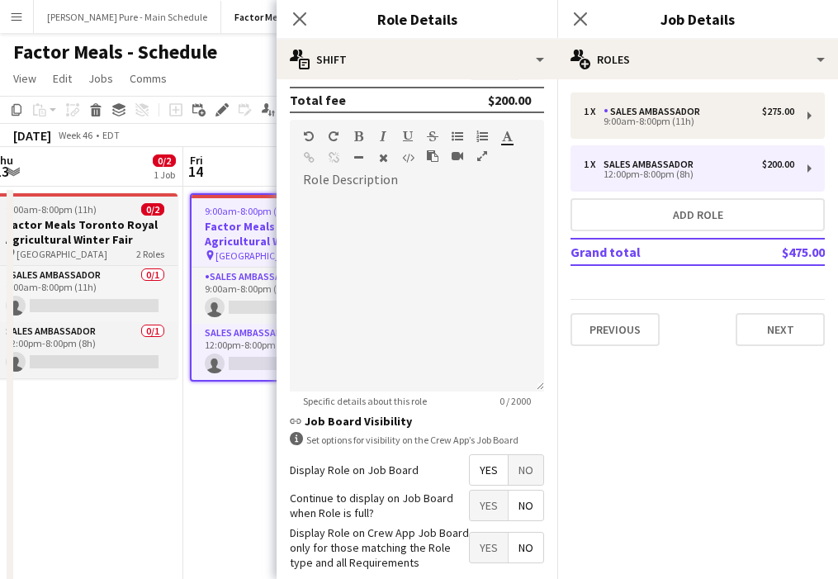
click at [50, 232] on h3 "Factor Meals Toronto Royal Agricultural Winter Fair" at bounding box center [85, 232] width 185 height 30
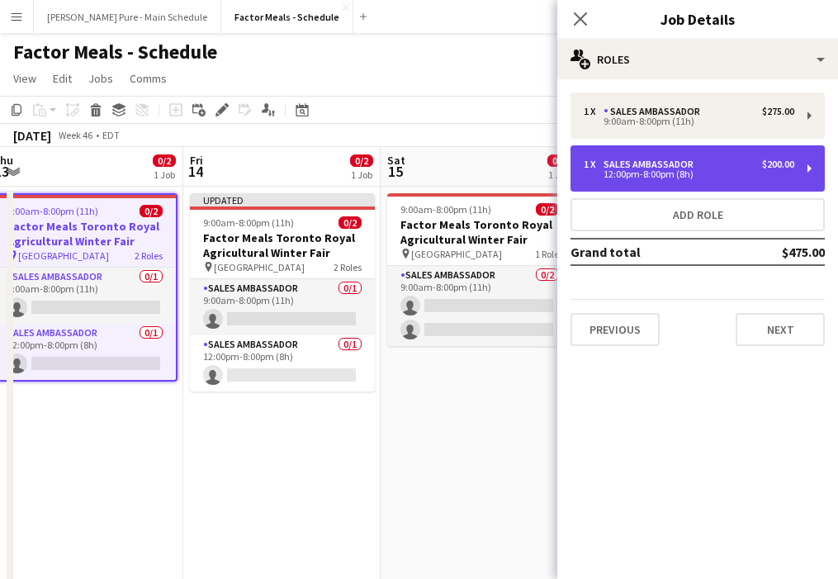
click at [678, 170] on div "12:00pm-8:00pm (8h)" at bounding box center [689, 174] width 211 height 8
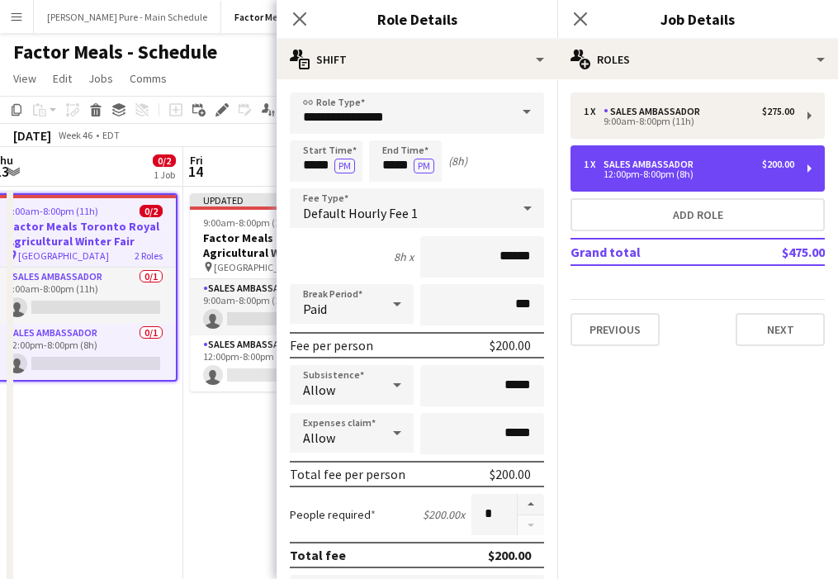
scroll to position [455, 0]
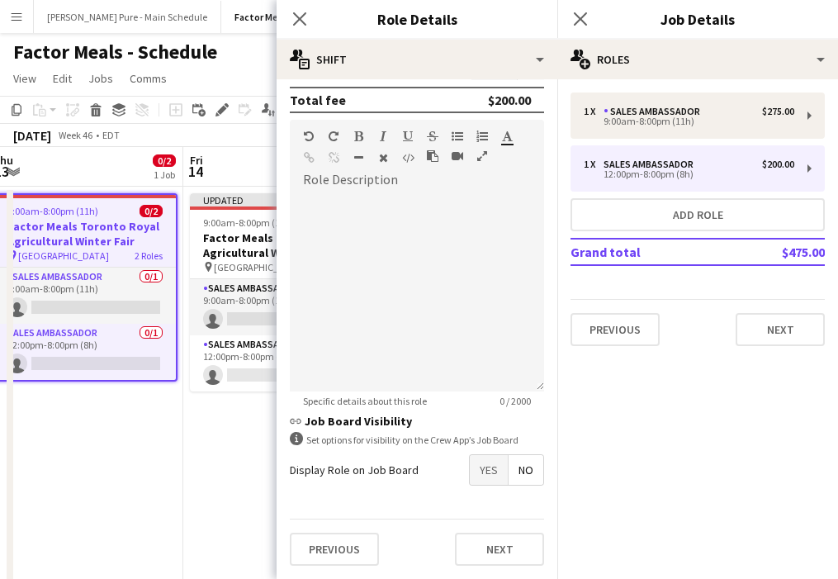
click at [489, 464] on span "Yes" at bounding box center [489, 470] width 38 height 30
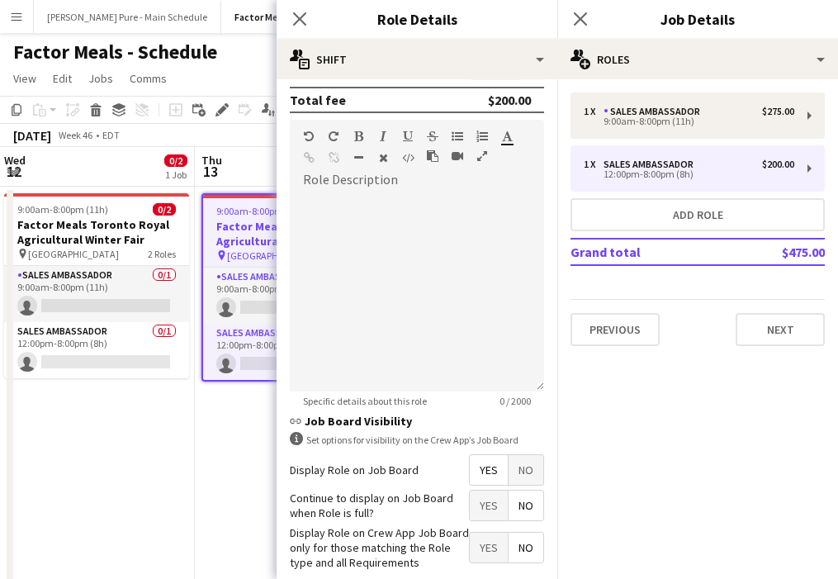
scroll to position [0, 392]
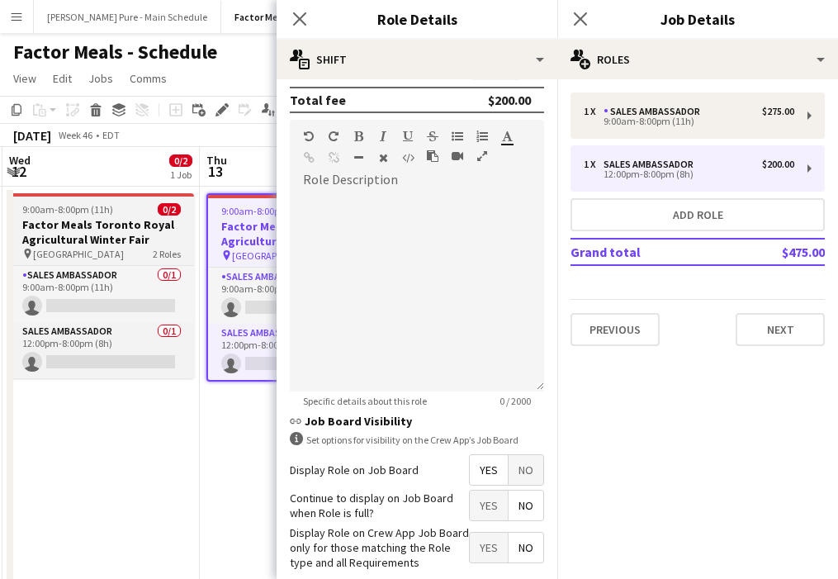
click at [83, 225] on h3 "Factor Meals Toronto Royal Agricultural Winter Fair" at bounding box center [101, 232] width 185 height 30
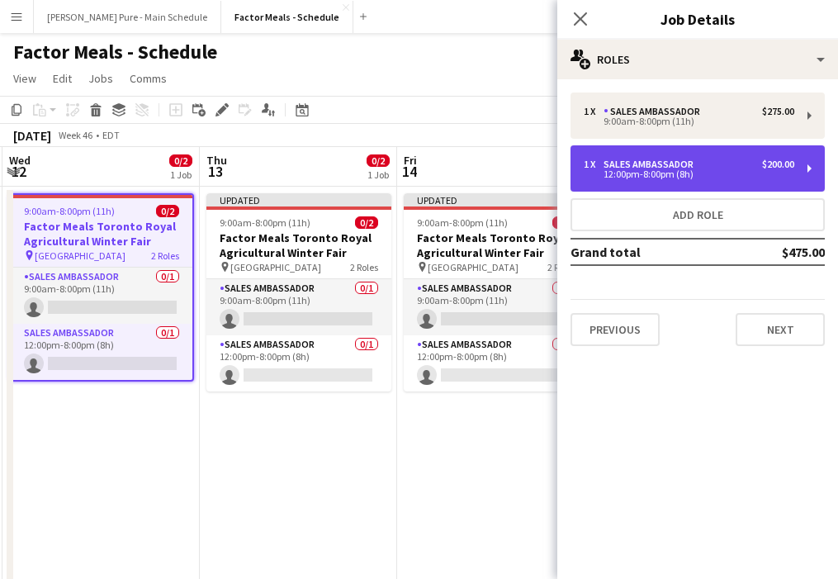
click at [667, 154] on div "1 x Sales Ambassador $200.00 12:00pm-8:00pm (8h)" at bounding box center [697, 168] width 254 height 46
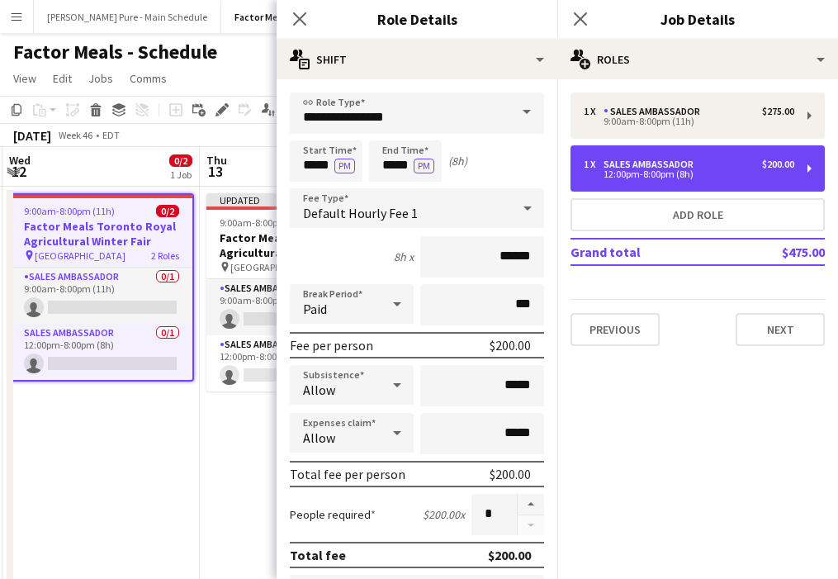
scroll to position [455, 0]
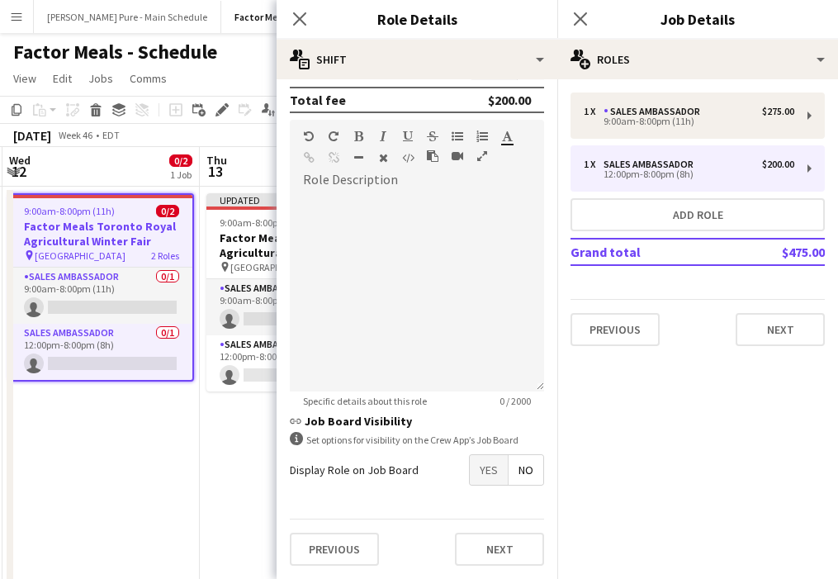
click at [489, 471] on span "Yes" at bounding box center [489, 470] width 38 height 30
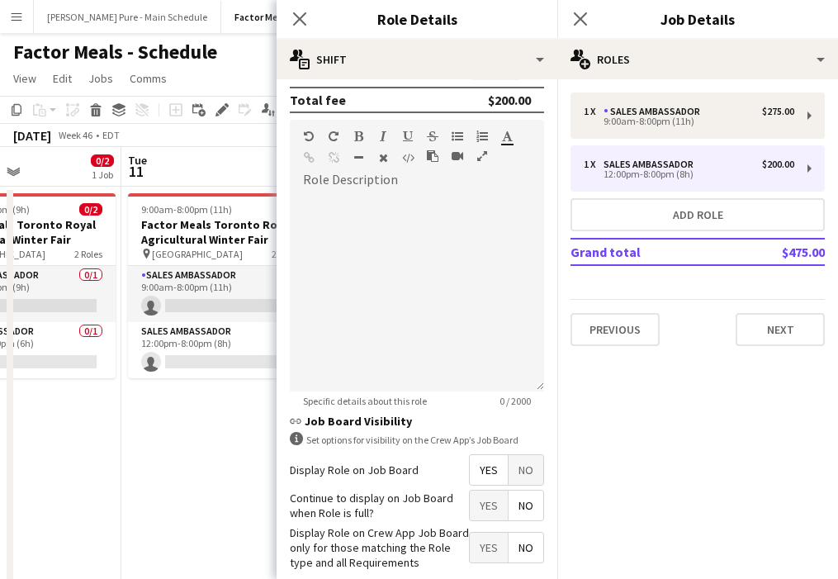
scroll to position [0, 441]
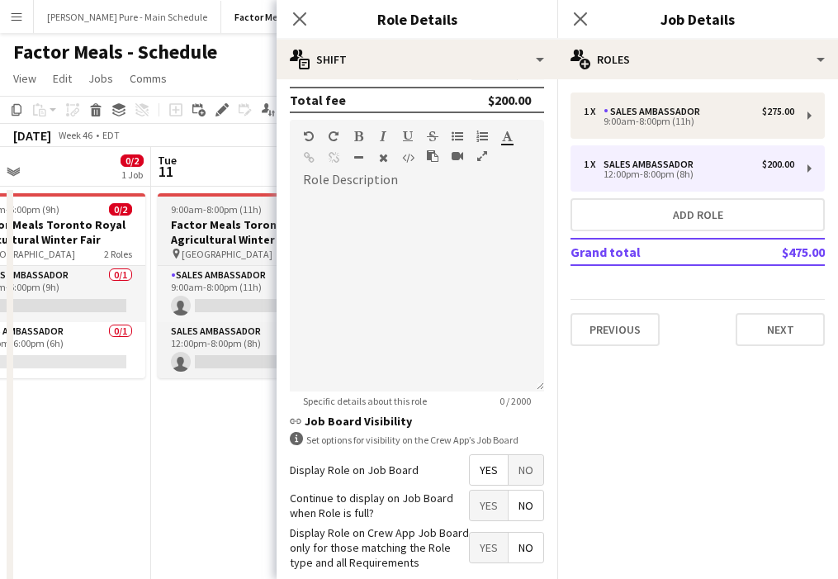
click at [212, 234] on h3 "Factor Meals Toronto Royal Agricultural Winter Fair" at bounding box center [250, 232] width 185 height 30
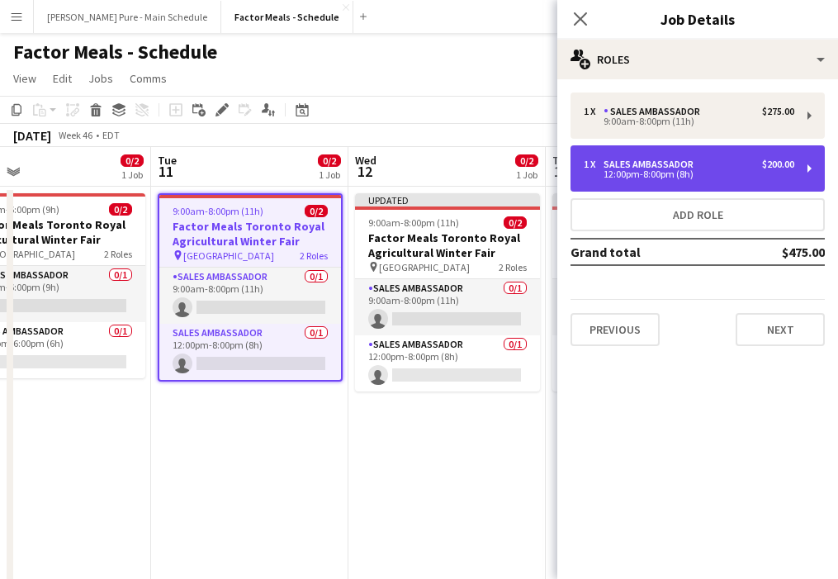
click at [678, 159] on div "Sales Ambassador" at bounding box center [651, 165] width 97 height 12
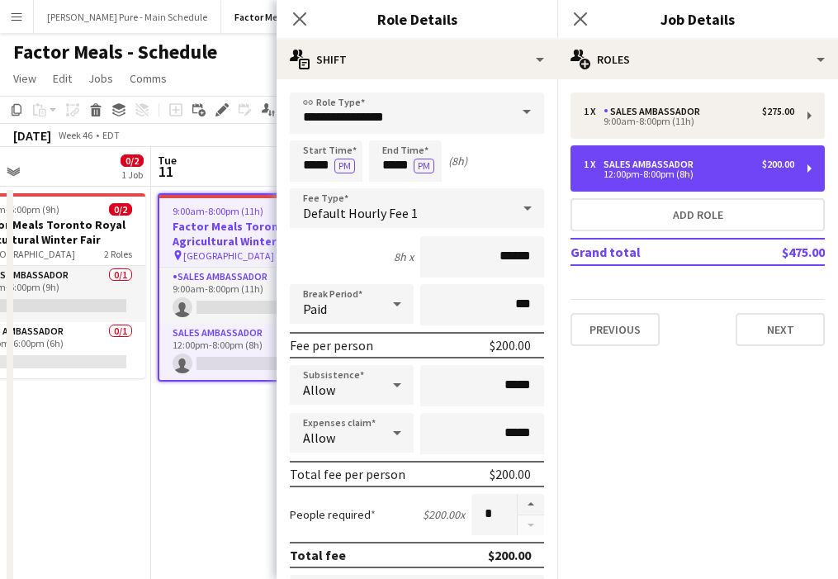
scroll to position [455, 0]
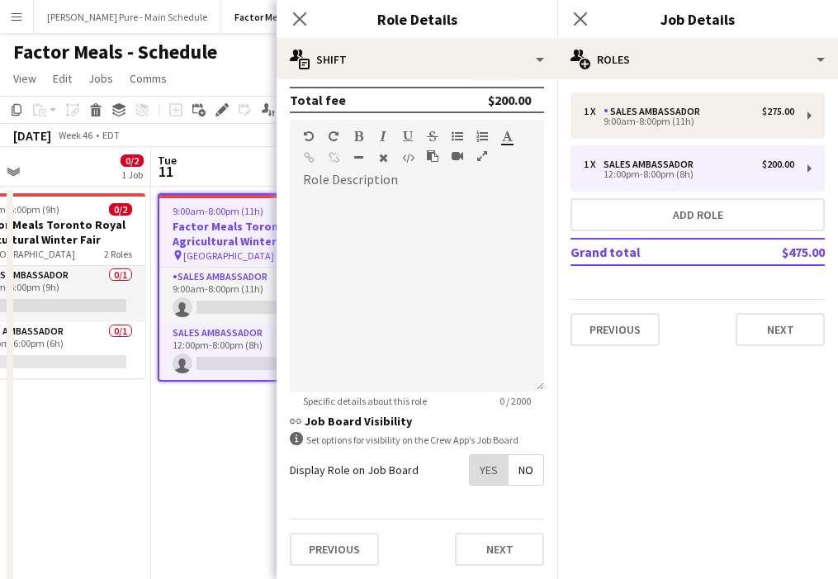
click at [490, 465] on span "Yes" at bounding box center [489, 470] width 38 height 30
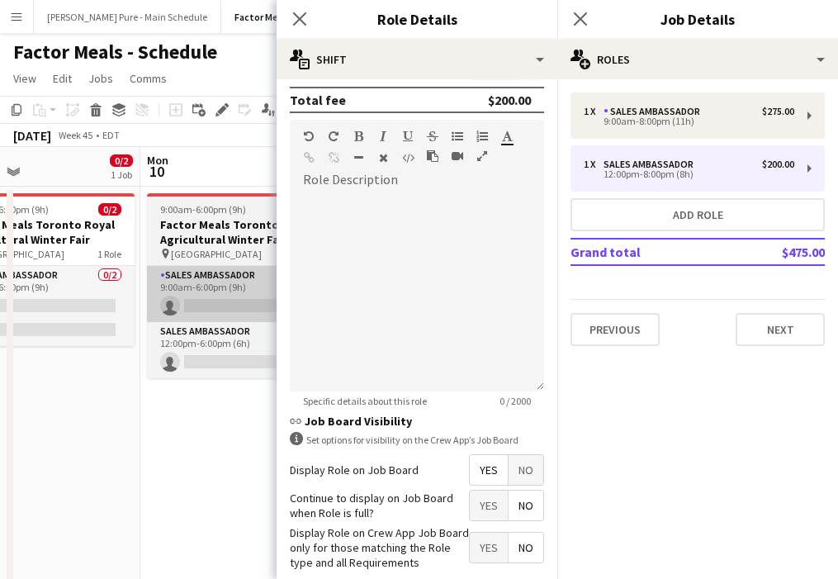
scroll to position [0, 453]
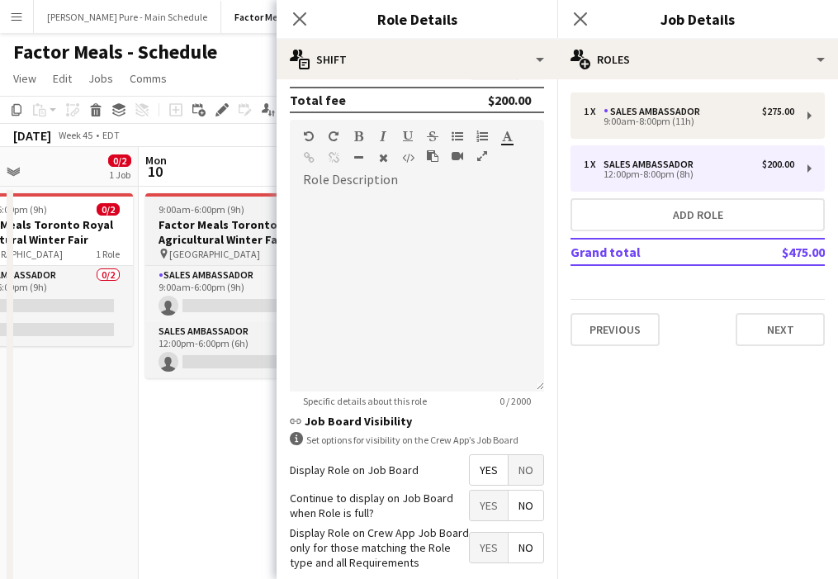
click at [212, 220] on h3 "Factor Meals Toronto Royal Agricultural Winter Fair" at bounding box center [237, 232] width 185 height 30
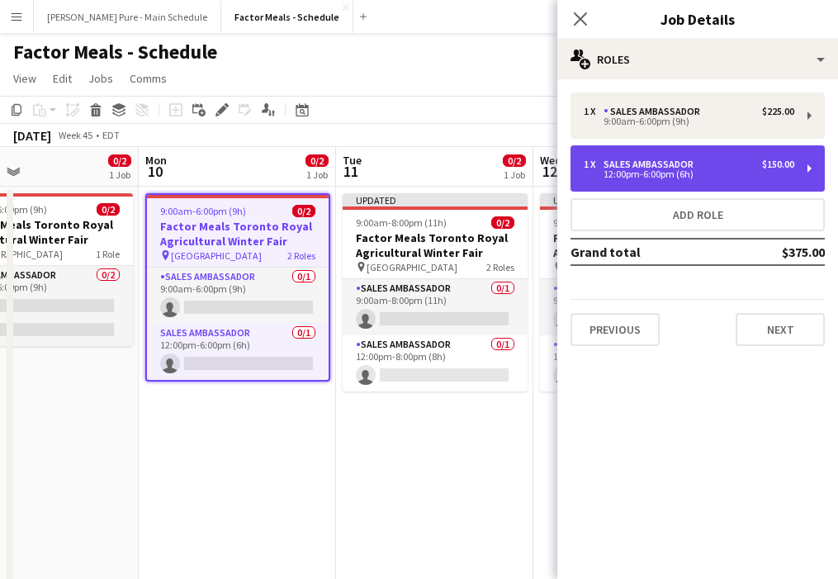
click at [631, 178] on div "12:00pm-6:00pm (6h)" at bounding box center [689, 174] width 211 height 8
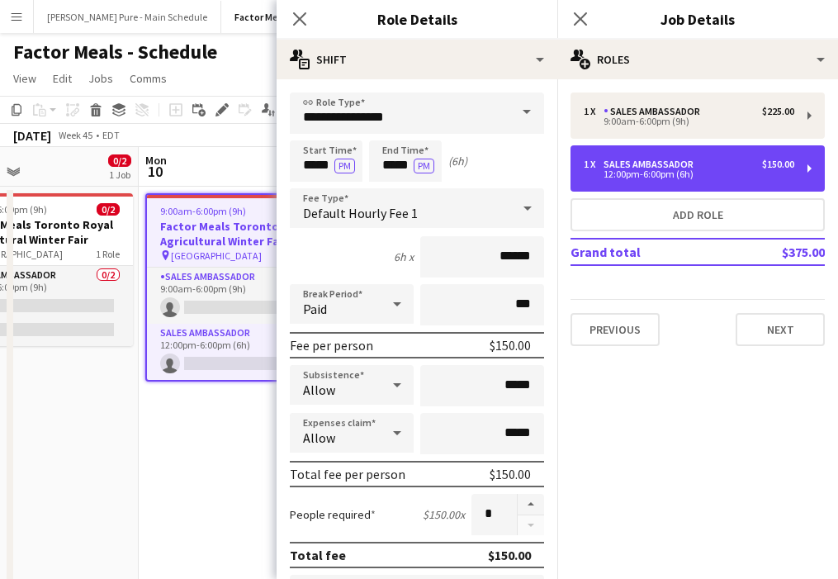
scroll to position [455, 0]
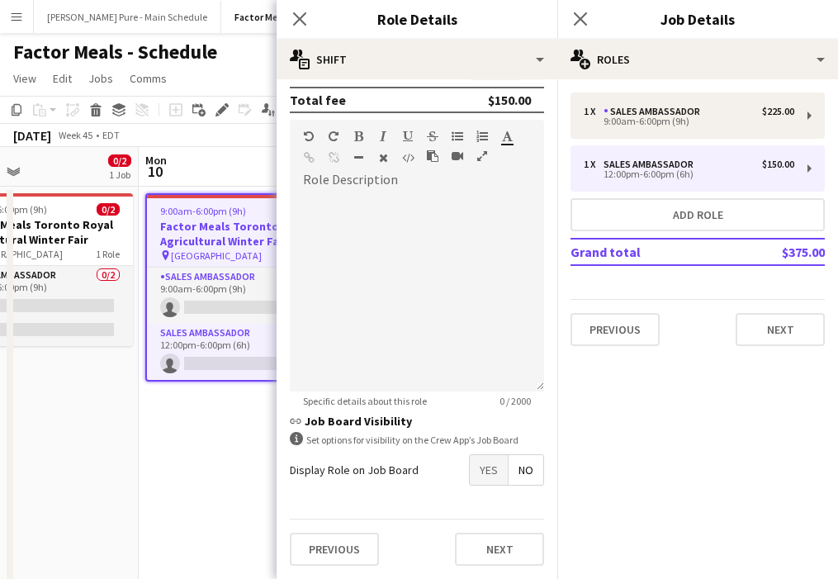
click at [485, 476] on span "Yes" at bounding box center [489, 470] width 38 height 30
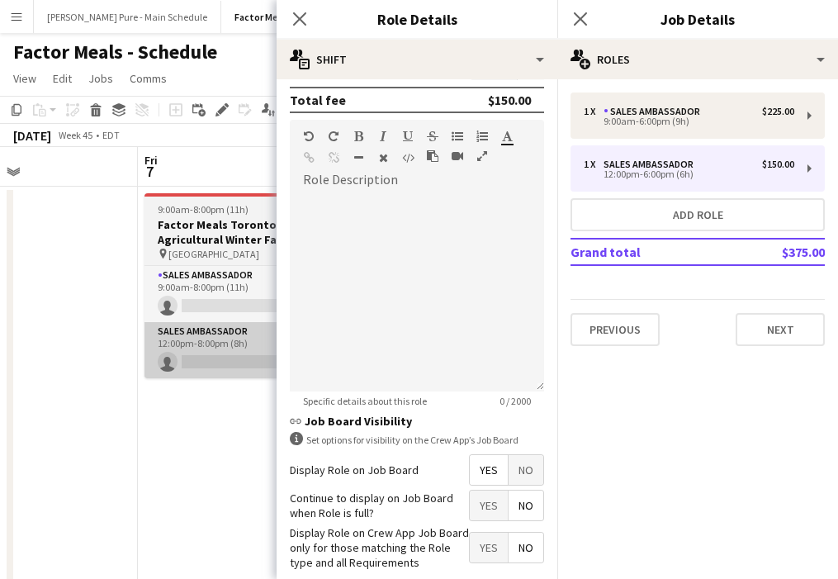
scroll to position [0, 452]
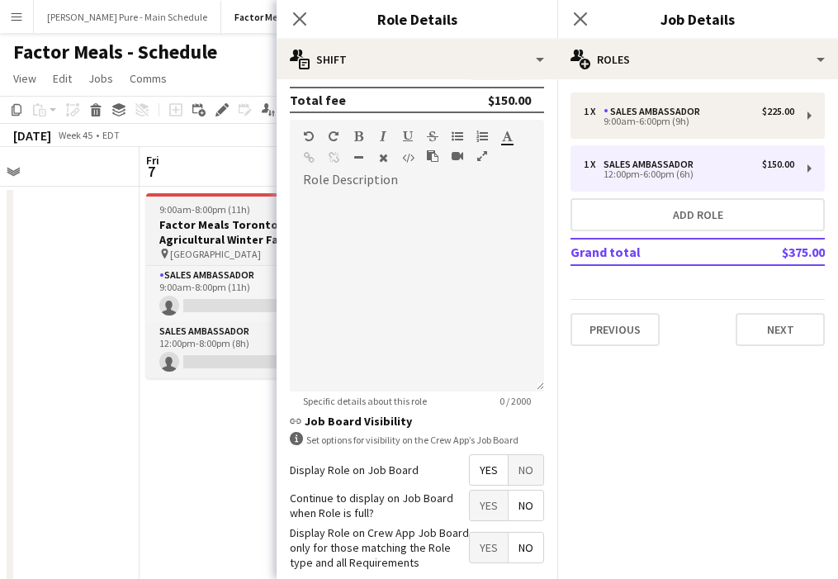
click at [215, 223] on h3 "Factor Meals Toronto Royal Agricultural Winter Fair" at bounding box center [238, 232] width 185 height 30
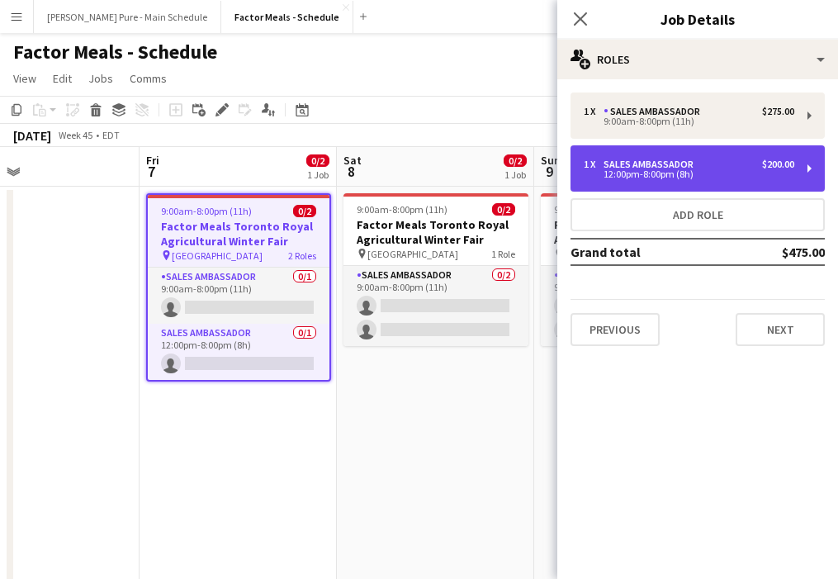
click at [600, 170] on div "12:00pm-8:00pm (8h)" at bounding box center [689, 174] width 211 height 8
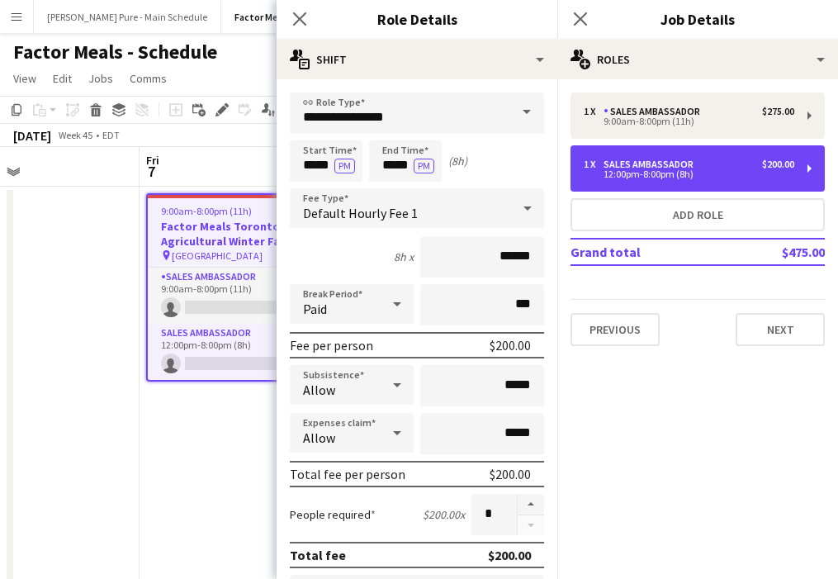
scroll to position [455, 0]
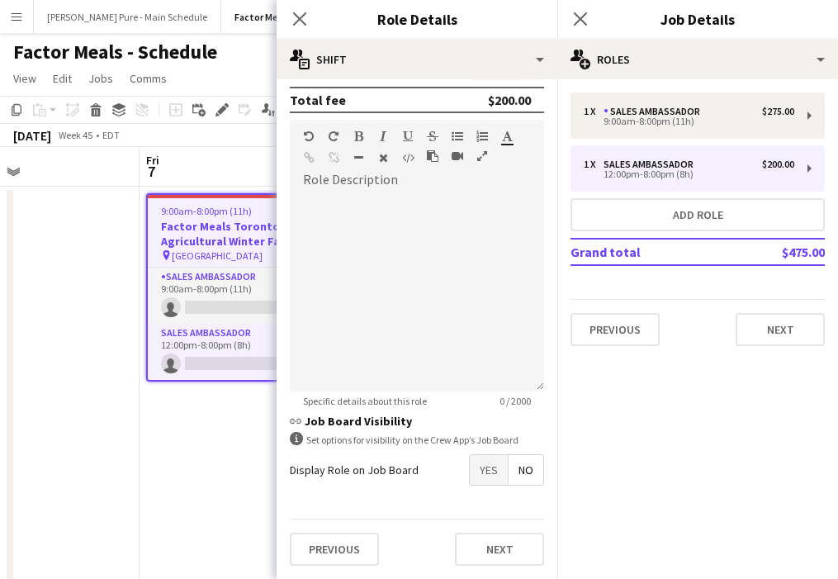
click at [487, 469] on span "Yes" at bounding box center [489, 470] width 38 height 30
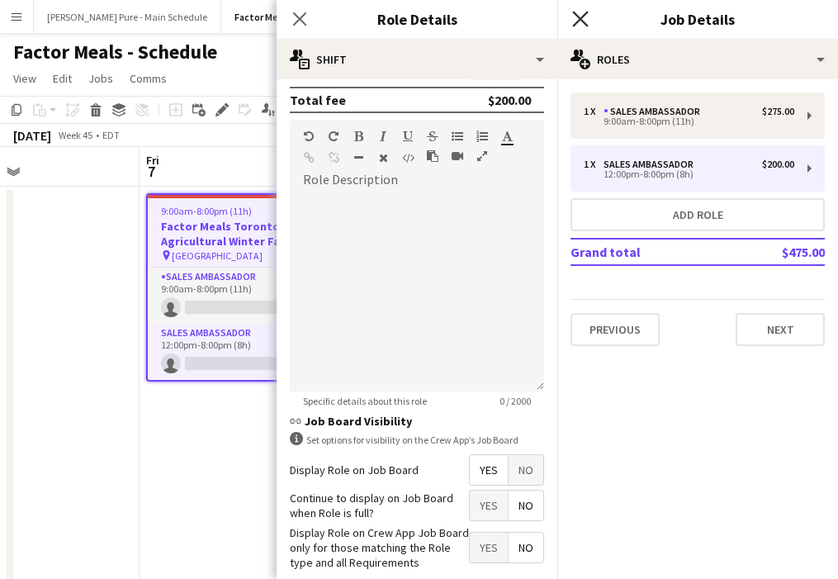
click at [581, 17] on icon at bounding box center [580, 19] width 16 height 16
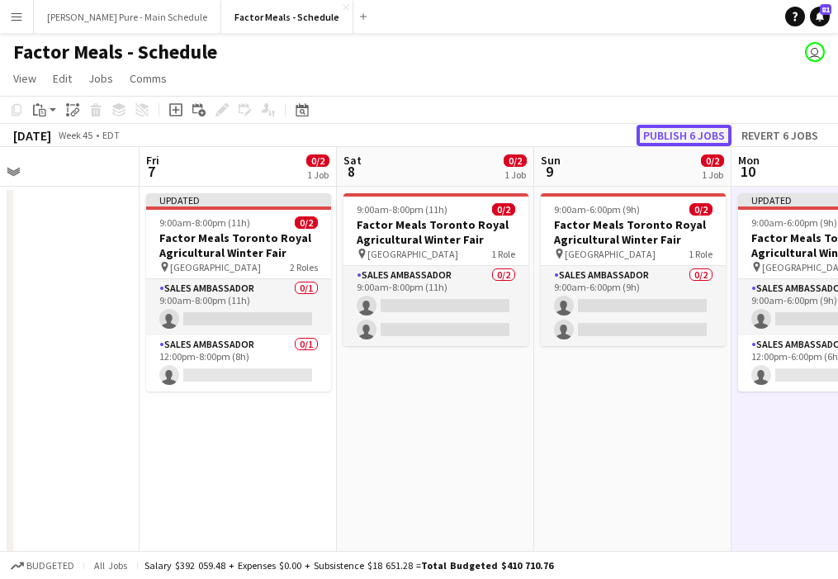
click at [696, 132] on button "Publish 6 jobs" at bounding box center [683, 135] width 95 height 21
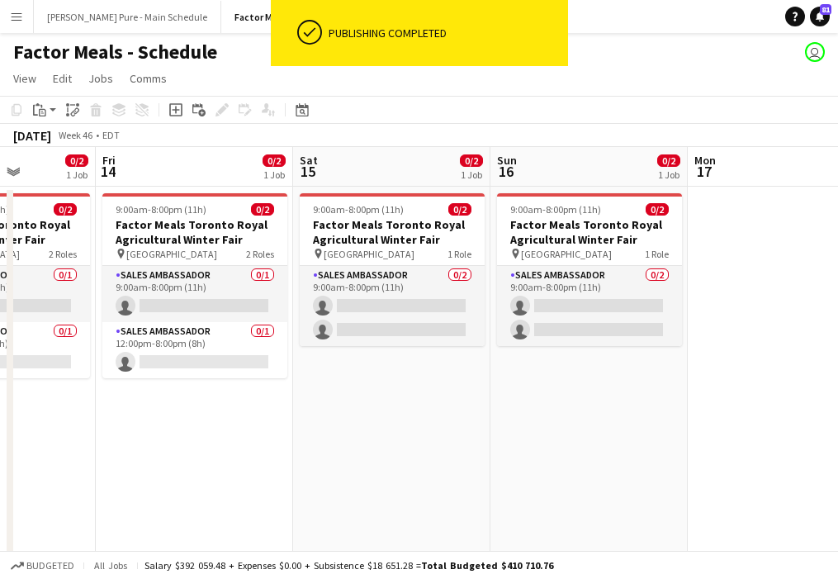
scroll to position [0, 723]
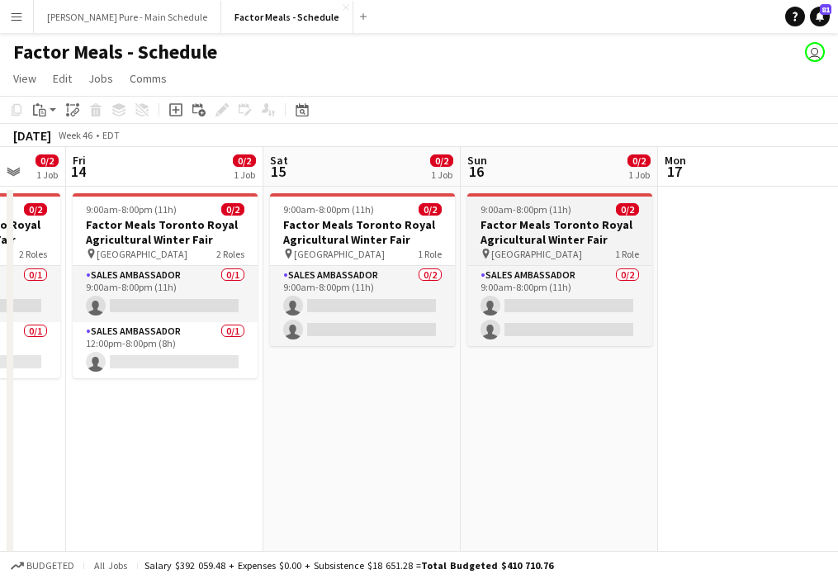
click at [569, 219] on h3 "Factor Meals Toronto Royal Agricultural Winter Fair" at bounding box center [559, 232] width 185 height 30
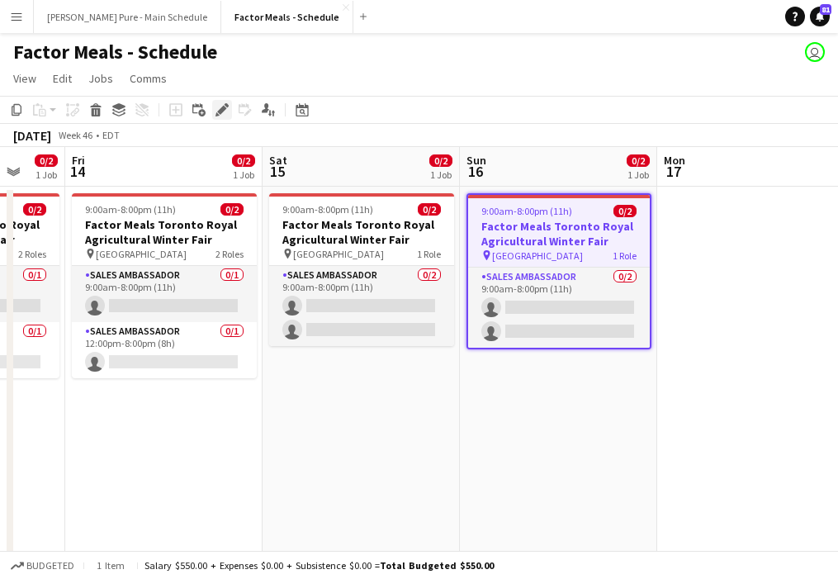
click at [229, 114] on div "Edit" at bounding box center [222, 110] width 20 height 20
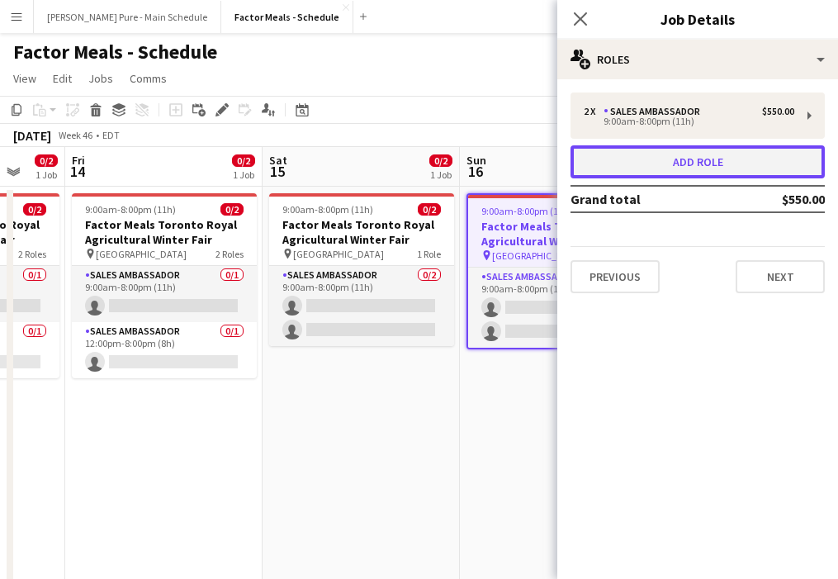
click at [726, 176] on button "Add role" at bounding box center [697, 161] width 254 height 33
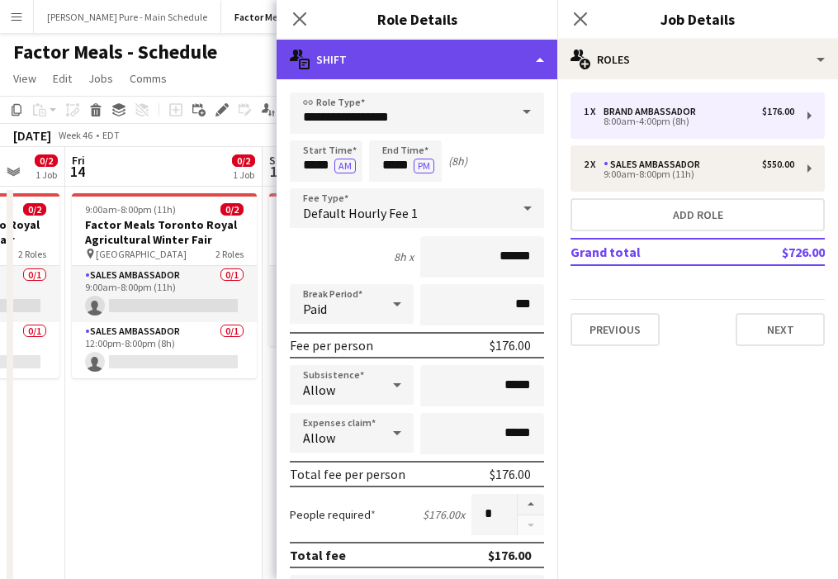
click at [528, 68] on div "multiple-actions-text Shift" at bounding box center [417, 60] width 281 height 40
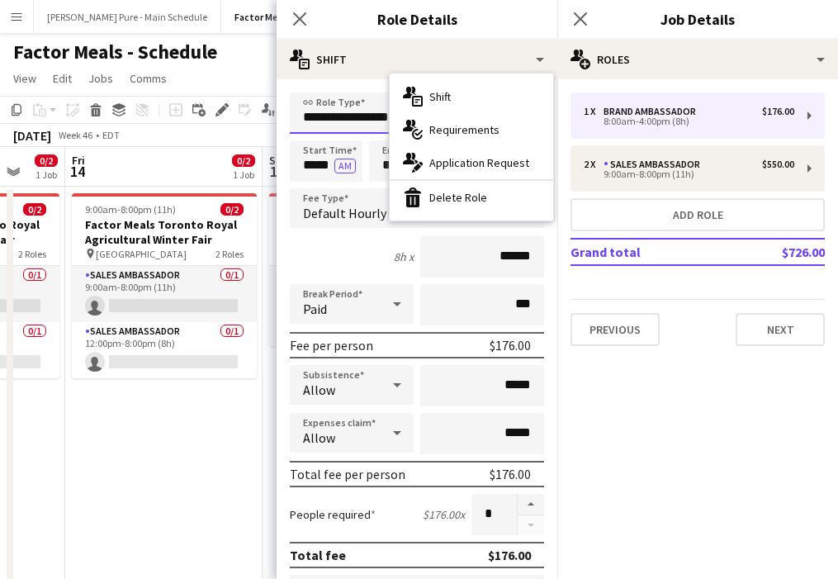
click at [352, 112] on input "**********" at bounding box center [417, 112] width 254 height 41
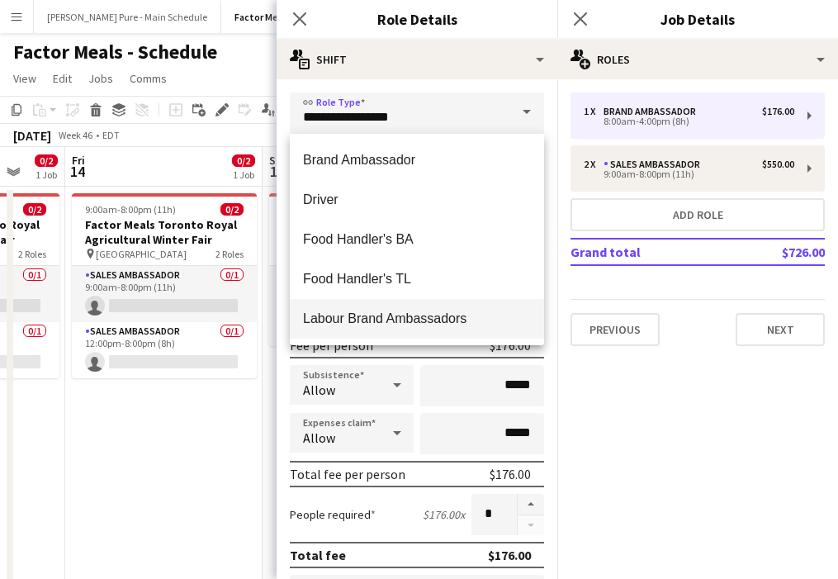
click at [431, 319] on span "Labour Brand Ambassadors" at bounding box center [417, 318] width 228 height 16
type input "**********"
type input "******"
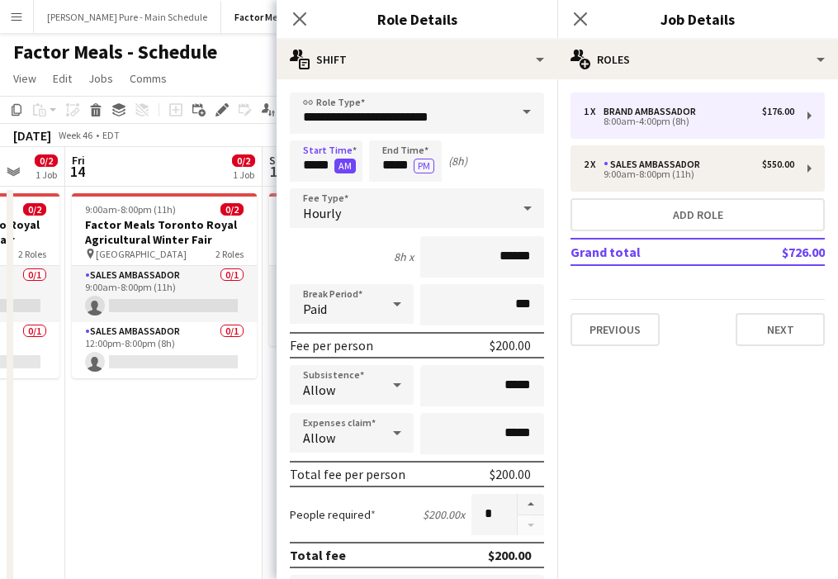
click at [344, 159] on button "AM" at bounding box center [344, 166] width 21 height 15
click at [397, 154] on input "*****" at bounding box center [405, 160] width 73 height 41
click at [395, 182] on div at bounding box center [388, 190] width 33 height 17
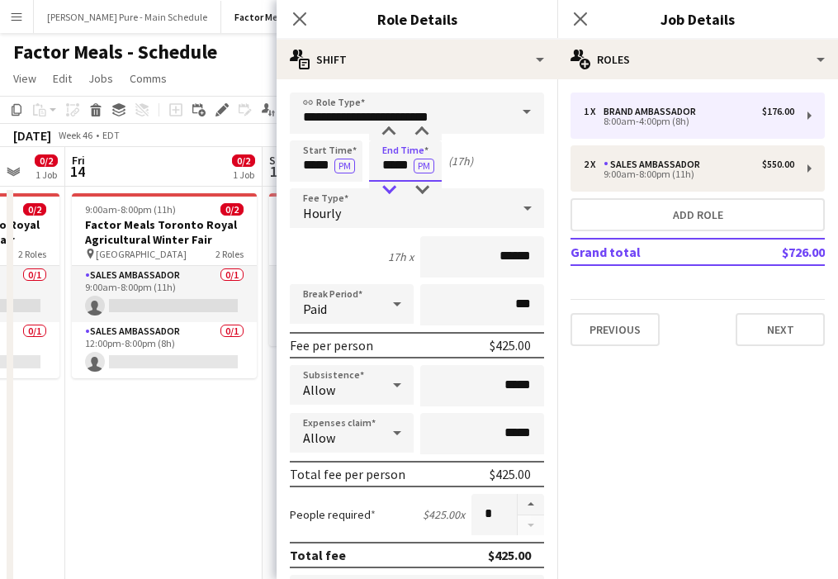
type input "*****"
click at [395, 182] on div at bounding box center [388, 190] width 33 height 17
click at [426, 164] on button "PM" at bounding box center [424, 166] width 21 height 15
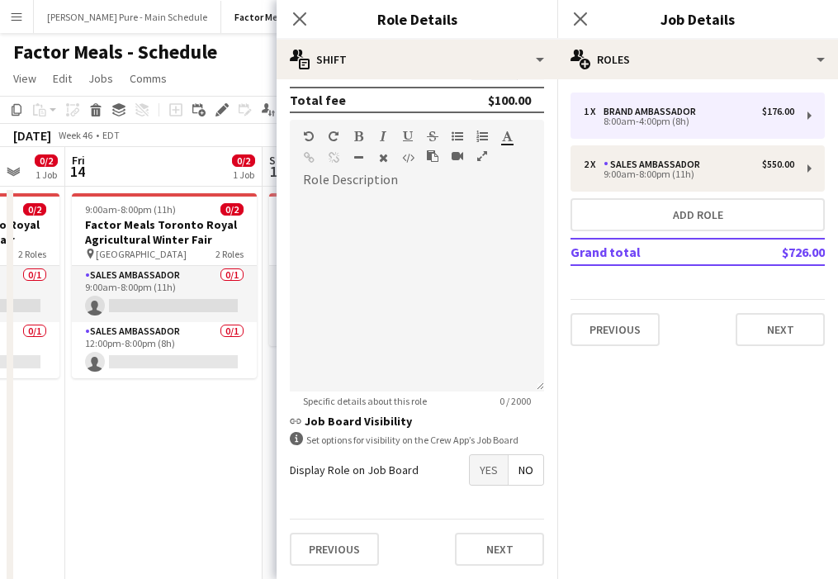
click at [482, 468] on span "Yes" at bounding box center [489, 470] width 38 height 30
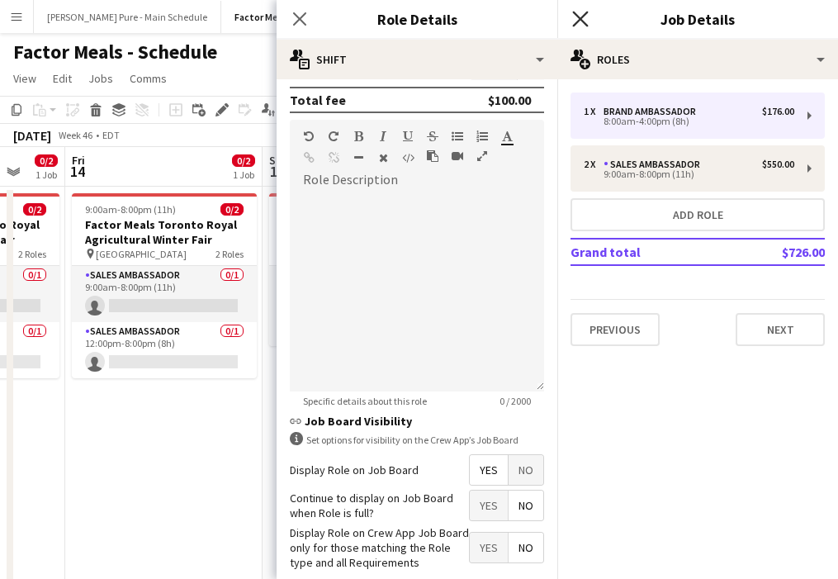
click at [583, 18] on icon "Close pop-in" at bounding box center [580, 19] width 16 height 16
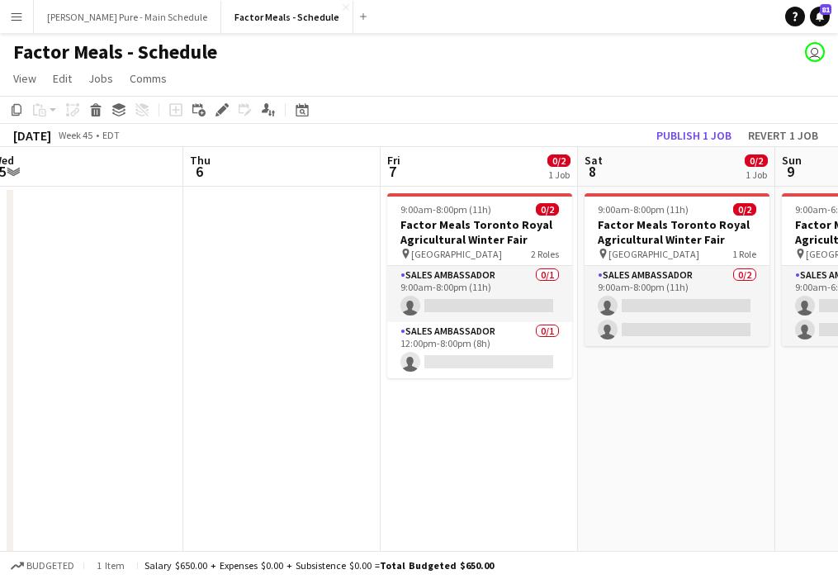
scroll to position [0, 406]
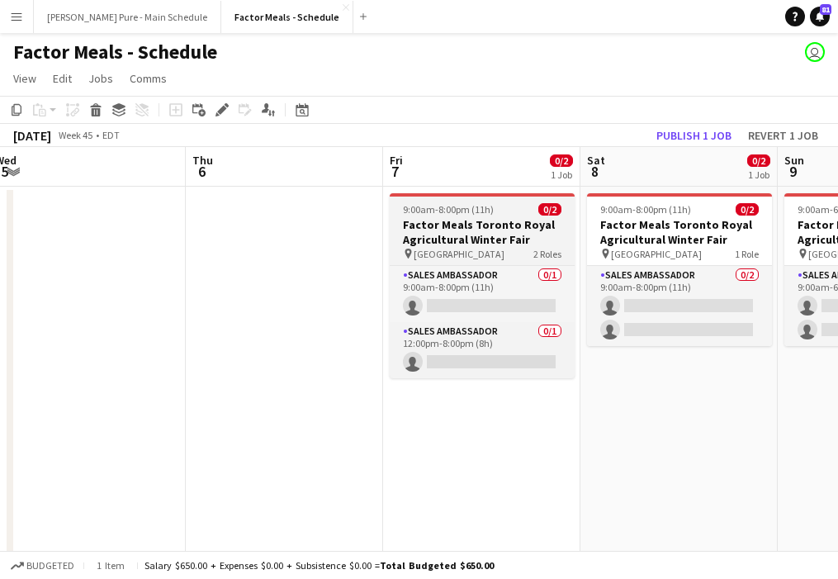
click at [461, 207] on span "9:00am-8:00pm (11h)" at bounding box center [448, 209] width 91 height 12
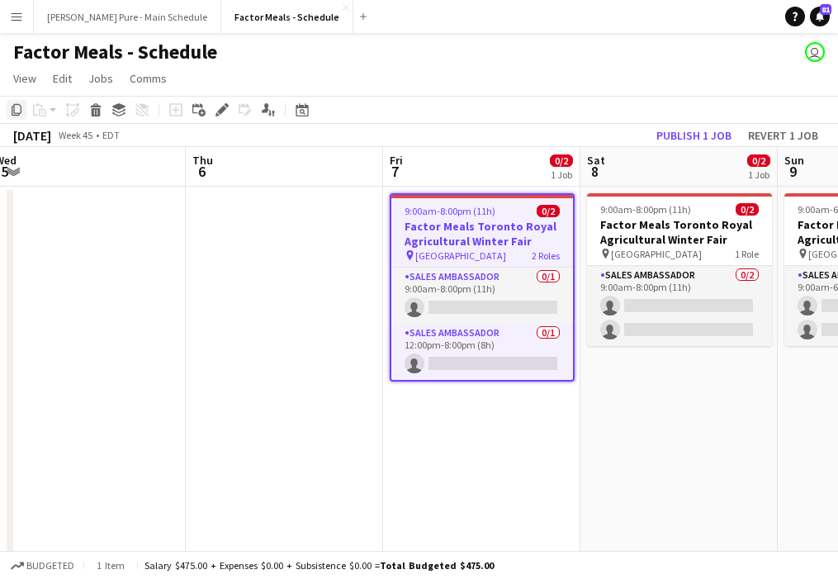
click at [26, 117] on div "Copy" at bounding box center [17, 110] width 20 height 20
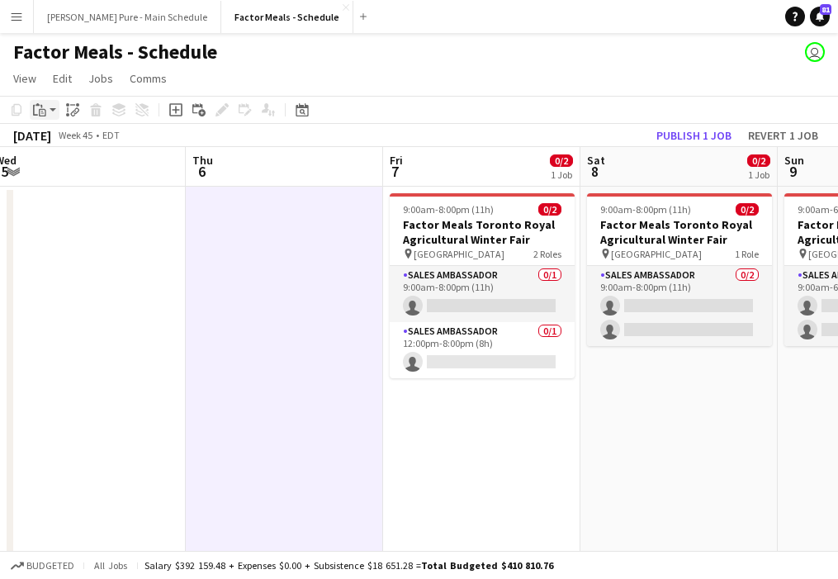
click at [35, 103] on icon "Paste" at bounding box center [39, 109] width 13 height 13
click at [47, 136] on link "Paste Command V" at bounding box center [109, 141] width 130 height 15
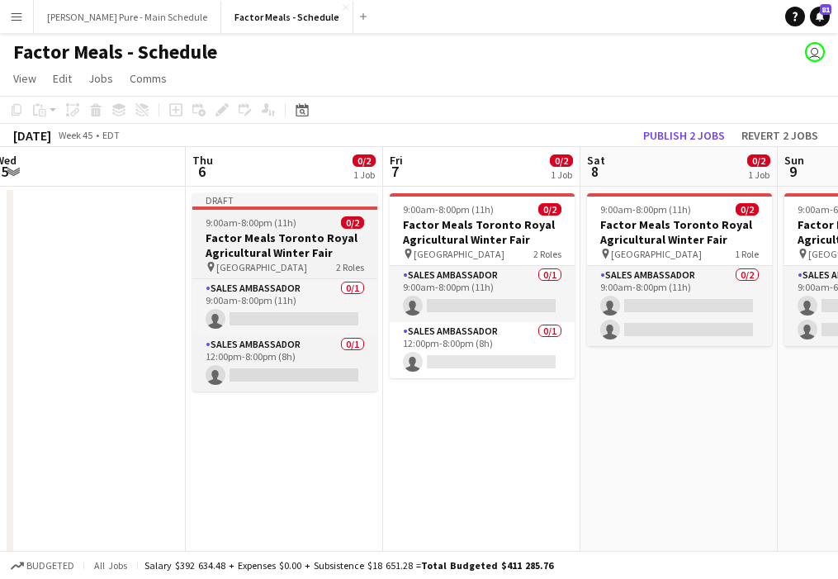
click at [258, 217] on span "9:00am-8:00pm (11h)" at bounding box center [251, 222] width 91 height 12
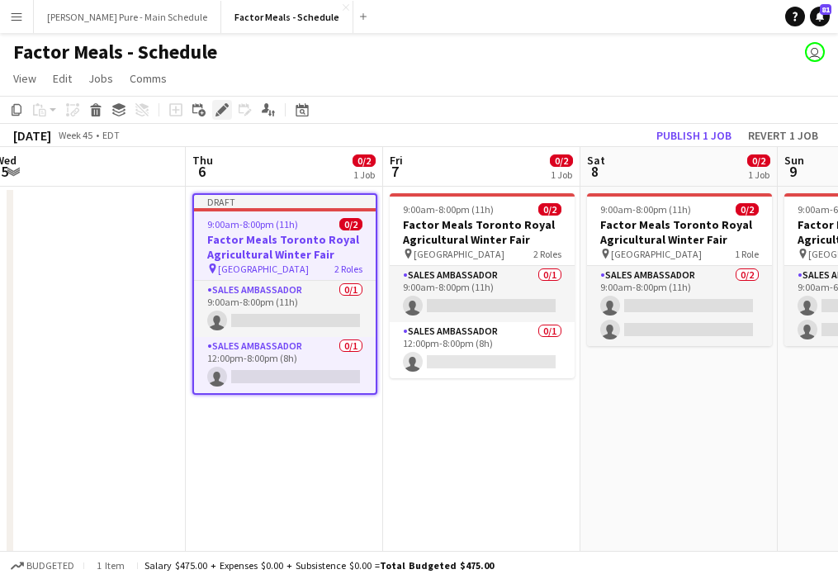
click at [225, 106] on icon "Edit" at bounding box center [221, 109] width 13 height 13
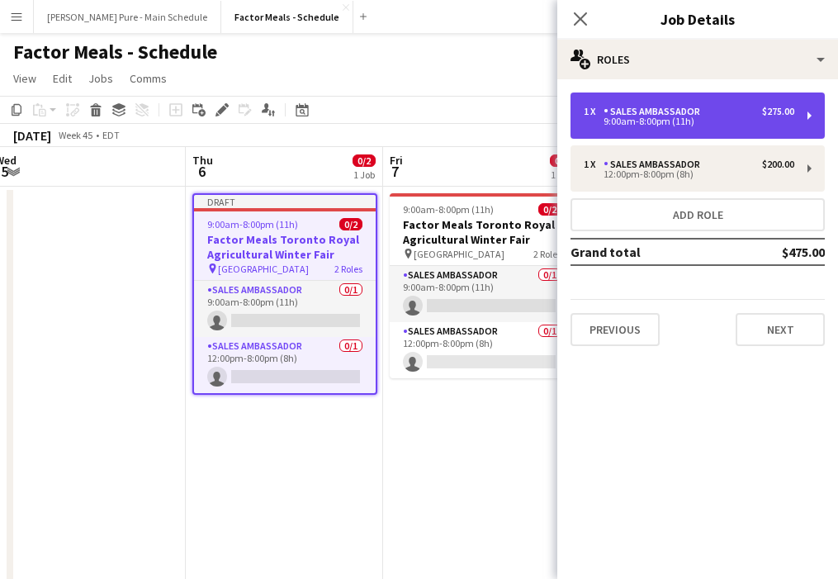
click at [721, 132] on div "1 x Sales Ambassador $275.00 9:00am-8:00pm (11h)" at bounding box center [697, 115] width 254 height 46
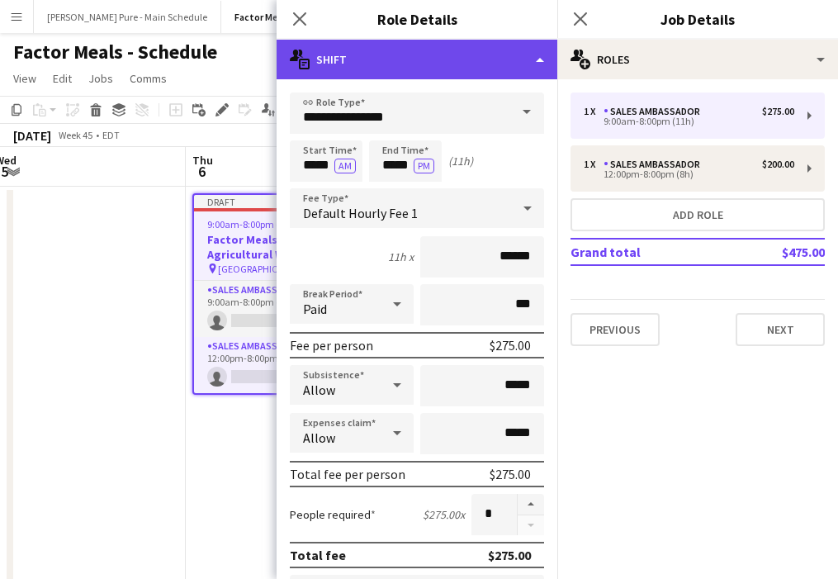
click at [515, 68] on div "multiple-actions-text Shift" at bounding box center [417, 60] width 281 height 40
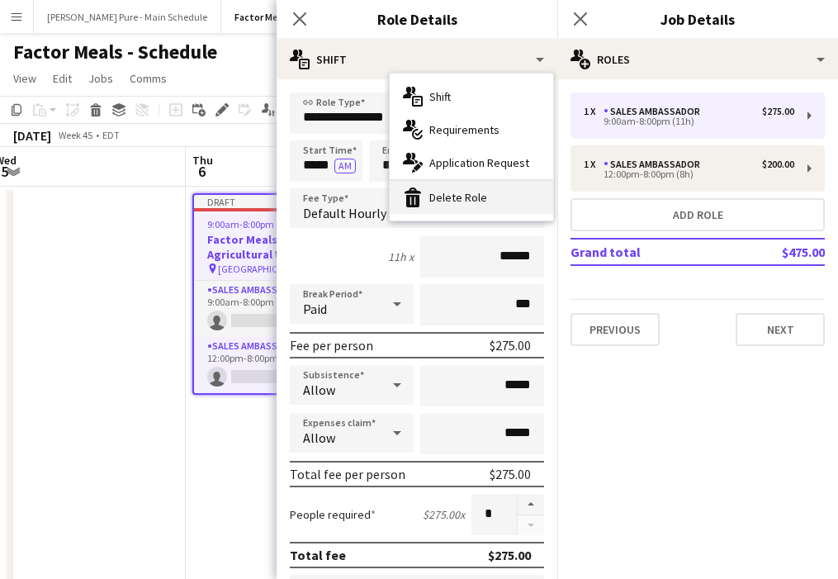
click at [509, 199] on div "bin-2 Delete Role" at bounding box center [471, 197] width 163 height 33
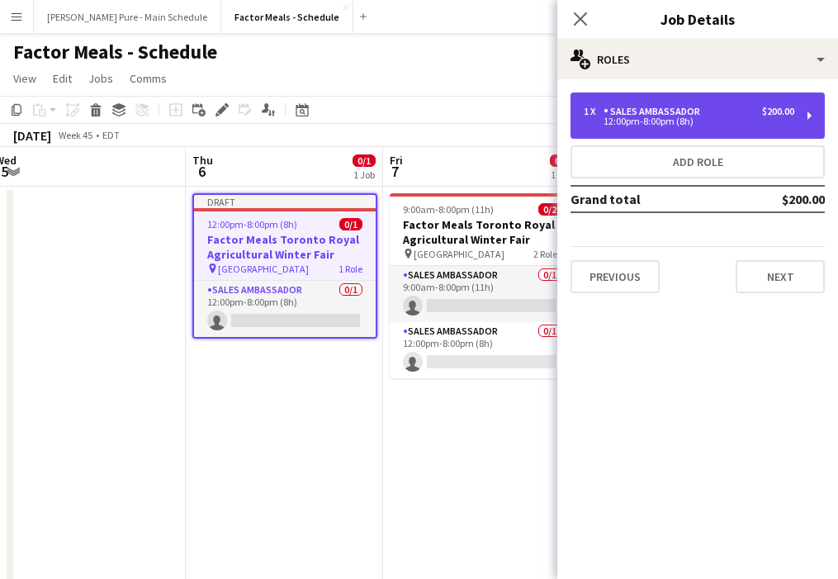
click at [653, 120] on div "12:00pm-8:00pm (8h)" at bounding box center [689, 121] width 211 height 8
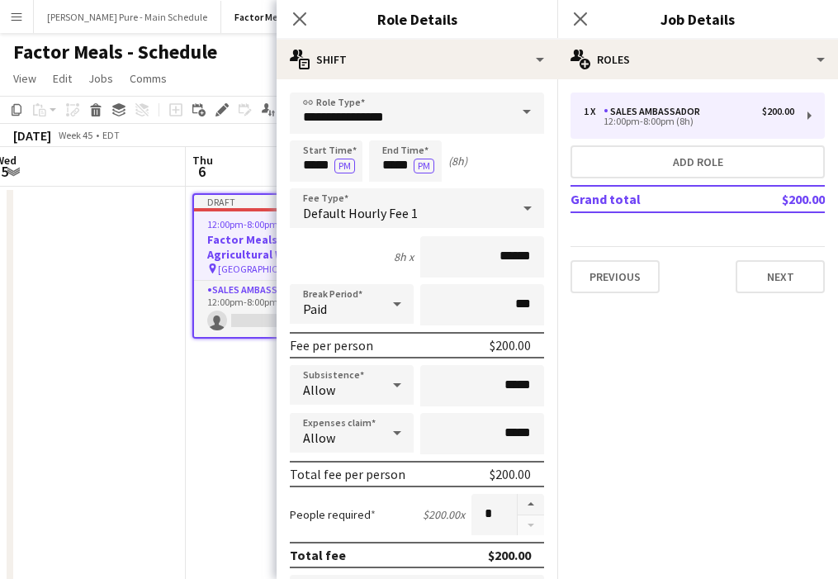
click at [516, 105] on span at bounding box center [526, 112] width 35 height 40
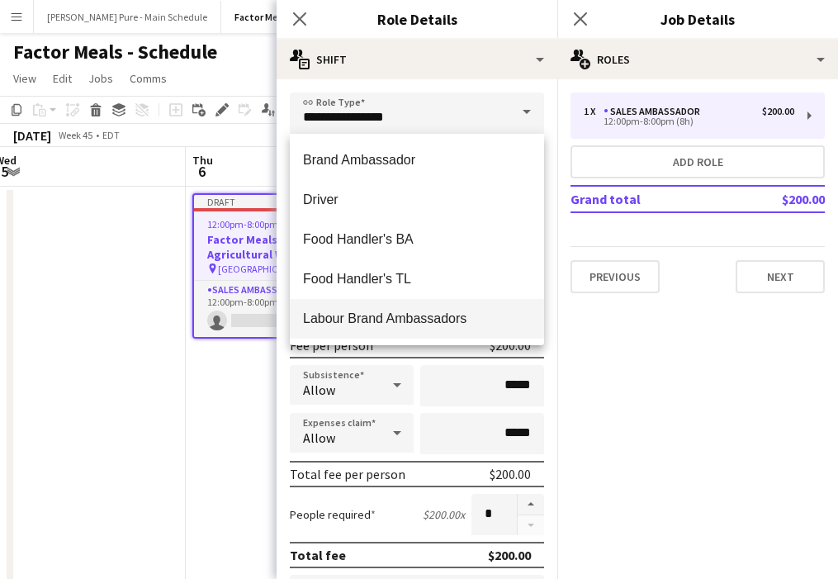
click at [445, 316] on span "Labour Brand Ambassadors" at bounding box center [417, 318] width 228 height 16
type input "**********"
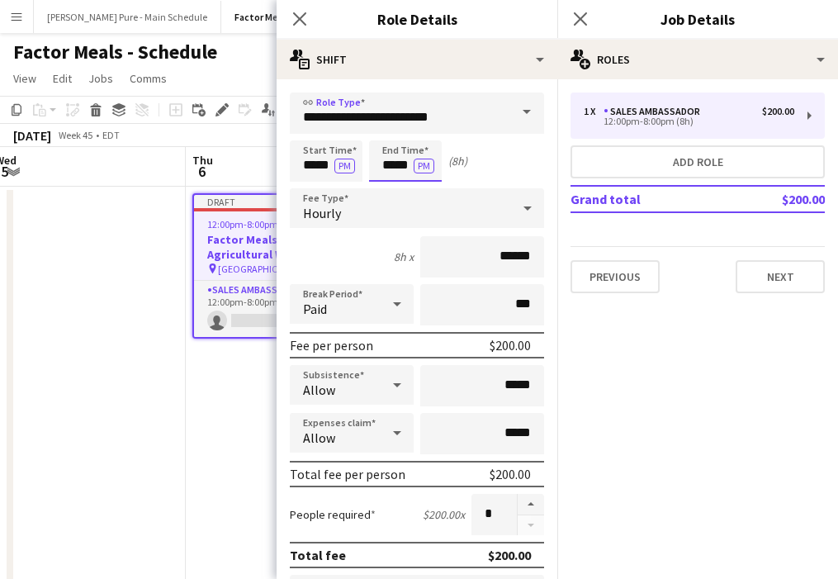
click at [395, 161] on input "*****" at bounding box center [405, 160] width 73 height 41
click at [393, 189] on div at bounding box center [388, 190] width 33 height 17
type input "*****"
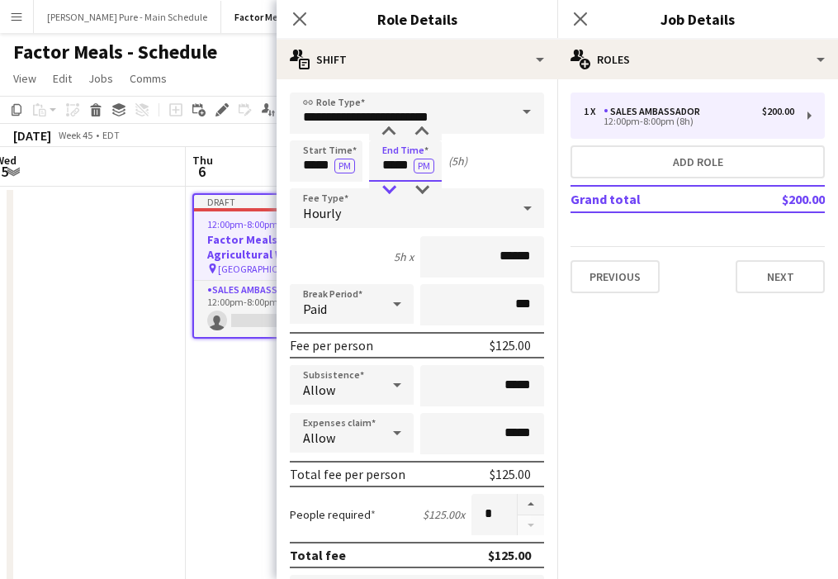
click at [393, 189] on div at bounding box center [388, 190] width 33 height 17
click at [575, 22] on icon at bounding box center [580, 19] width 16 height 16
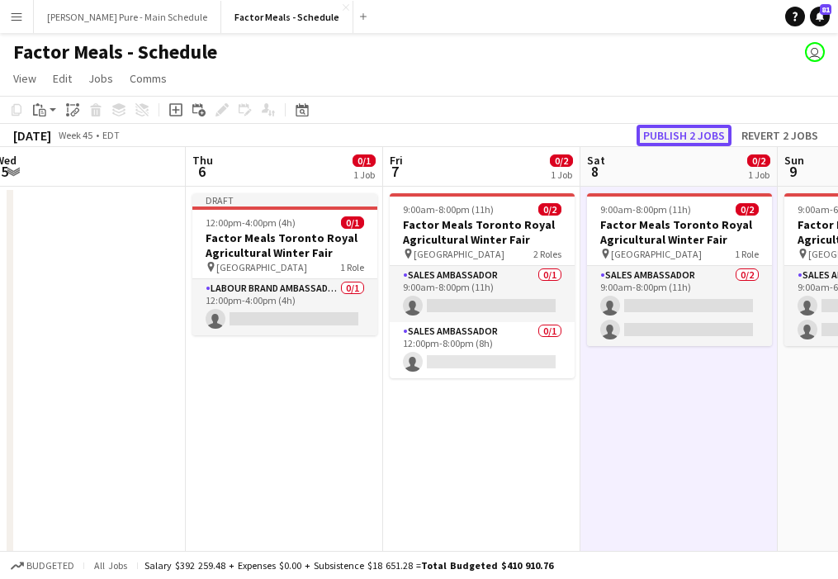
click at [688, 136] on button "Publish 2 jobs" at bounding box center [683, 135] width 95 height 21
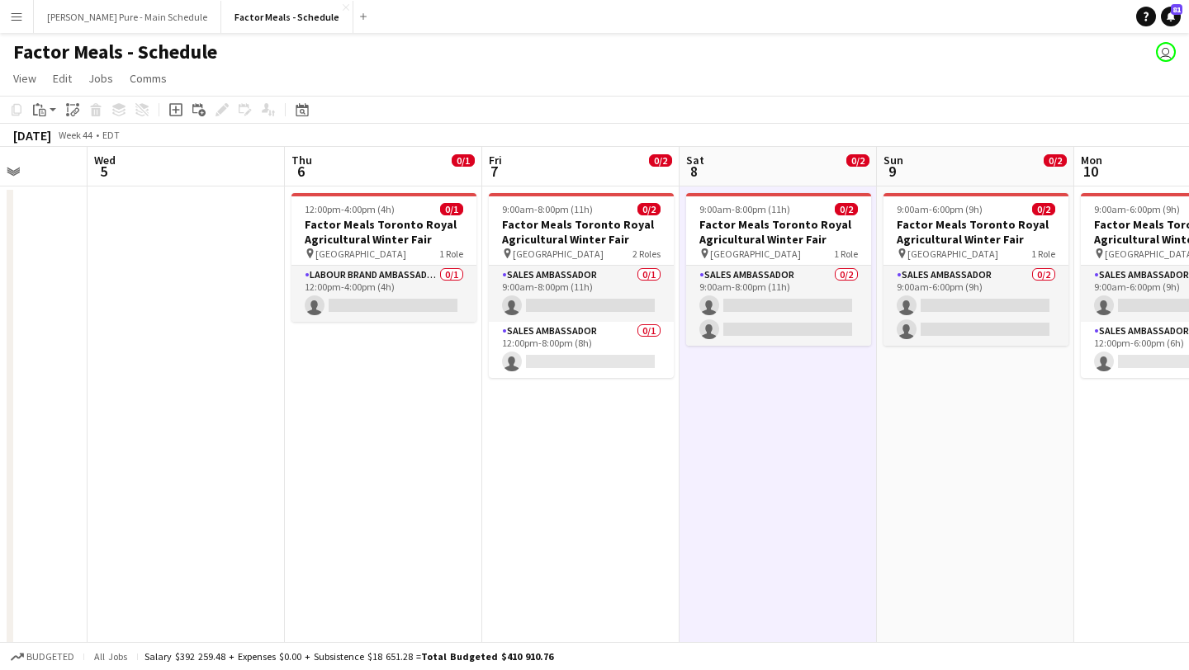
scroll to position [0, 587]
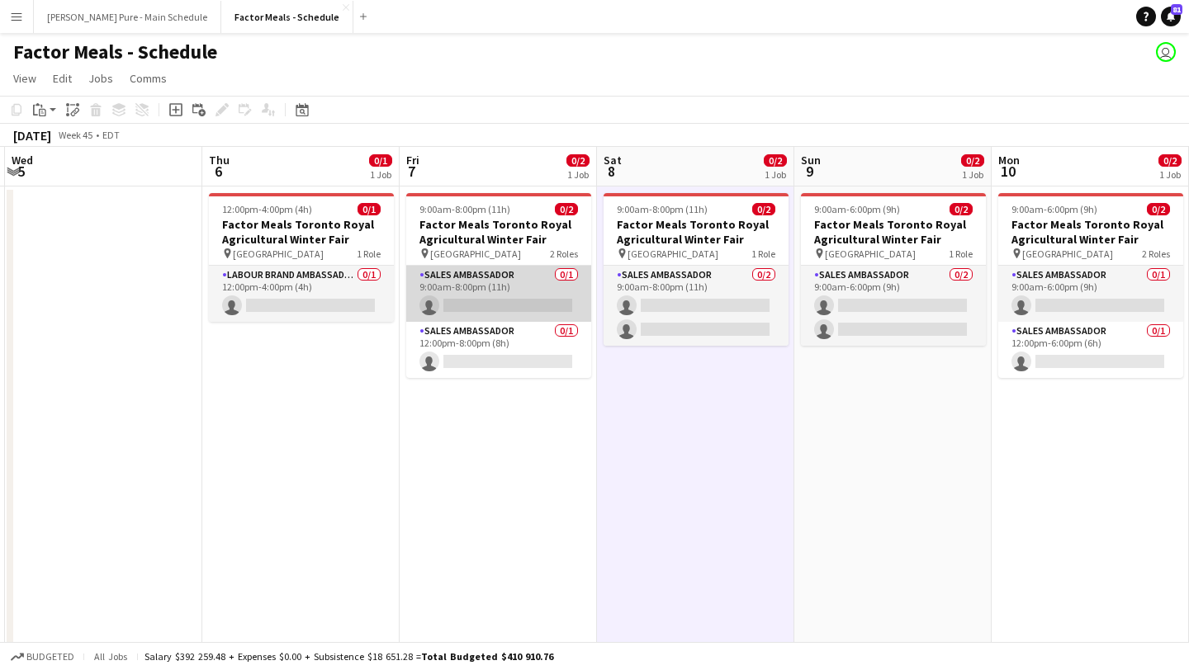
click at [481, 296] on app-card-role "Sales Ambassador 0/1 9:00am-8:00pm (11h) single-neutral-actions" at bounding box center [498, 294] width 185 height 56
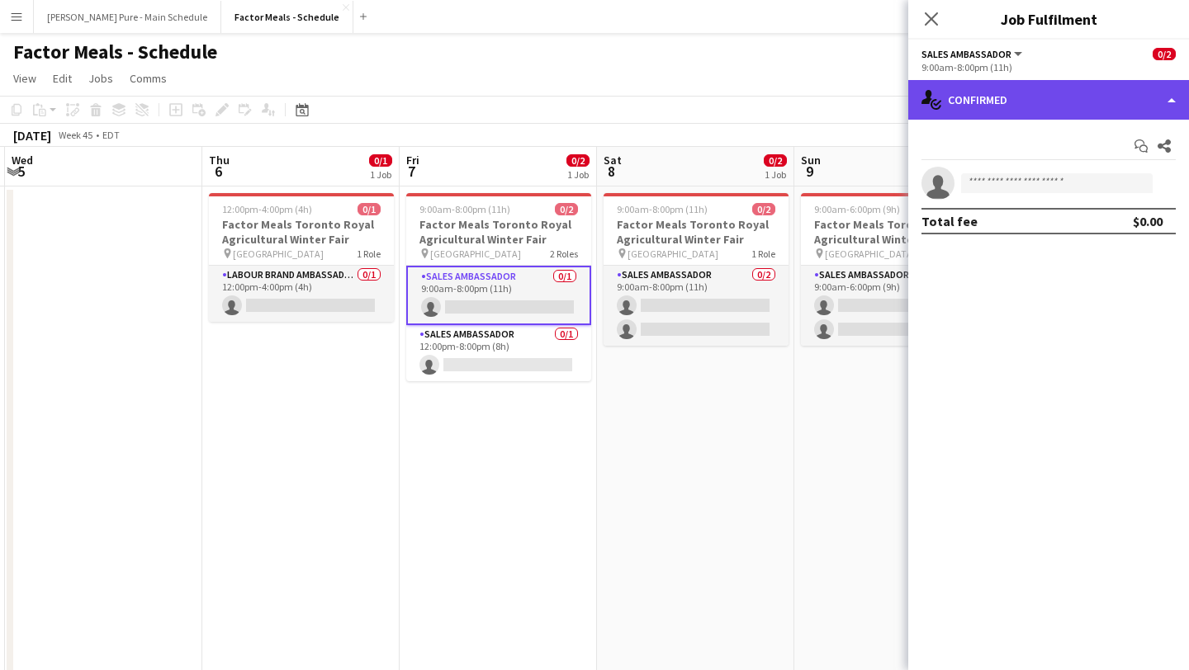
click at [1121, 92] on div "single-neutral-actions-check-2 Confirmed" at bounding box center [1048, 100] width 281 height 40
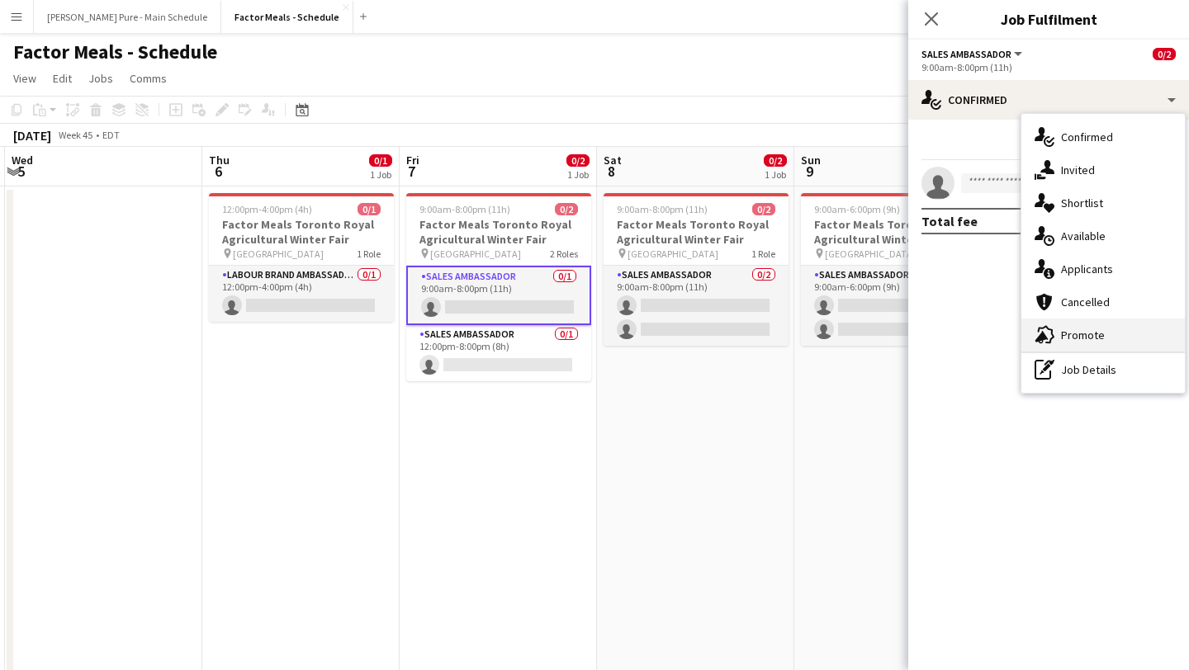
click at [1112, 334] on div "advertising-megaphone Promote" at bounding box center [1102, 335] width 163 height 33
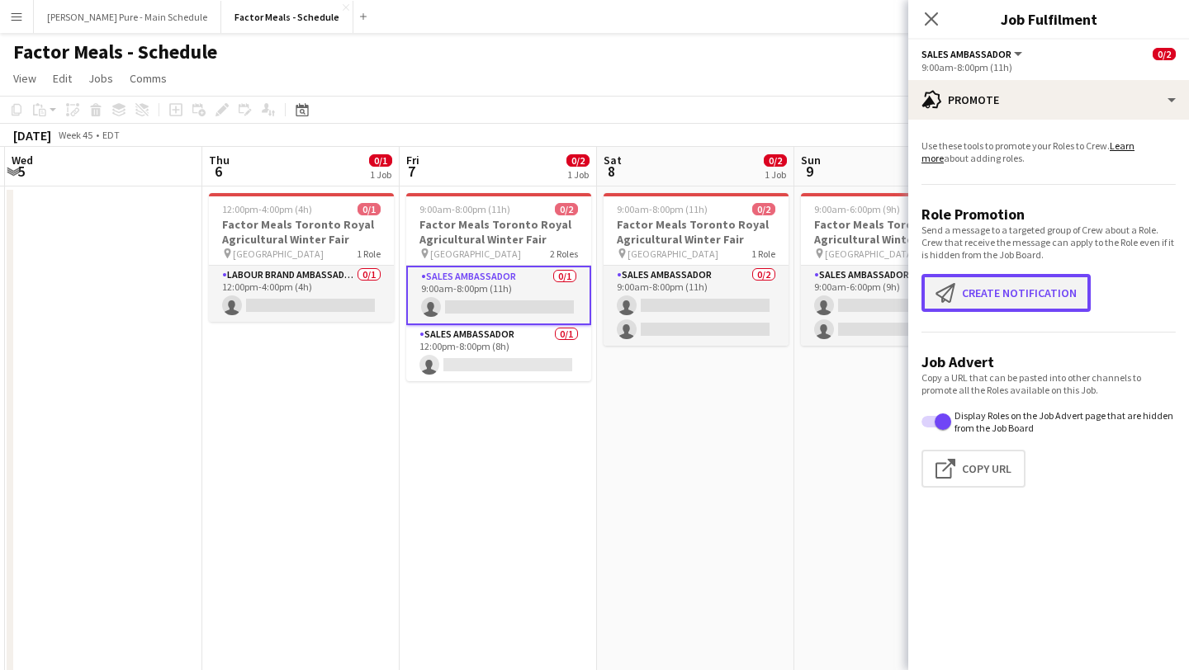
click at [1028, 288] on button "Create notification Create notification" at bounding box center [1005, 293] width 169 height 38
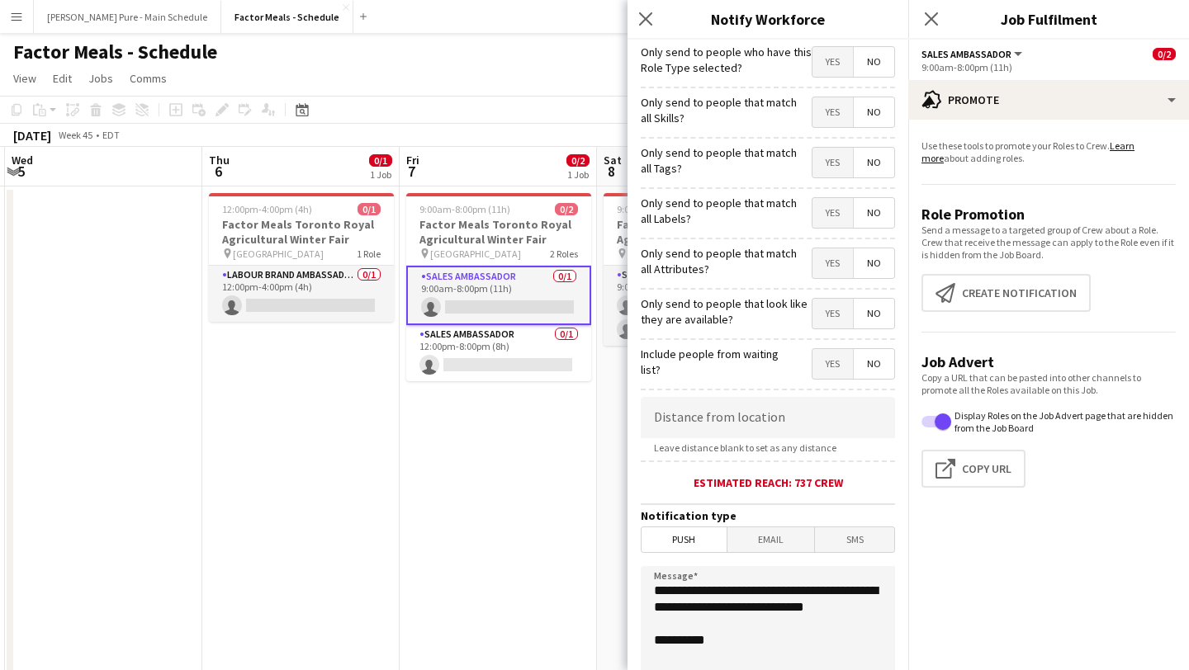
click at [769, 537] on span "Email" at bounding box center [771, 540] width 88 height 25
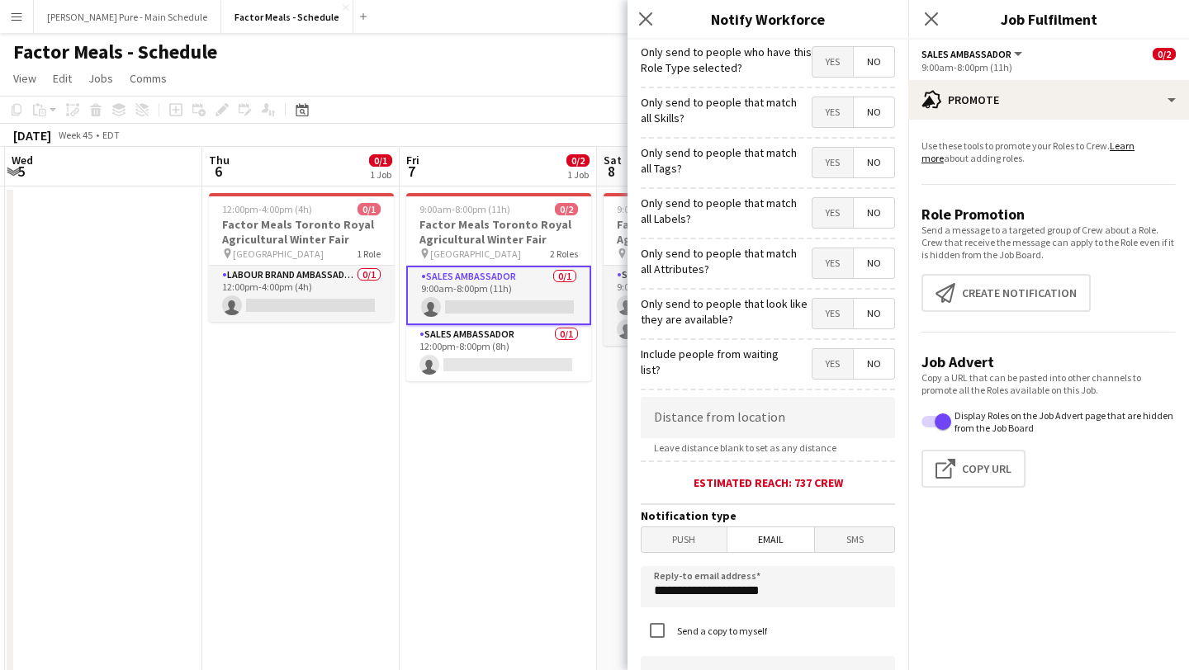
scroll to position [198, 0]
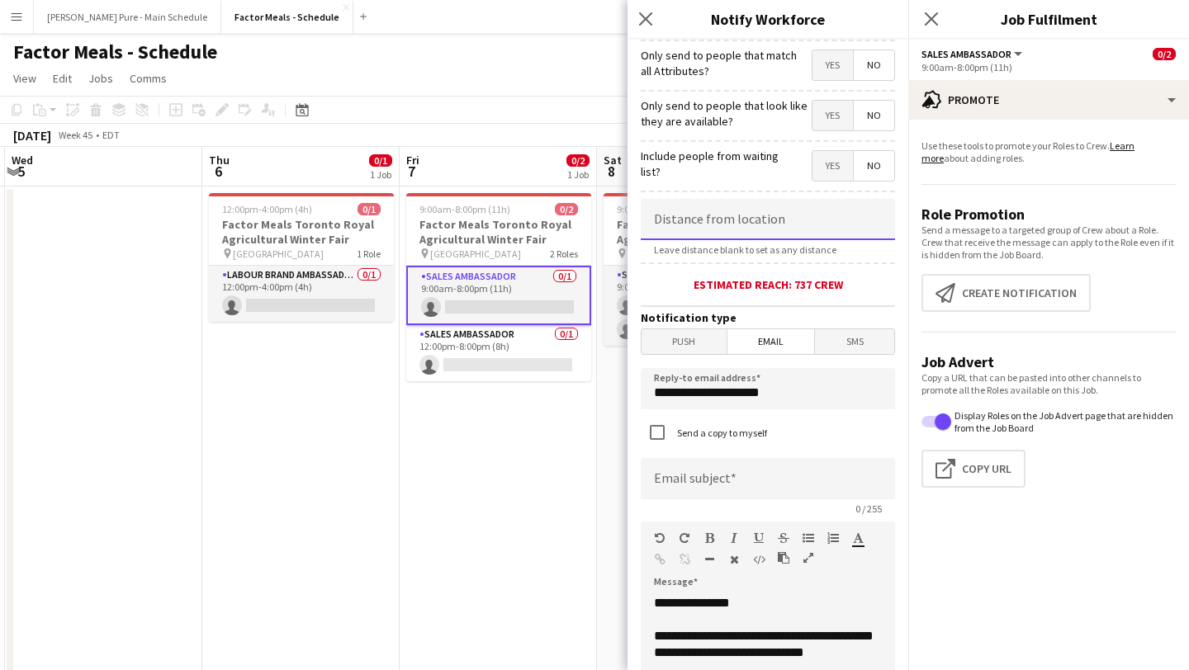
click at [727, 220] on input at bounding box center [768, 219] width 254 height 41
type input "******"
drag, startPoint x: 803, startPoint y: 390, endPoint x: 629, endPoint y: 389, distance: 174.2
click at [629, 389] on form "**********" at bounding box center [767, 502] width 281 height 1323
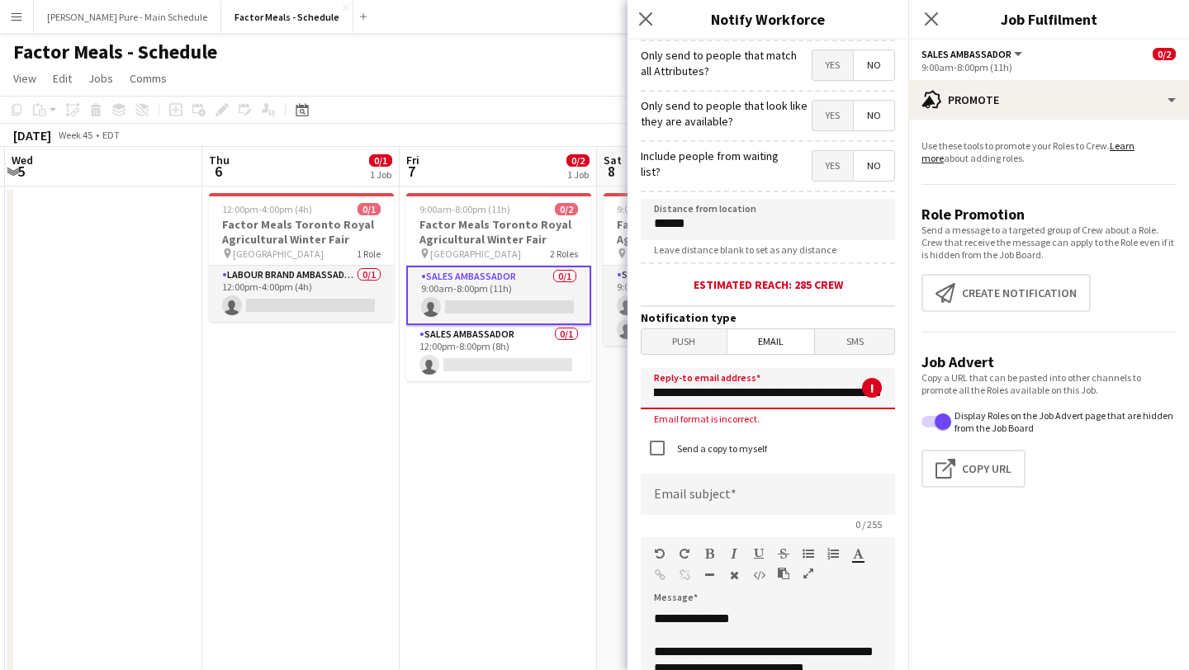
scroll to position [0, 102]
type input "**********"
click at [715, 488] on input at bounding box center [768, 494] width 254 height 41
click at [892, 396] on input "**********" at bounding box center [768, 388] width 254 height 41
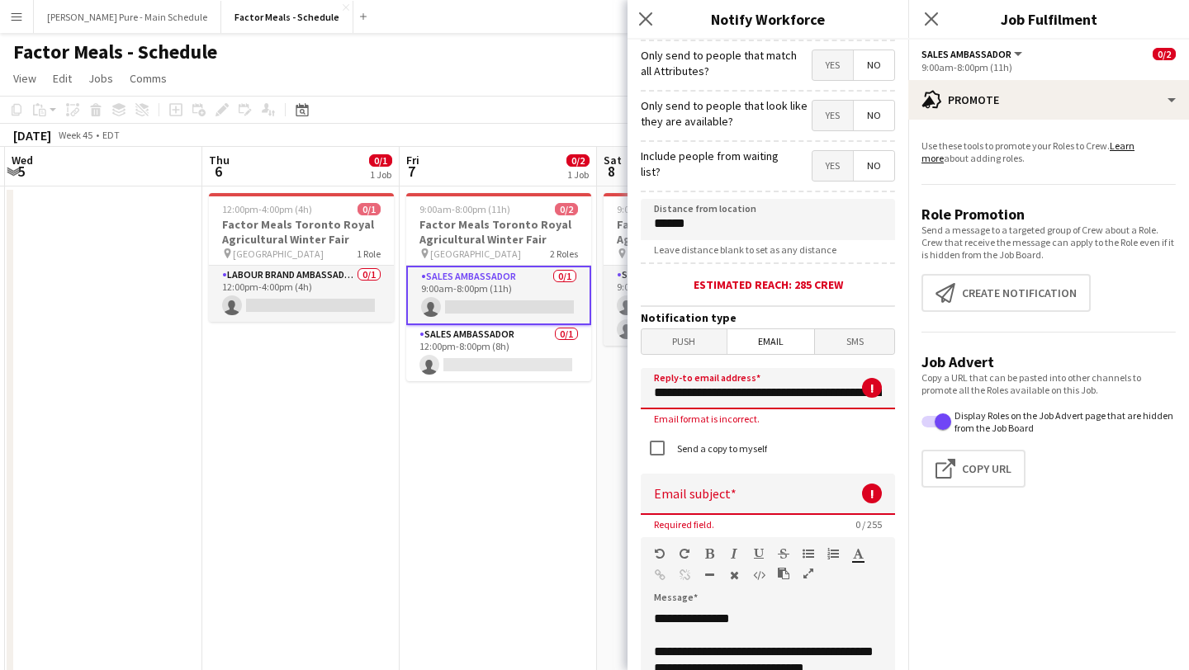
scroll to position [0, 103]
drag, startPoint x: 653, startPoint y: 395, endPoint x: 944, endPoint y: 416, distance: 292.2
click at [749, 498] on input at bounding box center [768, 494] width 254 height 41
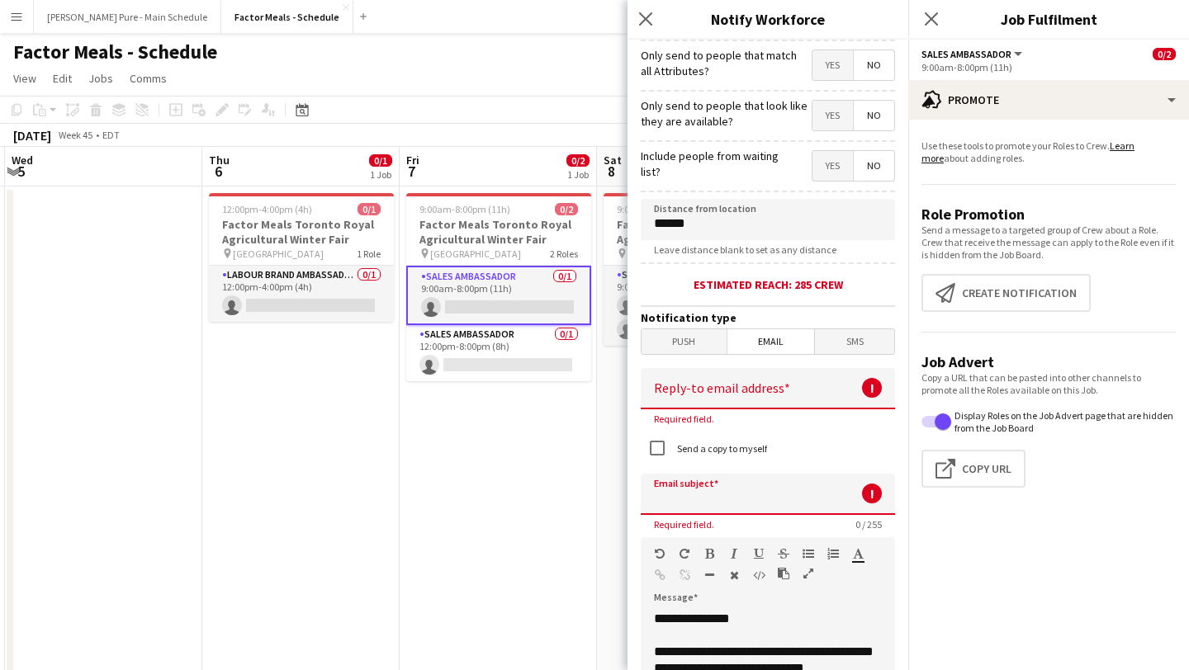
paste input "**********"
type input "**********"
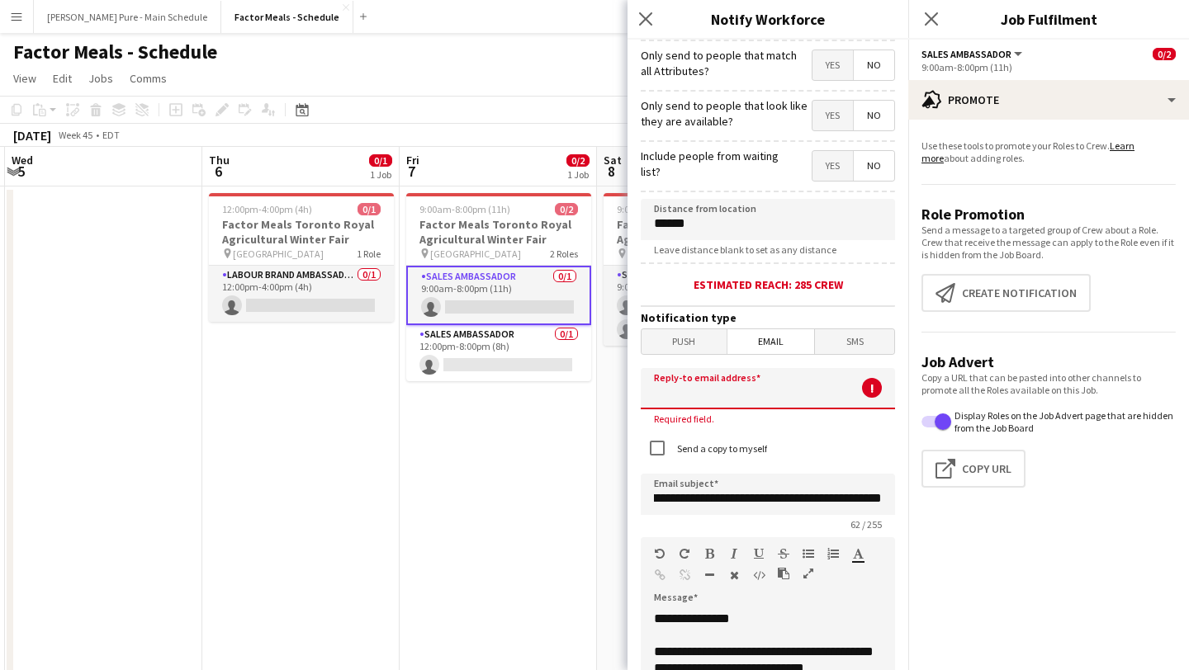
click at [706, 399] on input at bounding box center [768, 388] width 254 height 41
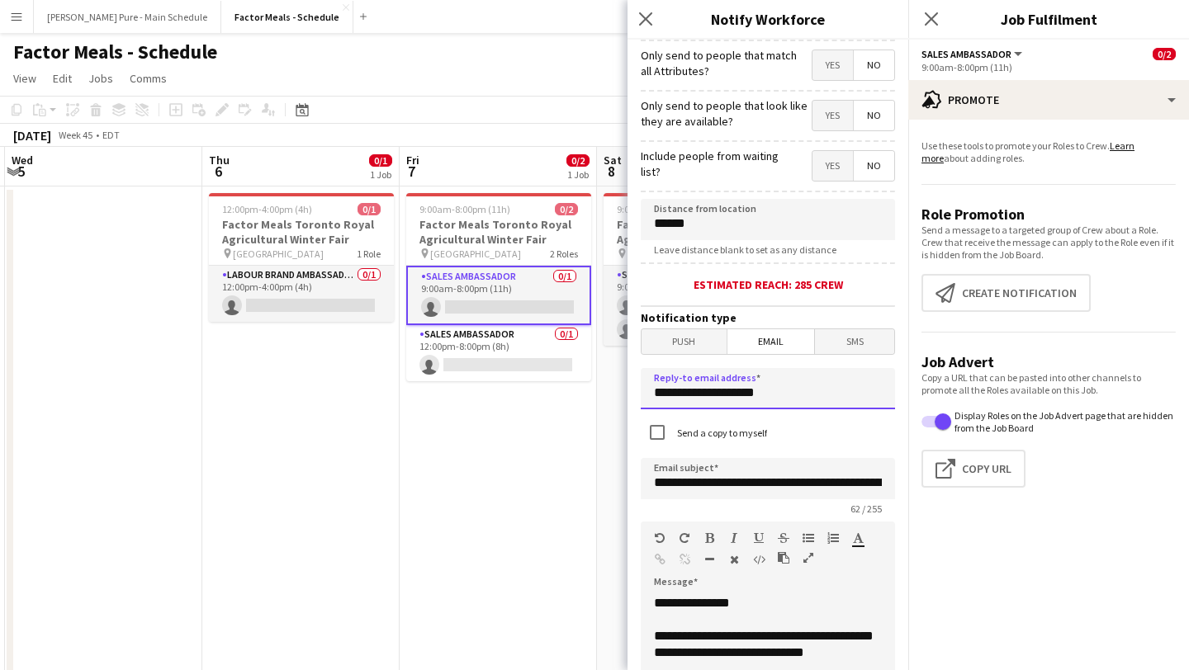
type input "**********"
click at [726, 491] on input "**********" at bounding box center [768, 478] width 254 height 41
drag, startPoint x: 726, startPoint y: 491, endPoint x: 946, endPoint y: 484, distance: 219.7
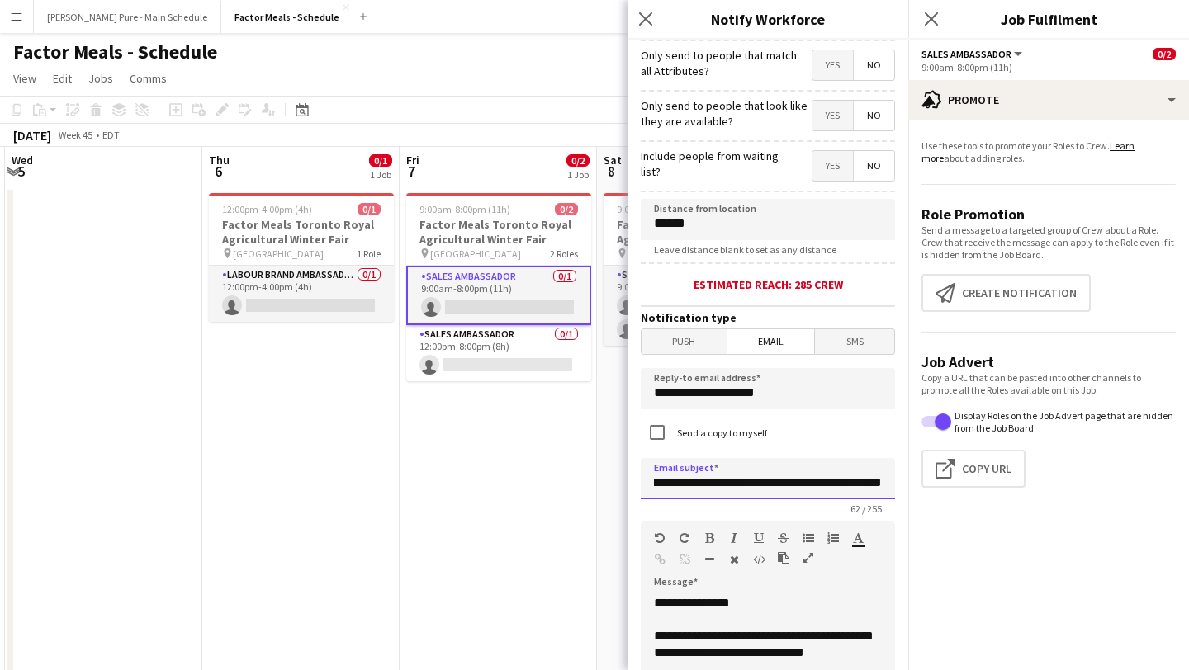
scroll to position [422, 0]
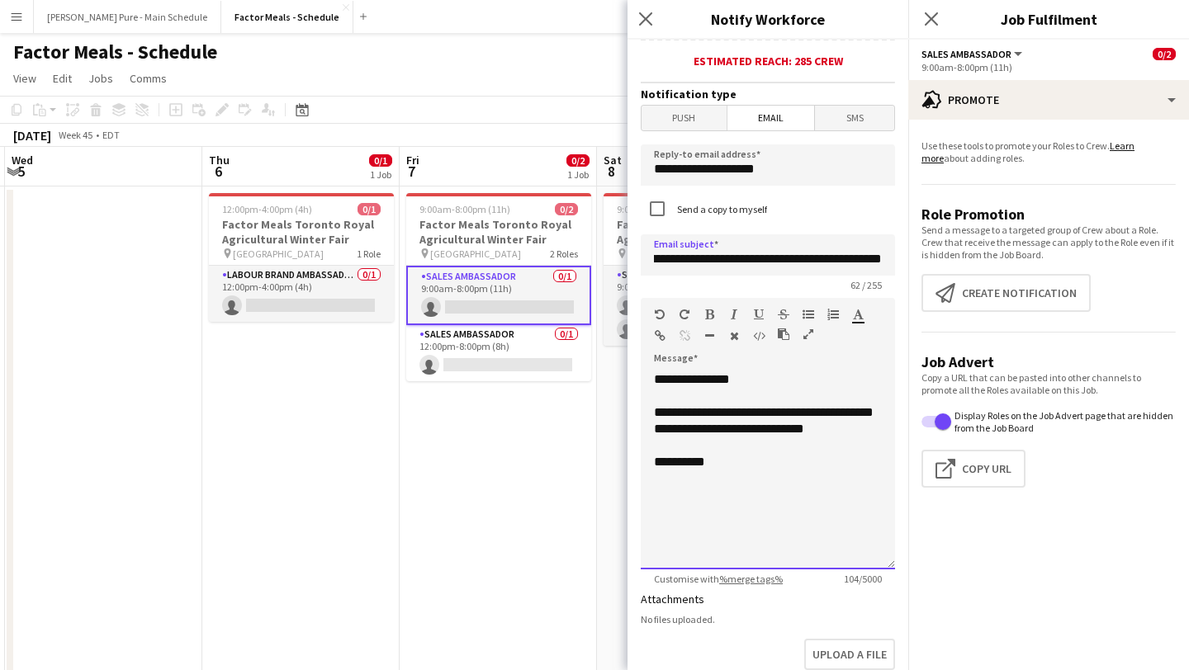
click at [737, 471] on div "**********" at bounding box center [768, 470] width 254 height 198
click at [750, 534] on div "**********" at bounding box center [768, 470] width 254 height 198
drag, startPoint x: 737, startPoint y: 443, endPoint x: 760, endPoint y: 415, distance: 36.4
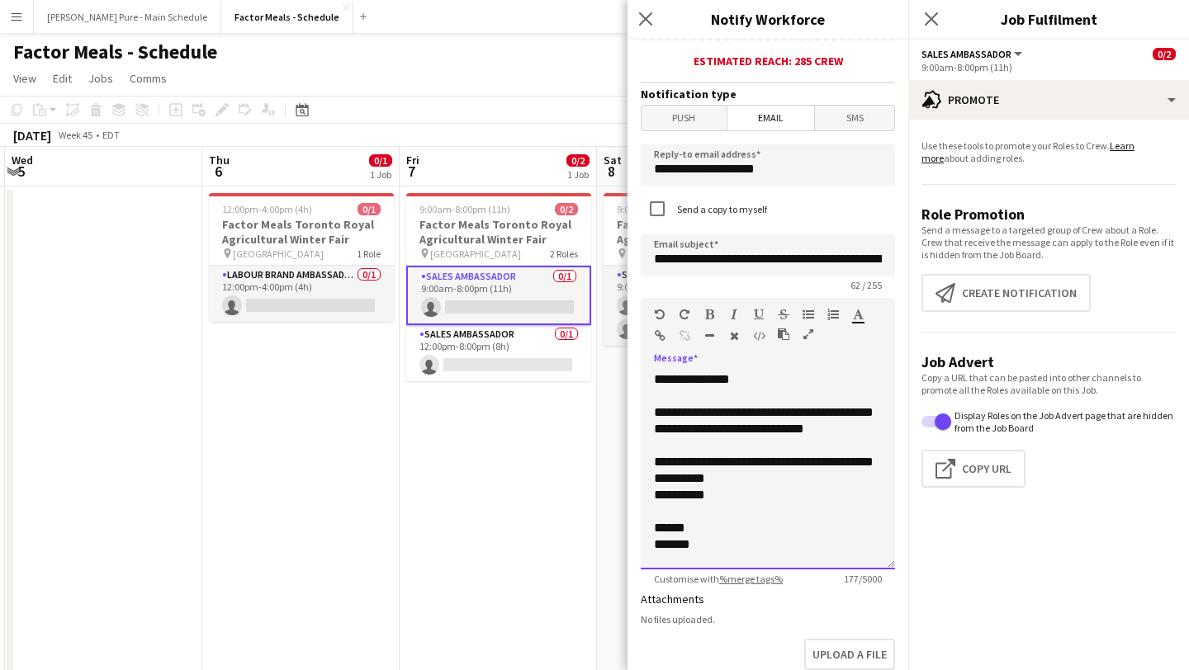
click at [760, 415] on div "**********" at bounding box center [768, 470] width 254 height 198
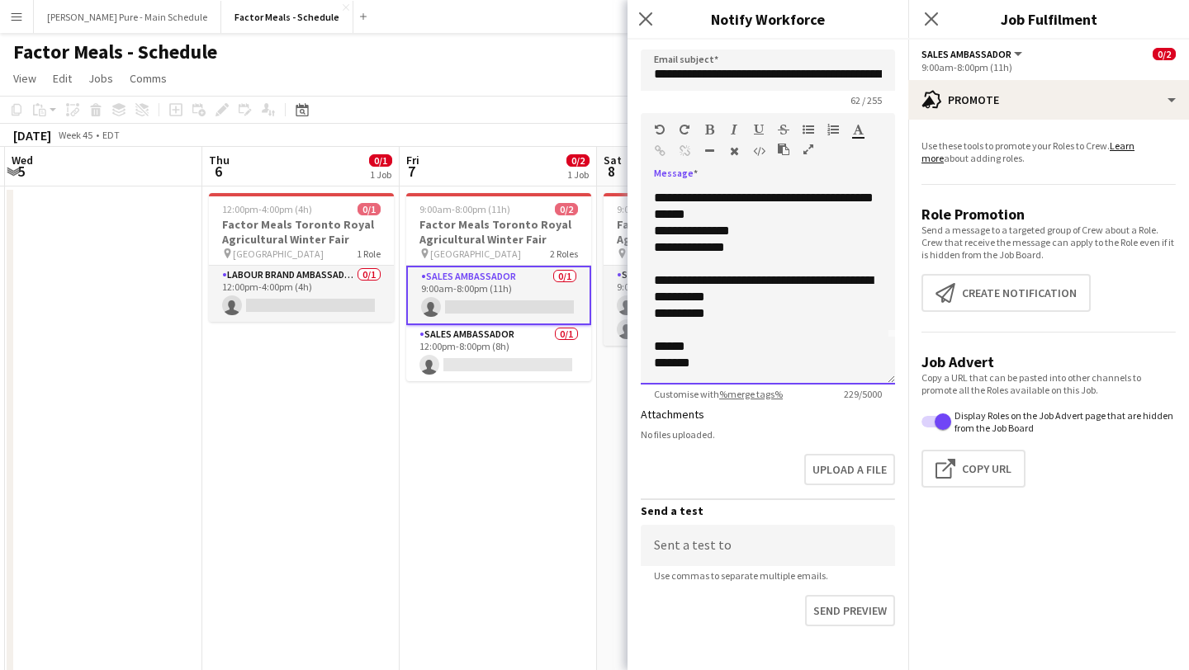
scroll to position [695, 0]
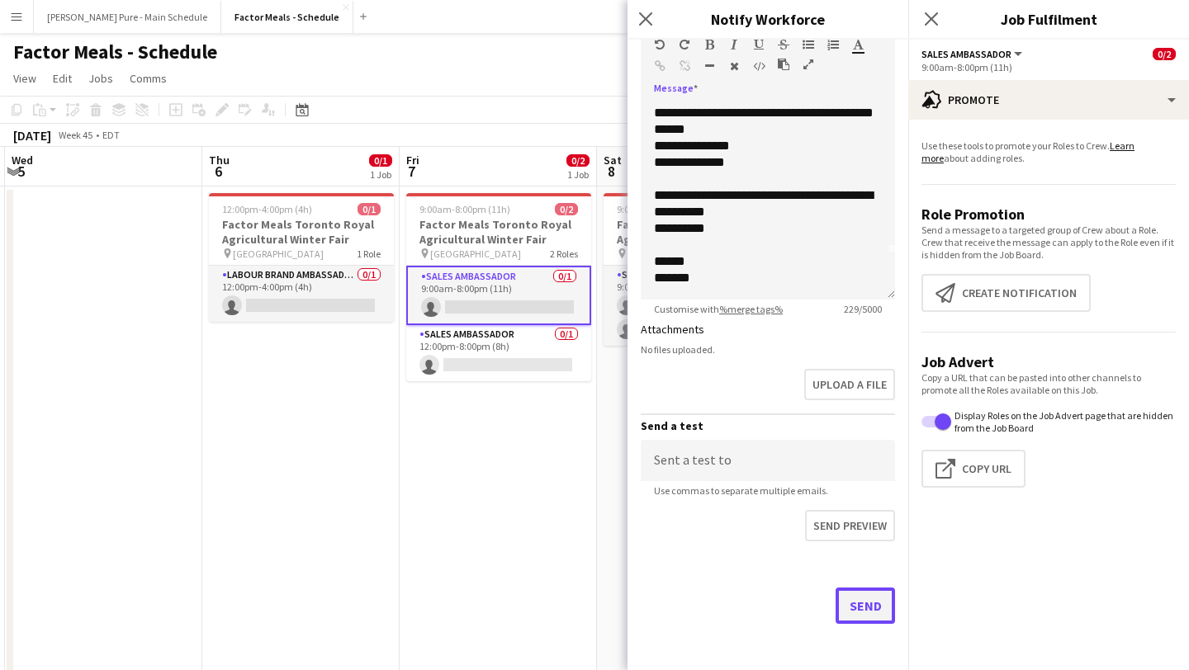
click at [856, 607] on button "Send" at bounding box center [864, 606] width 59 height 36
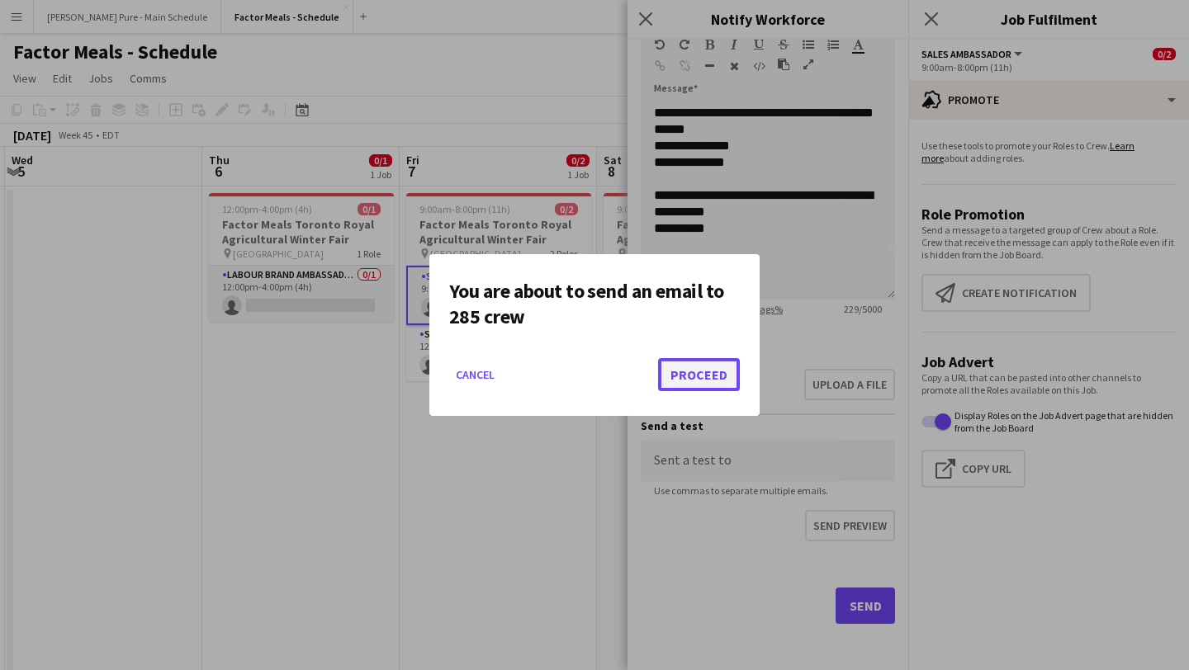
click at [709, 381] on button "Proceed" at bounding box center [699, 374] width 82 height 33
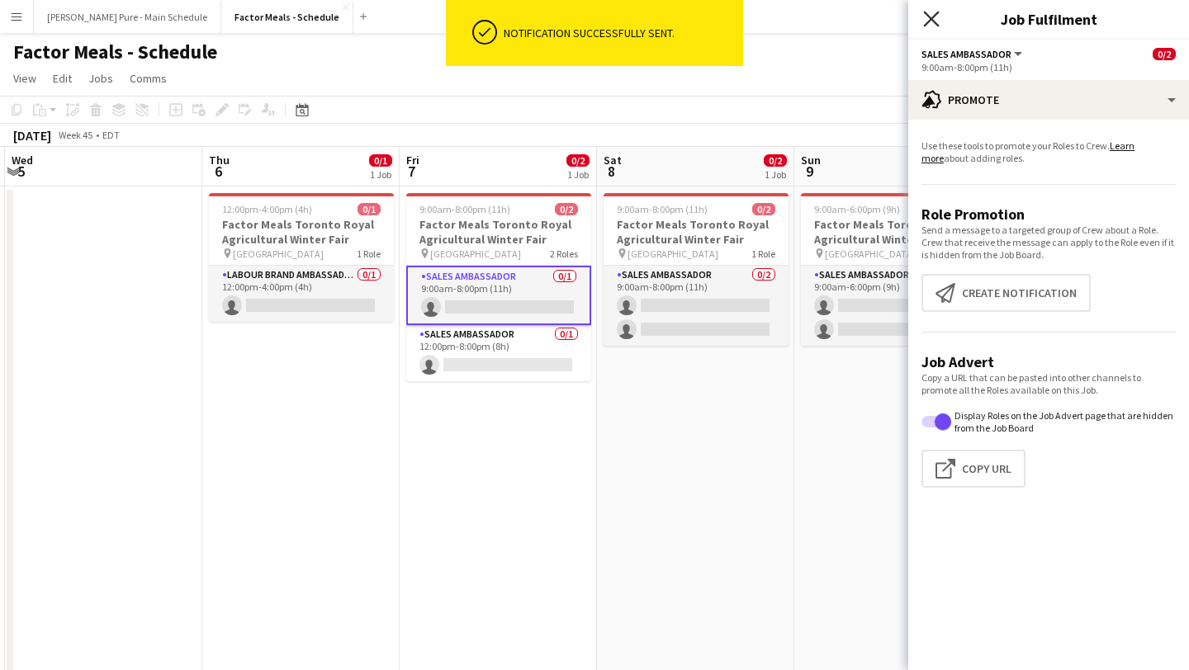
click at [936, 22] on icon "Close pop-in" at bounding box center [931, 19] width 16 height 16
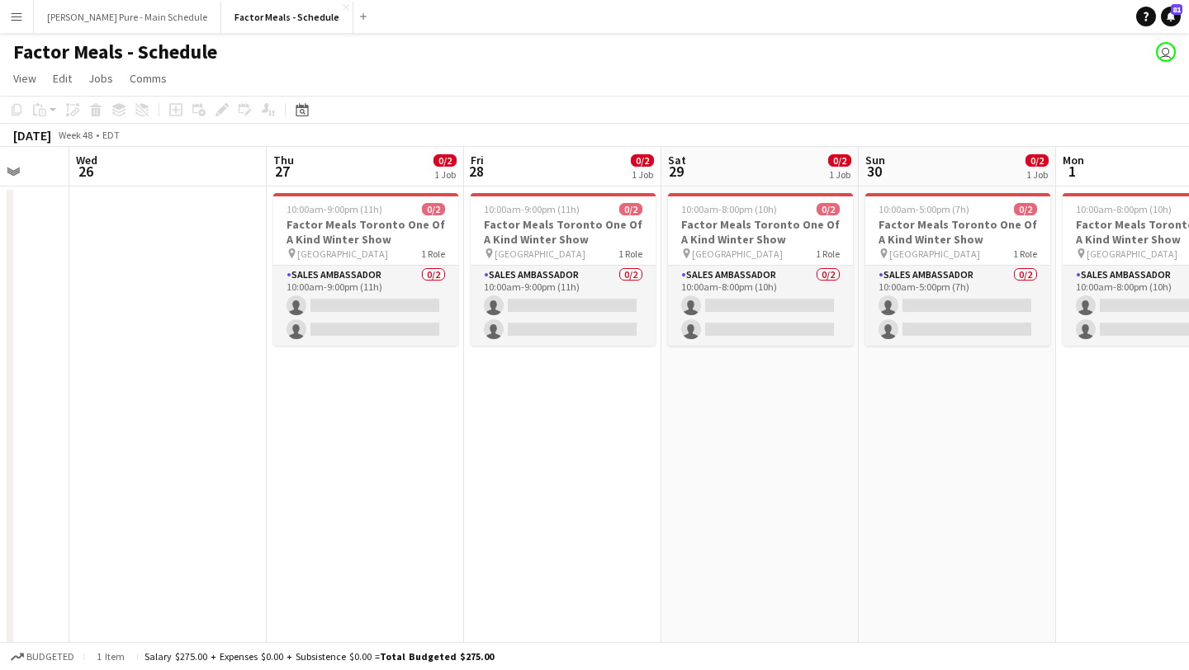
scroll to position [0, 721]
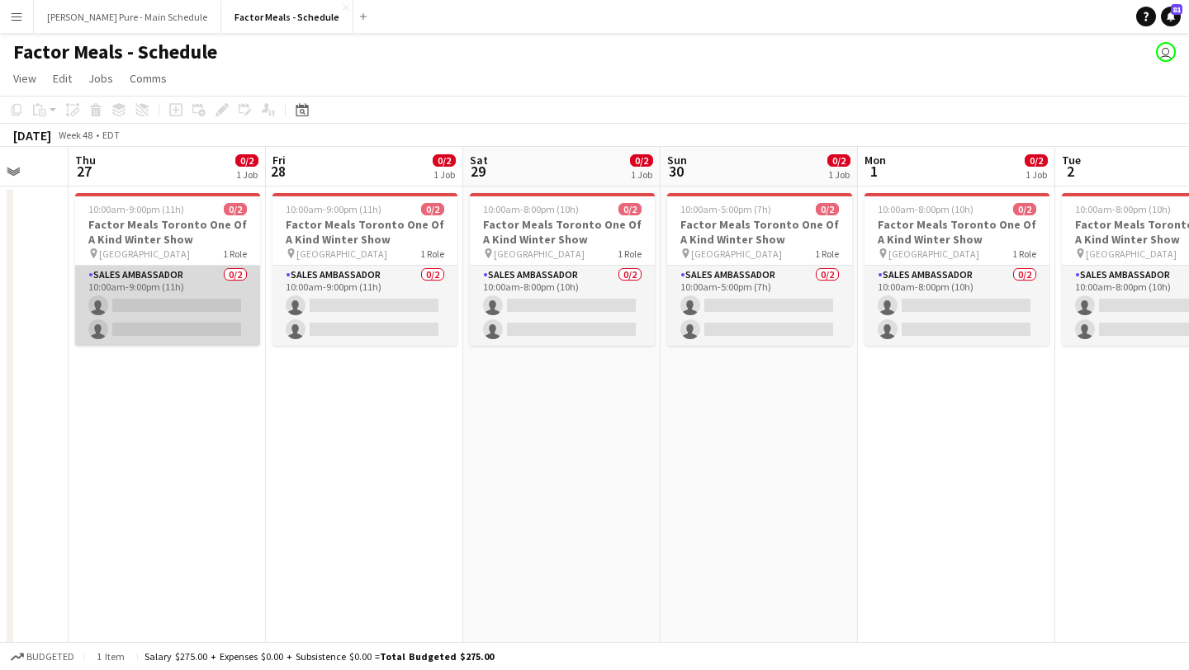
click at [168, 305] on app-card-role "Sales Ambassador 0/2 10:00am-9:00pm (11h) single-neutral-actions single-neutral…" at bounding box center [167, 306] width 185 height 80
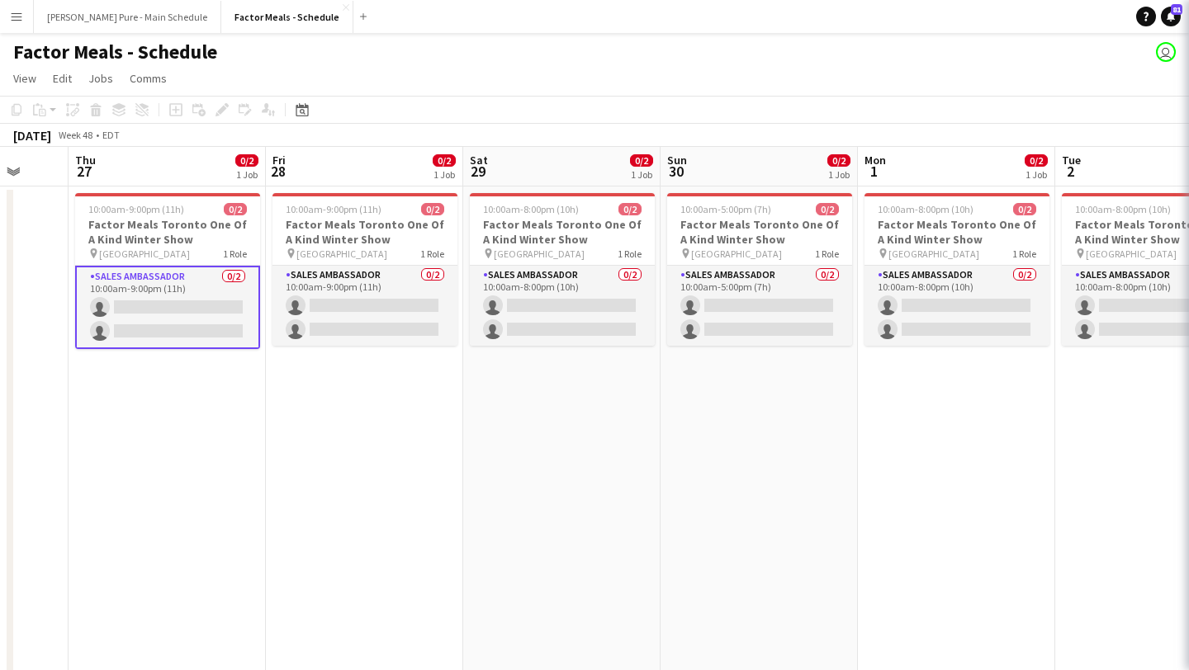
scroll to position [0, 720]
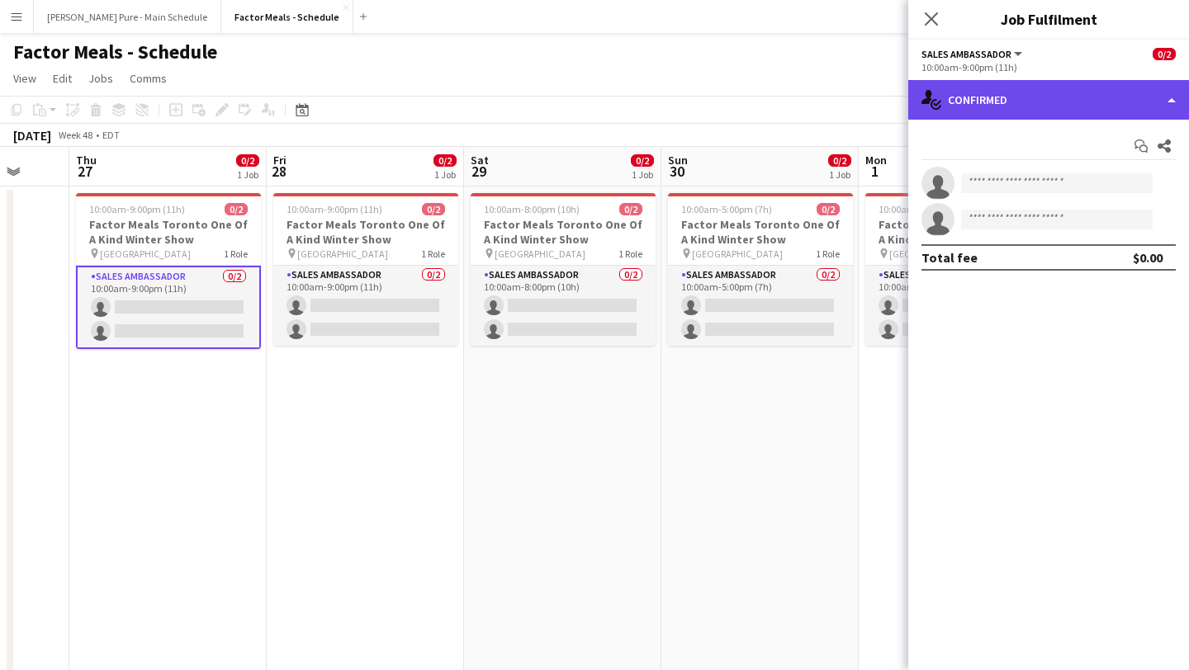
click at [1050, 98] on div "single-neutral-actions-check-2 Confirmed" at bounding box center [1048, 100] width 281 height 40
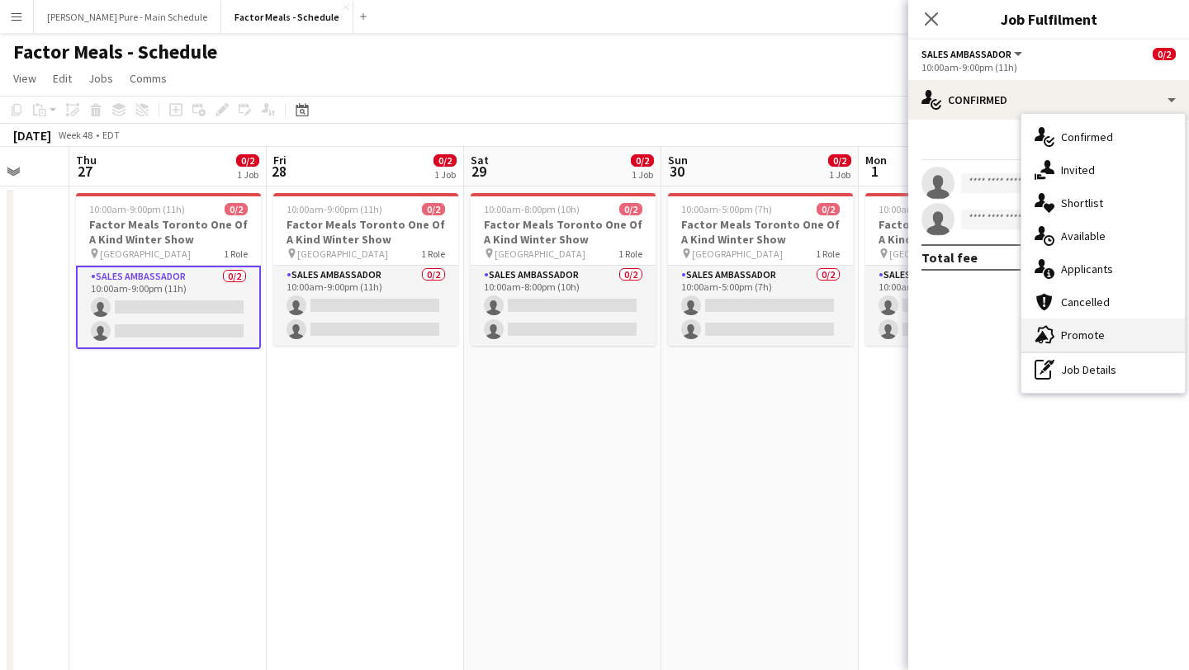
click at [1095, 333] on span "Promote" at bounding box center [1083, 335] width 44 height 15
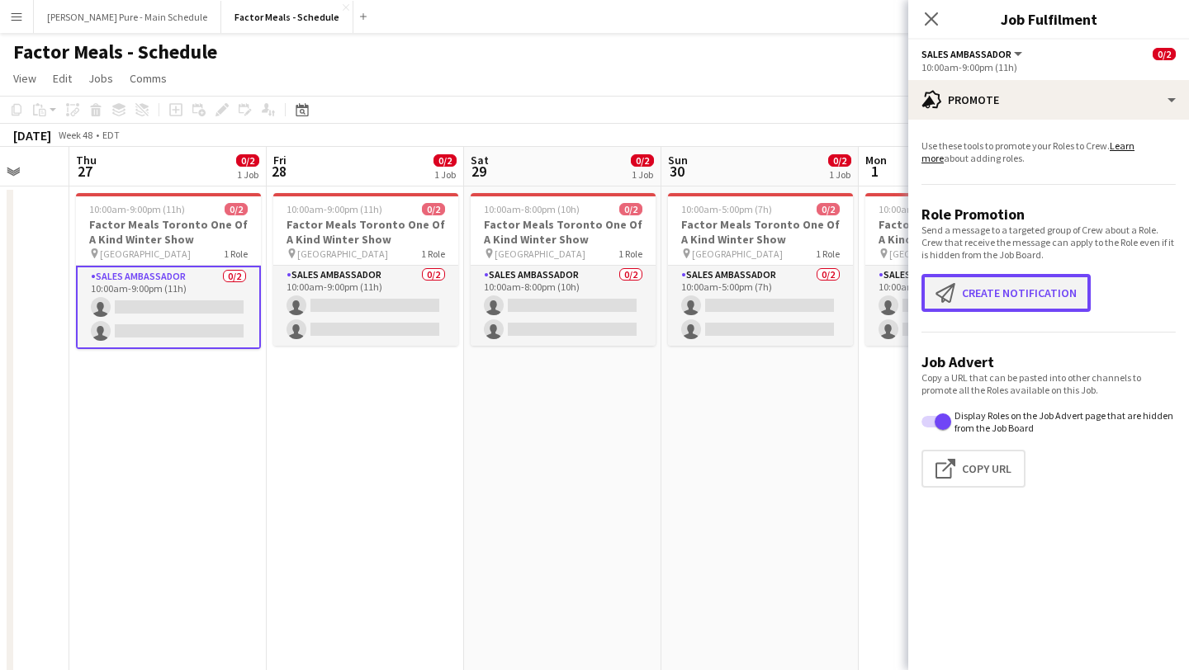
click at [1034, 287] on button "Create notification Create notification" at bounding box center [1005, 293] width 169 height 38
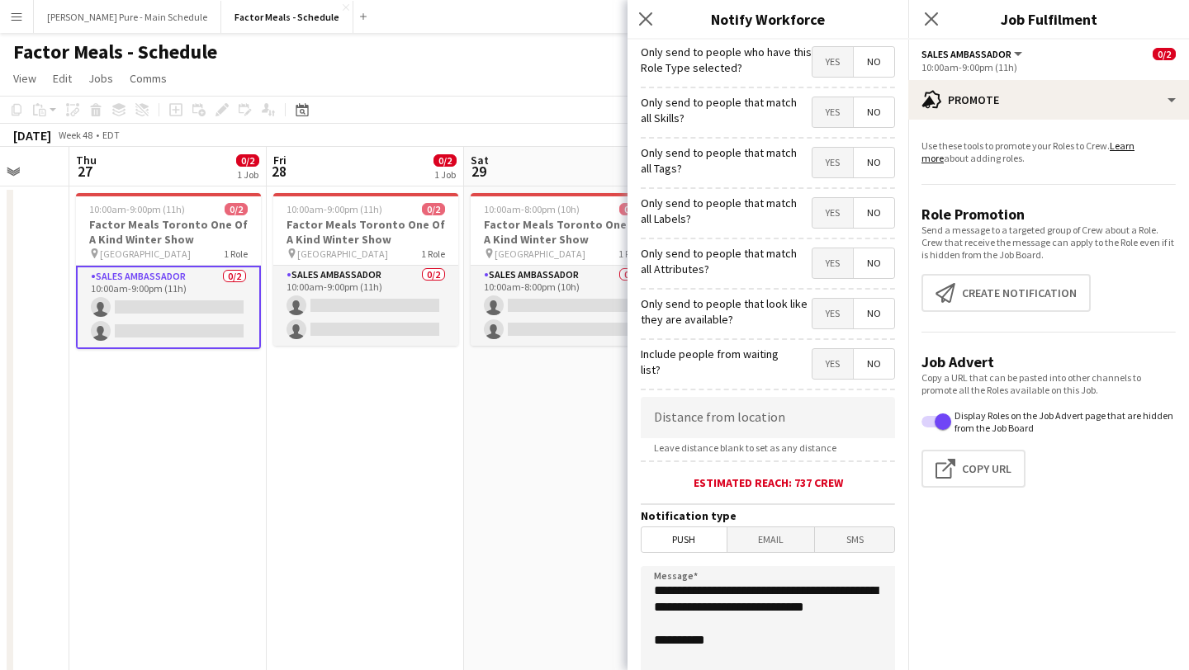
click at [764, 551] on span "Email" at bounding box center [771, 540] width 88 height 25
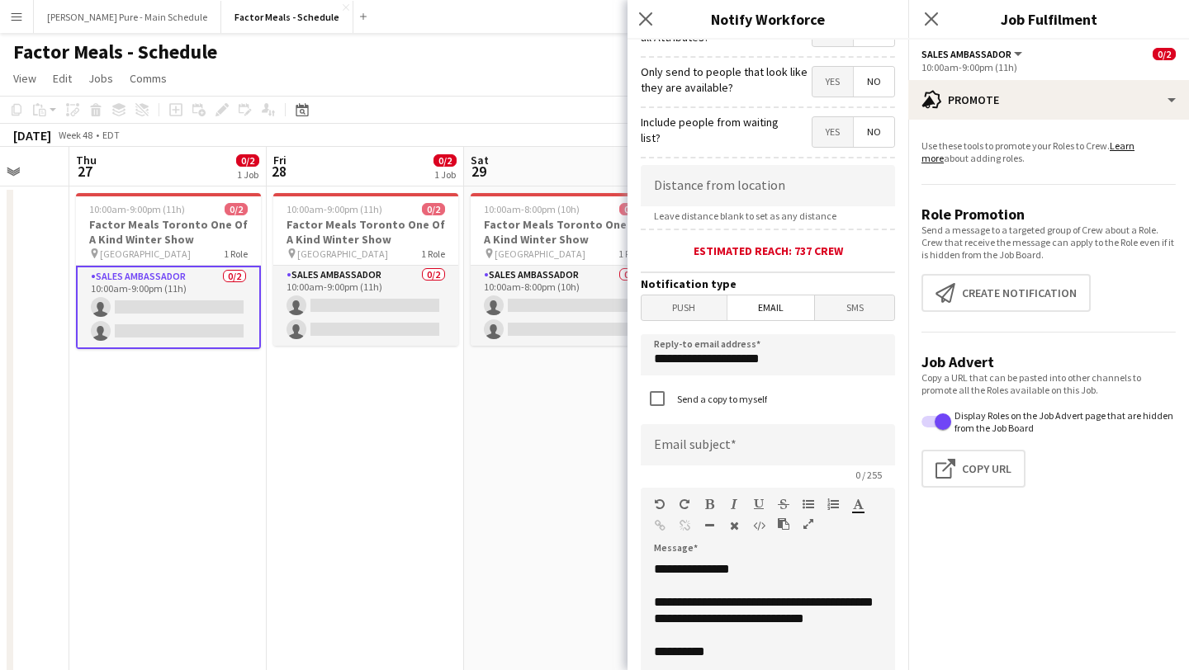
scroll to position [259, 0]
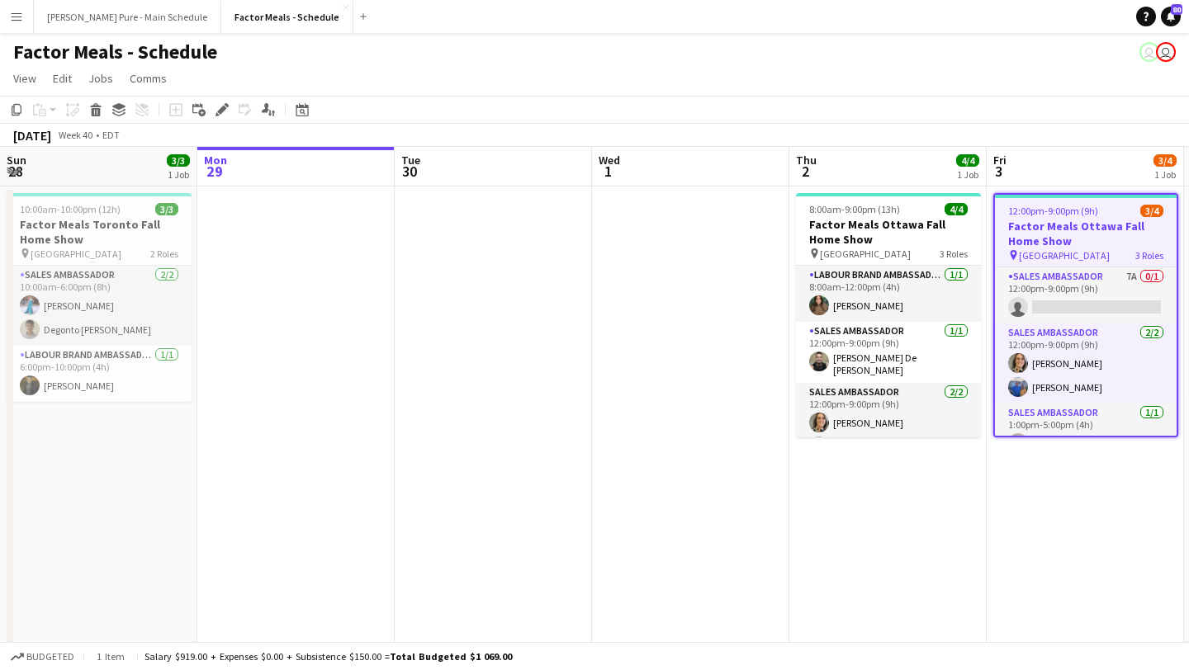
scroll to position [0, 476]
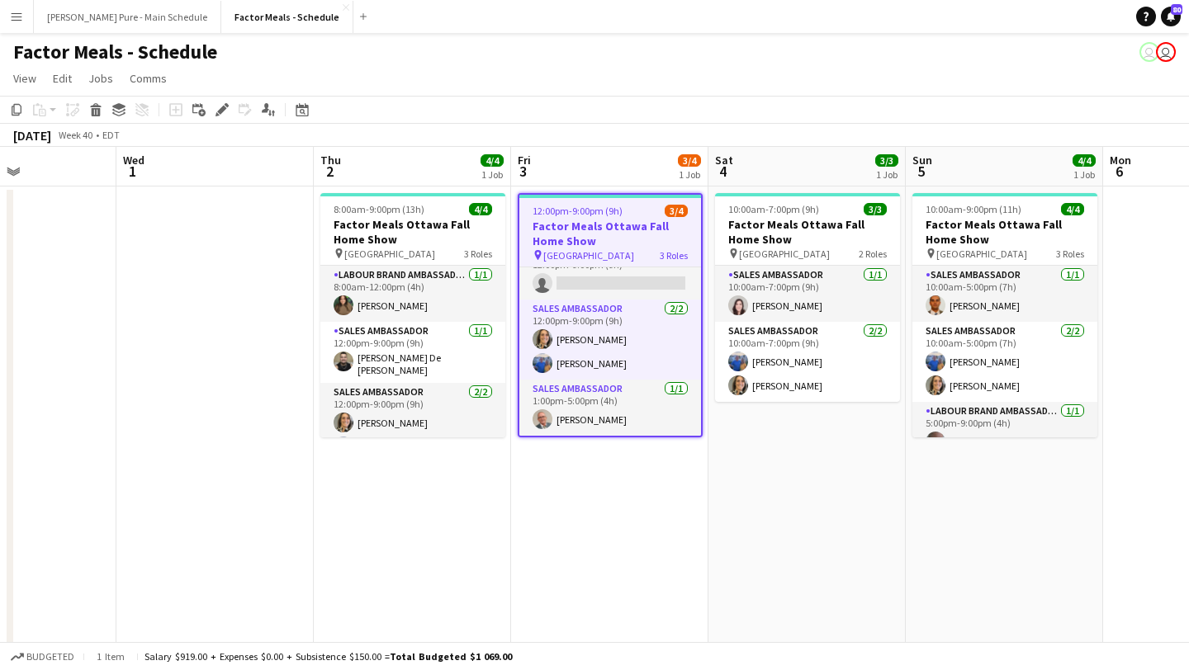
click at [15, 4] on button "Menu" at bounding box center [16, 16] width 33 height 33
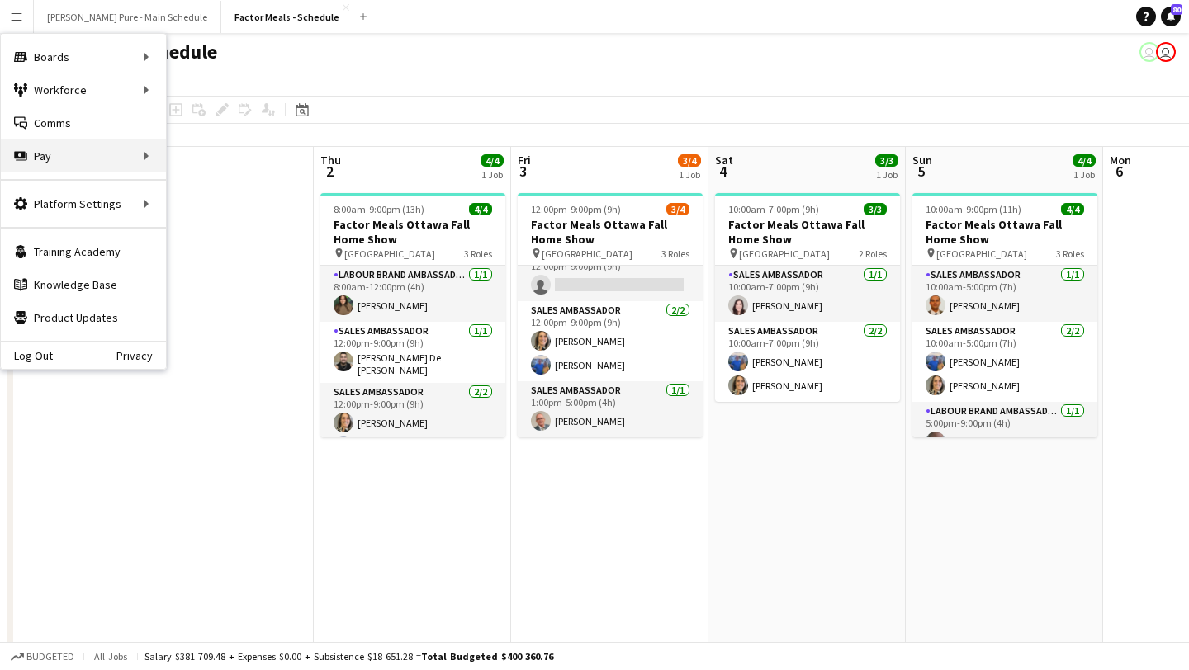
scroll to position [21, 0]
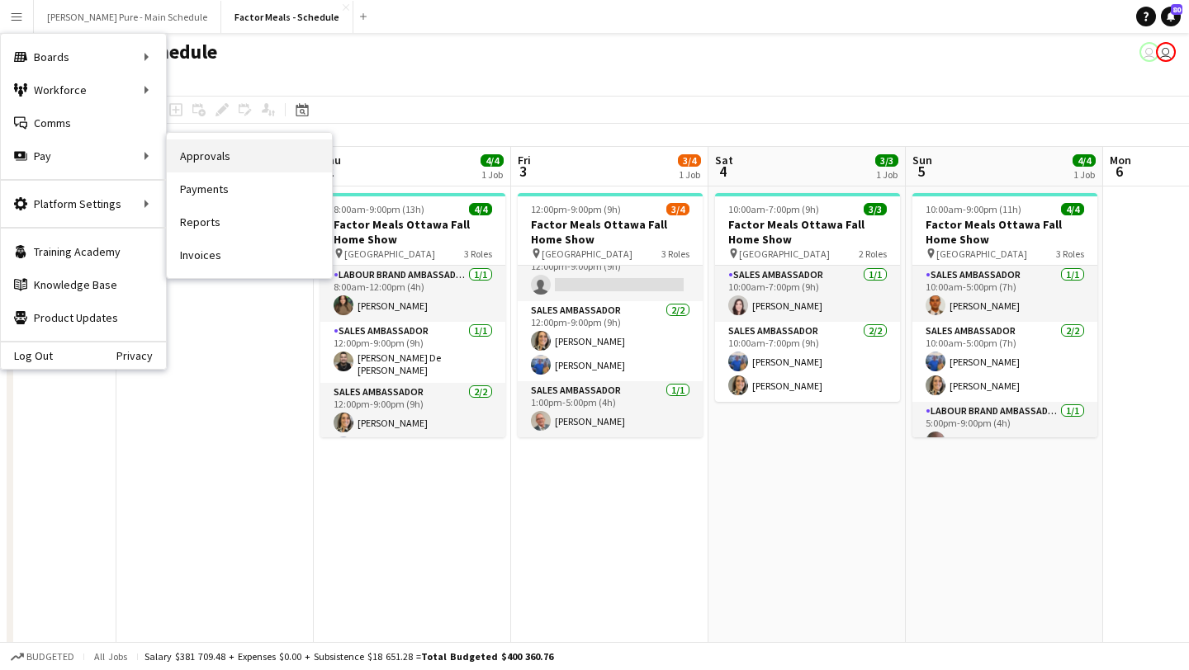
click at [249, 161] on link "Approvals" at bounding box center [249, 156] width 165 height 33
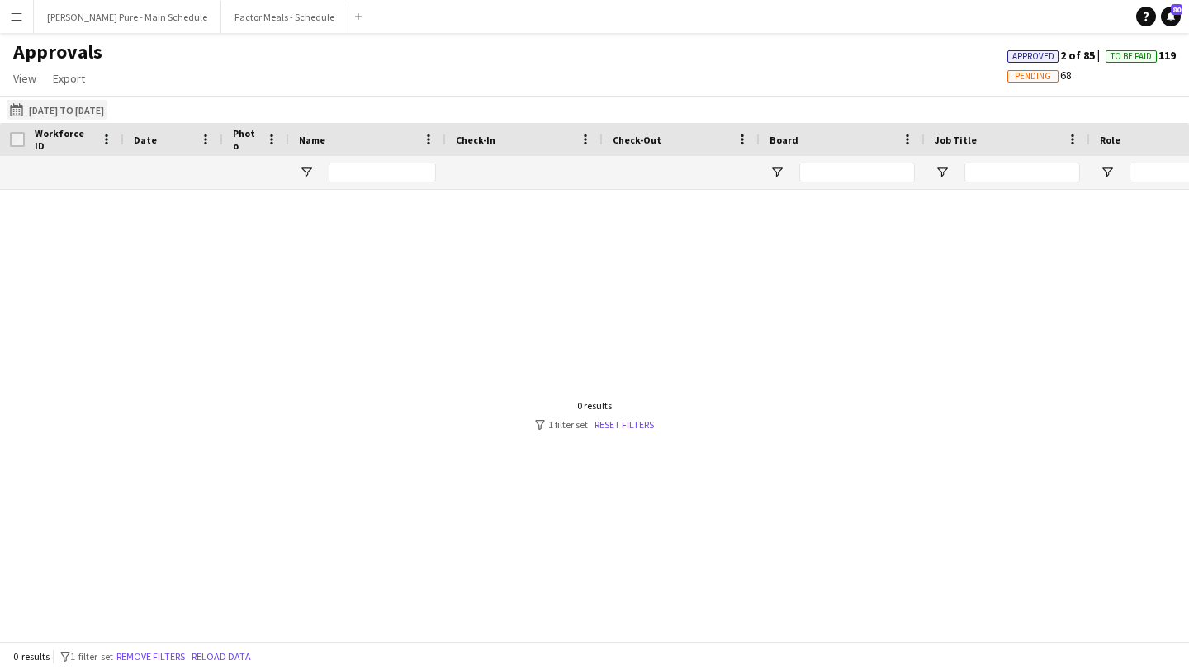
click at [107, 113] on button "08-09-2025 to 21-09-2025 08-09-2025 to 21-09-2025" at bounding box center [57, 110] width 101 height 20
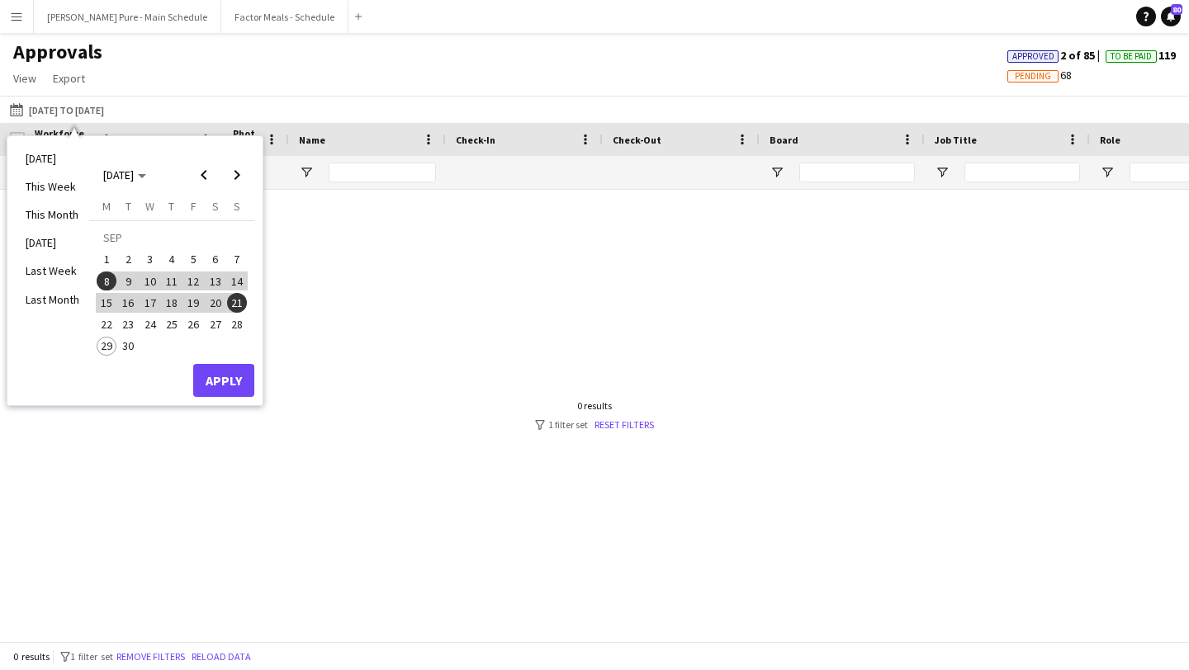
click at [195, 322] on span "26" at bounding box center [193, 325] width 20 height 20
click at [220, 380] on button "Apply" at bounding box center [223, 380] width 61 height 33
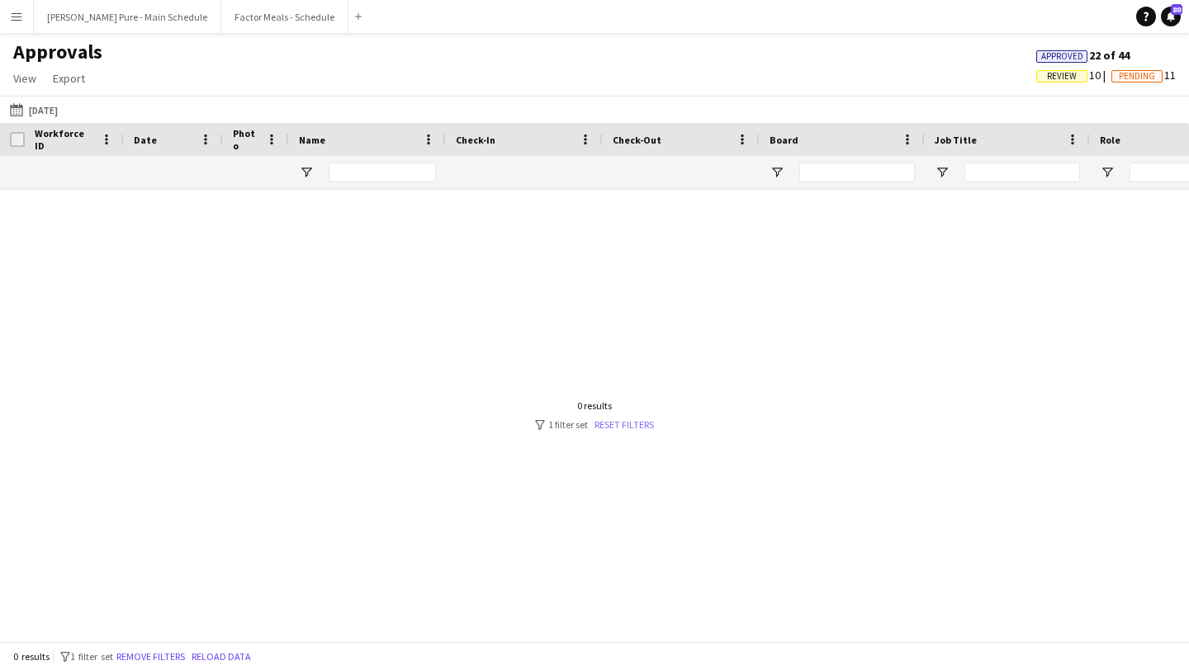
click at [620, 426] on link "Reset filters" at bounding box center [623, 425] width 59 height 12
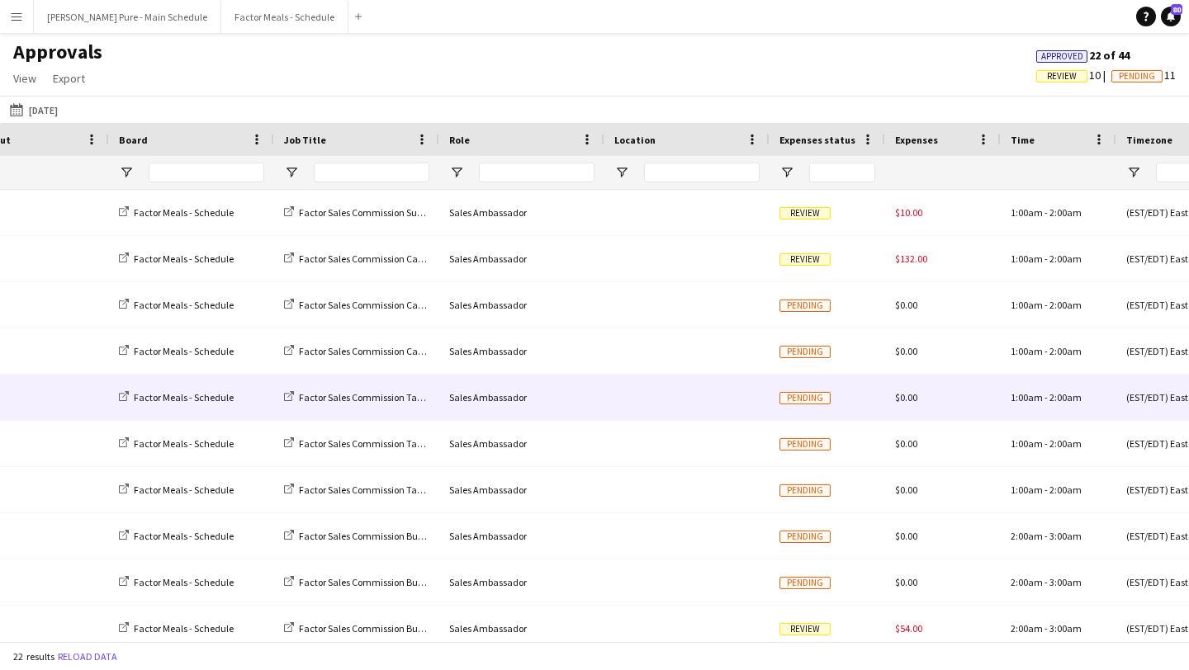
scroll to position [0, 641]
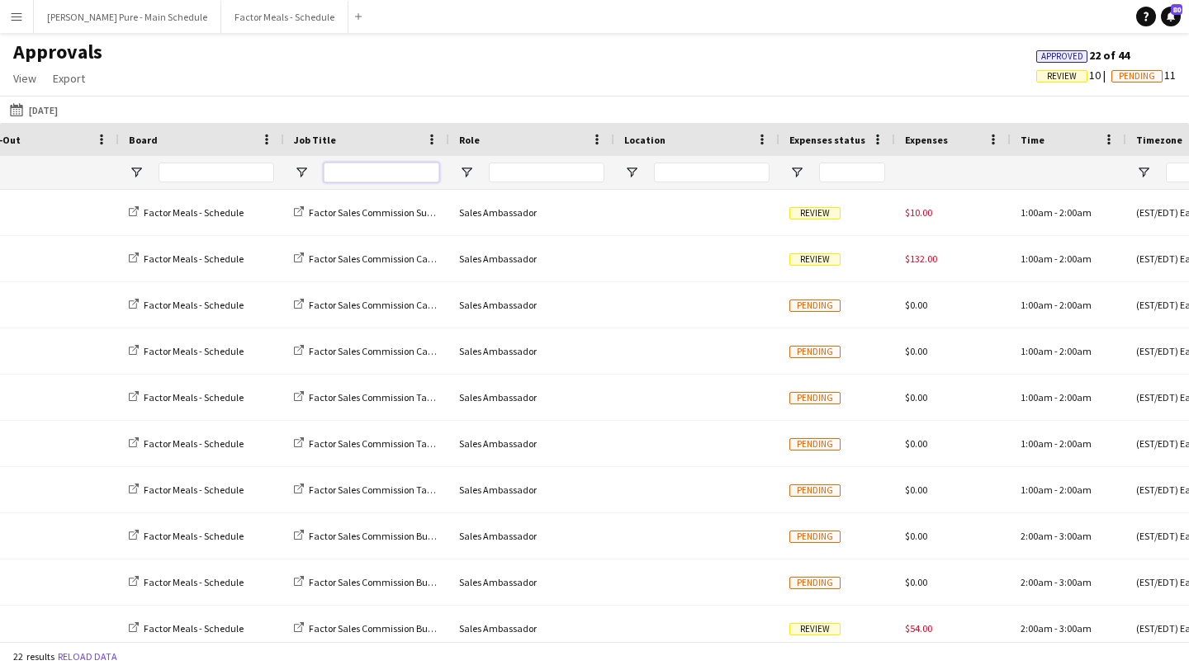
click at [361, 168] on input "Job Title Filter Input" at bounding box center [382, 173] width 116 height 20
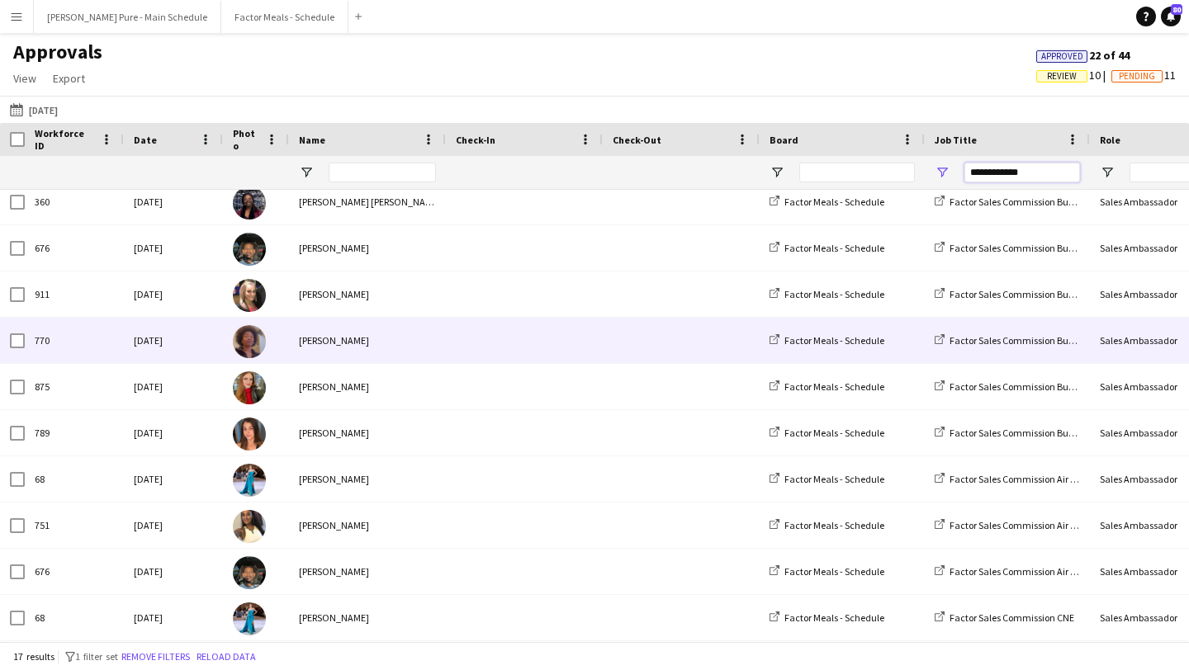
scroll to position [0, 0]
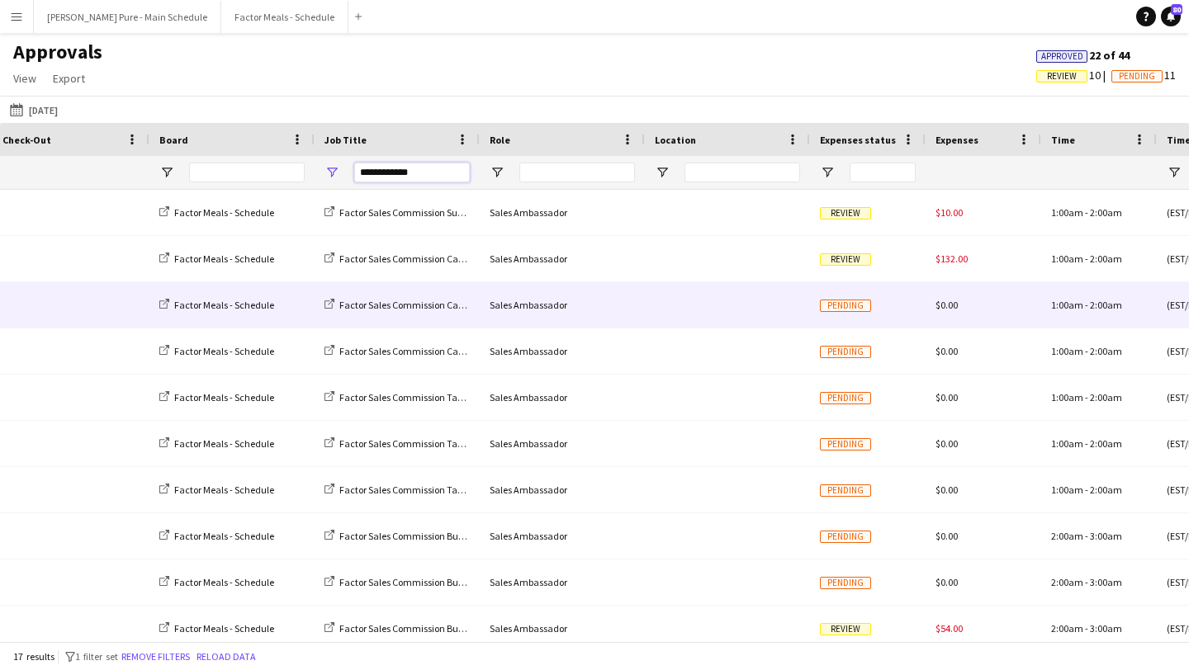
type input "**********"
click at [754, 311] on div at bounding box center [727, 304] width 165 height 45
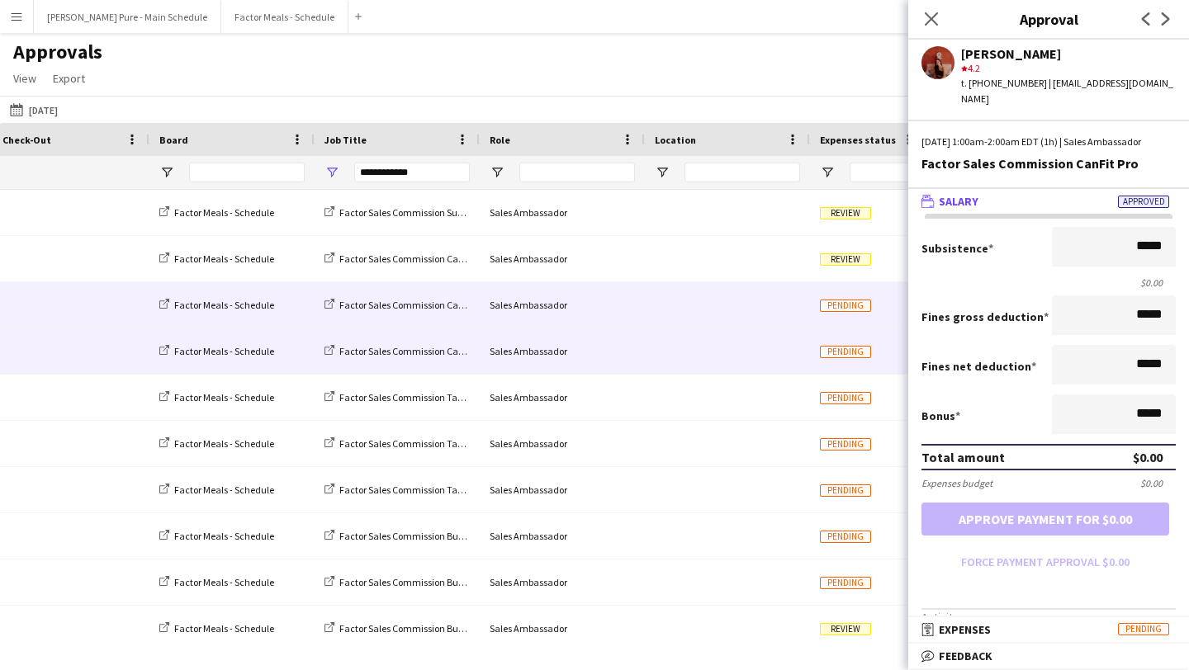
click at [337, 365] on div "Factor Sales Commission CanFit Pro" at bounding box center [397, 351] width 165 height 45
click at [380, 356] on span "Factor Sales Commission CanFit Pro" at bounding box center [414, 351] width 150 height 12
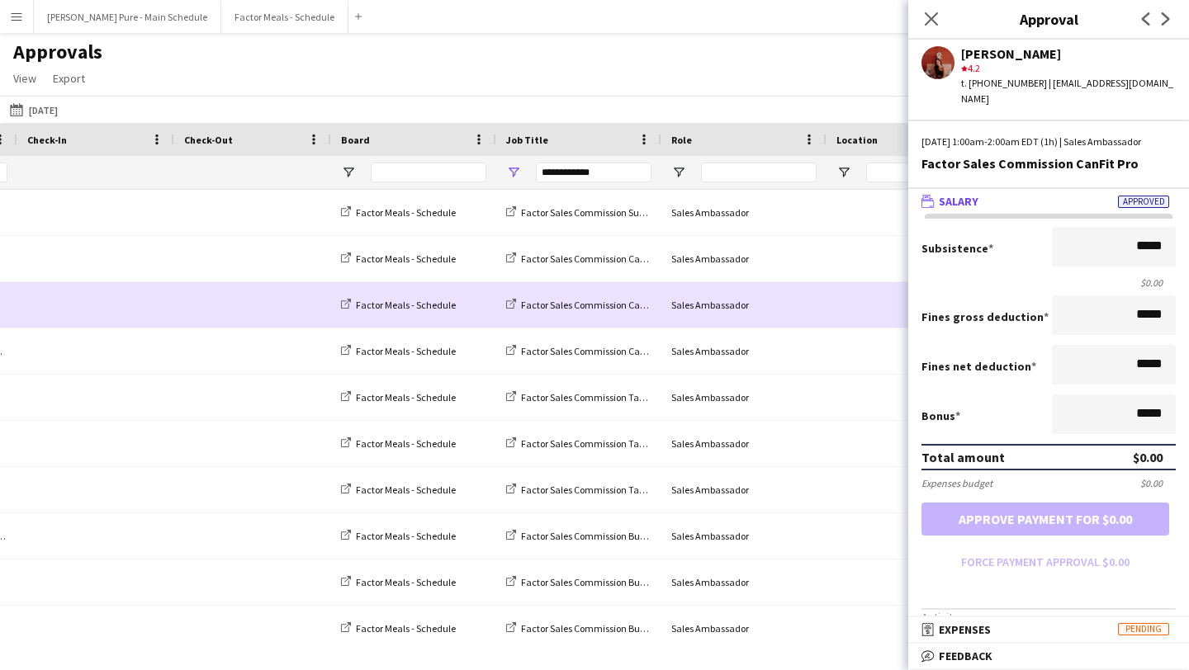
click at [189, 307] on span at bounding box center [252, 304] width 137 height 45
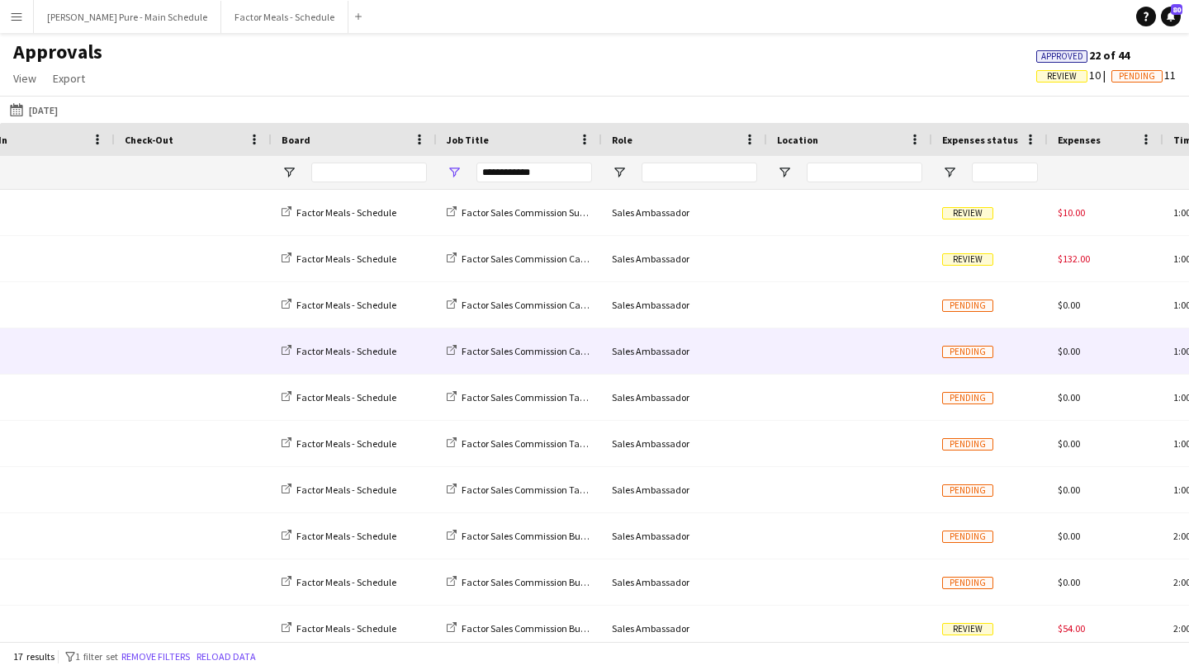
click at [892, 360] on div at bounding box center [849, 351] width 165 height 45
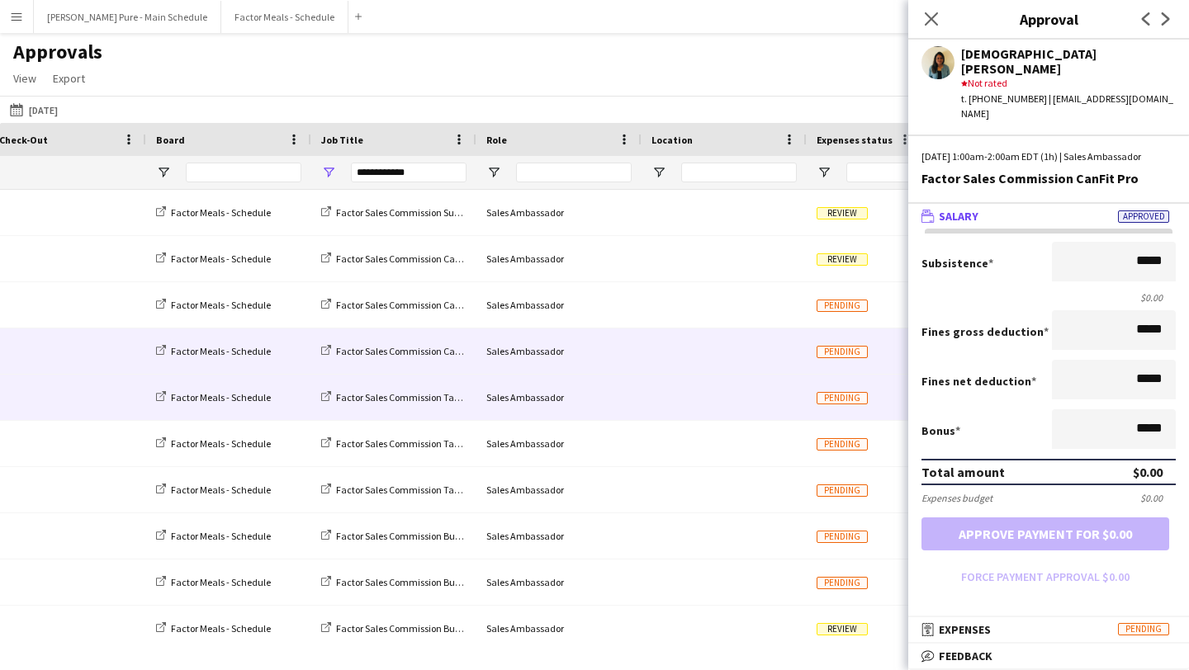
click at [529, 405] on div "Sales Ambassador" at bounding box center [558, 397] width 165 height 45
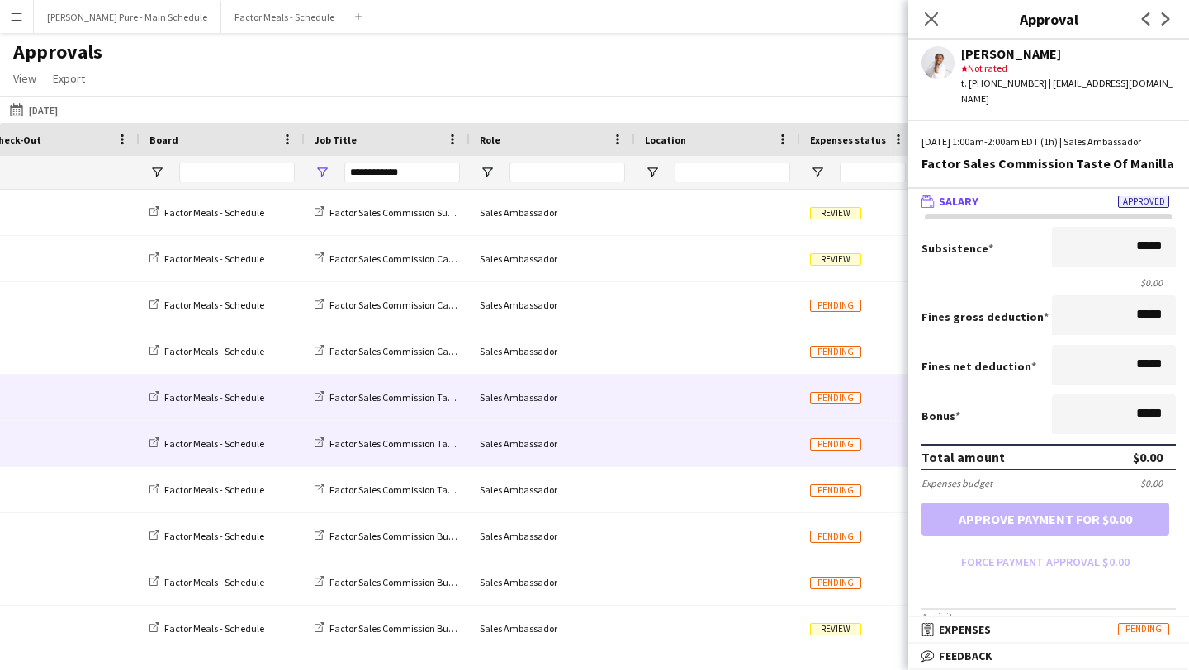
click at [767, 449] on div at bounding box center [717, 443] width 165 height 45
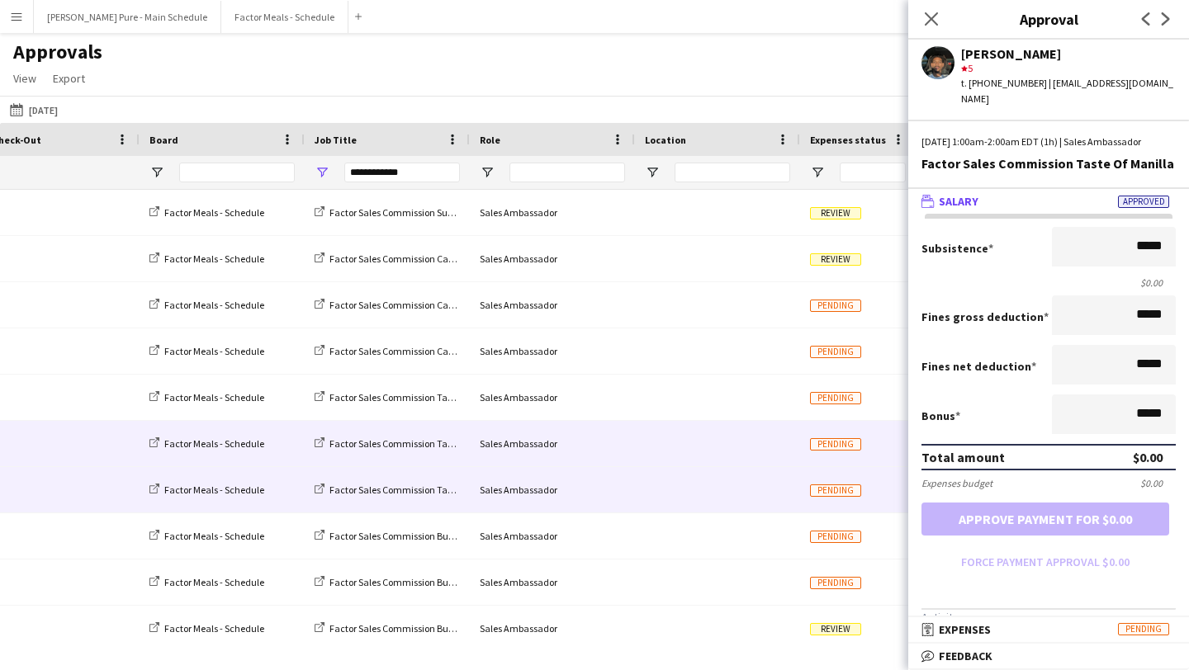
click at [770, 490] on div at bounding box center [717, 489] width 165 height 45
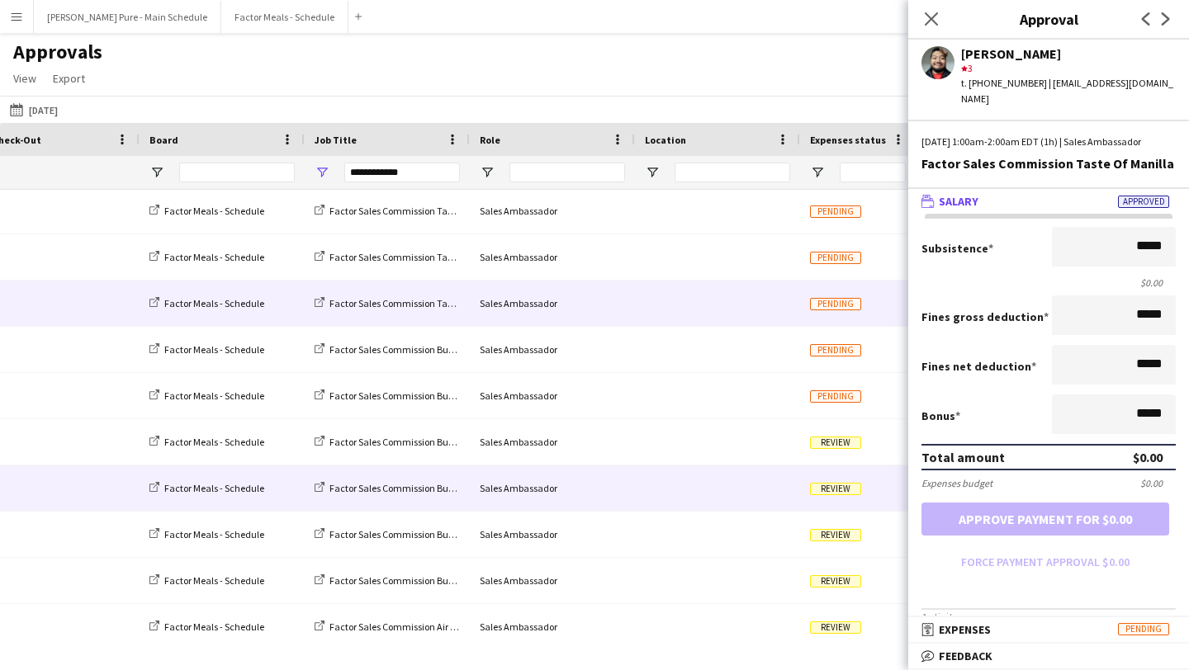
scroll to position [196, 0]
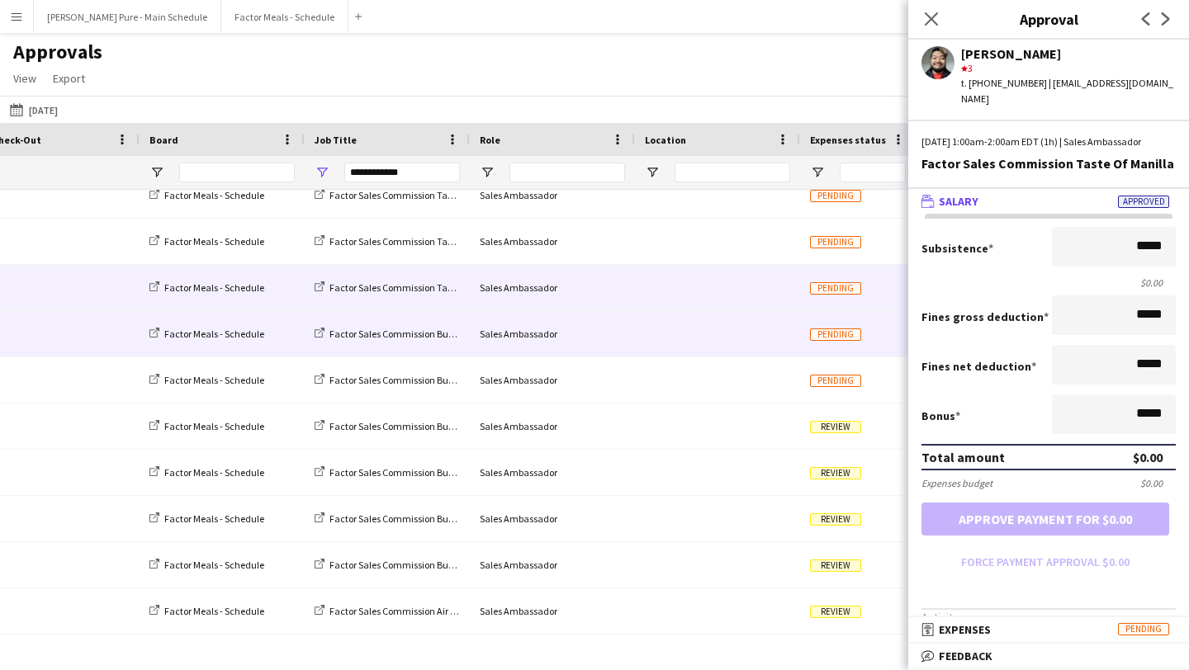
click at [707, 335] on div at bounding box center [717, 333] width 165 height 45
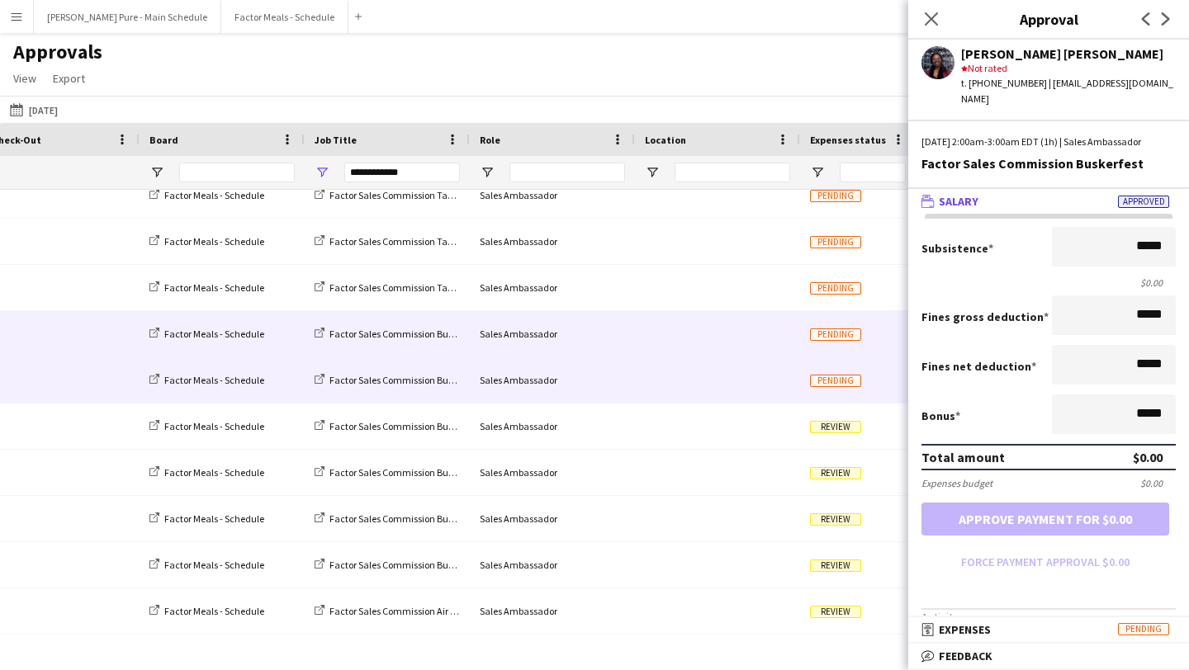
click at [698, 376] on div at bounding box center [717, 379] width 165 height 45
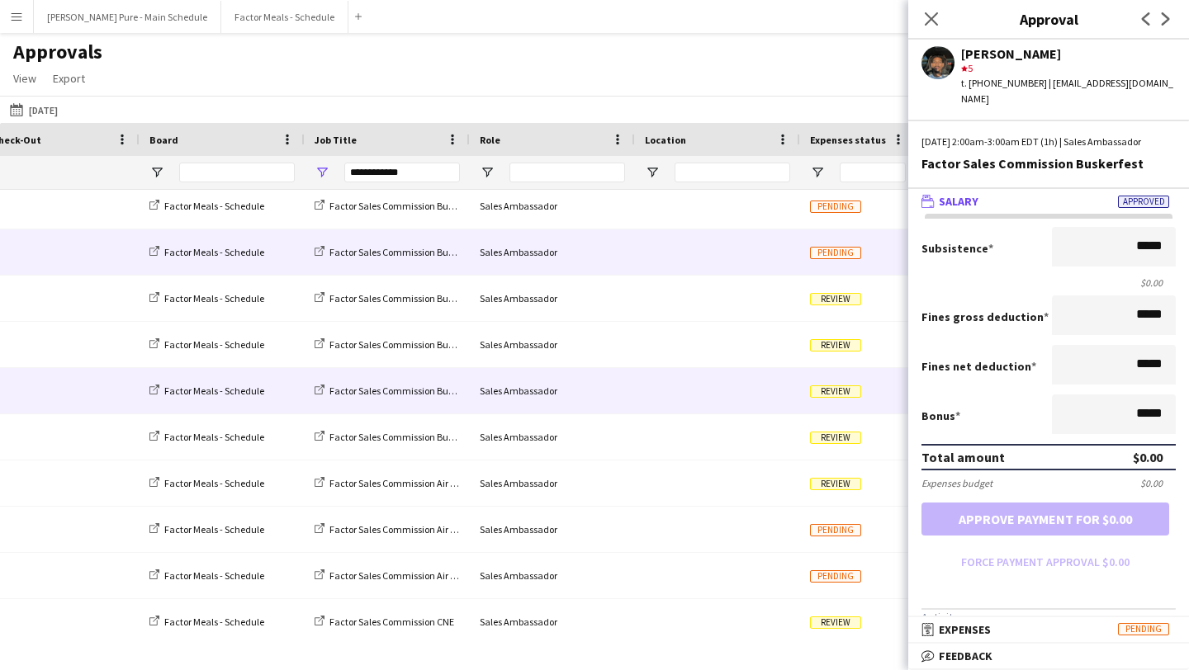
scroll to position [334, 0]
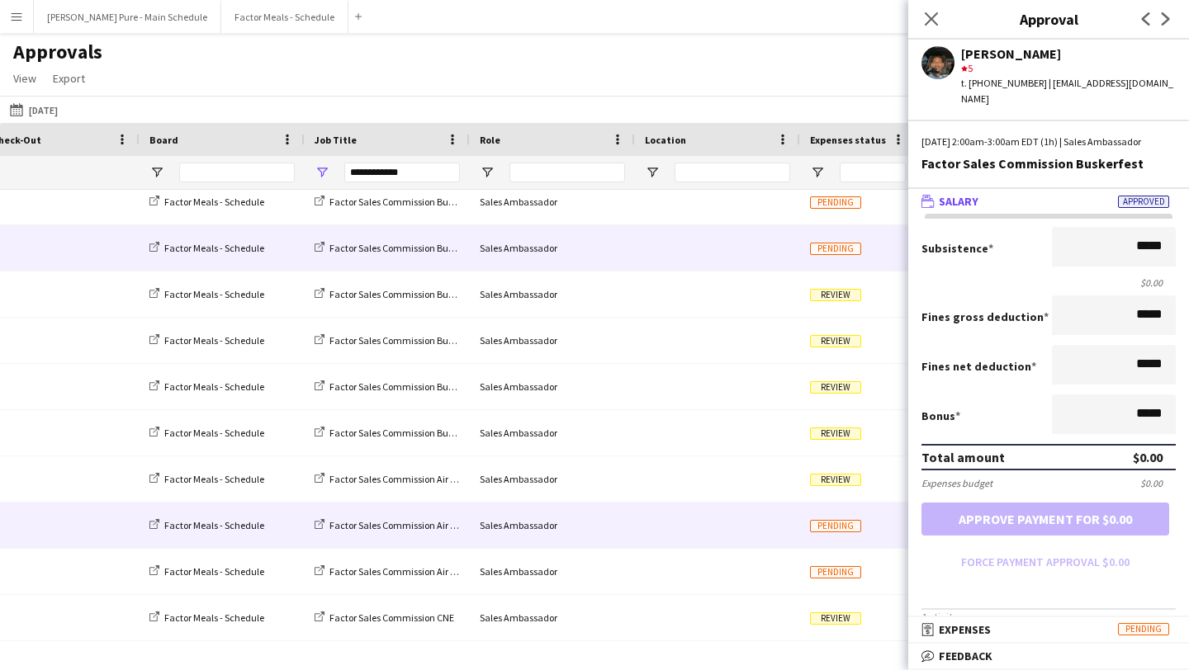
click at [523, 531] on div "Sales Ambassador" at bounding box center [552, 525] width 165 height 45
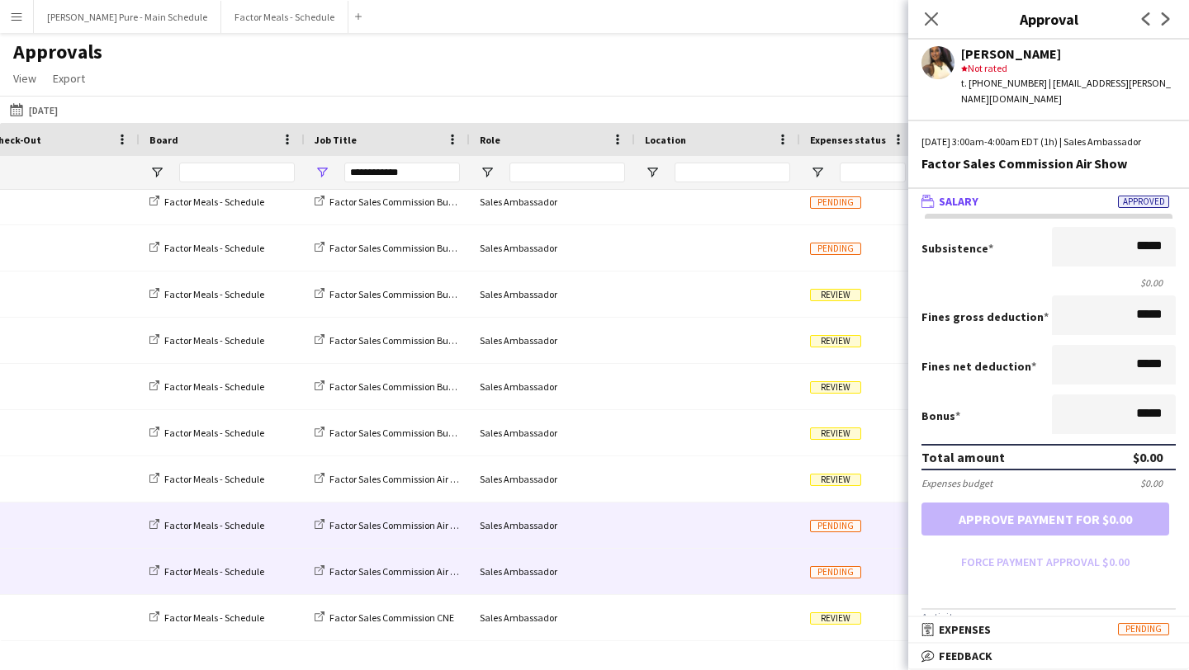
click at [486, 572] on div "Sales Ambassador" at bounding box center [552, 571] width 165 height 45
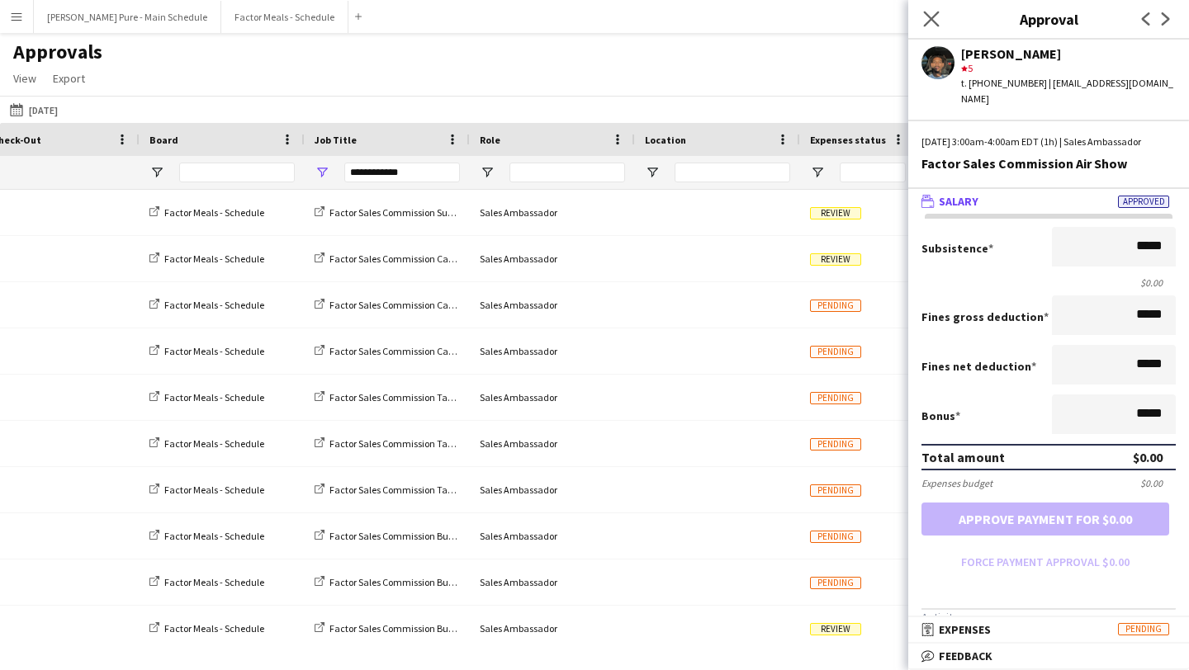
click at [929, 28] on app-icon "Close pop-in" at bounding box center [932, 19] width 24 height 24
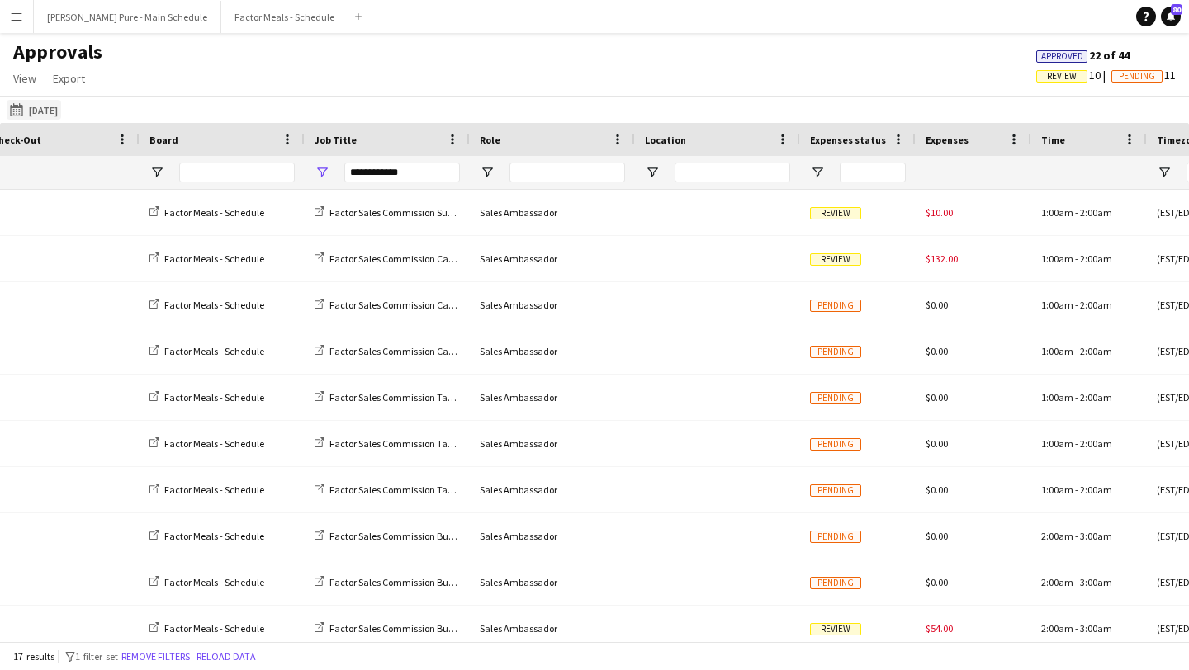
click at [53, 118] on button "08-09-2025 to 21-09-2025 26-09-2025" at bounding box center [34, 110] width 54 height 20
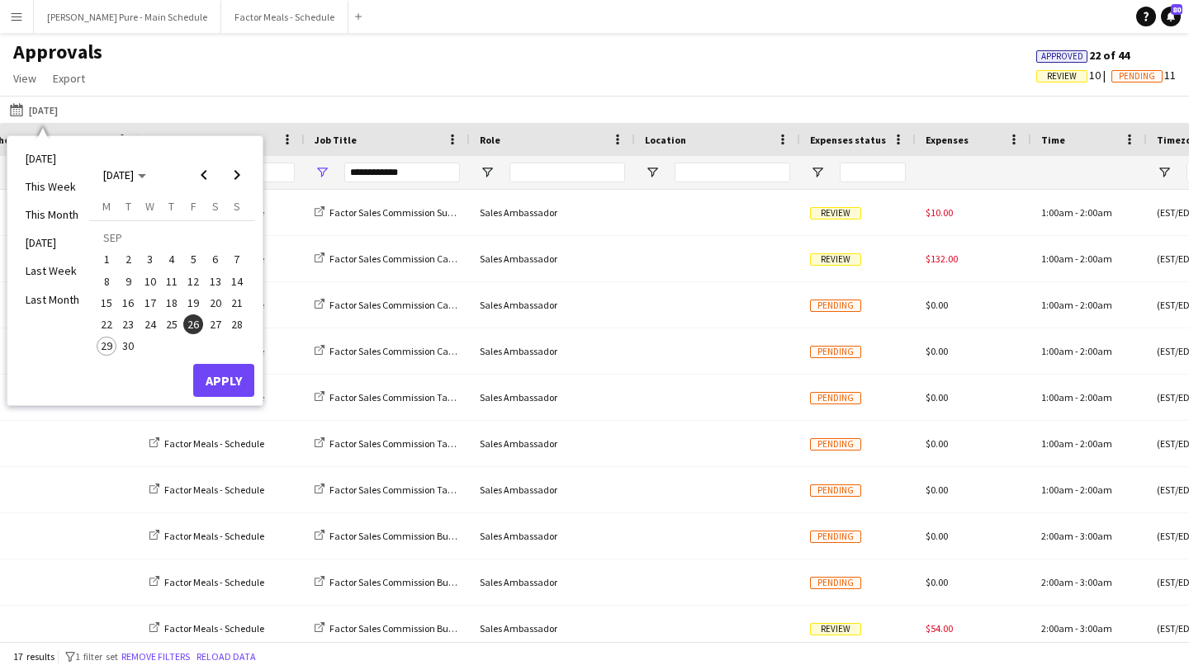
click at [165, 322] on span "25" at bounding box center [172, 325] width 20 height 20
click at [225, 387] on button "Apply" at bounding box center [223, 380] width 61 height 33
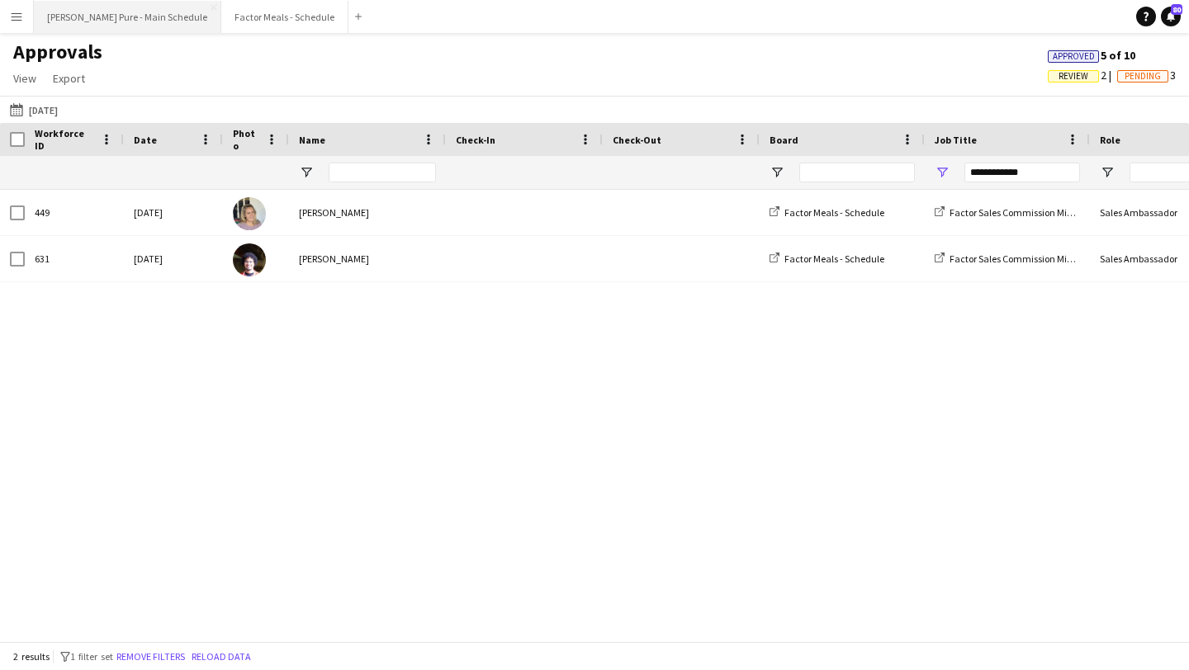
click at [125, 7] on button "Simon Pure - Main Schedule Close" at bounding box center [127, 17] width 187 height 32
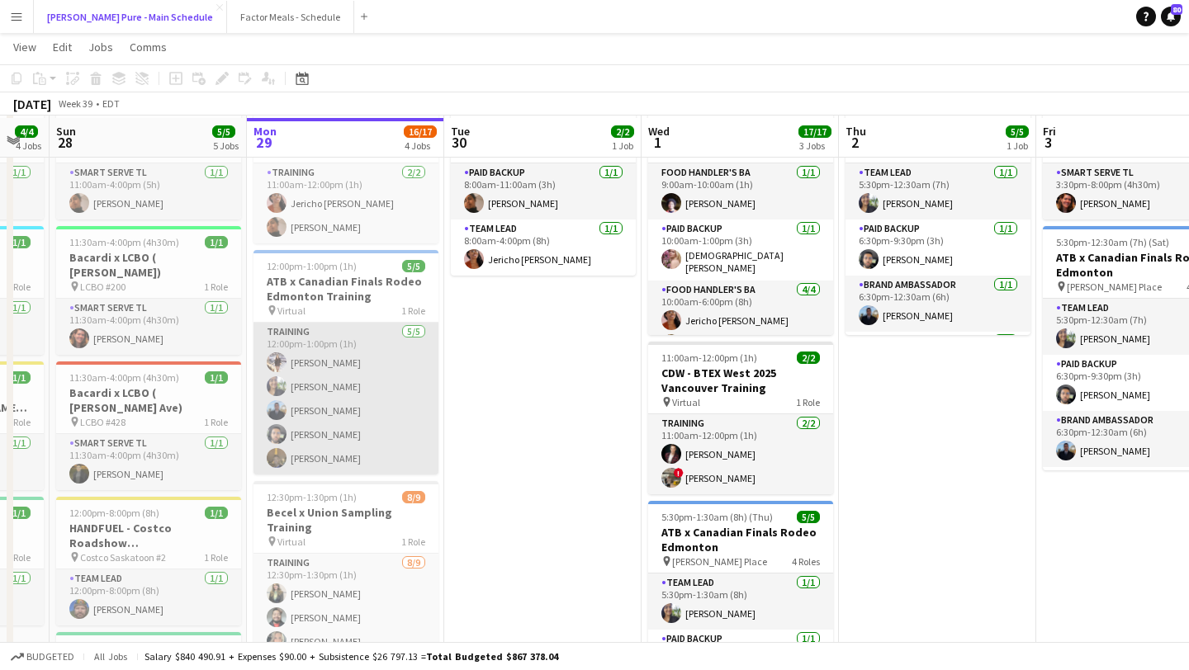
scroll to position [103, 0]
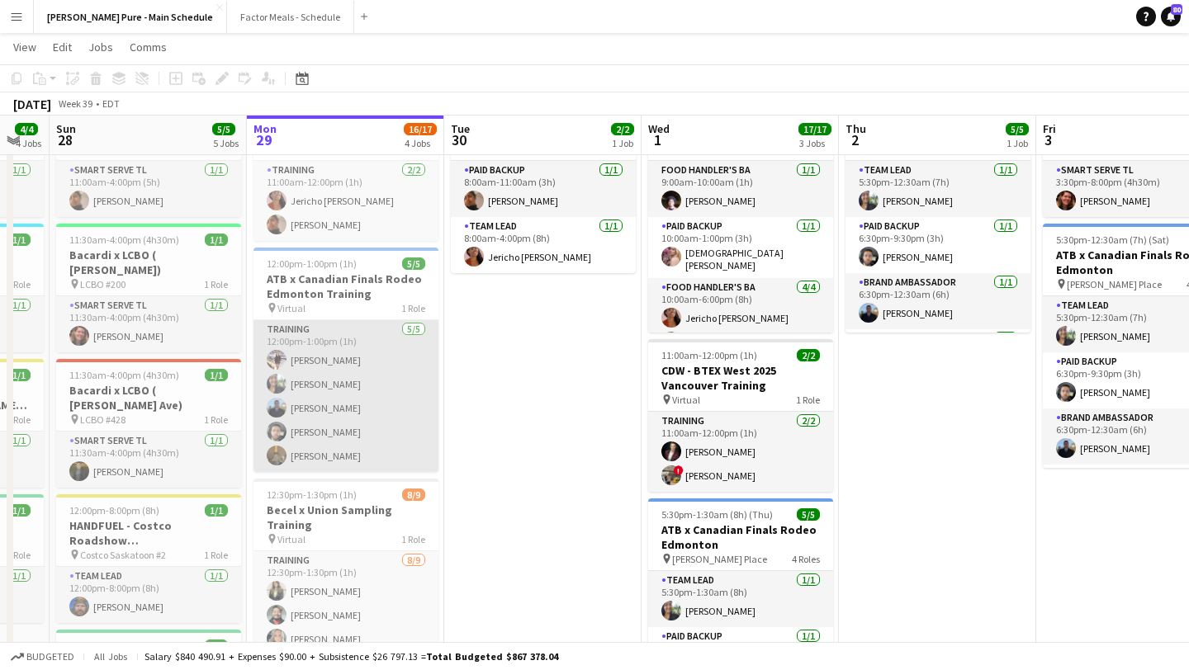
click at [358, 442] on app-card-role "Training 5/5 12:00pm-1:00pm (1h) Berenice Fernandez Catalina Gelves Steven Reye…" at bounding box center [345, 396] width 185 height 152
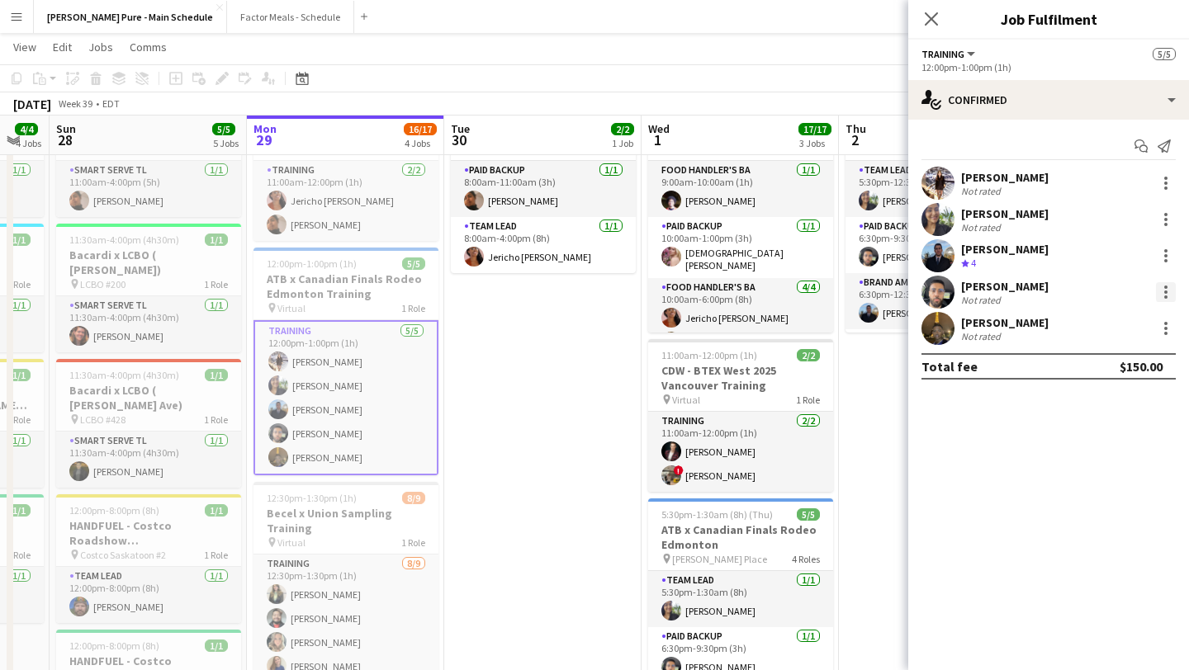
click at [1170, 287] on div at bounding box center [1166, 292] width 20 height 20
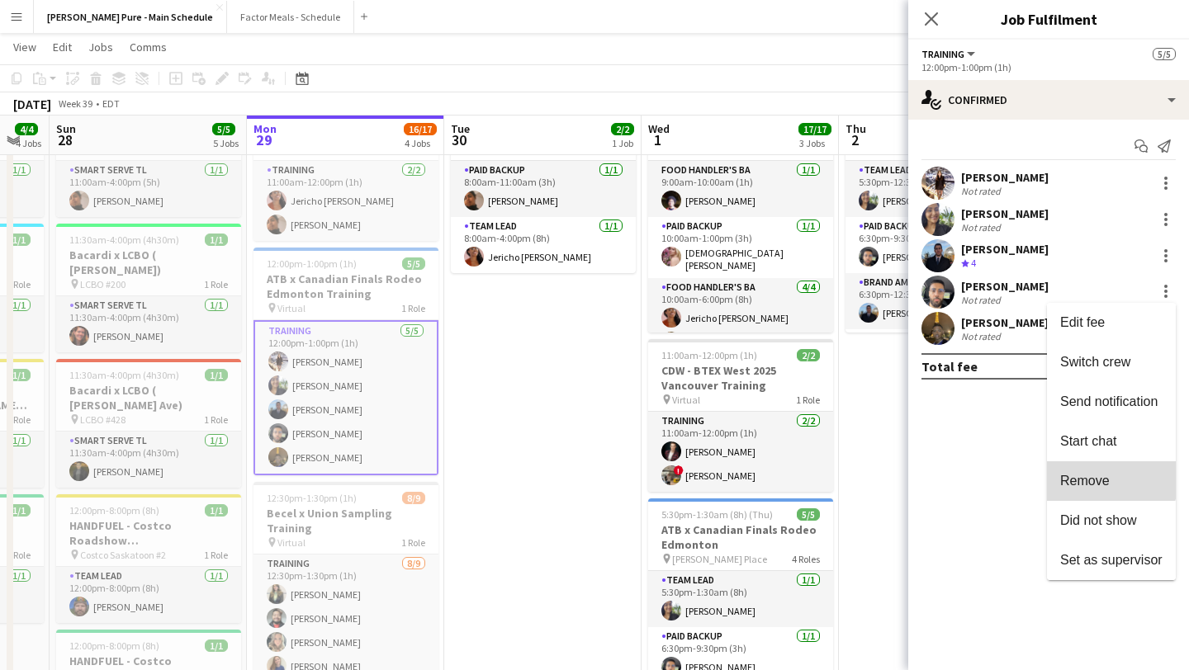
click at [1102, 477] on span "Remove" at bounding box center [1085, 481] width 50 height 14
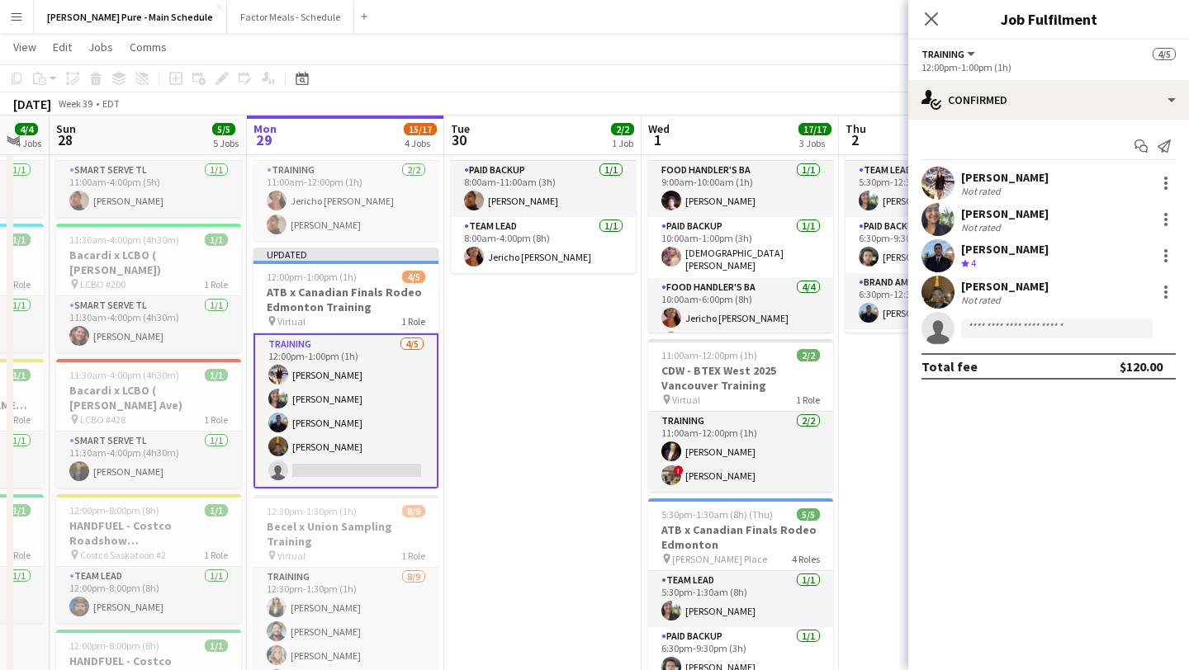
click at [944, 286] on app-user-avatar at bounding box center [937, 292] width 33 height 33
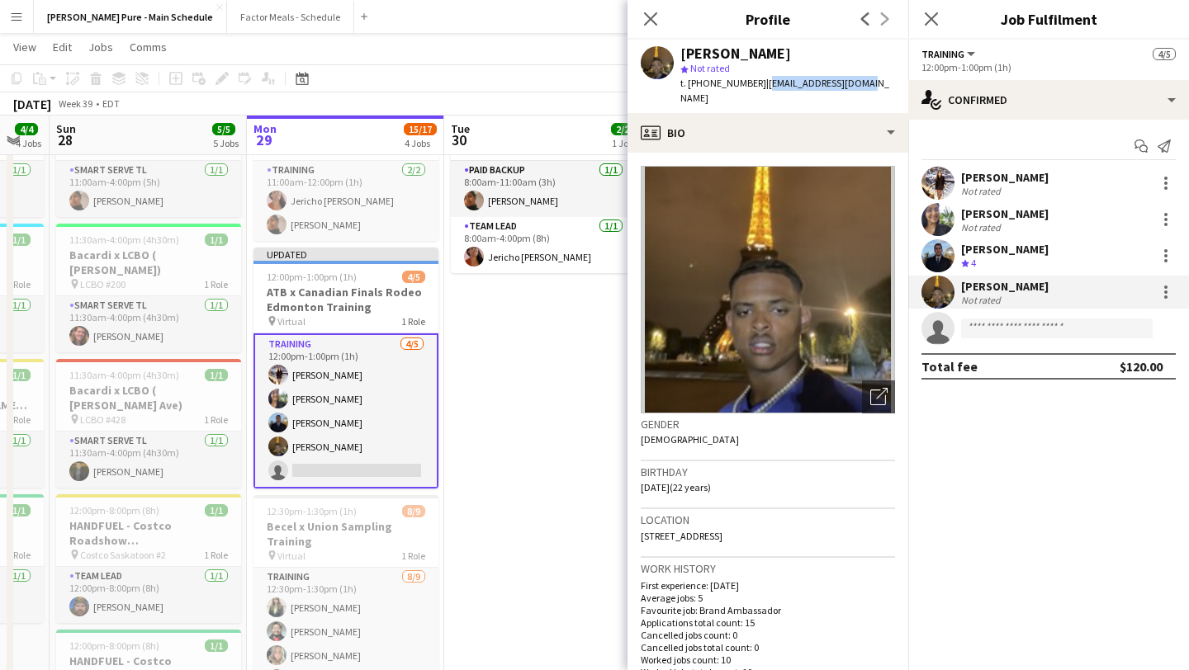
drag, startPoint x: 853, startPoint y: 84, endPoint x: 755, endPoint y: 88, distance: 98.3
click at [755, 88] on div "Samith Sadiq star Not rated t. +15875662595 | sadiqsamih@gmail.com" at bounding box center [767, 76] width 281 height 73
copy span "sadiqsamih@gmail.com"
click at [930, 17] on icon "Close pop-in" at bounding box center [931, 19] width 16 height 16
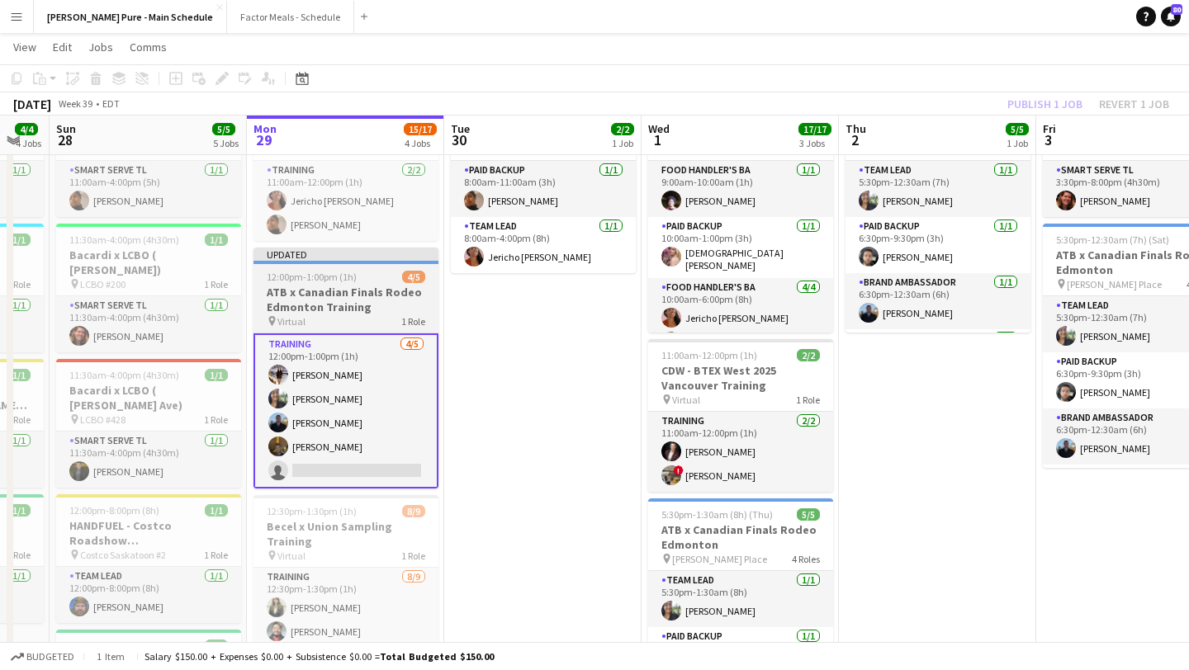
click at [306, 271] on span "12:00pm-1:00pm (1h)" at bounding box center [312, 277] width 90 height 12
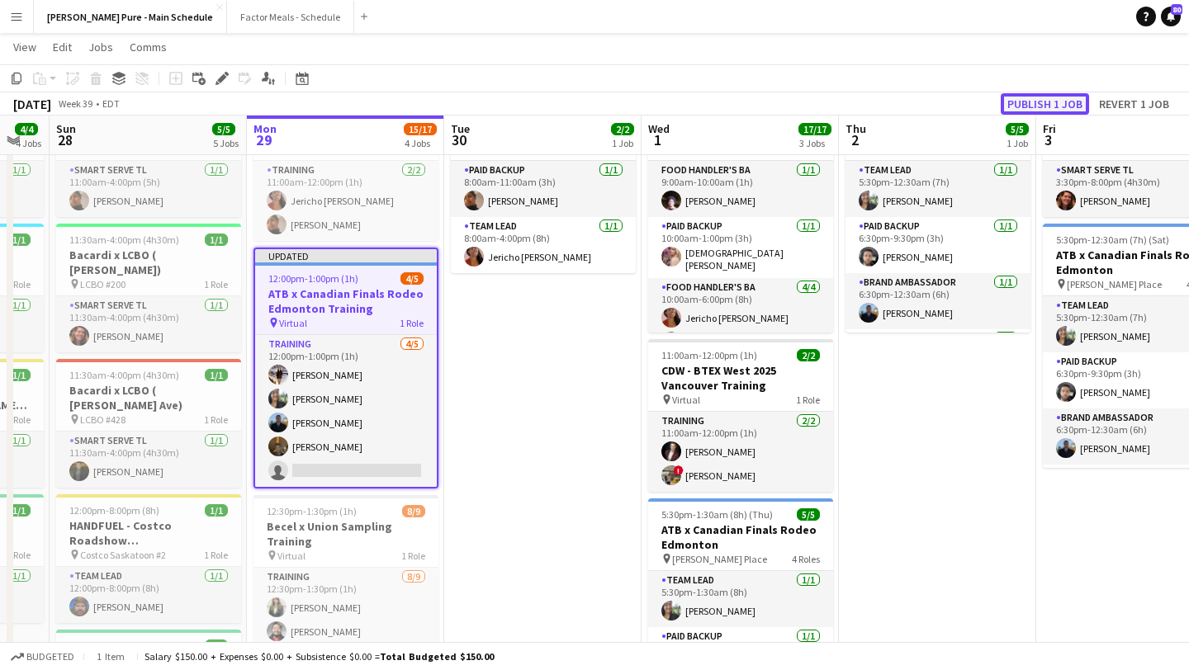
click at [1042, 97] on button "Publish 1 job" at bounding box center [1045, 103] width 88 height 21
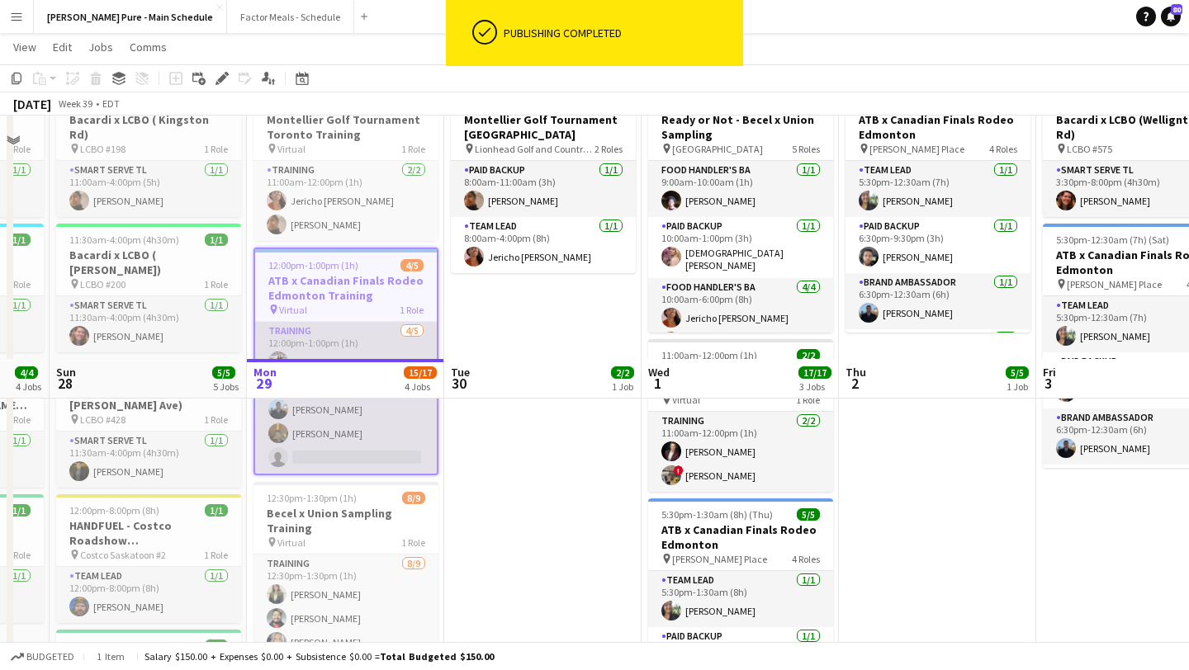
scroll to position [445, 0]
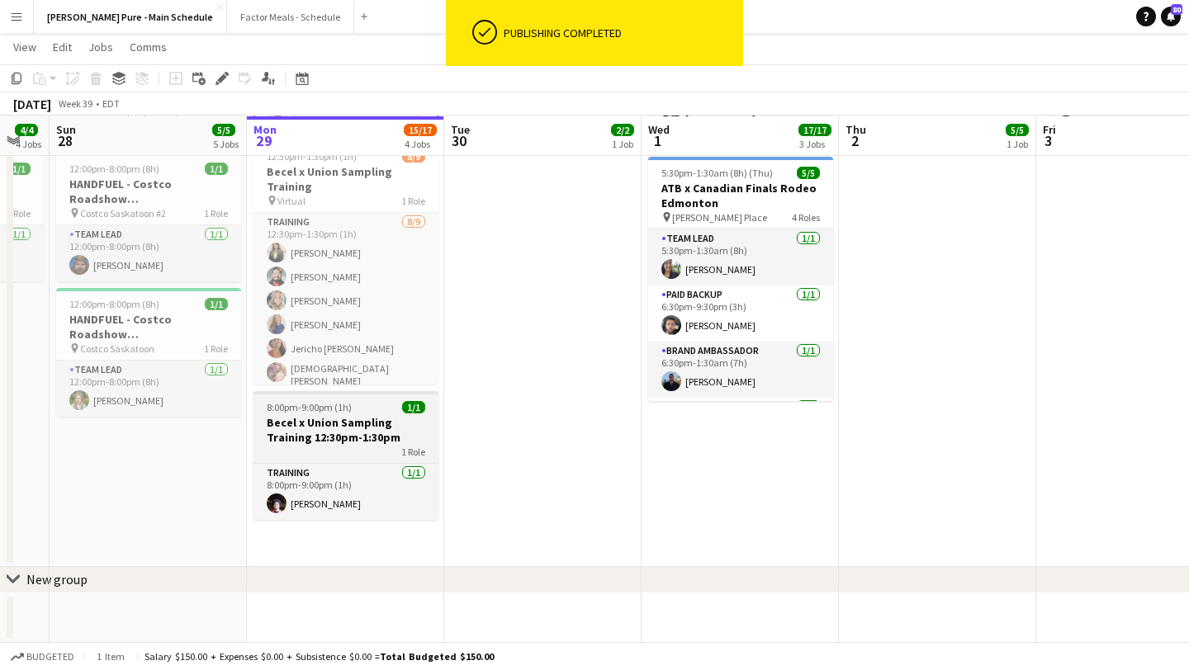
click at [358, 420] on h3 "Becel x Union Sampling Training 12:30pm-1:30pm" at bounding box center [345, 430] width 185 height 30
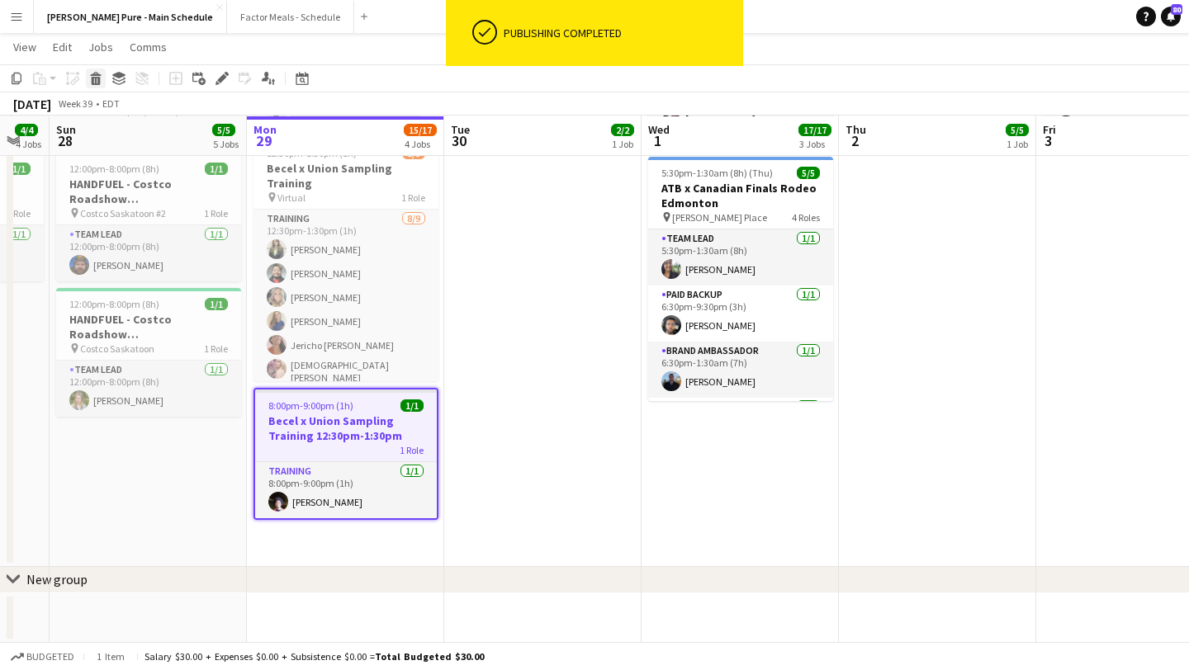
click at [96, 77] on icon at bounding box center [96, 81] width 9 height 8
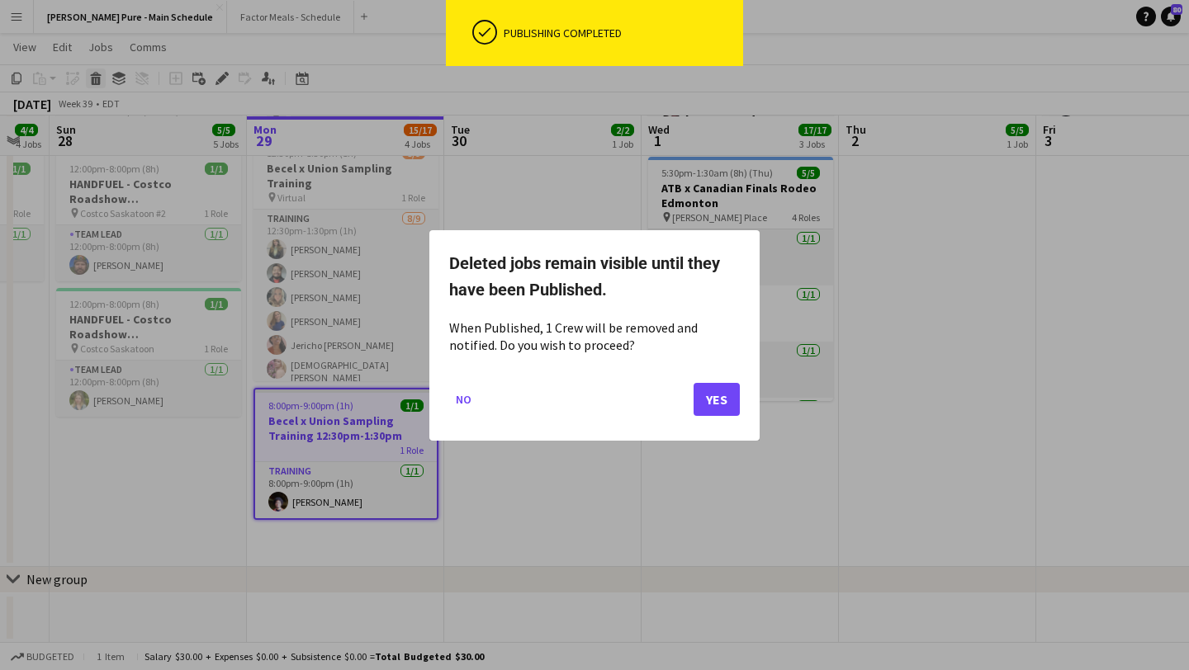
scroll to position [0, 0]
click at [716, 392] on button "Yes" at bounding box center [716, 398] width 46 height 33
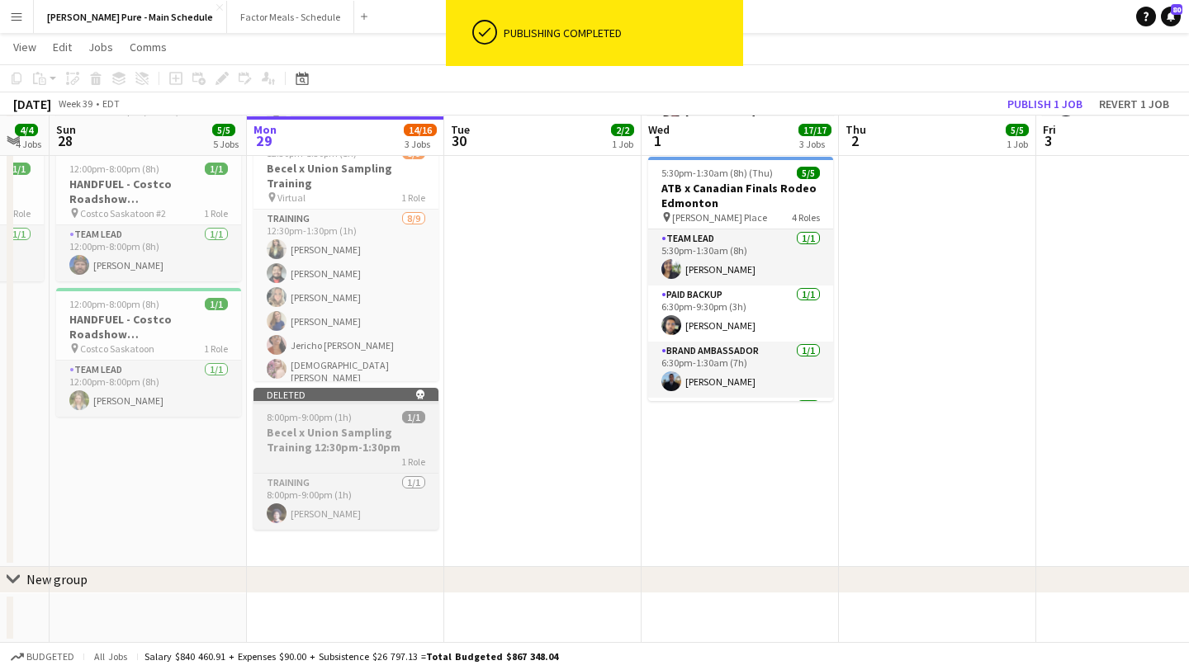
click at [345, 395] on div "Deleted skull" at bounding box center [345, 394] width 185 height 13
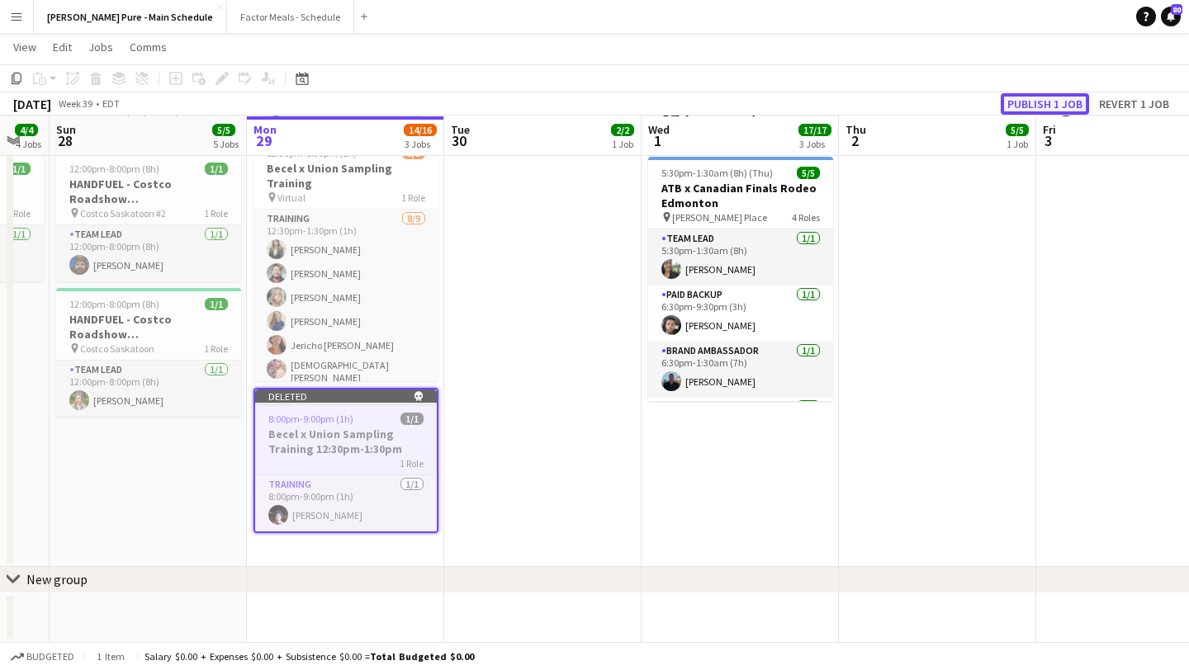
click at [1044, 99] on button "Publish 1 job" at bounding box center [1045, 103] width 88 height 21
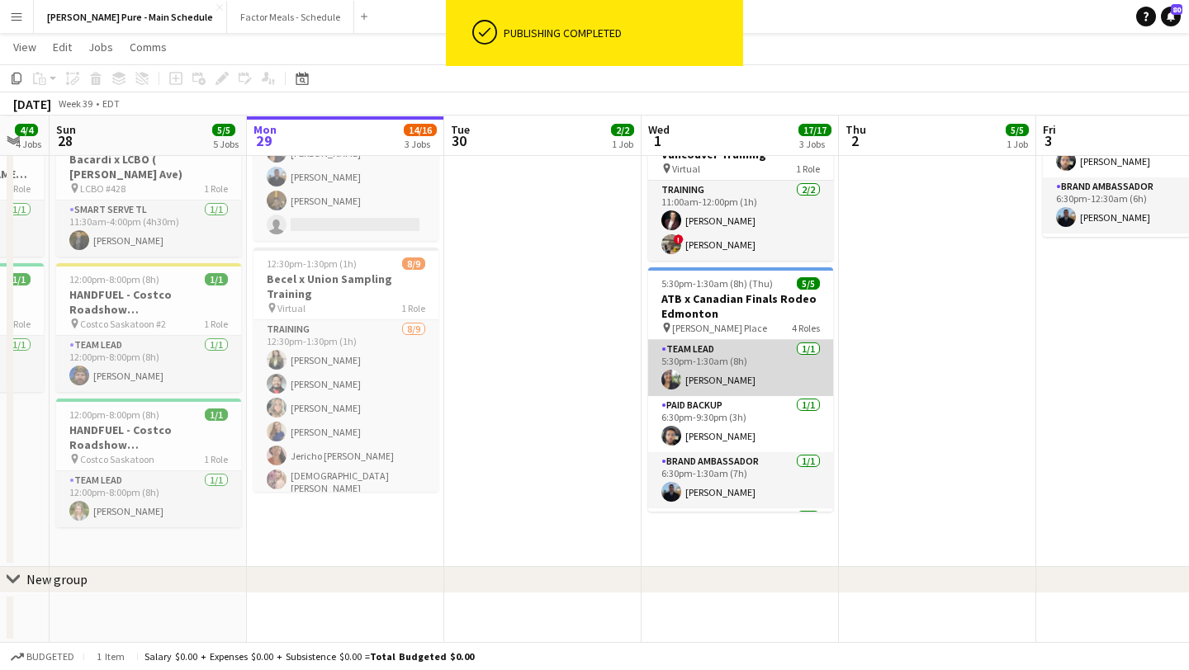
scroll to position [10, 0]
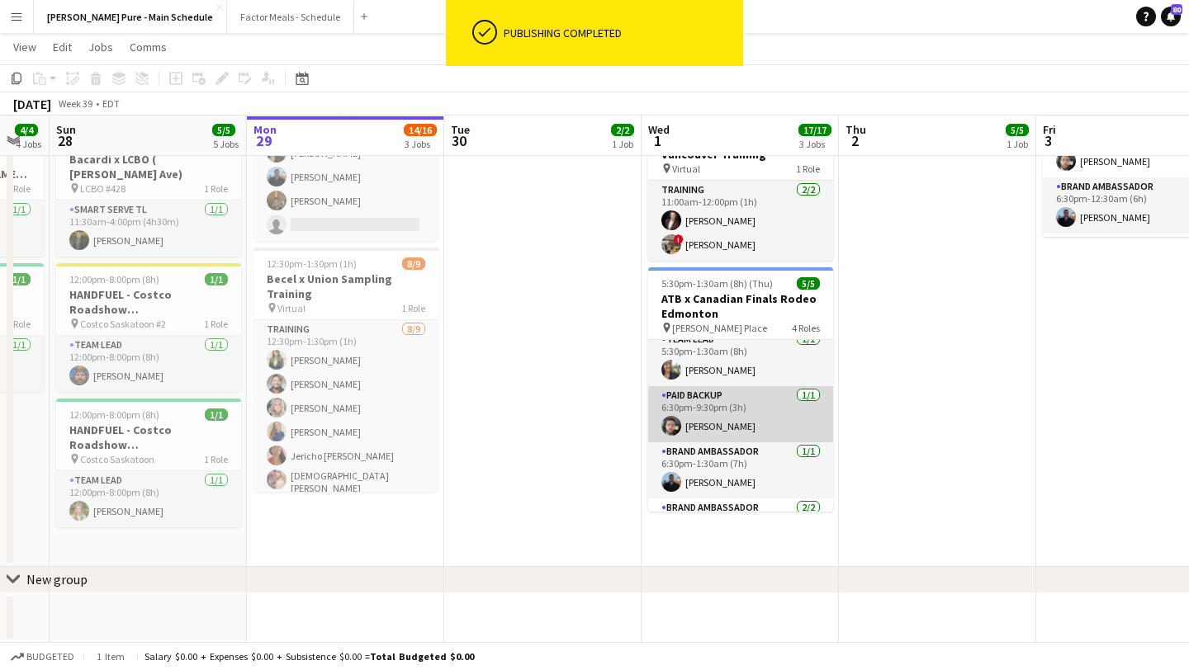
click at [670, 429] on app-user-avatar at bounding box center [671, 426] width 20 height 20
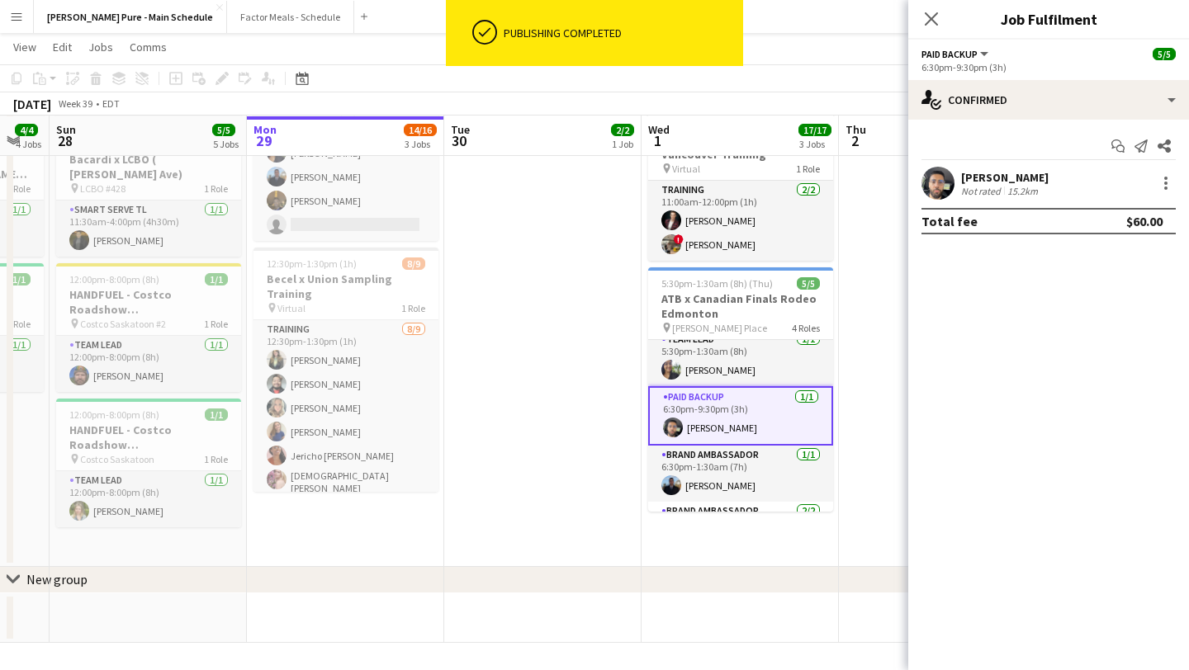
click at [932, 174] on app-user-avatar at bounding box center [937, 183] width 33 height 33
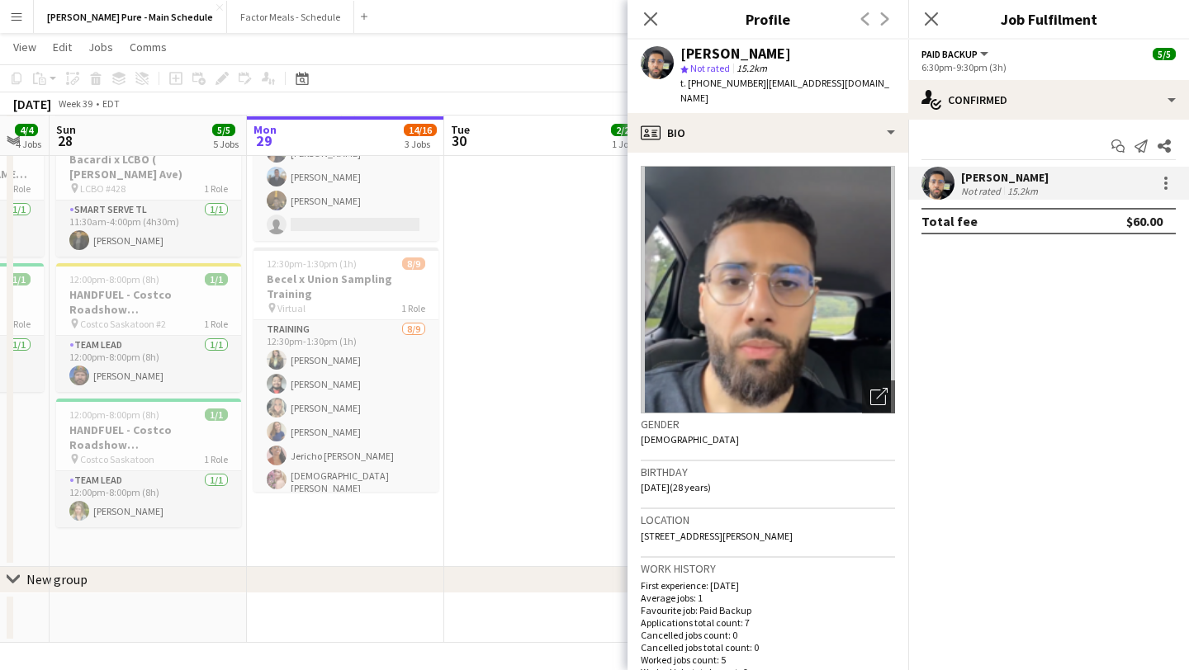
click at [564, 319] on app-date-cell "8:00am-4:00pm (8h) 2/2 Montellier Golf Tournament Toronto pin Lionhead Golf and…" at bounding box center [542, 209] width 197 height 717
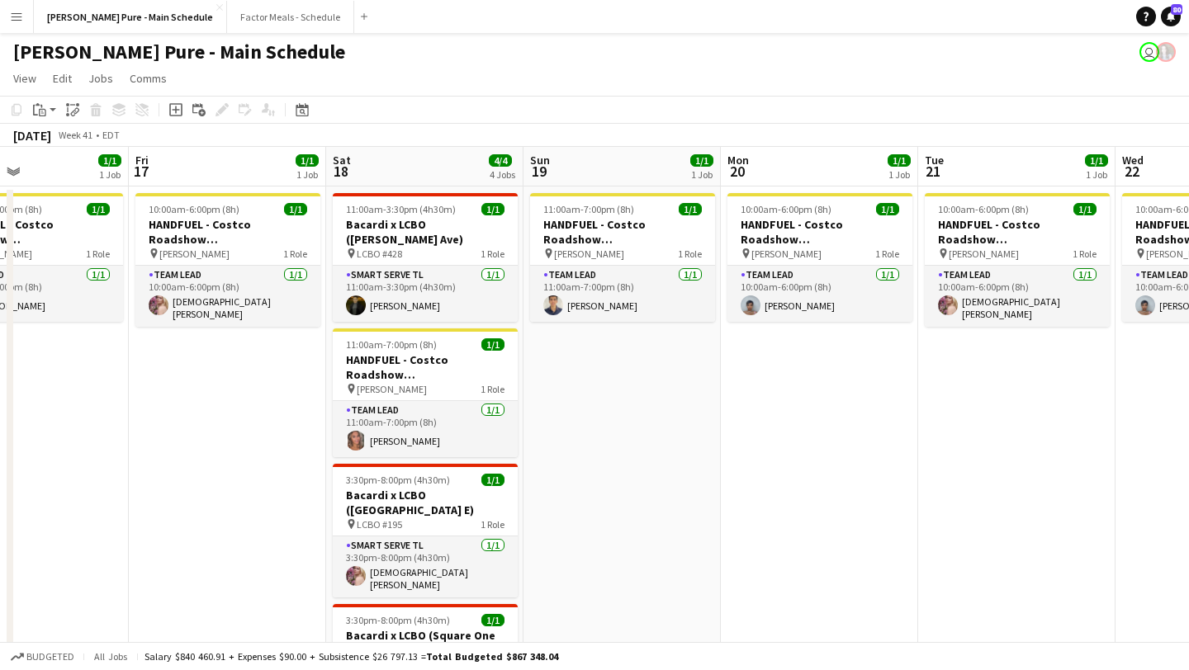
scroll to position [0, 474]
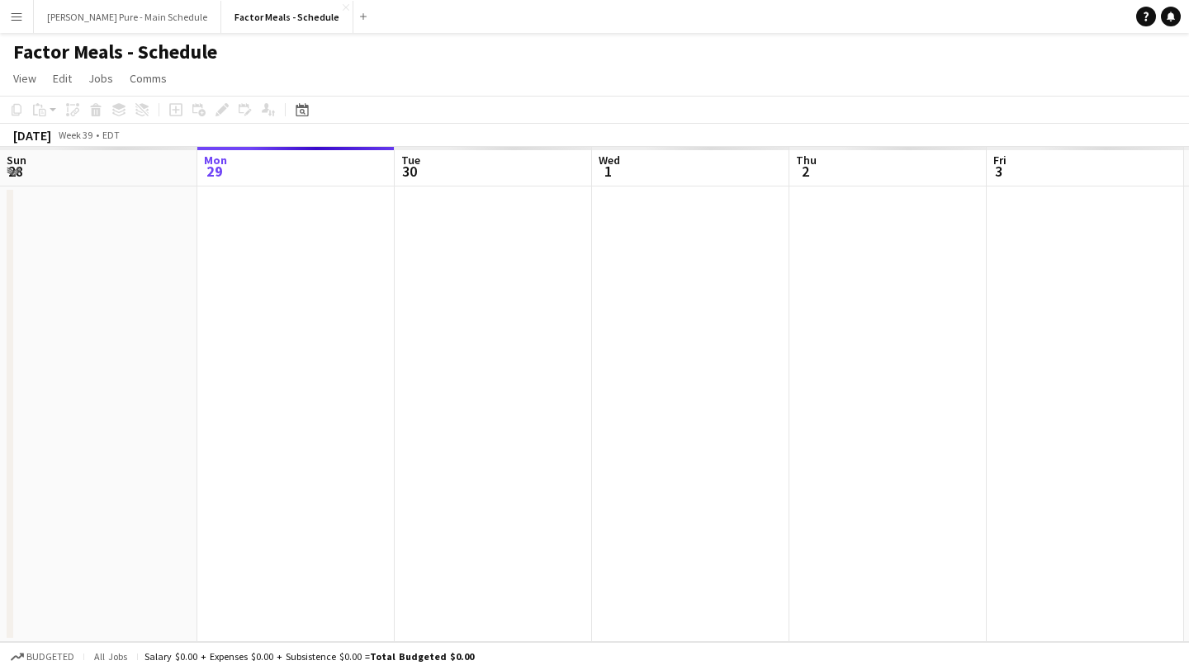
scroll to position [0, 568]
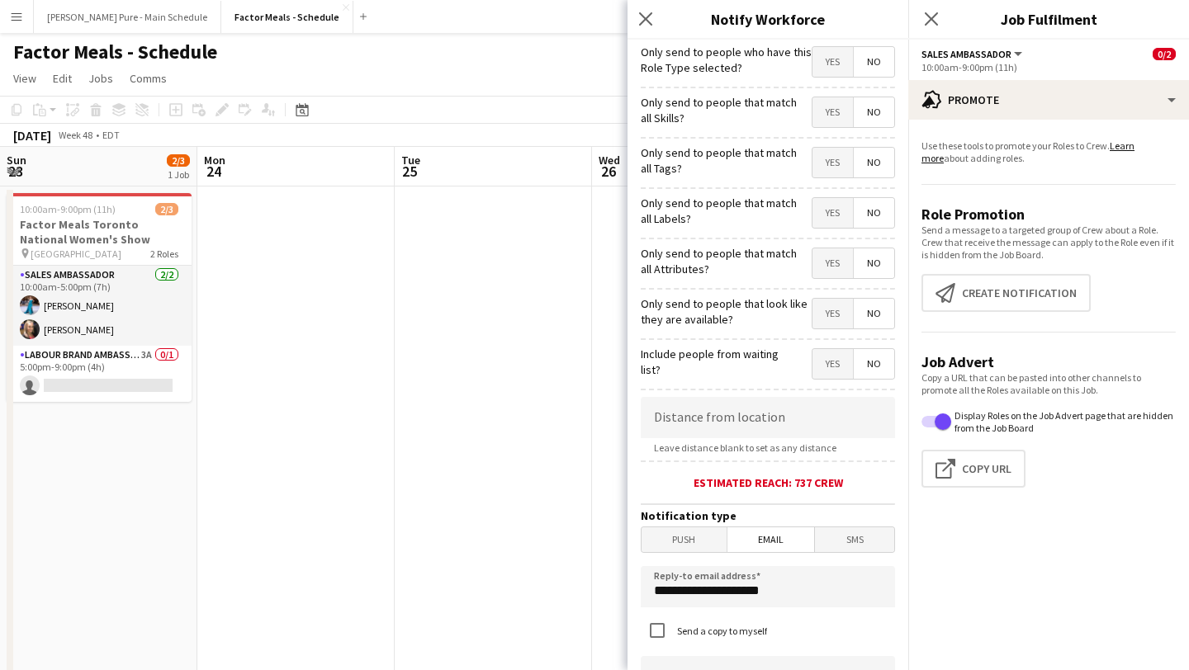
scroll to position [259, 0]
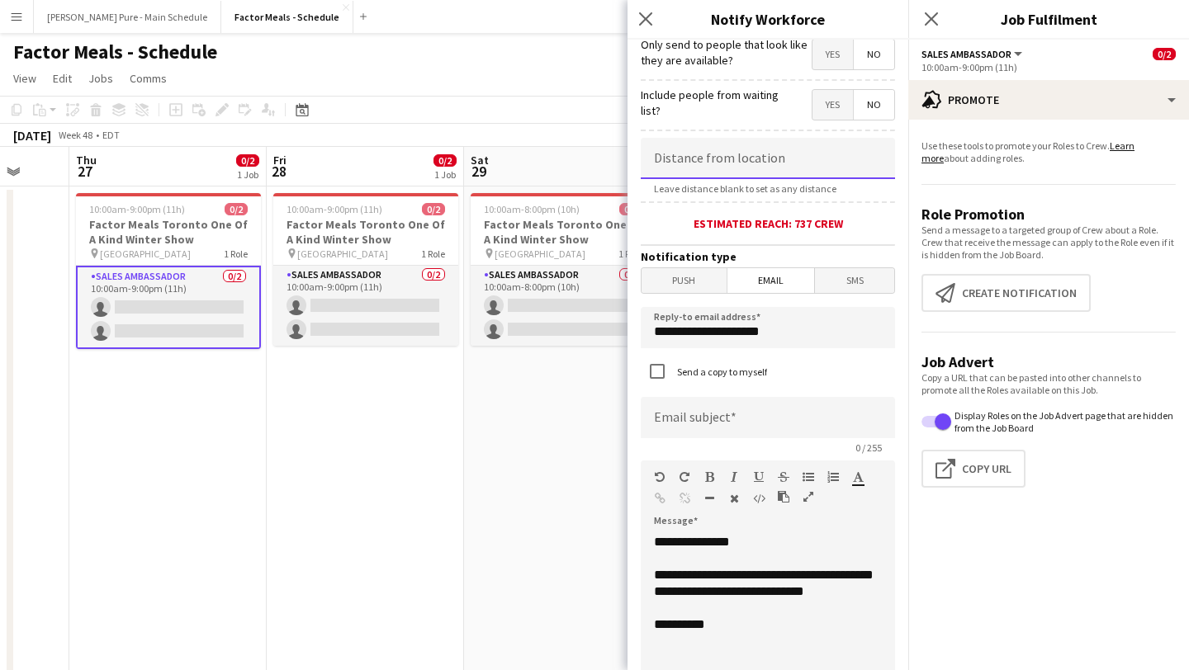
click at [750, 172] on input at bounding box center [768, 158] width 254 height 41
type input "******"
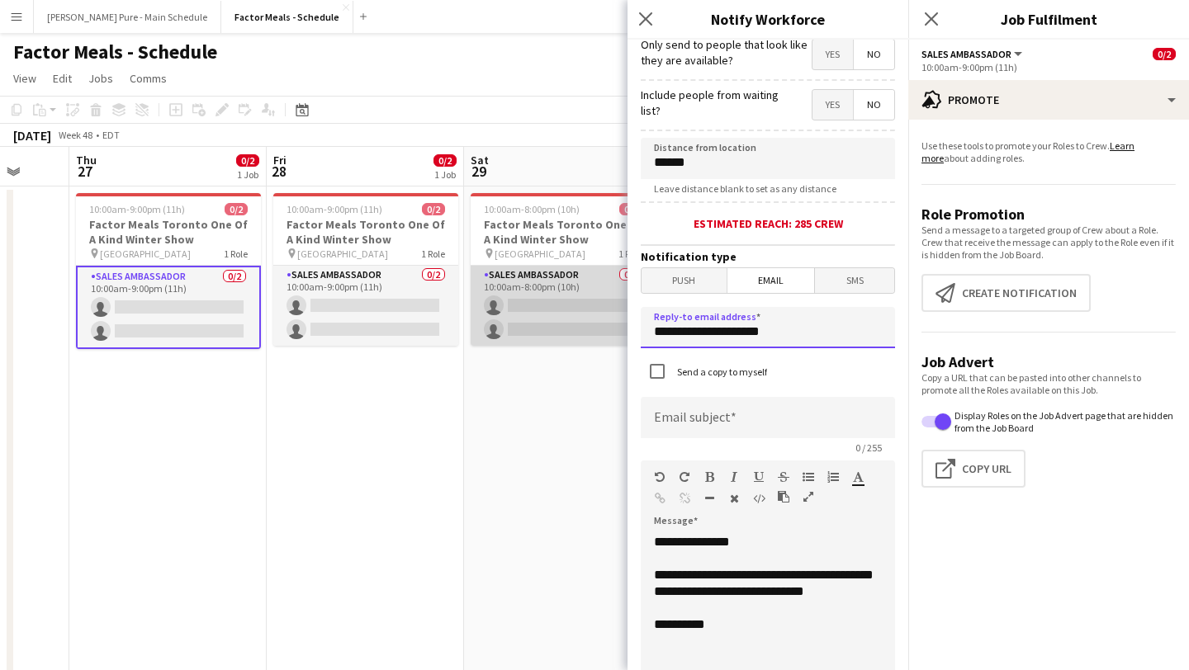
drag, startPoint x: 807, startPoint y: 337, endPoint x: 565, endPoint y: 334, distance: 241.1
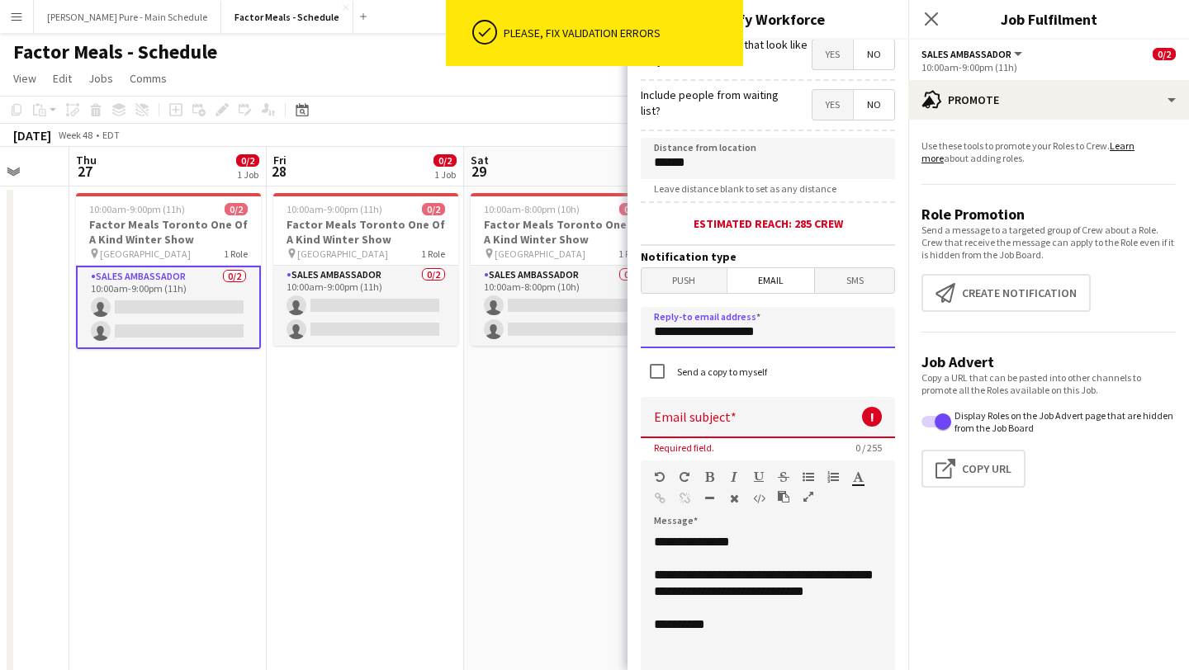
type input "**********"
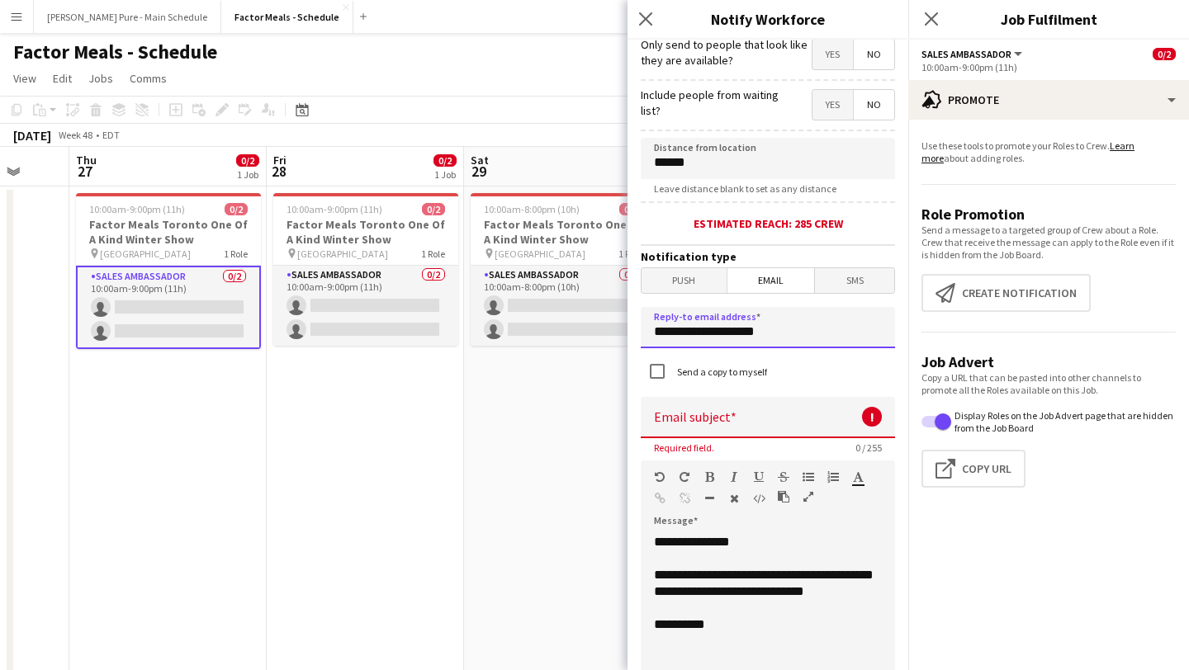
scroll to position [348, 0]
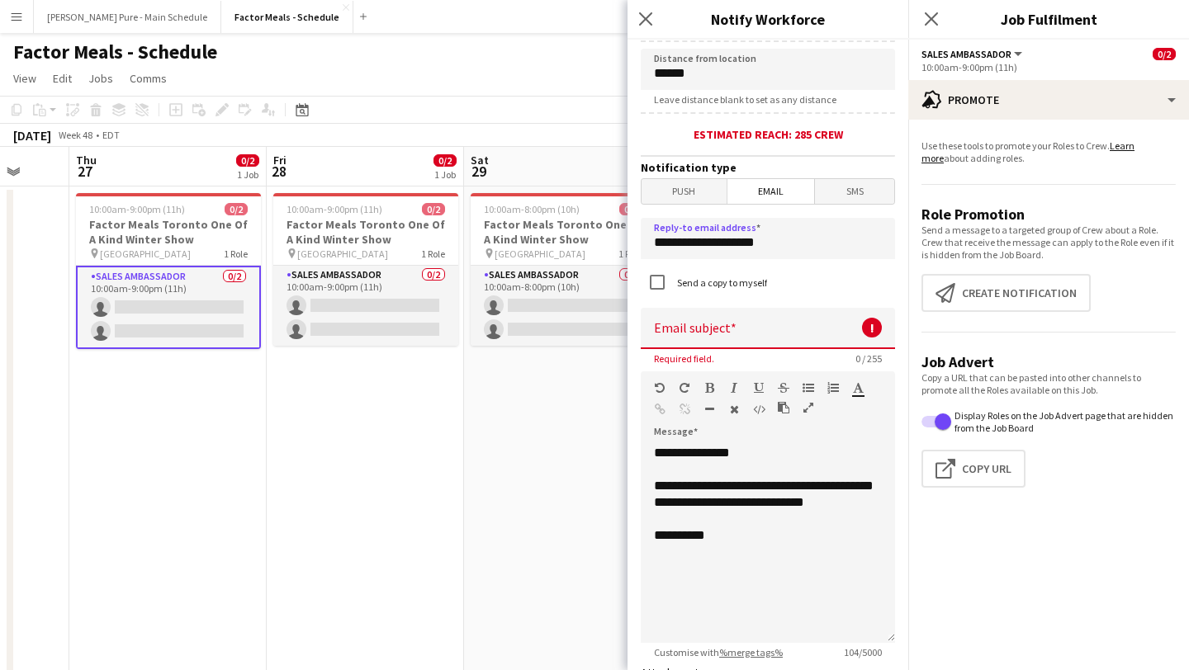
click at [709, 342] on input at bounding box center [768, 328] width 254 height 41
type input "*"
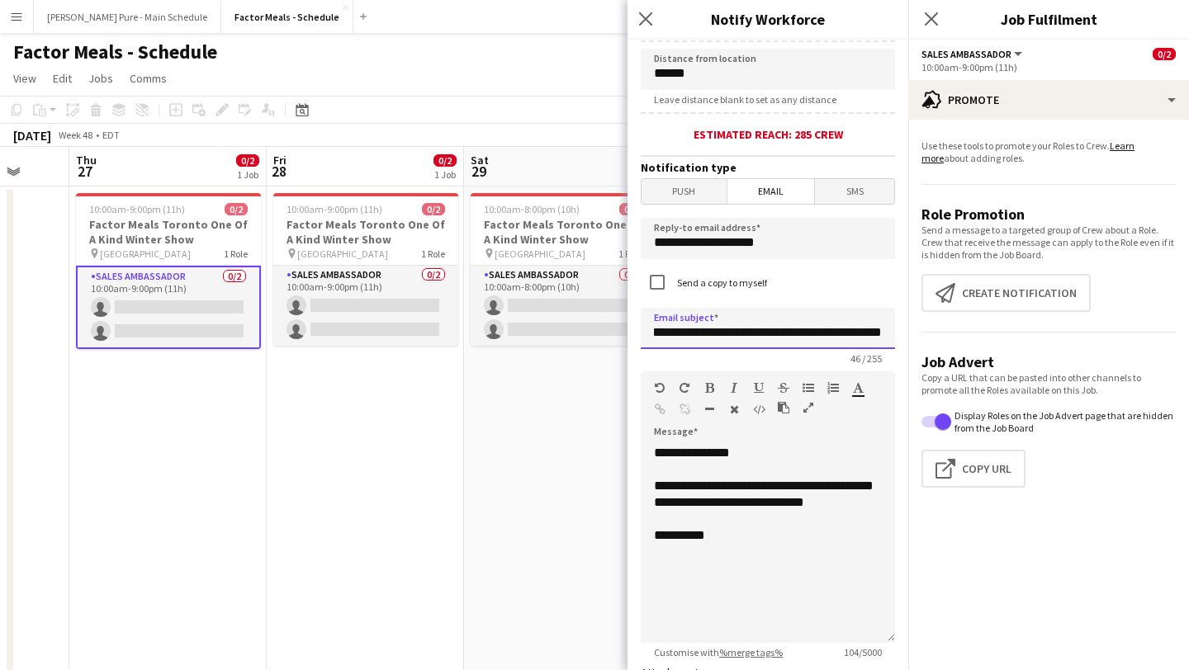
scroll to position [0, 30]
type input "**********"
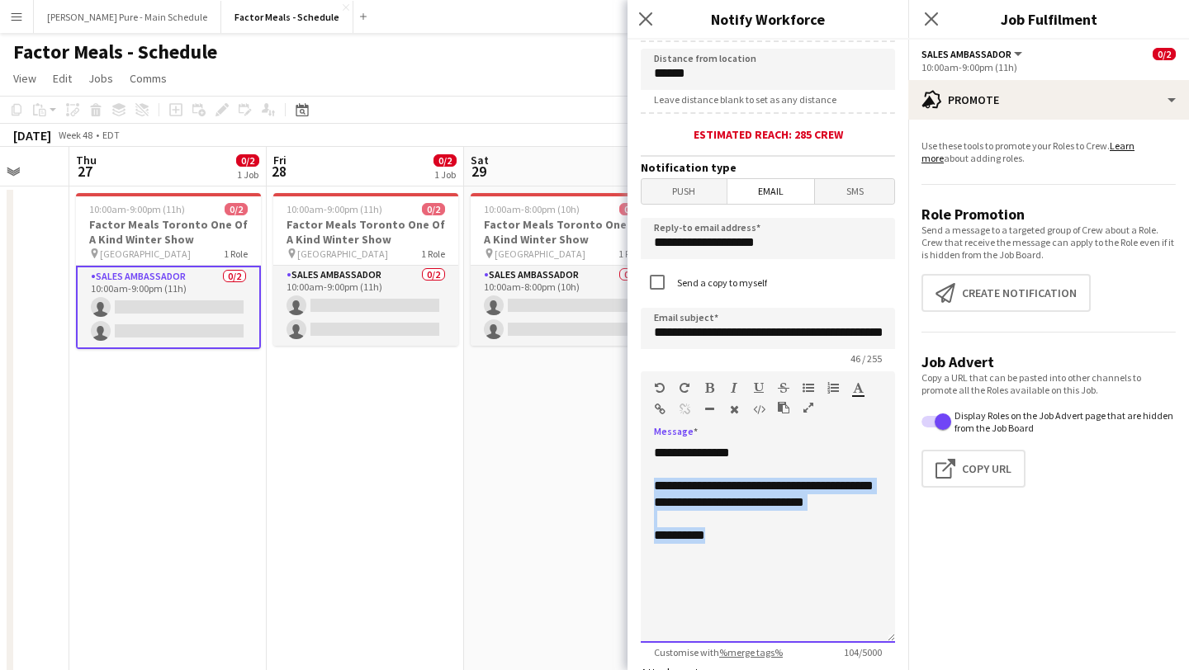
drag, startPoint x: 733, startPoint y: 559, endPoint x: 624, endPoint y: 484, distance: 132.4
paste div
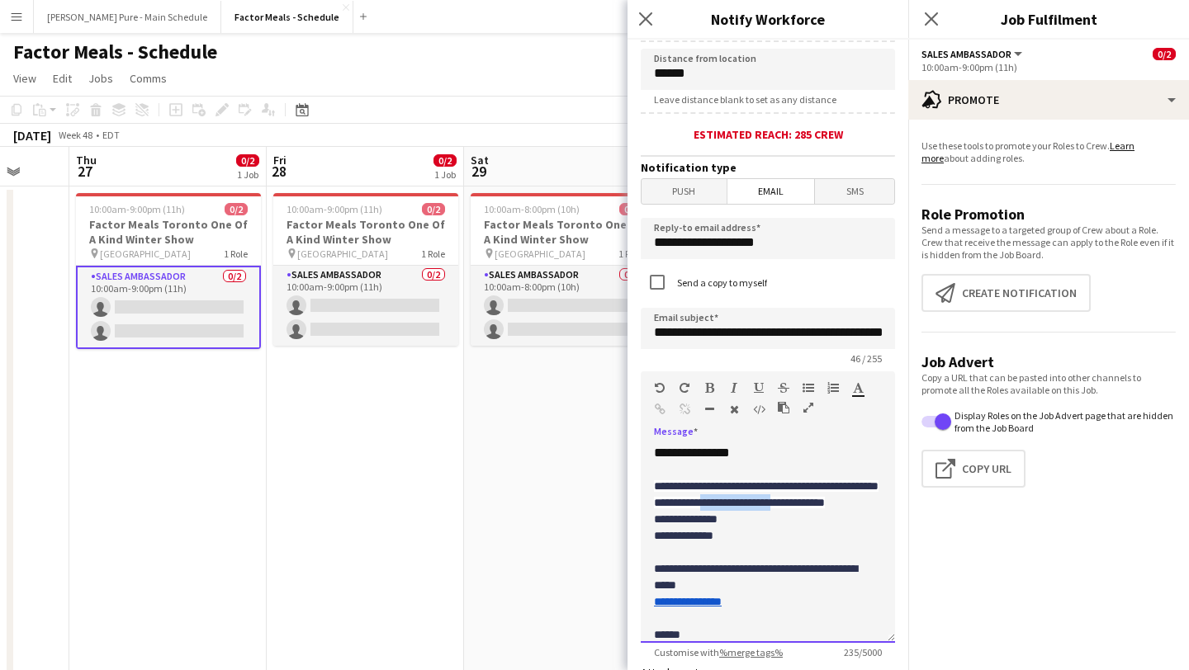
drag, startPoint x: 865, startPoint y: 506, endPoint x: 769, endPoint y: 502, distance: 95.9
click at [769, 502] on div "**********" at bounding box center [768, 544] width 254 height 198
drag, startPoint x: 717, startPoint y: 526, endPoint x: 633, endPoint y: 526, distance: 84.2
click at [633, 526] on form "**********" at bounding box center [767, 352] width 281 height 1323
click at [677, 544] on div "**********" at bounding box center [768, 594] width 228 height 132
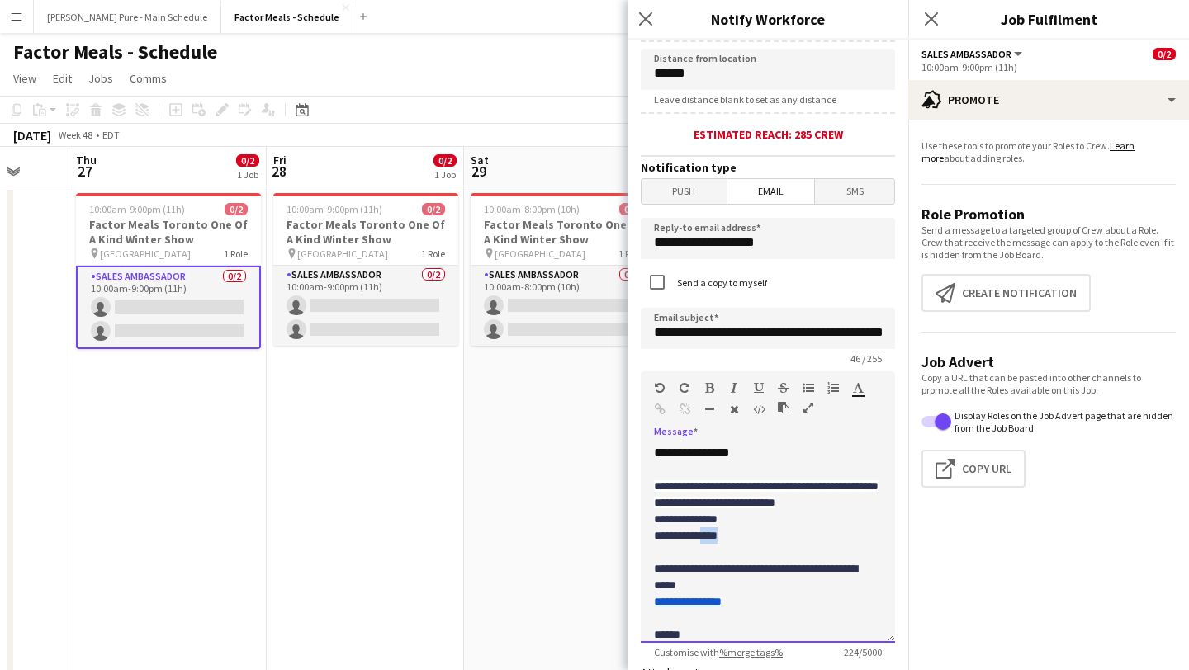
drag, startPoint x: 747, startPoint y: 541, endPoint x: 710, endPoint y: 540, distance: 37.2
click at [710, 540] on div "**********" at bounding box center [768, 594] width 228 height 132
drag, startPoint x: 771, startPoint y: 603, endPoint x: 613, endPoint y: 607, distance: 157.7
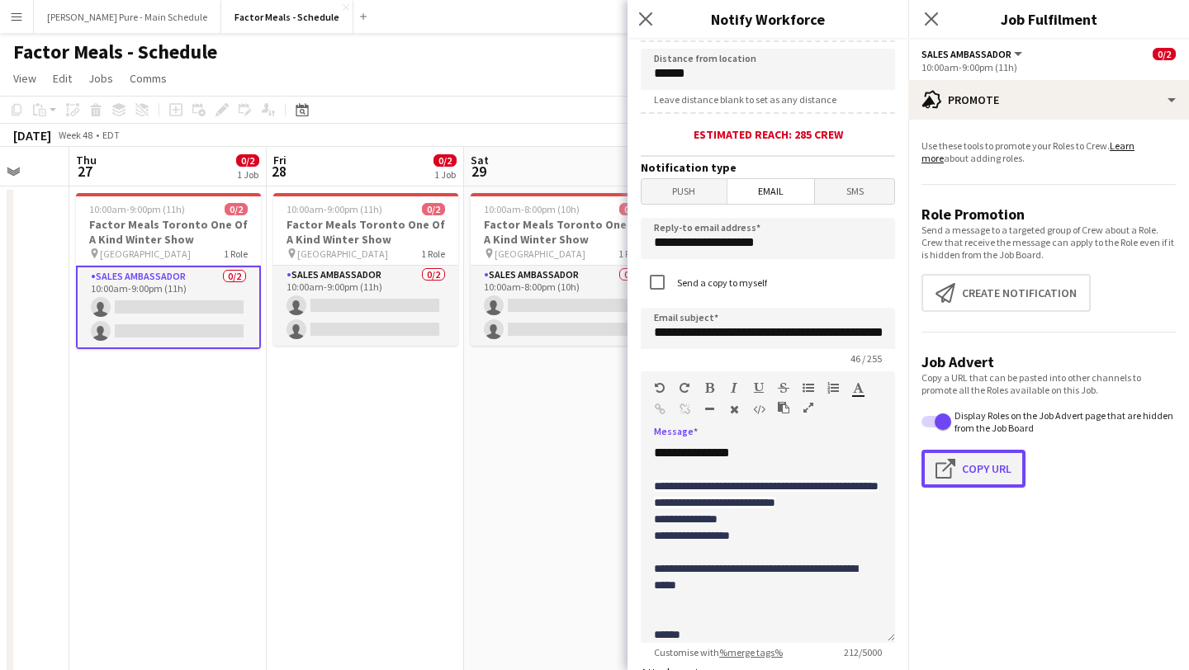
click at [994, 466] on button "Click to copy URL Copy Url" at bounding box center [973, 469] width 104 height 38
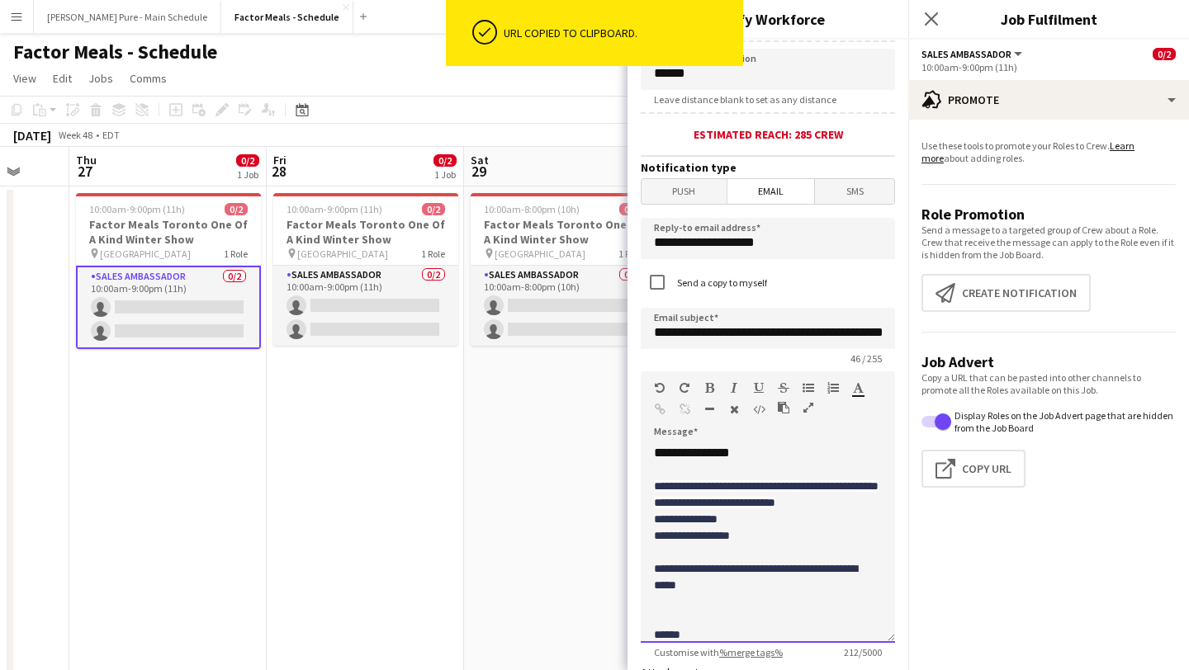
click at [692, 615] on div at bounding box center [768, 618] width 228 height 17
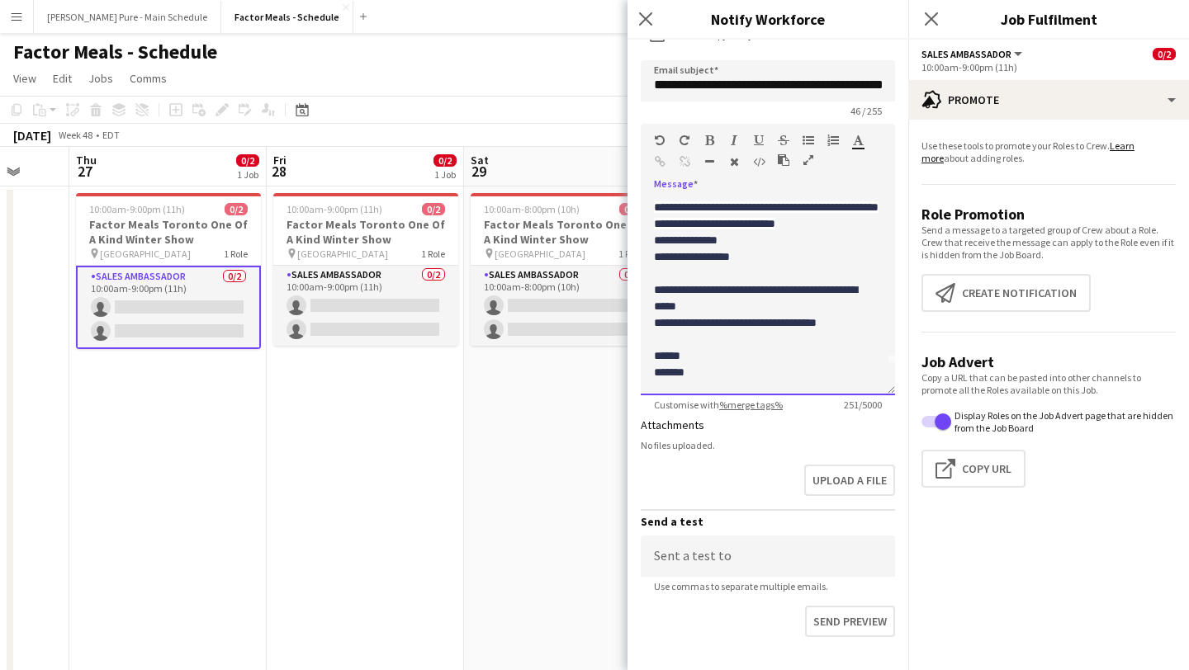
scroll to position [695, 0]
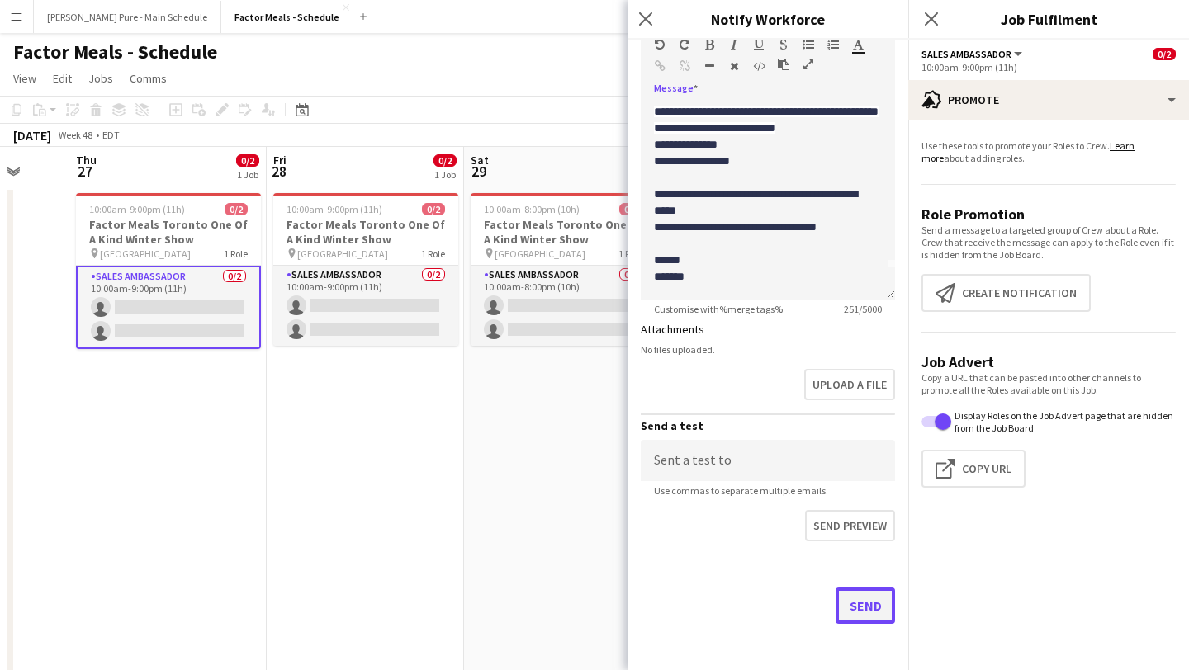
click at [868, 607] on button "Send" at bounding box center [864, 606] width 59 height 36
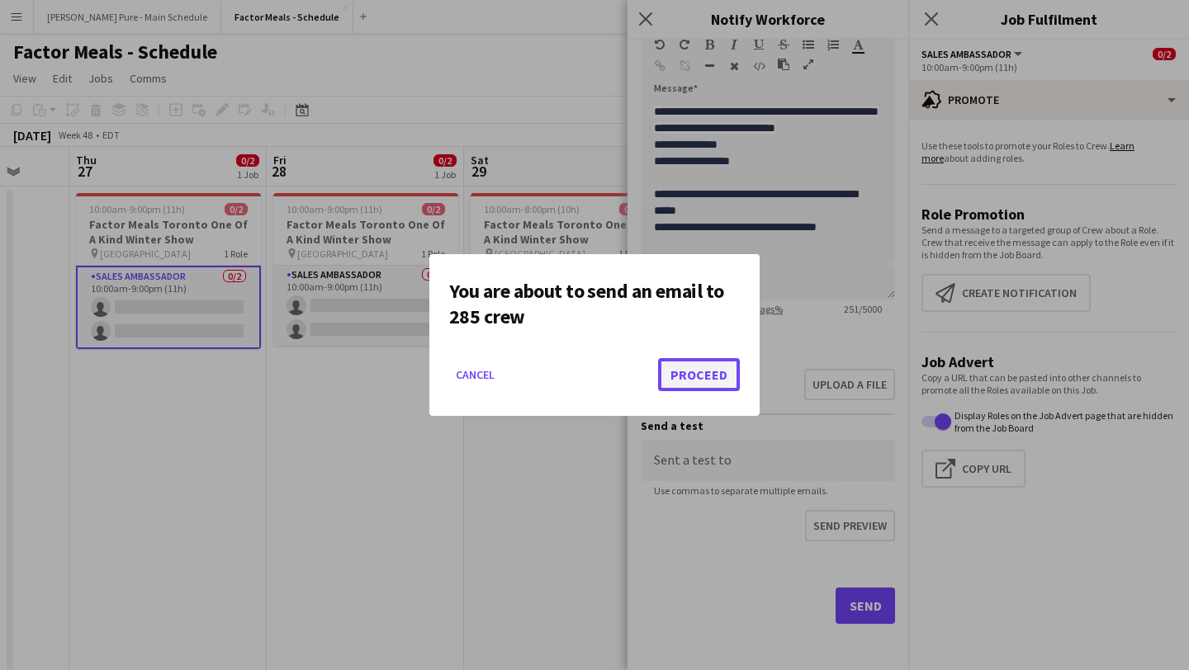
click at [704, 385] on button "Proceed" at bounding box center [699, 374] width 82 height 33
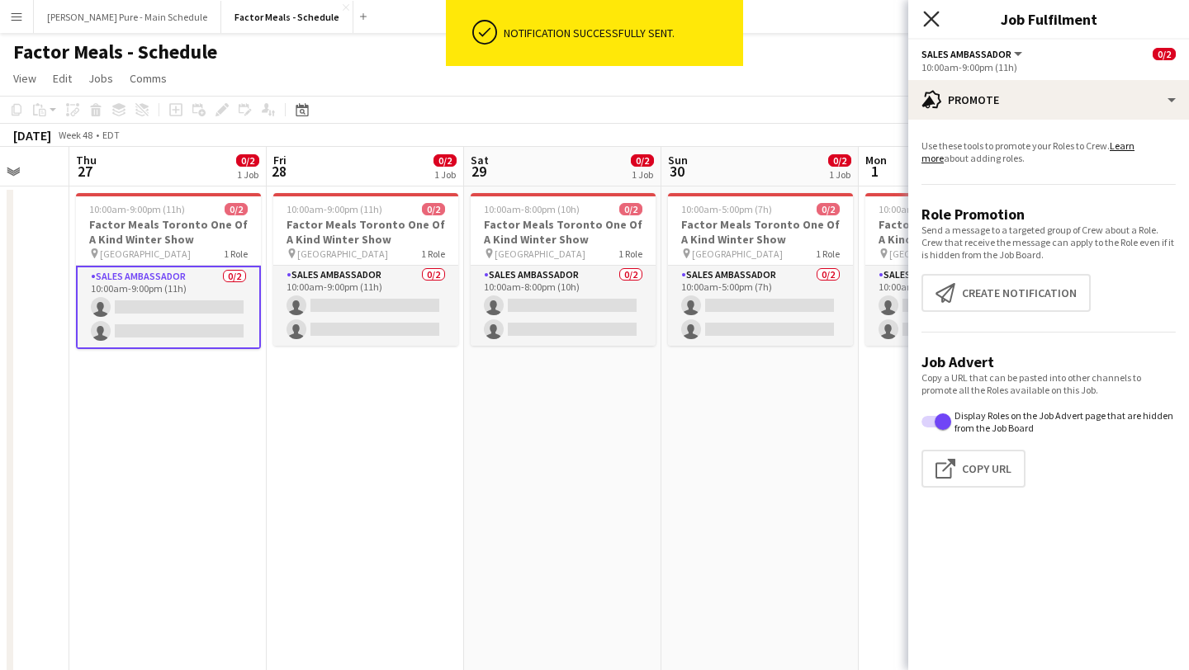
click at [931, 11] on icon "Close pop-in" at bounding box center [931, 19] width 16 height 16
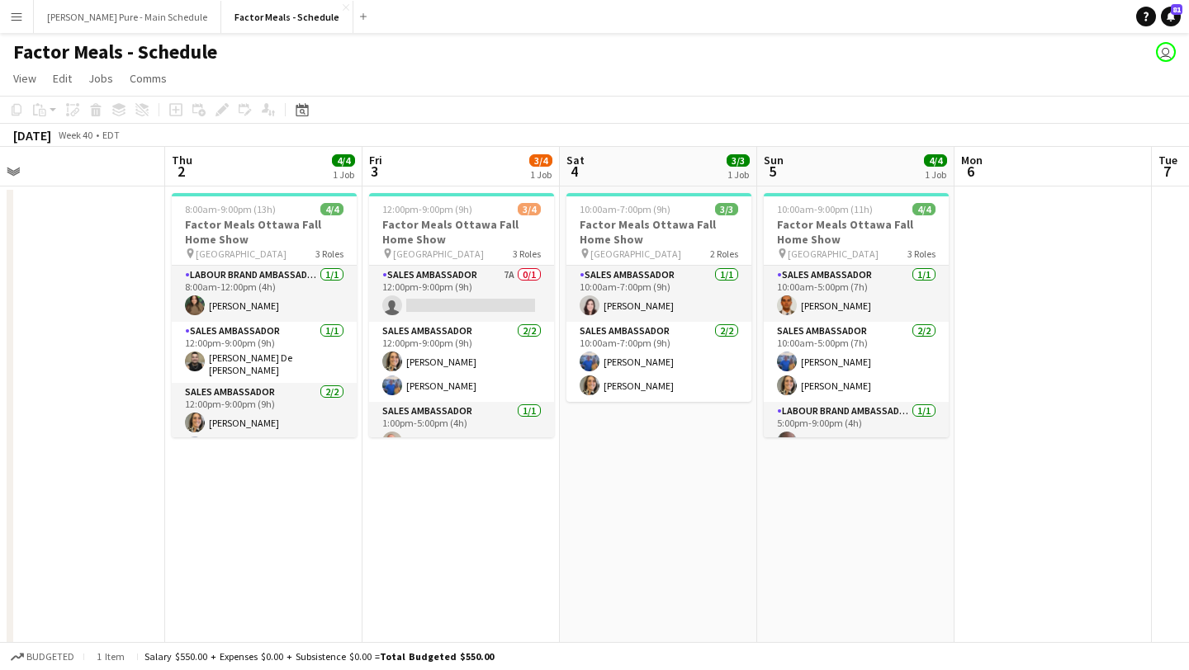
scroll to position [0, 377]
